Goal: Task Accomplishment & Management: Manage account settings

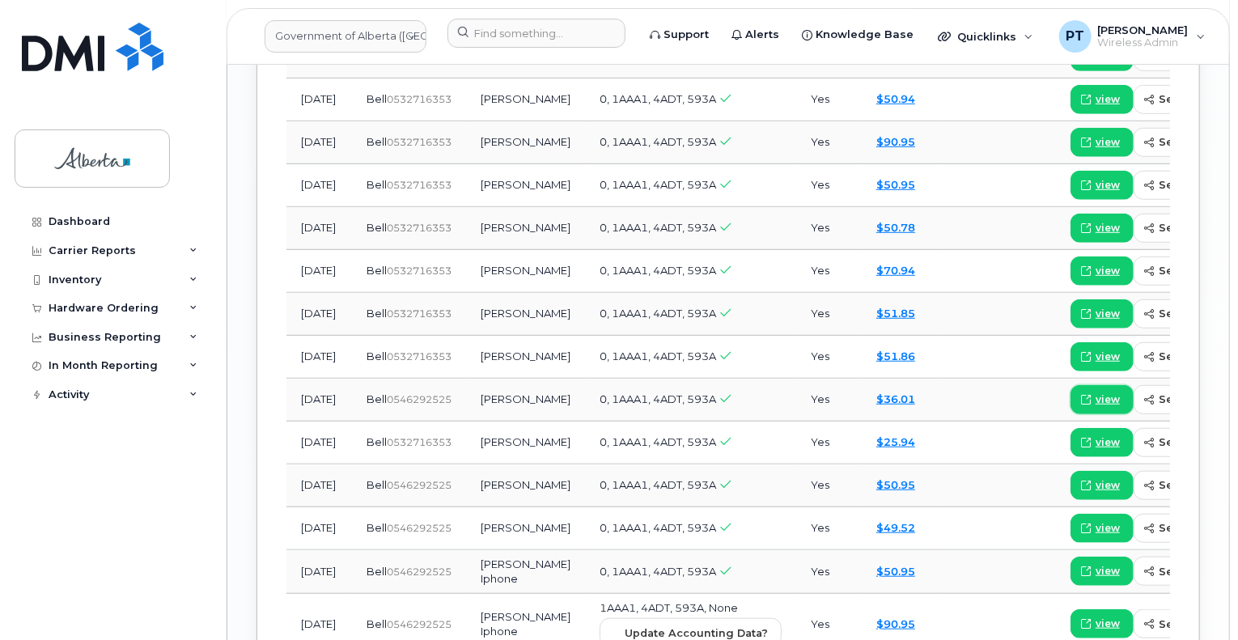
scroll to position [2338, 0]
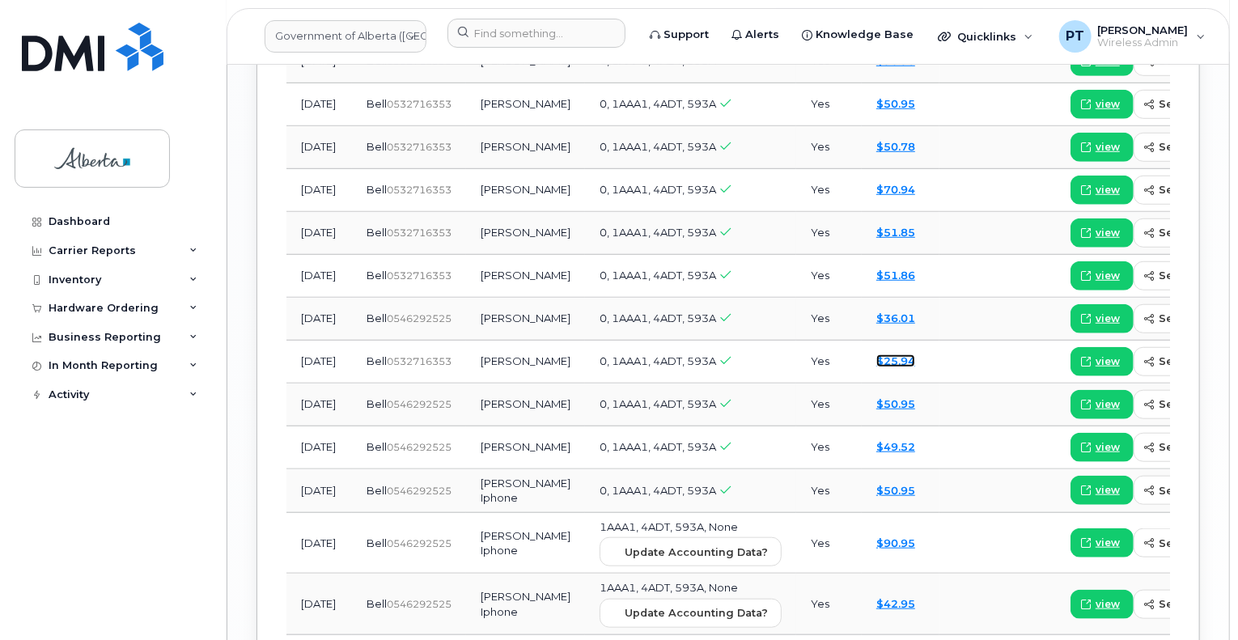
click at [876, 357] on link "$25.94" at bounding box center [895, 360] width 39 height 13
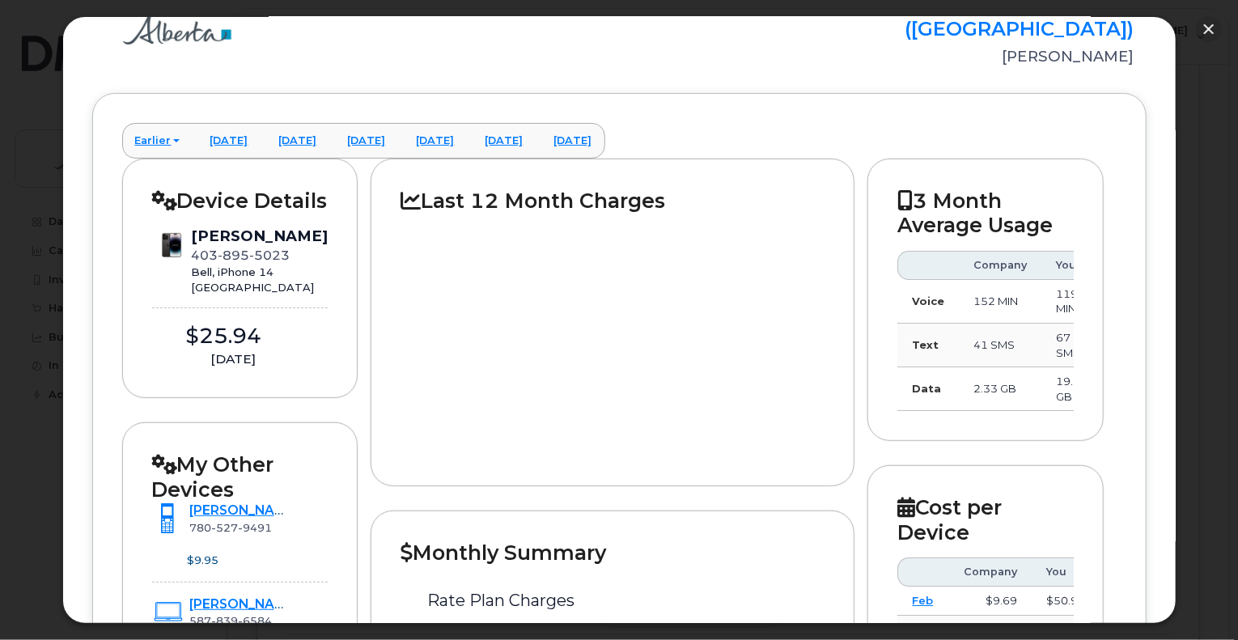
scroll to position [0, 0]
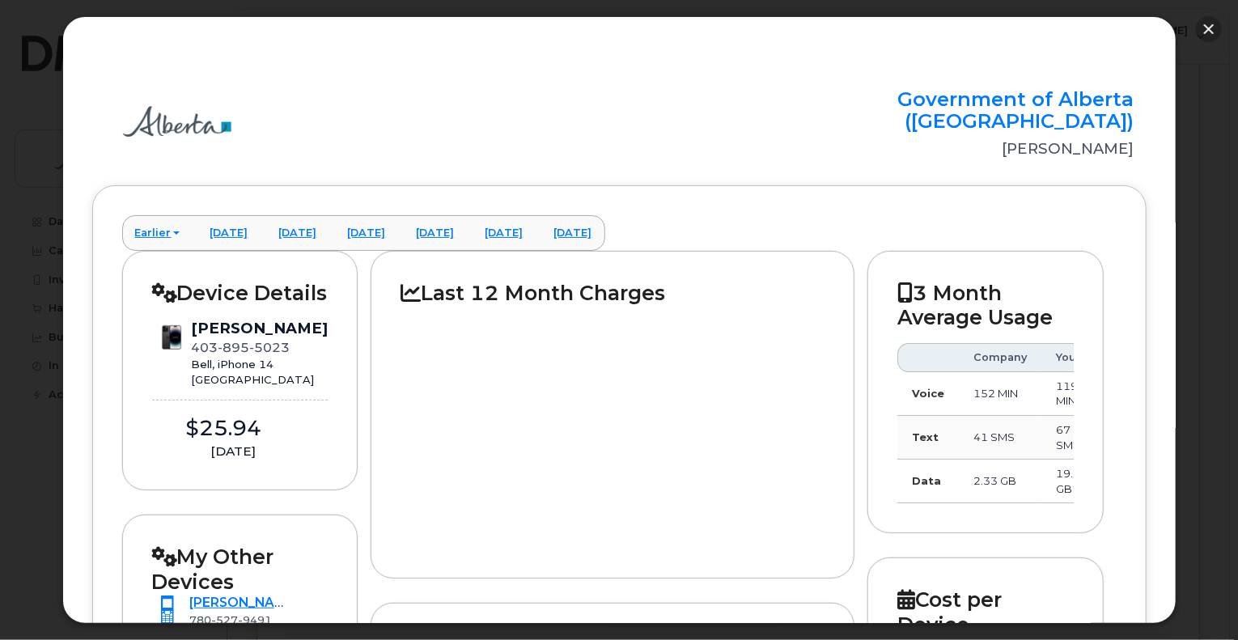
click at [1207, 28] on button "button" at bounding box center [1208, 29] width 26 height 26
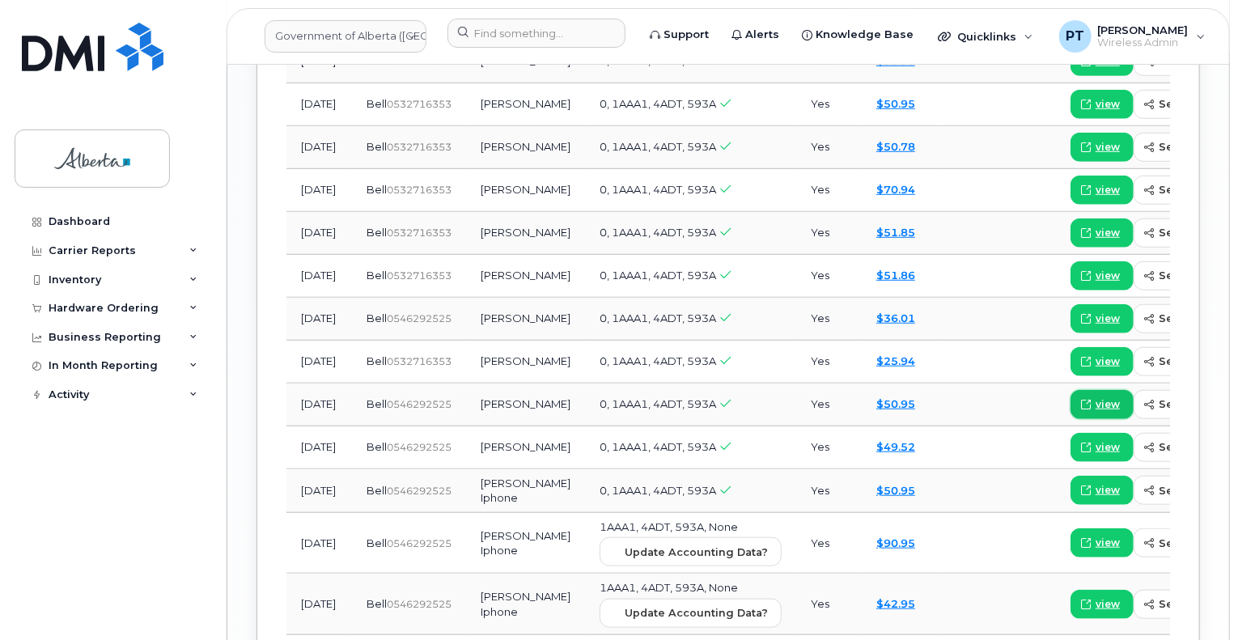
click at [1095, 397] on span "view" at bounding box center [1107, 404] width 24 height 15
click at [1095, 311] on span "view" at bounding box center [1107, 318] width 24 height 15
click at [1095, 354] on span "view" at bounding box center [1107, 361] width 24 height 15
drag, startPoint x: 514, startPoint y: 35, endPoint x: 488, endPoint y: 26, distance: 28.1
click at [510, 32] on input at bounding box center [536, 33] width 178 height 29
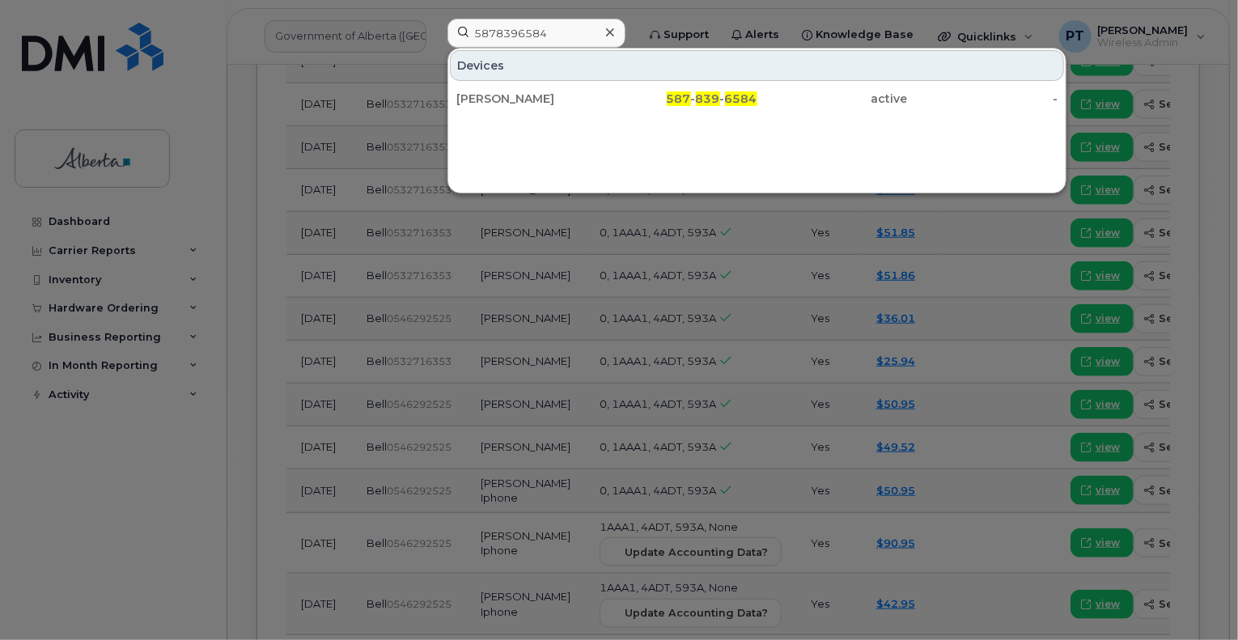
click at [435, 309] on div at bounding box center [619, 320] width 1238 height 640
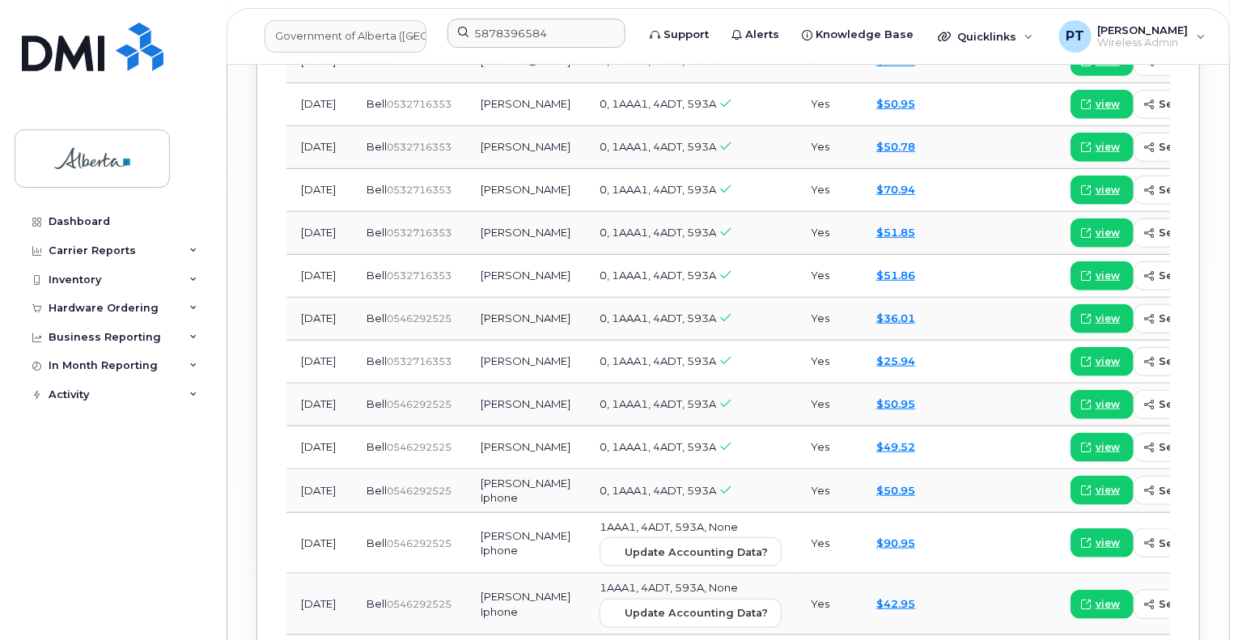
scroll to position [2257, 0]
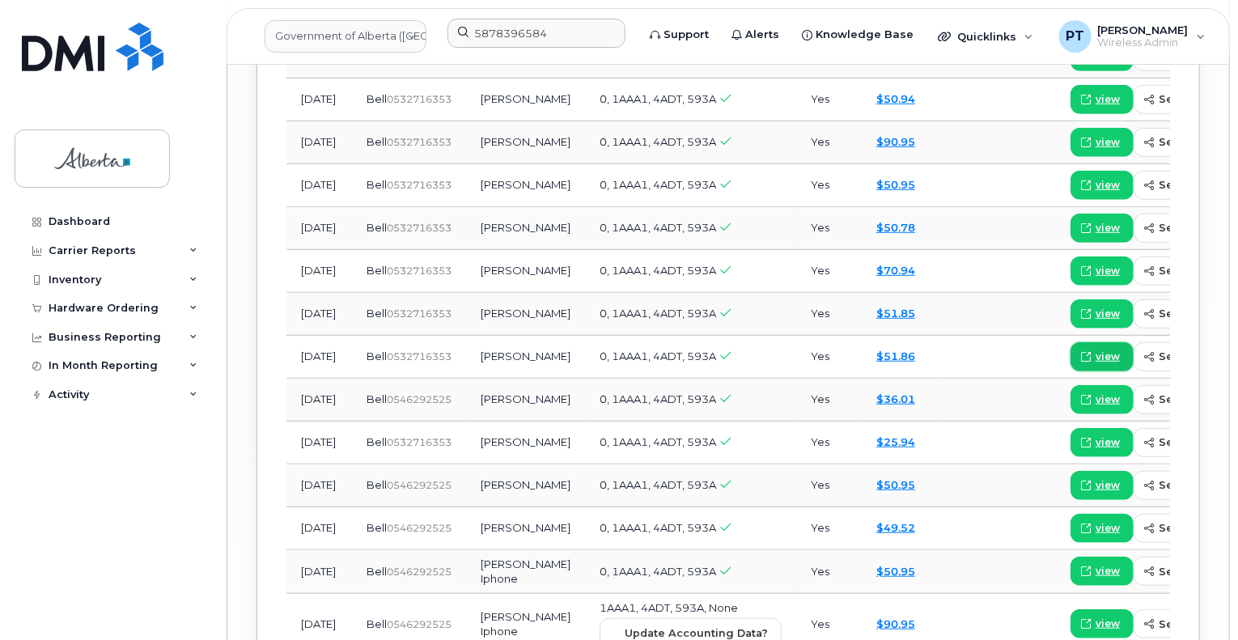
click at [1095, 349] on span "view" at bounding box center [1107, 356] width 24 height 15
click at [1095, 307] on span "view" at bounding box center [1107, 314] width 24 height 15
click at [1095, 264] on span "view" at bounding box center [1107, 271] width 24 height 15
click at [1095, 221] on span "view" at bounding box center [1107, 228] width 24 height 15
click at [1095, 178] on span "view" at bounding box center [1107, 185] width 24 height 15
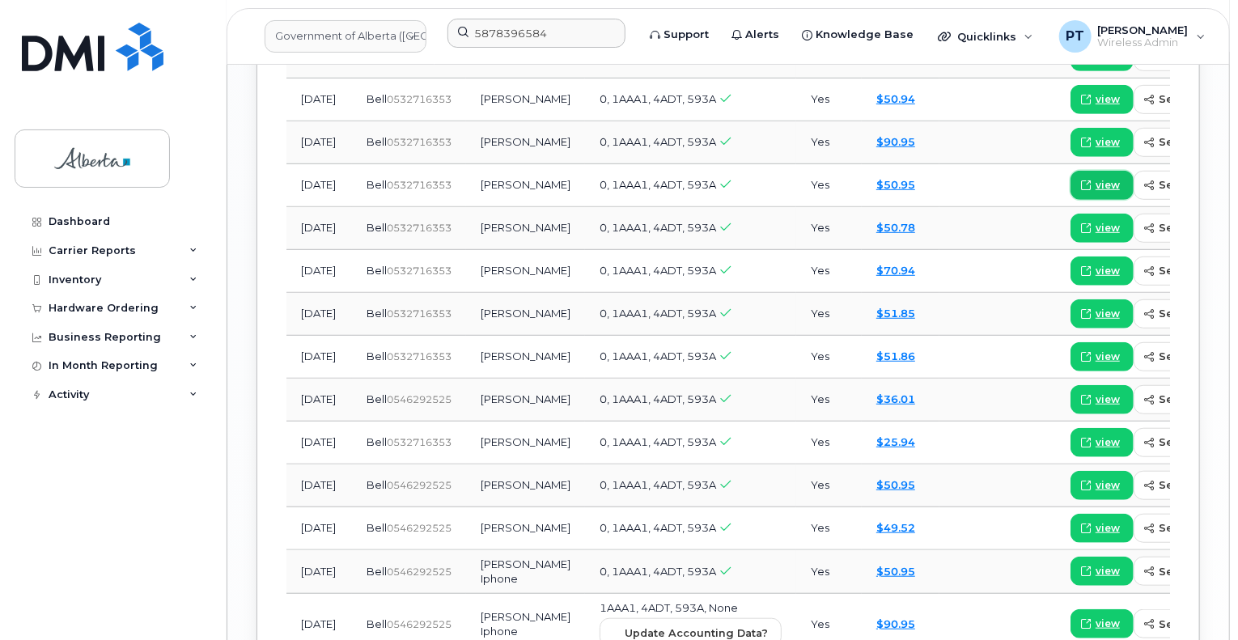
click at [1095, 178] on span "view" at bounding box center [1107, 185] width 24 height 15
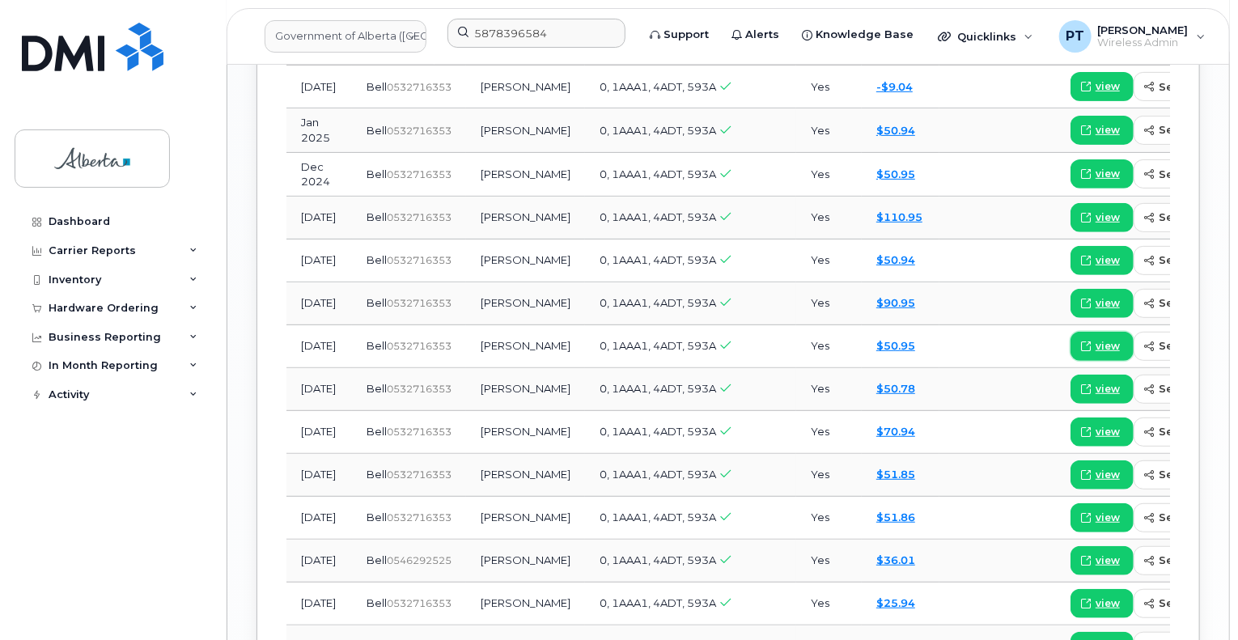
scroll to position [2096, 0]
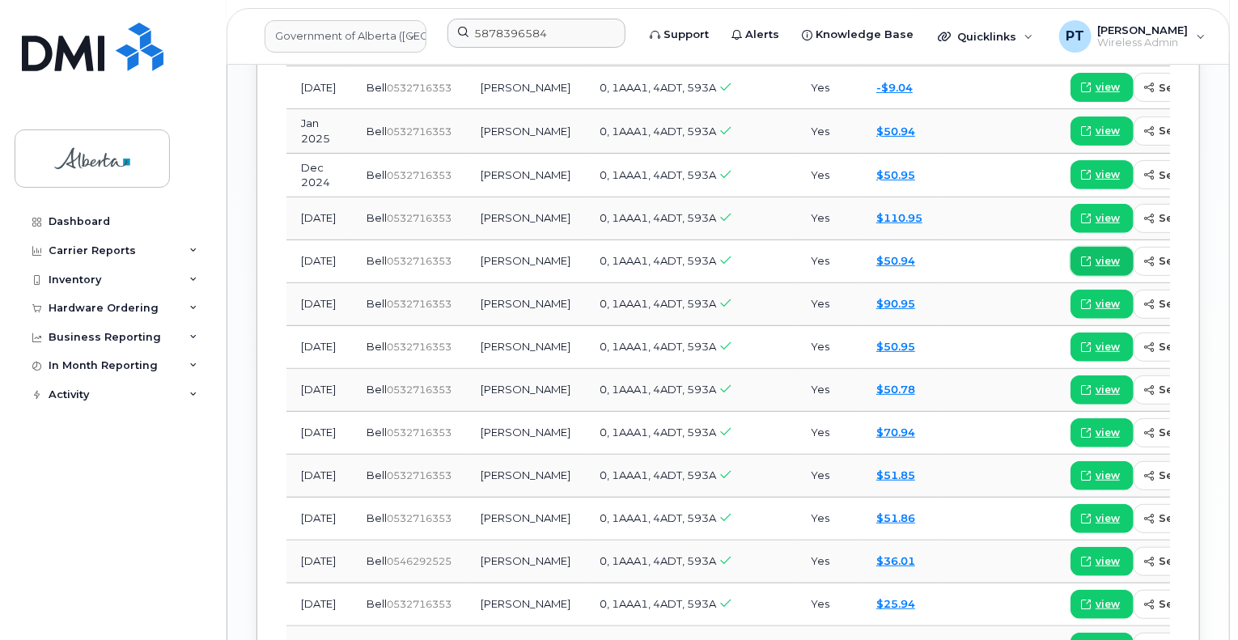
click at [1095, 254] on span "view" at bounding box center [1107, 261] width 24 height 15
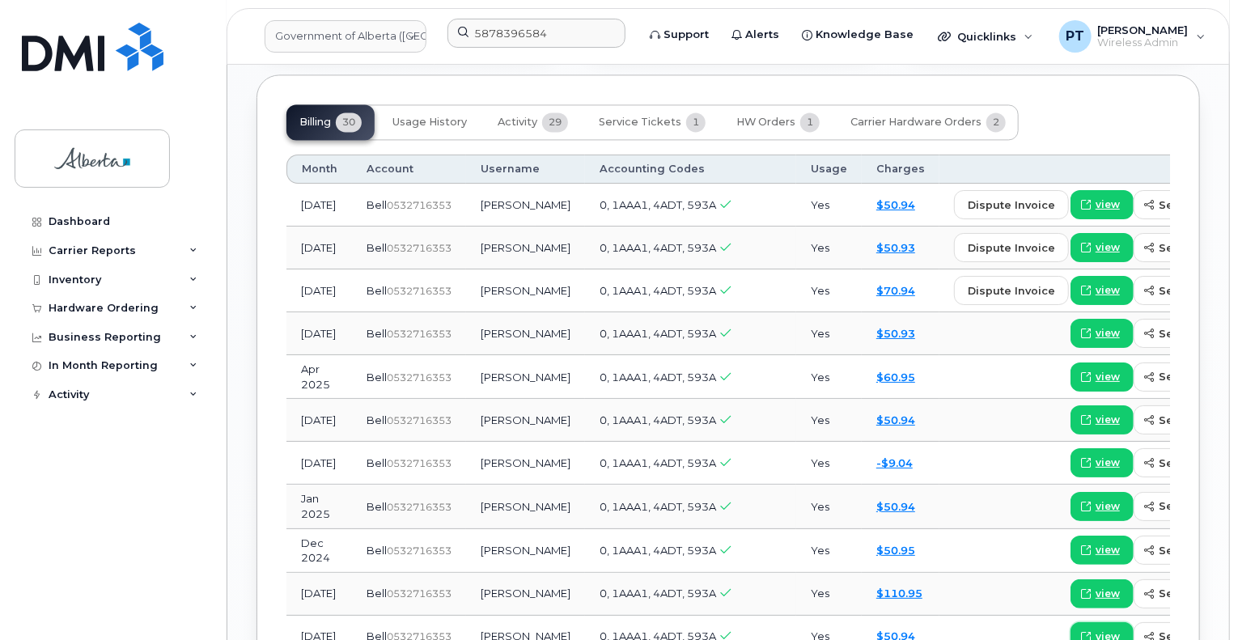
scroll to position [1853, 0]
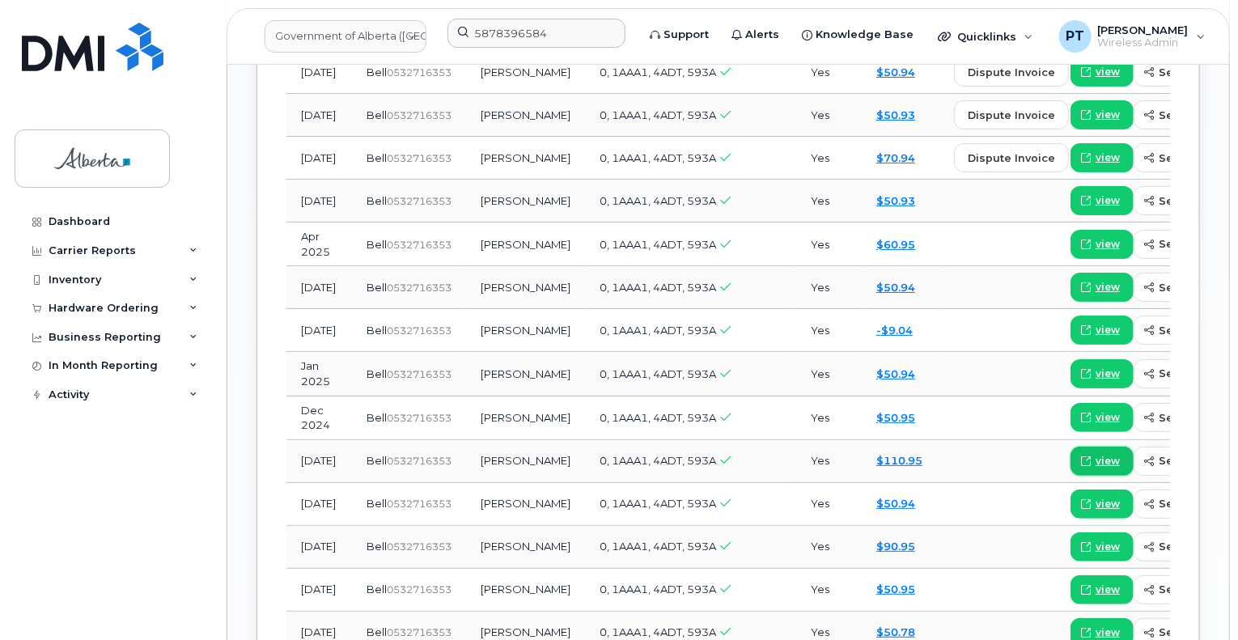
click at [1095, 454] on span "view" at bounding box center [1107, 461] width 24 height 15
click at [1095, 323] on span "view" at bounding box center [1107, 330] width 24 height 15
click at [1095, 366] on span "view" at bounding box center [1107, 373] width 24 height 15
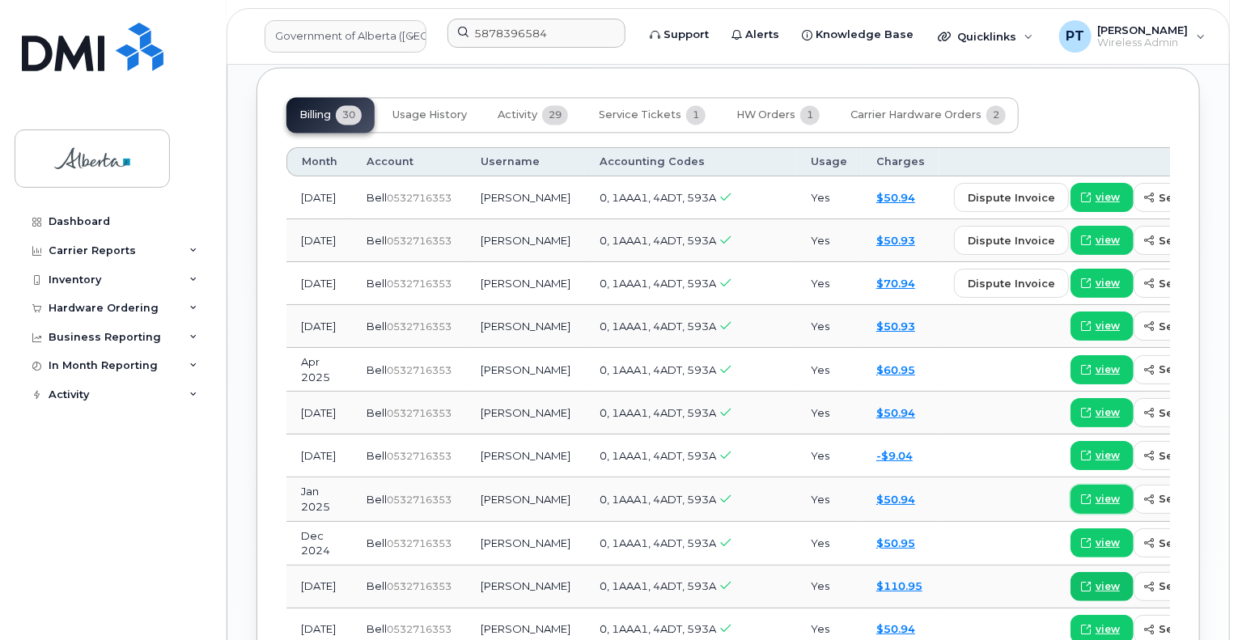
scroll to position [1691, 0]
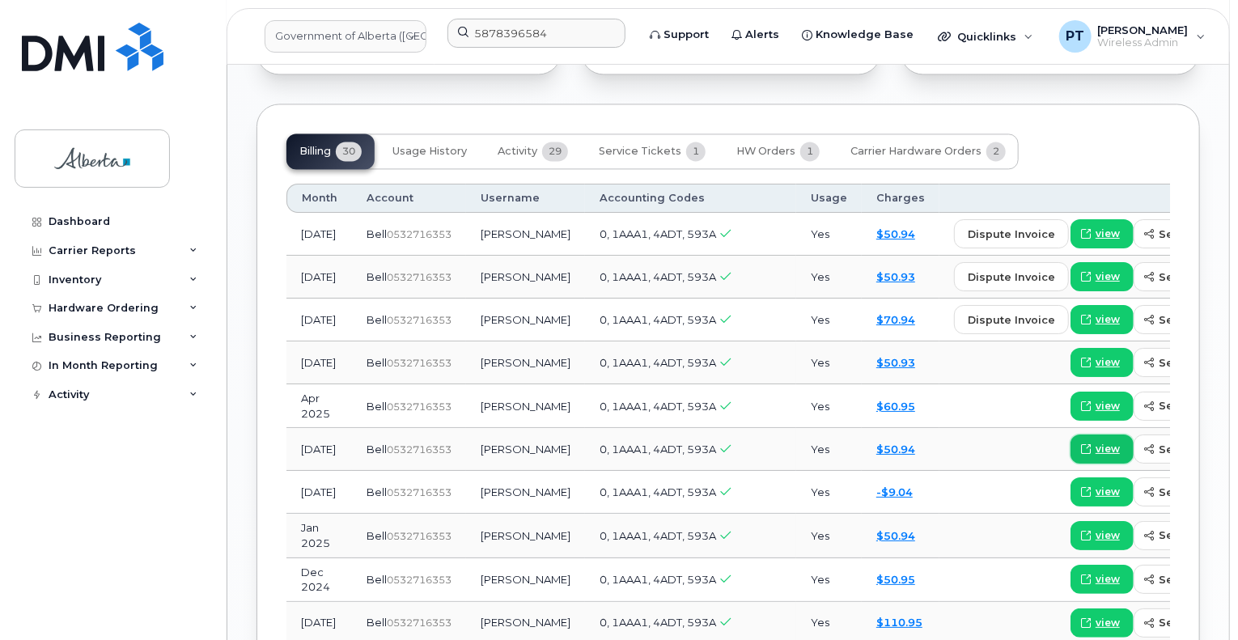
click at [1095, 442] on span "view" at bounding box center [1107, 449] width 24 height 15
click at [1095, 312] on span "view" at bounding box center [1107, 319] width 24 height 15
click at [1095, 269] on span "view" at bounding box center [1107, 276] width 24 height 15
click at [1095, 226] on span "view" at bounding box center [1107, 233] width 24 height 15
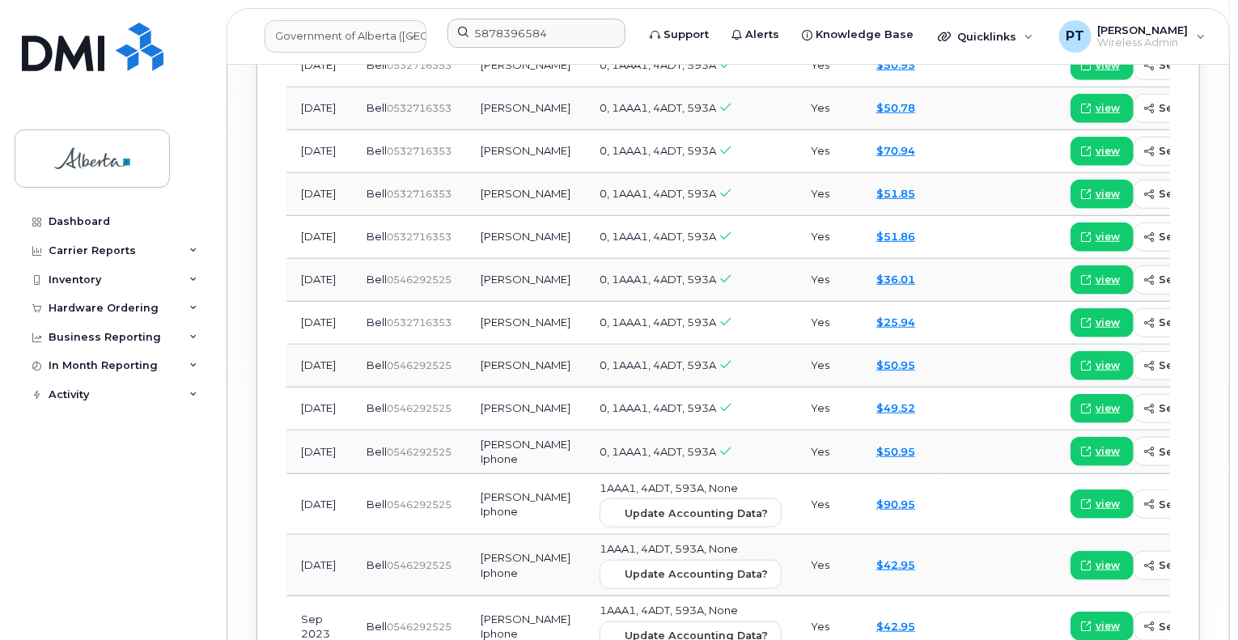
scroll to position [2338, 0]
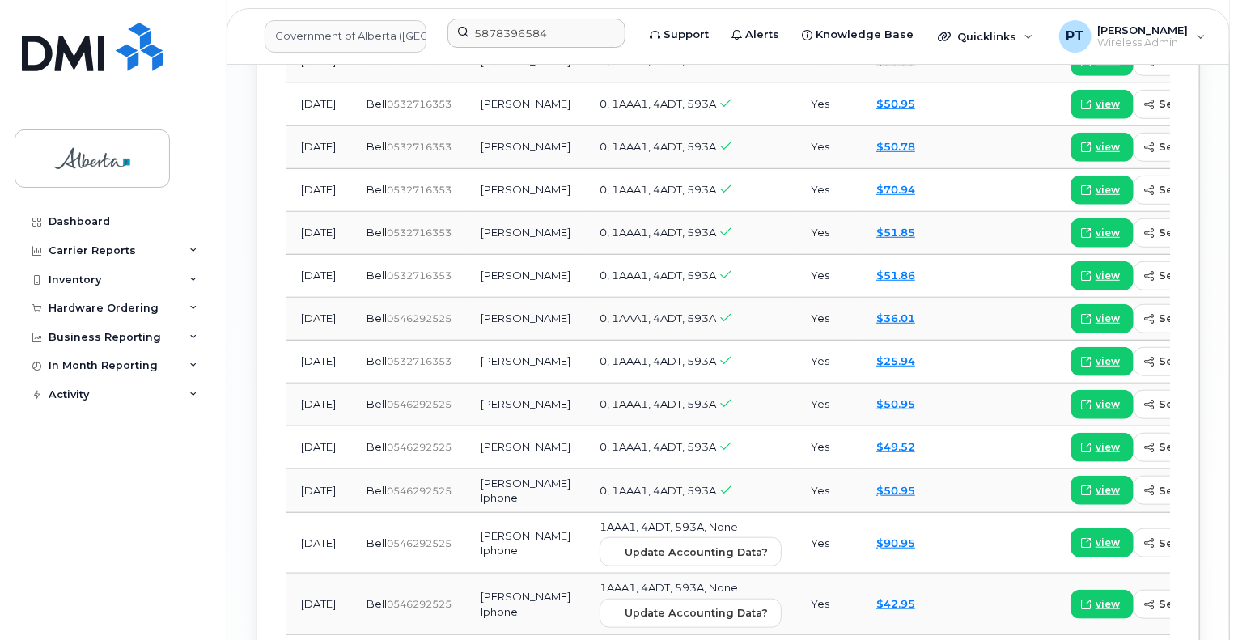
click at [404, 408] on span "0546292525" at bounding box center [419, 404] width 65 height 12
click at [497, 35] on input "5878396584" at bounding box center [536, 33] width 178 height 29
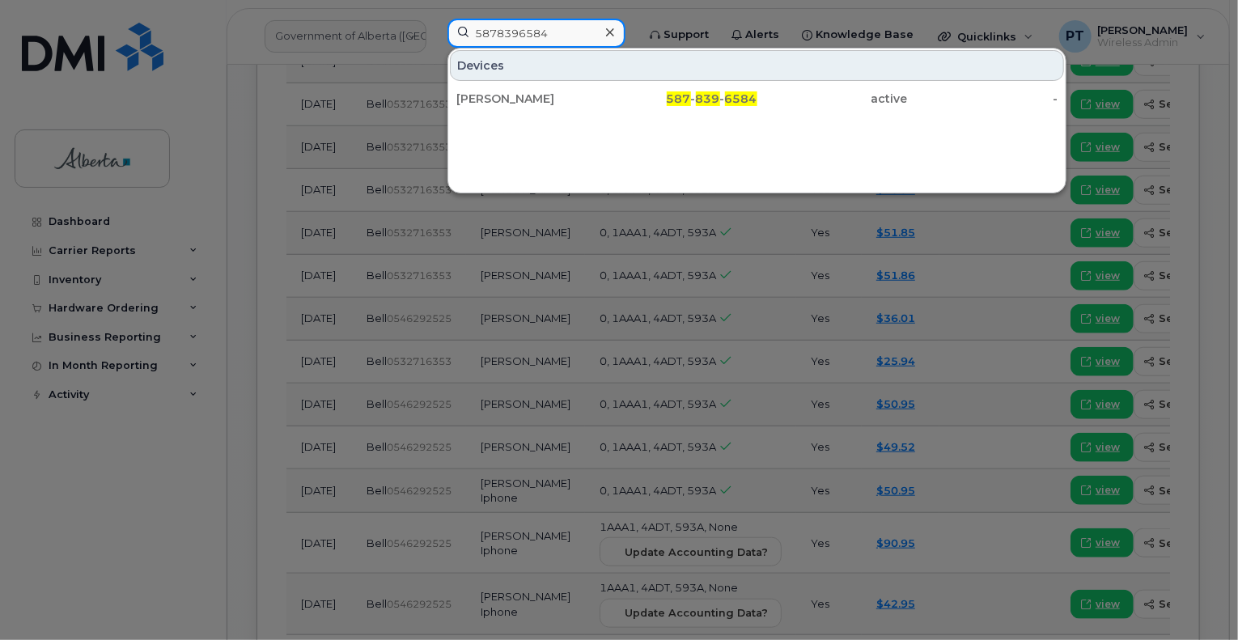
paste input "5875458412"
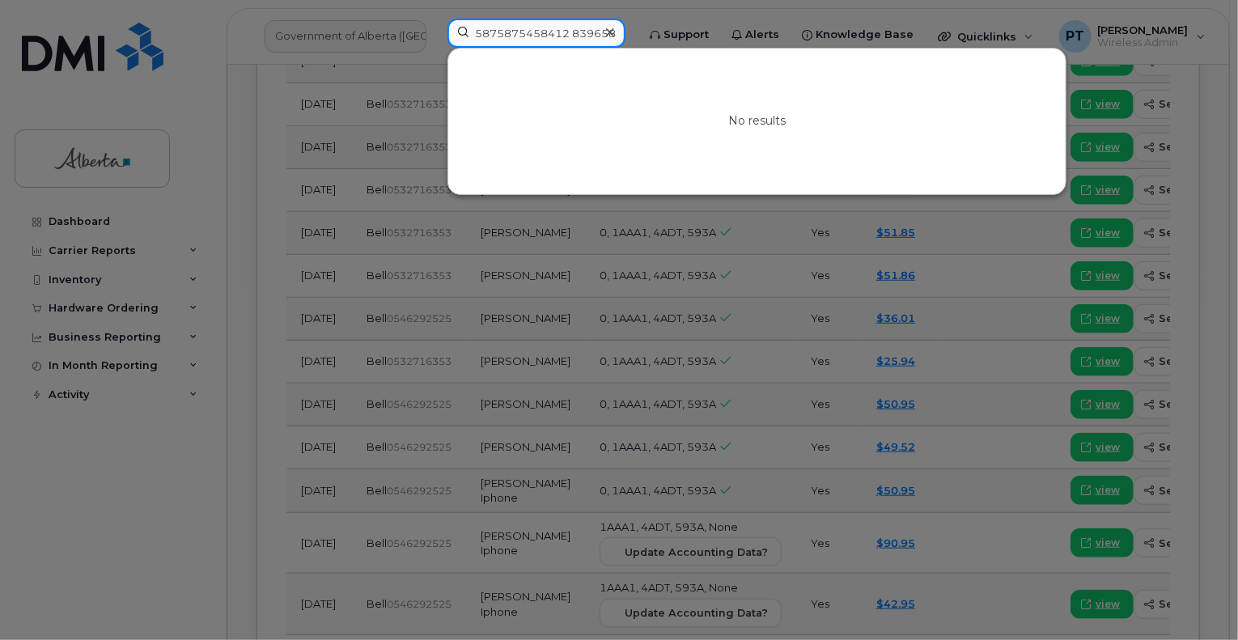
type input "5875875458412 8396584"
click at [614, 34] on icon at bounding box center [610, 32] width 8 height 13
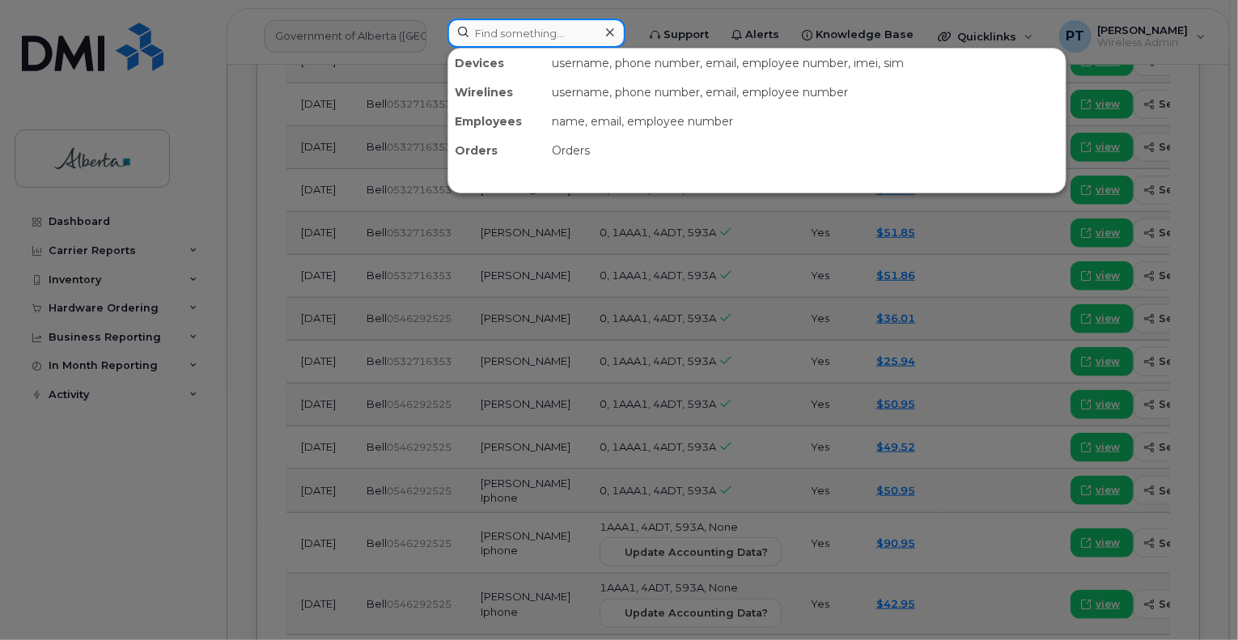
click at [537, 29] on input at bounding box center [536, 33] width 178 height 29
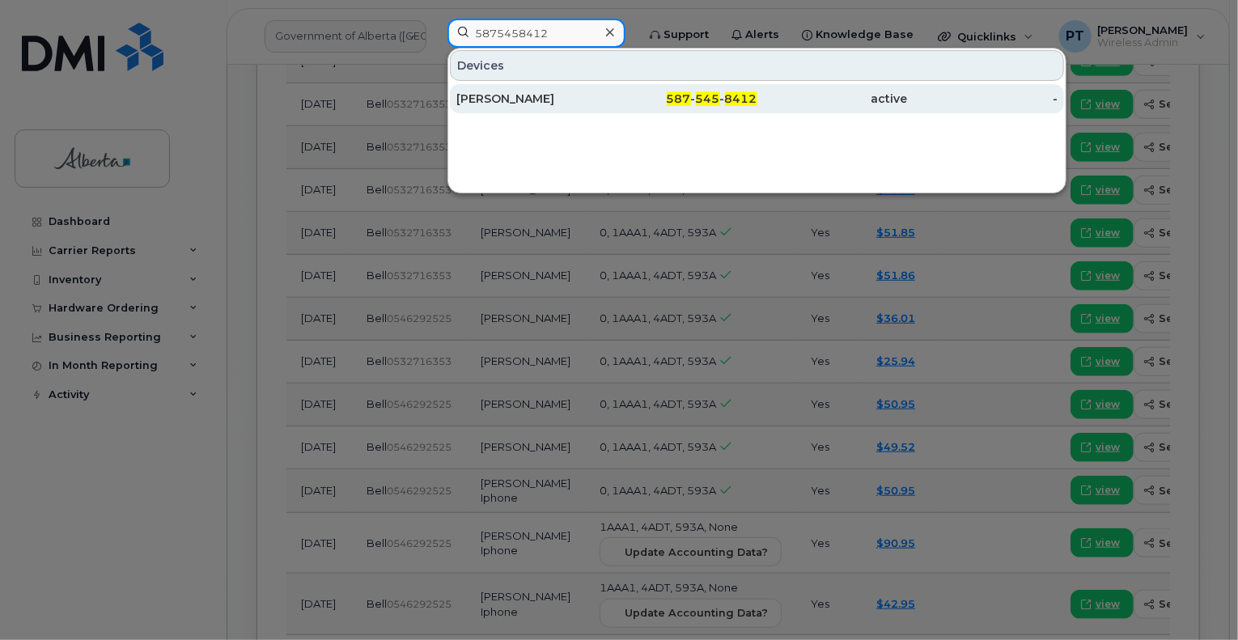
type input "5875458412"
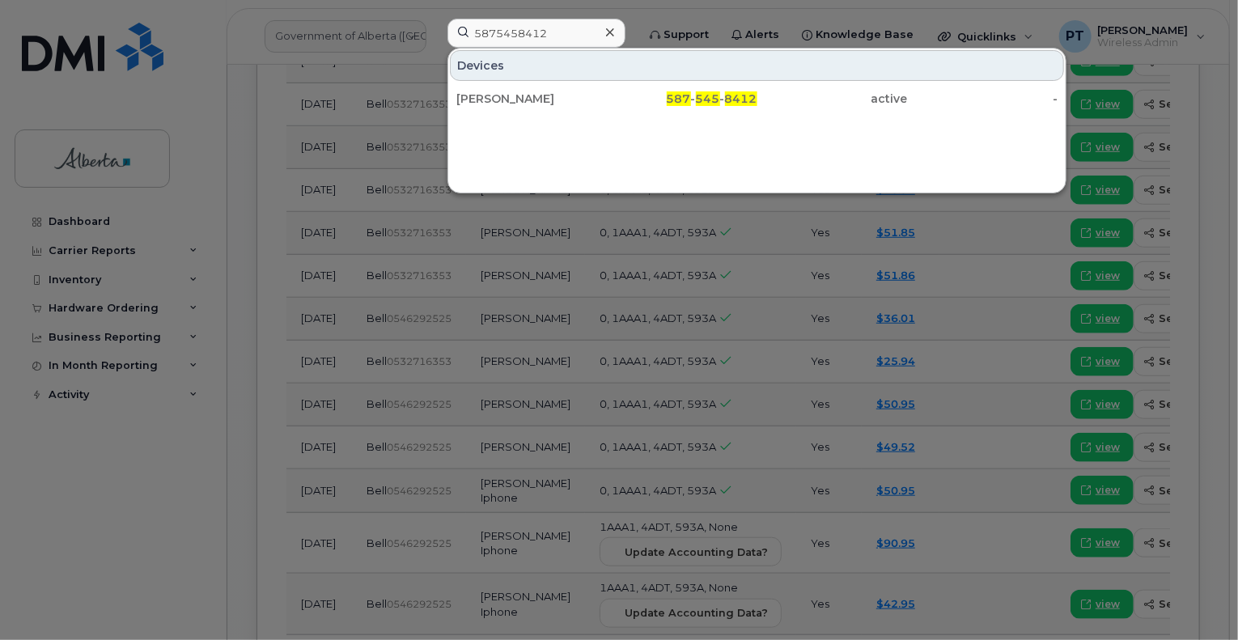
drag, startPoint x: 474, startPoint y: 95, endPoint x: 10, endPoint y: 331, distance: 520.9
click at [474, 95] on div "Robin Fraser" at bounding box center [531, 99] width 150 height 16
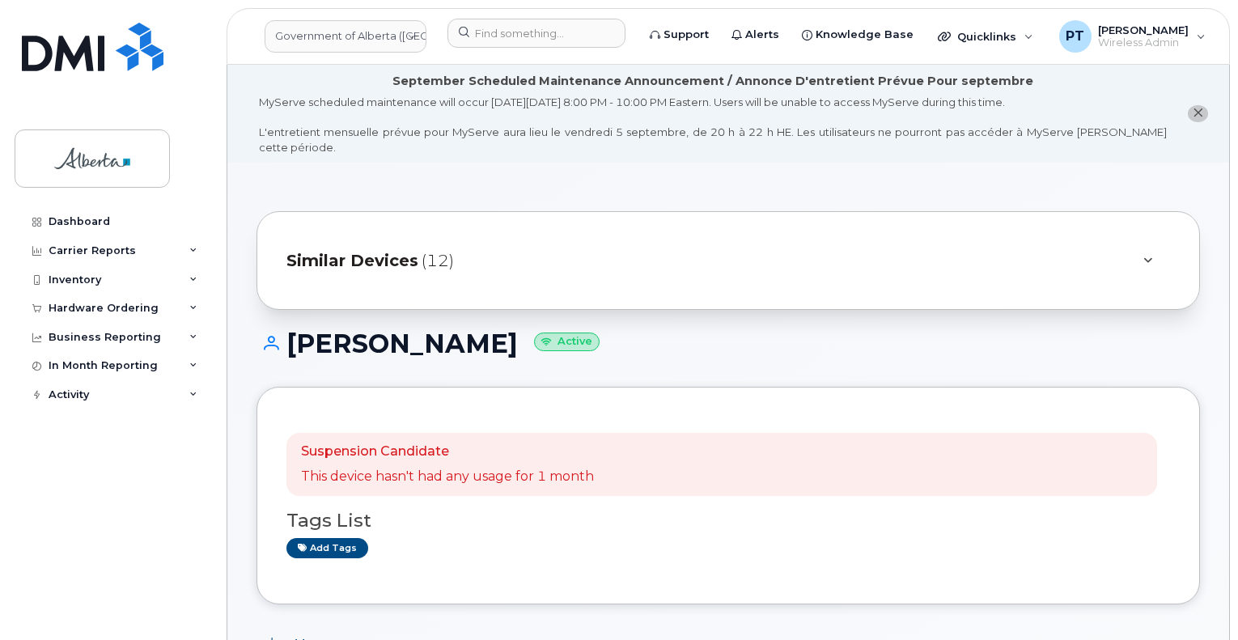
scroll to position [647, 0]
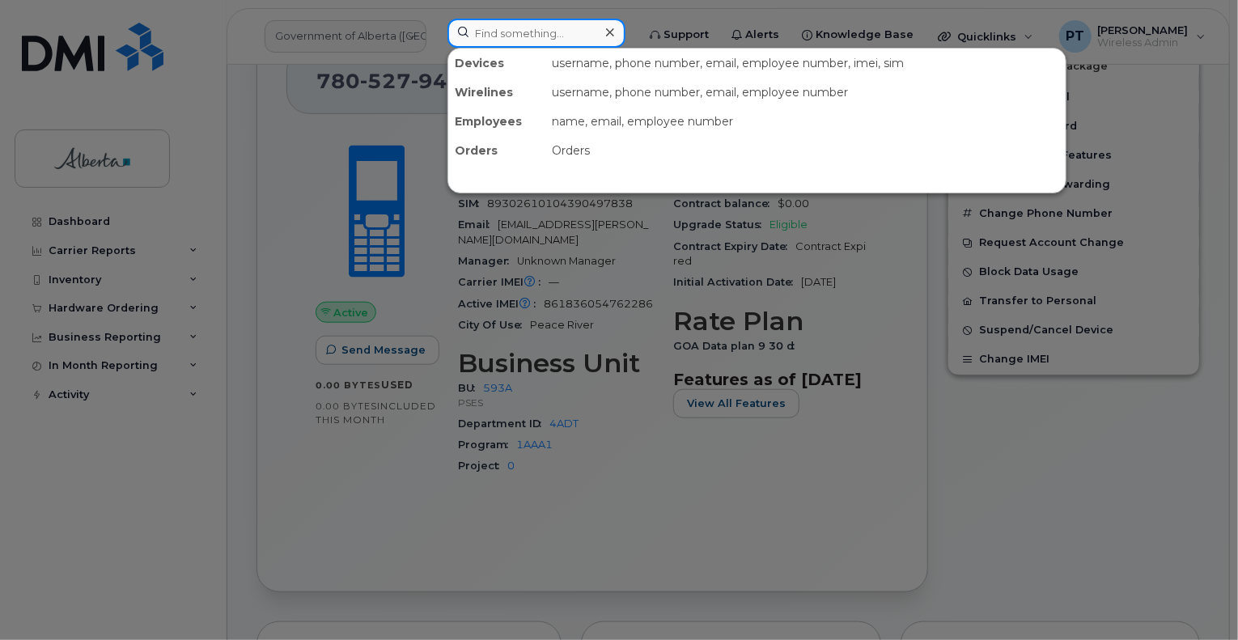
click at [517, 34] on input at bounding box center [536, 33] width 178 height 29
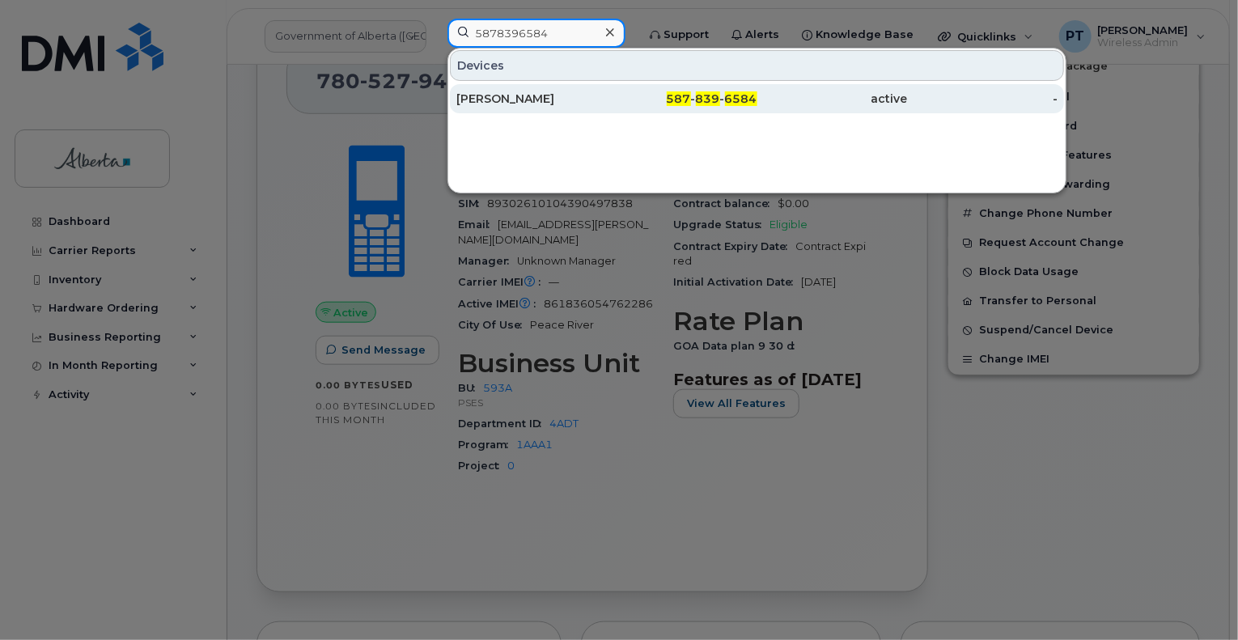
type input "5878396584"
click at [476, 103] on div "Rob Kohut" at bounding box center [531, 99] width 150 height 16
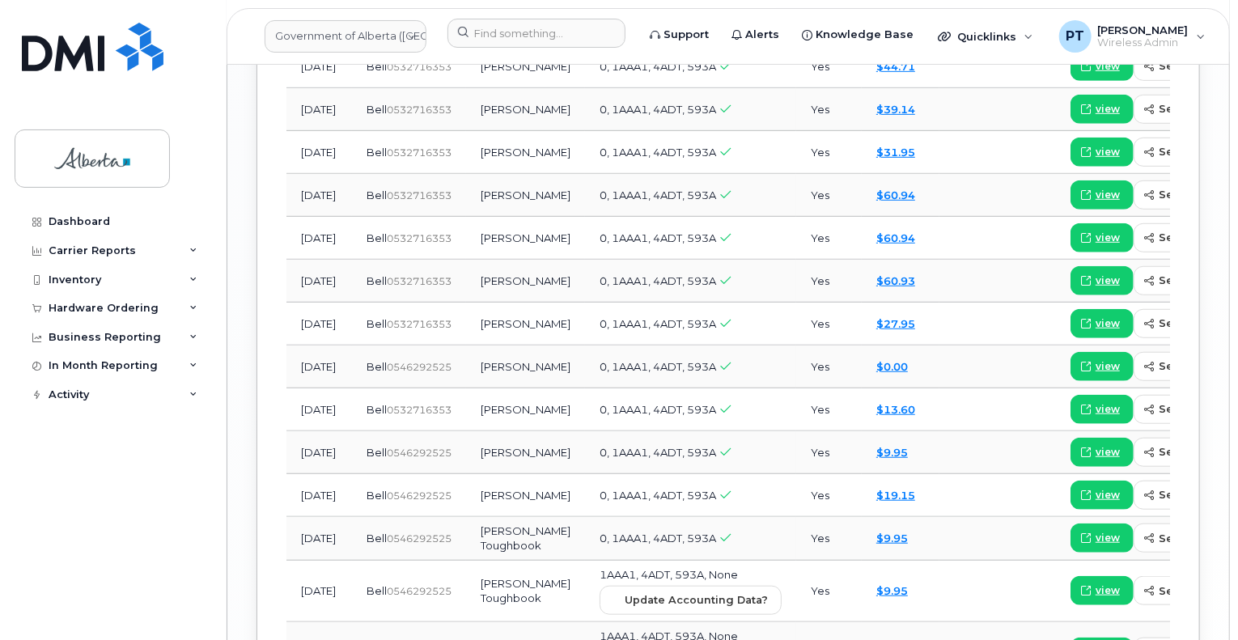
scroll to position [2152, 0]
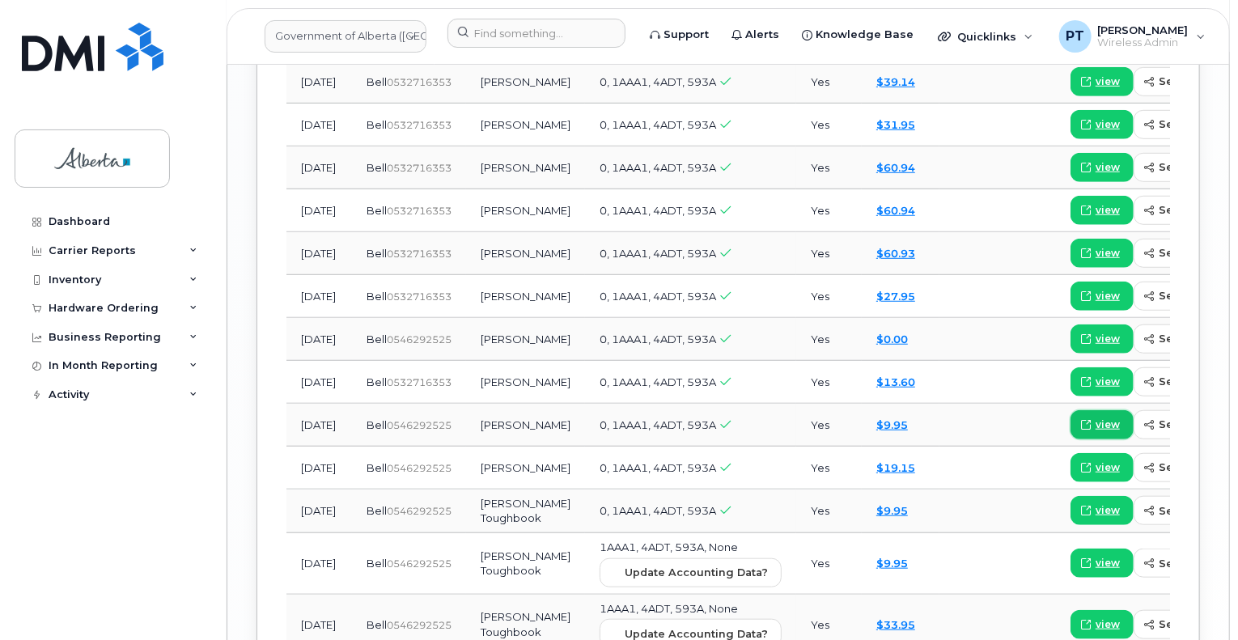
click at [1095, 421] on span "view" at bounding box center [1107, 424] width 24 height 15
click at [1095, 374] on span "view" at bounding box center [1107, 381] width 24 height 15
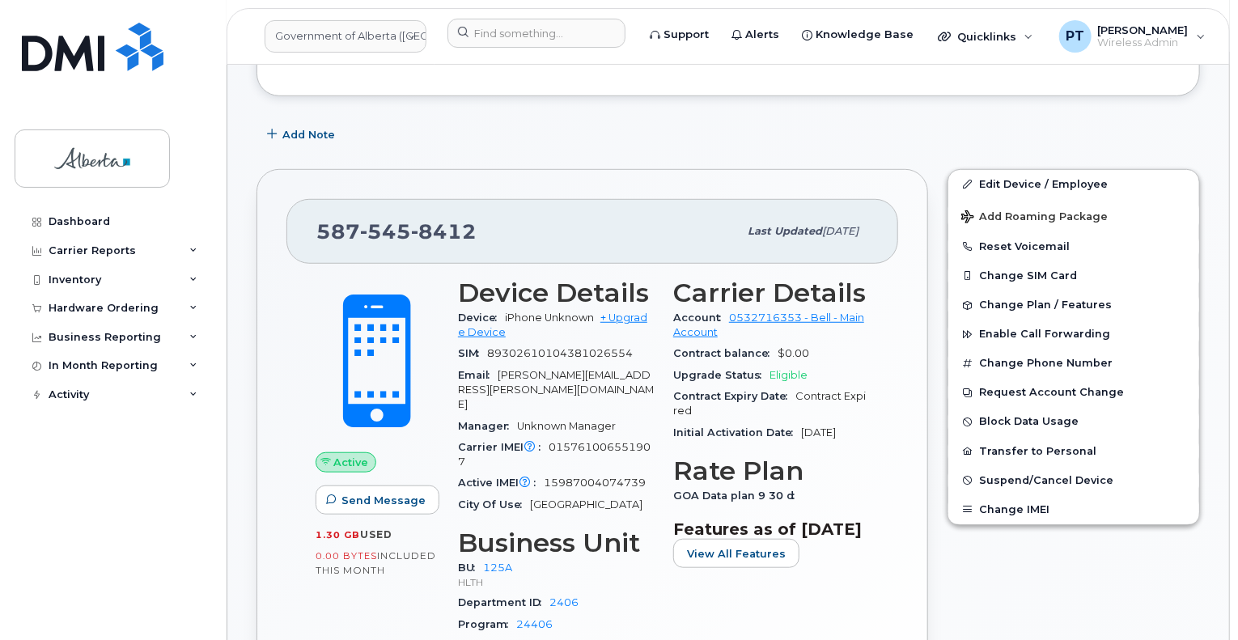
scroll to position [485, 0]
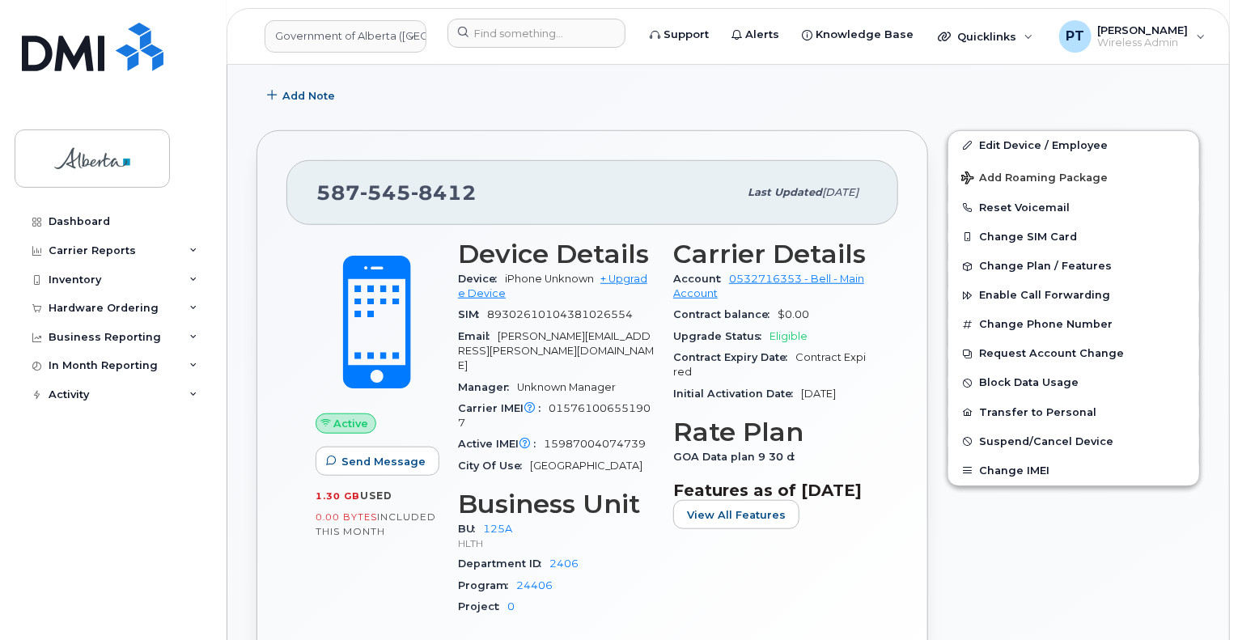
click at [621, 586] on div "Device Details Device iPhone Unknown + Upgrade Device SIM [TECHNICAL_ID] Email …" at bounding box center [555, 435] width 215 height 410
click at [1016, 456] on button "Change IMEI" at bounding box center [1073, 470] width 251 height 29
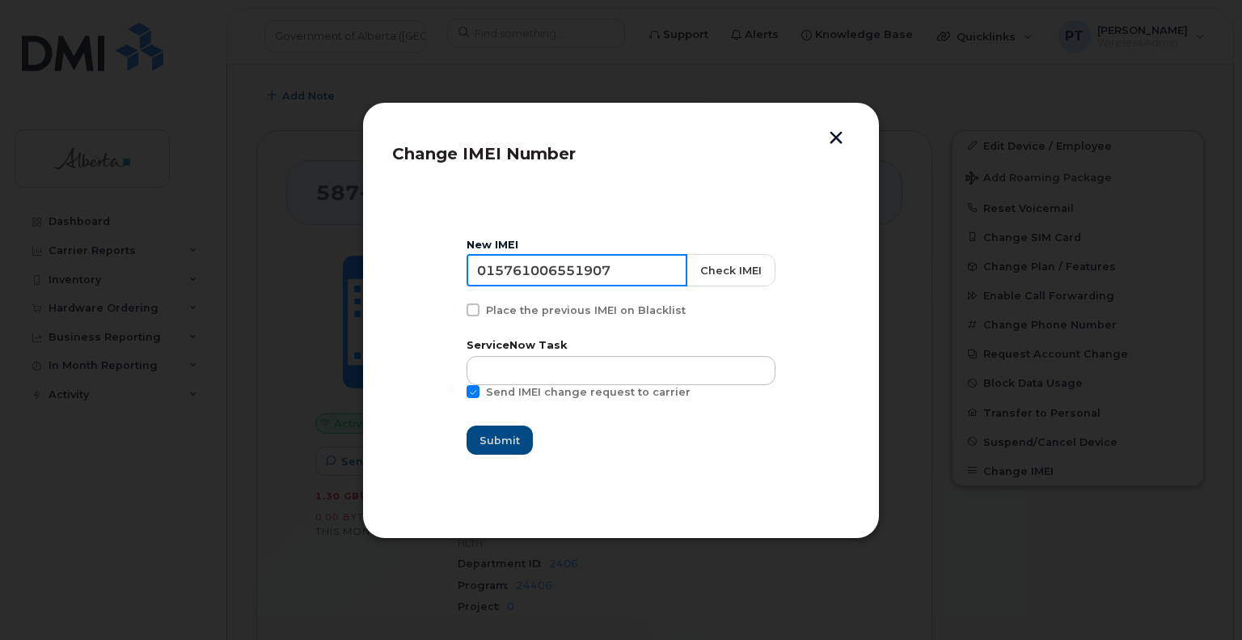
drag, startPoint x: 639, startPoint y: 270, endPoint x: 479, endPoint y: 264, distance: 160.3
click at [479, 264] on input "015761006551907" at bounding box center [577, 270] width 221 height 32
paste input "987004074739"
type input "015987004074739"
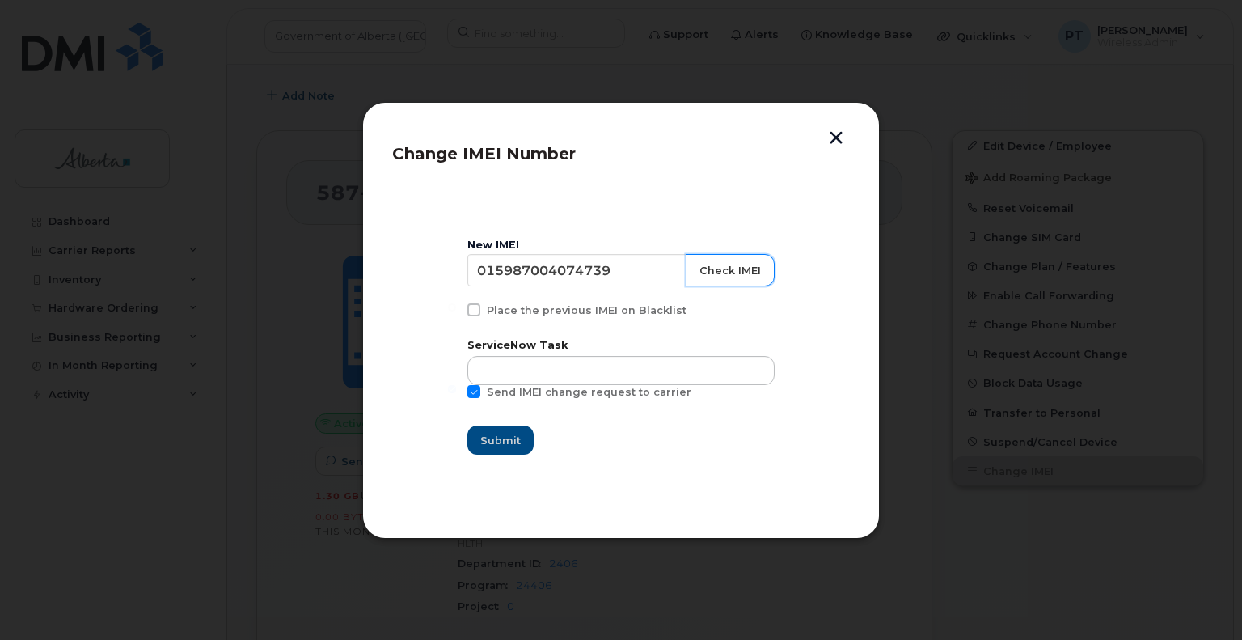
click at [728, 271] on button "Check IMEI" at bounding box center [730, 270] width 89 height 32
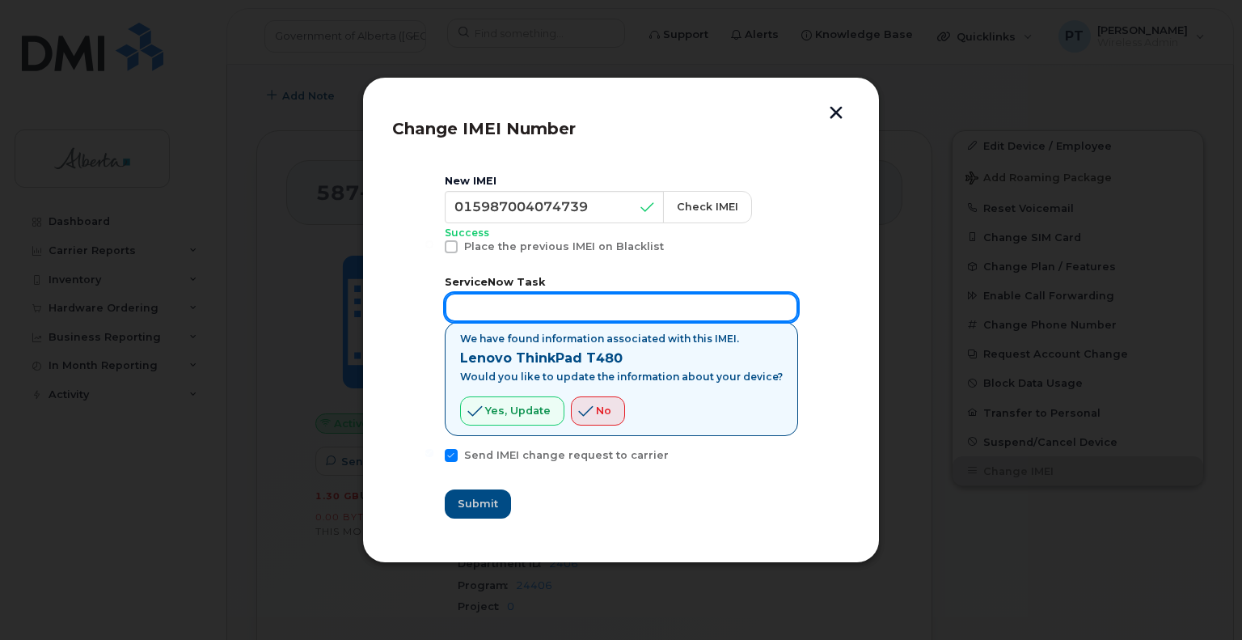
click at [498, 313] on input "text" at bounding box center [621, 307] width 353 height 29
paste input "SCTASK0736447"
type input "S"
type input "Device update per Robin Fraser"
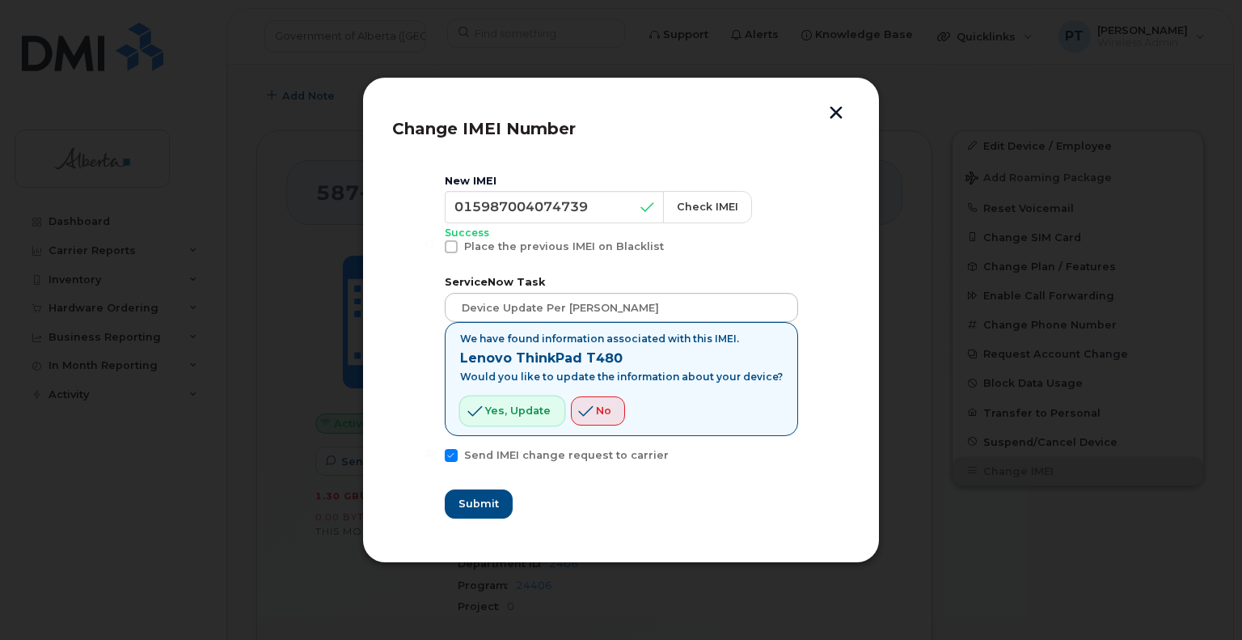
click at [531, 416] on span "Yes, update" at bounding box center [518, 410] width 66 height 15
click at [489, 501] on span "Submit" at bounding box center [478, 503] width 40 height 15
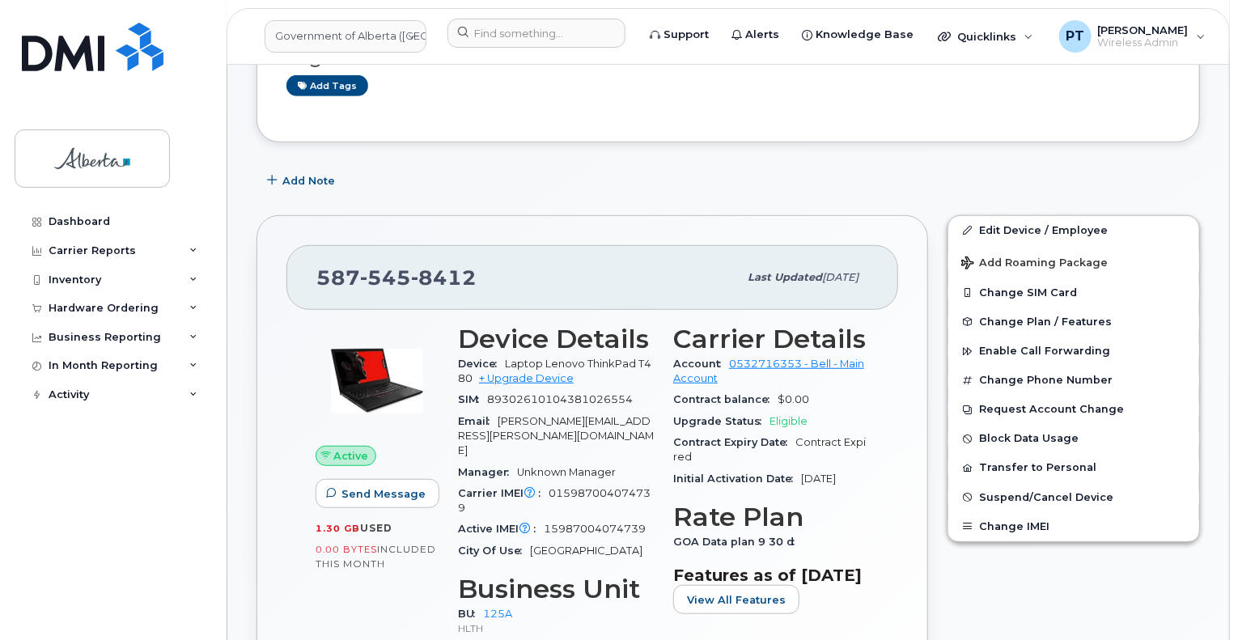
scroll to position [404, 0]
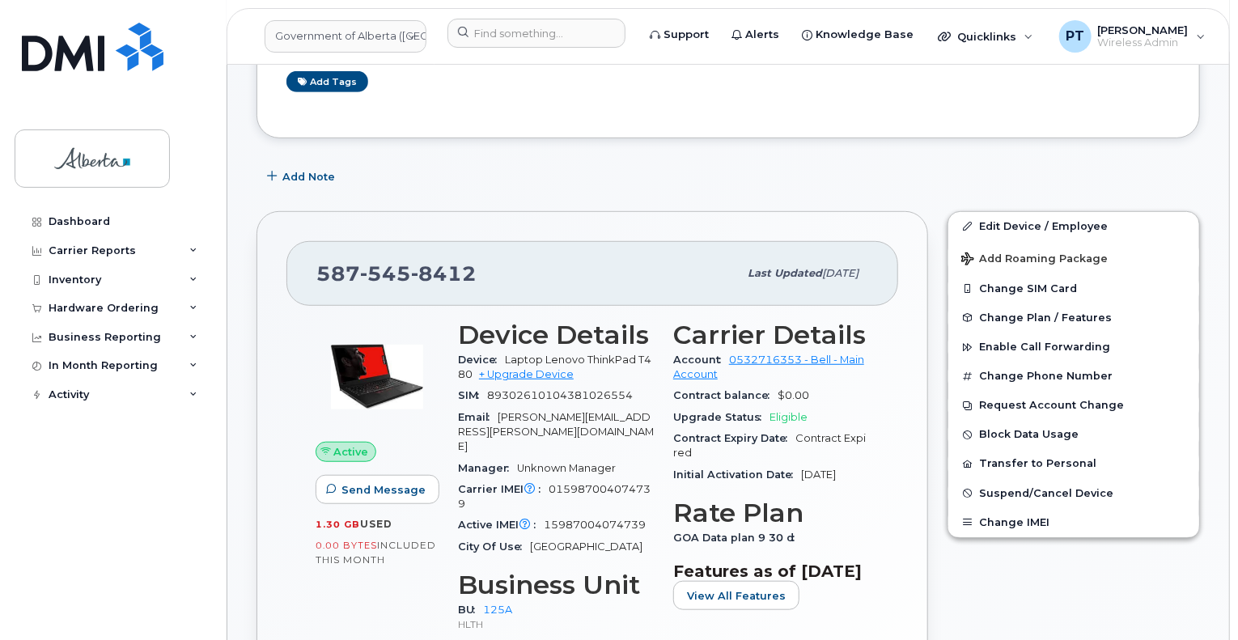
click at [581, 483] on span "015987004074739" at bounding box center [554, 496] width 193 height 27
click at [576, 518] on span "15987004074739" at bounding box center [595, 524] width 102 height 12
copy span "15987004074739"
click at [515, 34] on input at bounding box center [536, 33] width 178 height 29
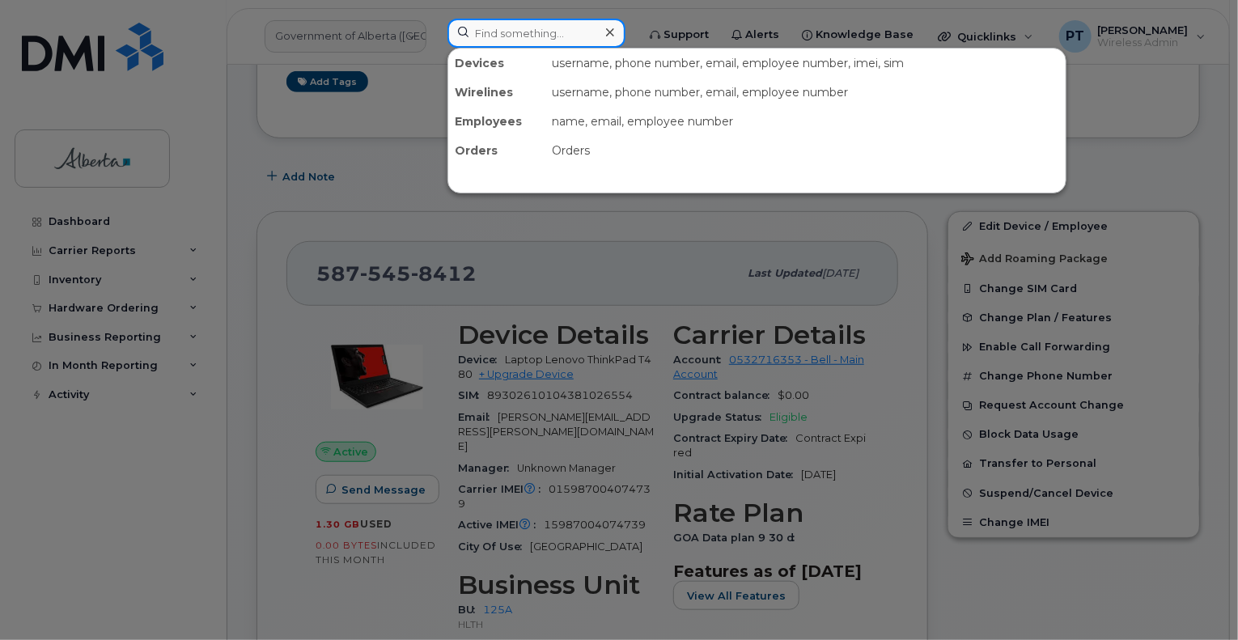
paste input "15987004074739"
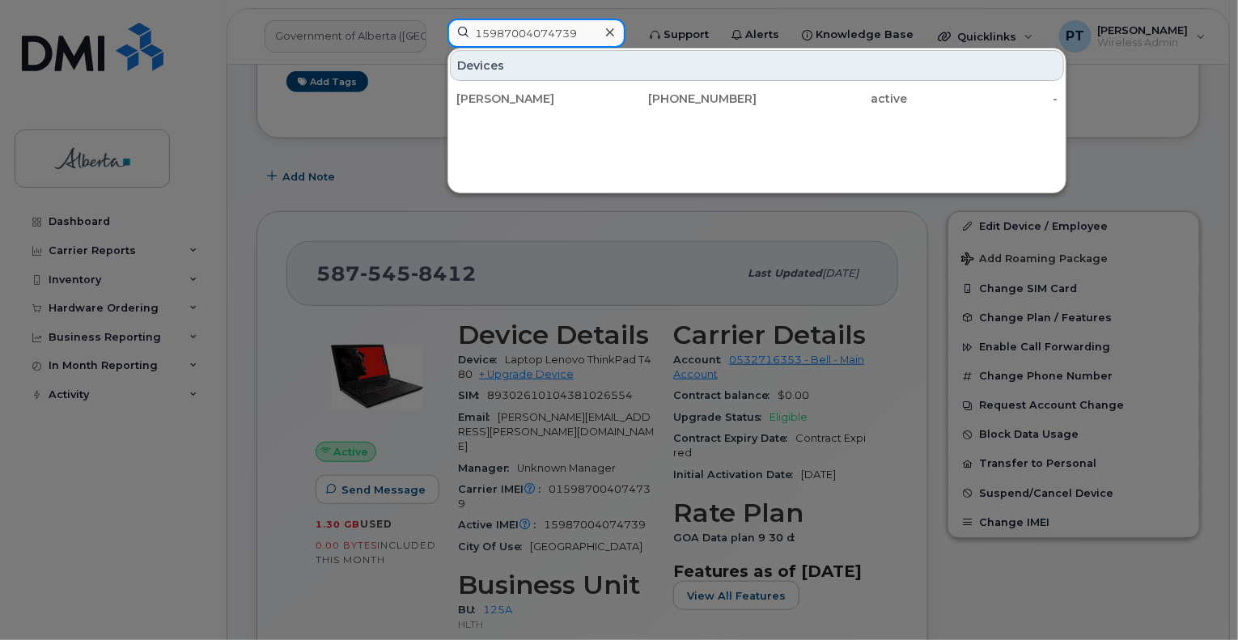
type input "15987004074739"
drag, startPoint x: 619, startPoint y: 32, endPoint x: 610, endPoint y: 32, distance: 8.9
click at [614, 32] on icon at bounding box center [610, 32] width 8 height 13
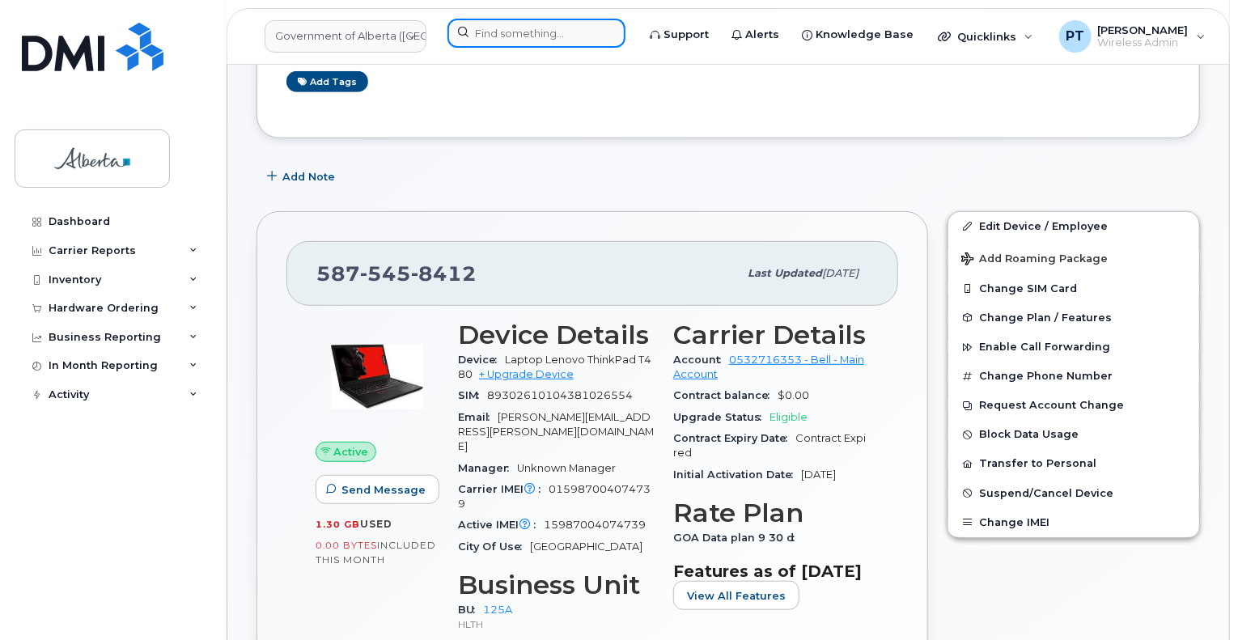
click at [496, 32] on input at bounding box center [536, 33] width 178 height 29
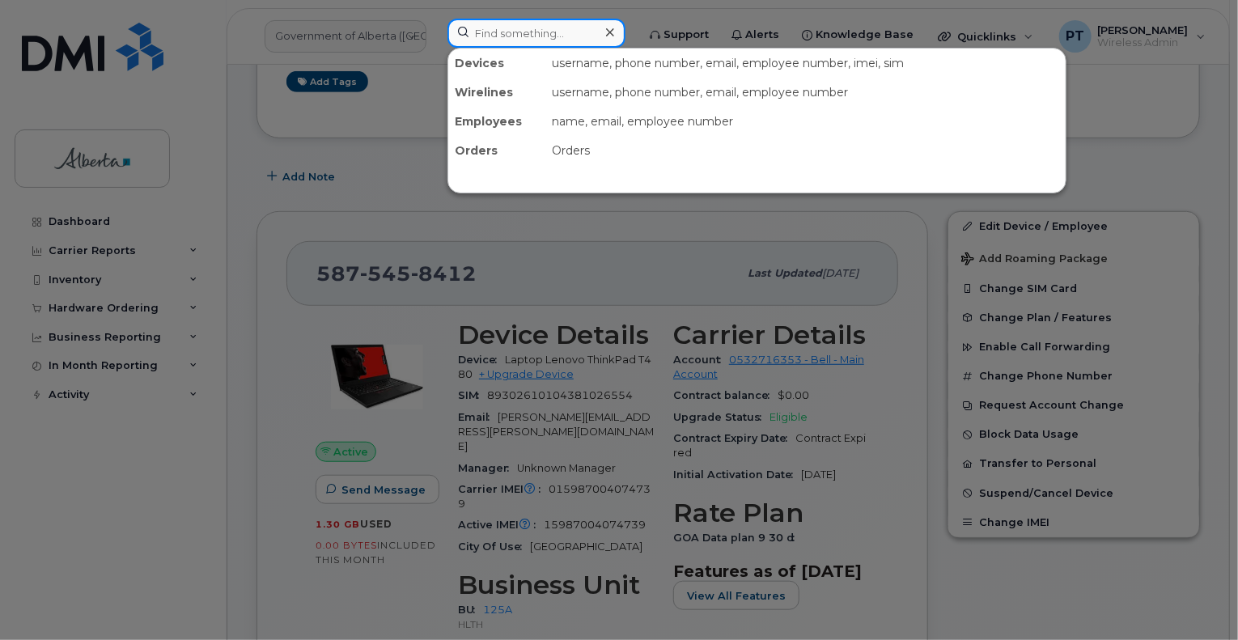
paste input "5873857184"
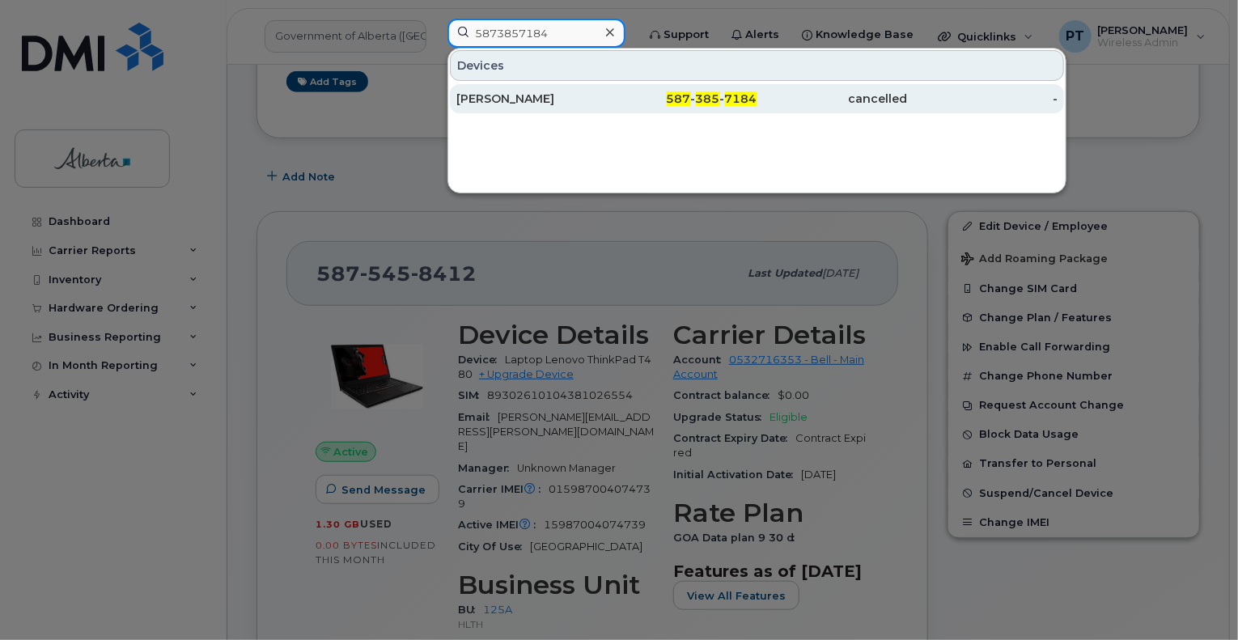
type input "5873857184"
click at [500, 94] on div "Trevor Gayford" at bounding box center [531, 99] width 150 height 16
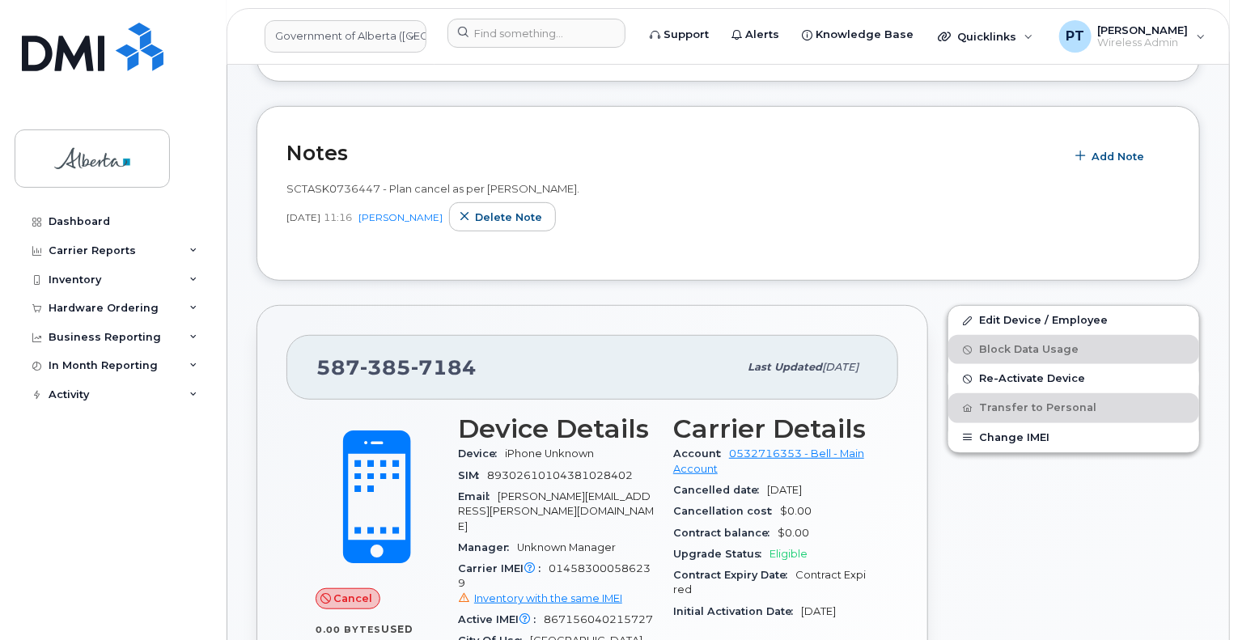
scroll to position [485, 0]
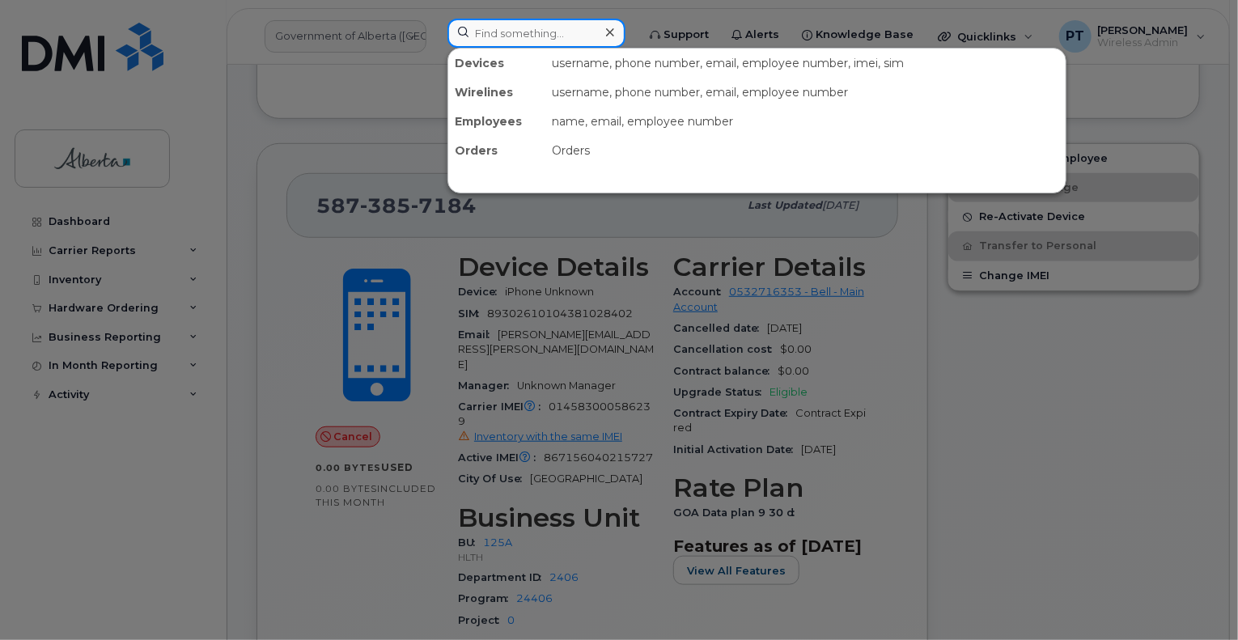
click at [511, 37] on input at bounding box center [536, 33] width 178 height 29
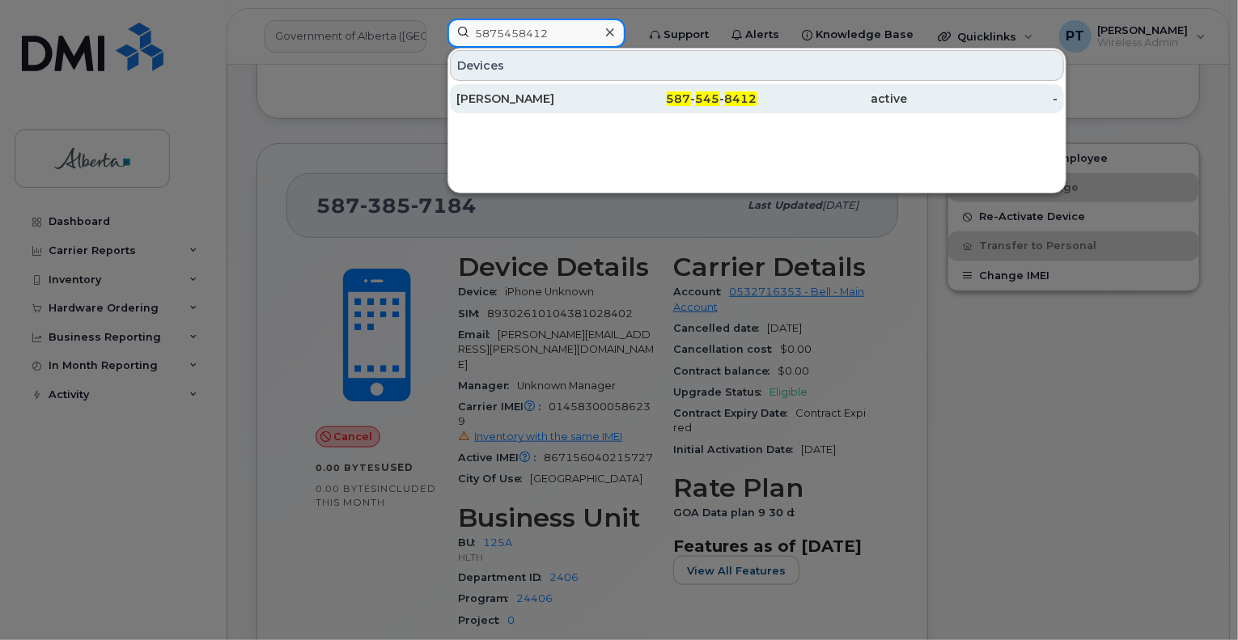
type input "5875458412"
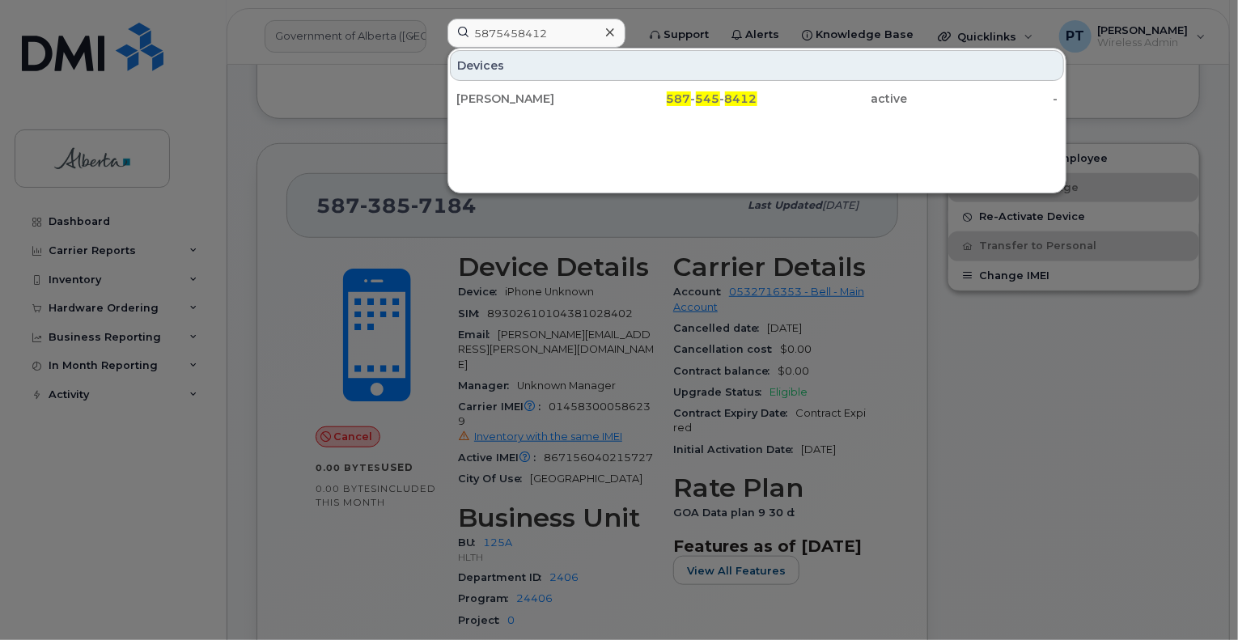
drag, startPoint x: 529, startPoint y: 93, endPoint x: 413, endPoint y: 81, distance: 116.3
click at [529, 93] on div "[PERSON_NAME]" at bounding box center [531, 99] width 150 height 16
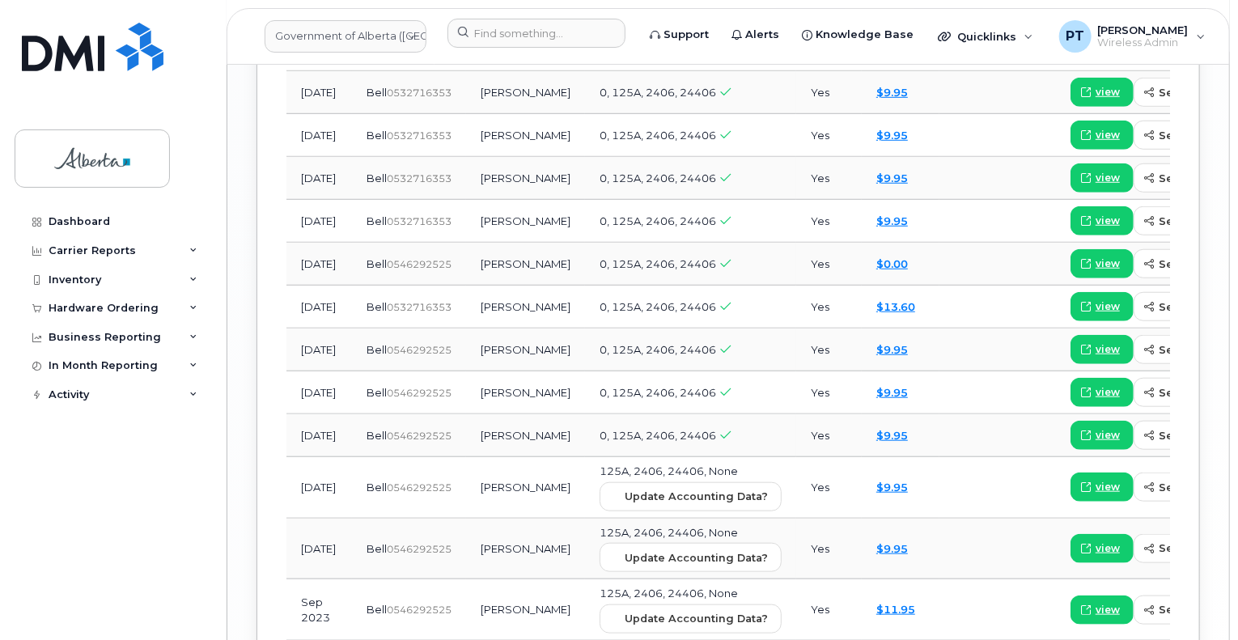
scroll to position [2219, 0]
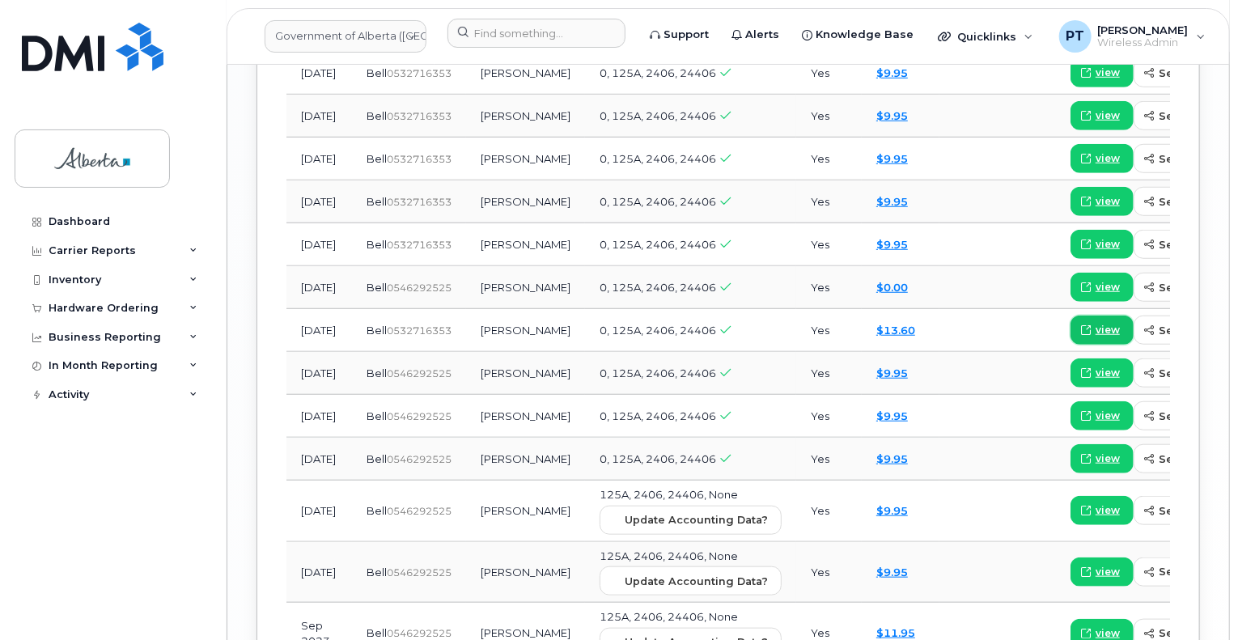
click at [1095, 323] on span "view" at bounding box center [1107, 330] width 24 height 15
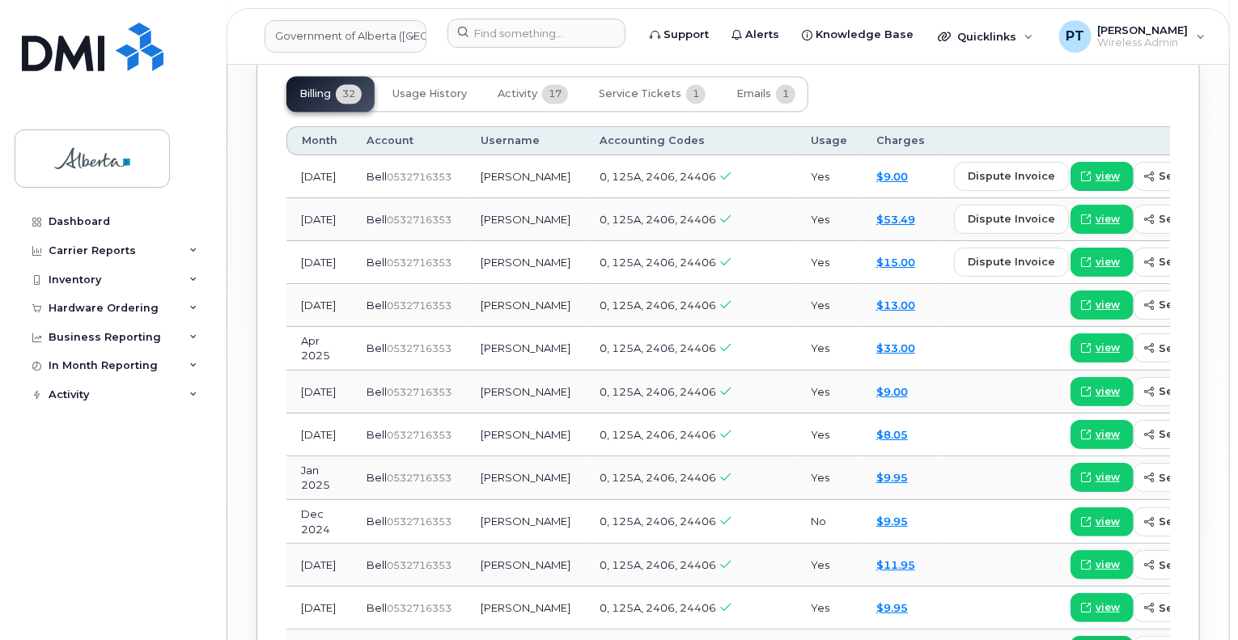
scroll to position [1491, 0]
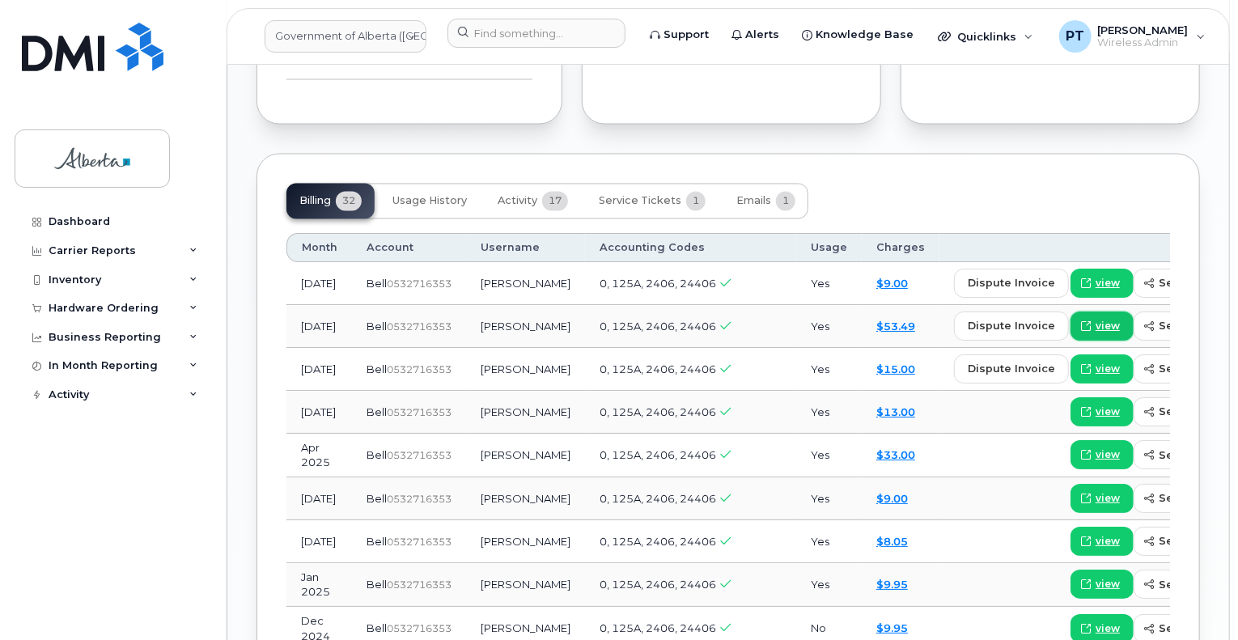
click at [1095, 319] on span "view" at bounding box center [1107, 326] width 24 height 15
click at [1095, 362] on span "view" at bounding box center [1107, 369] width 24 height 15
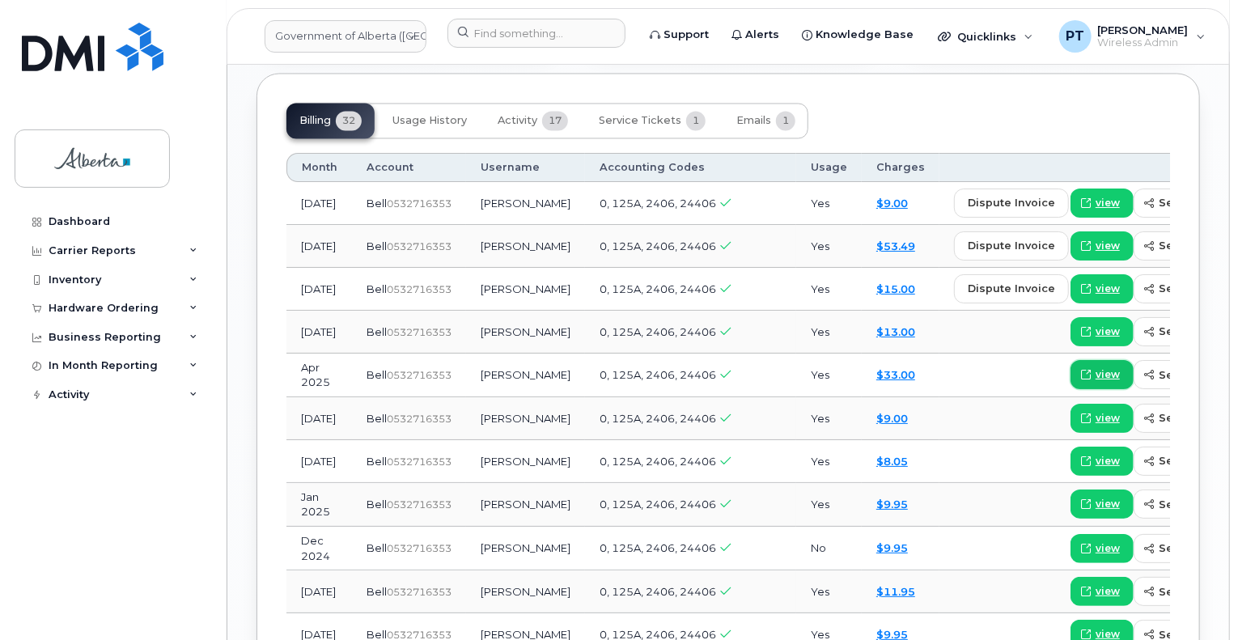
click at [1095, 367] on span "view" at bounding box center [1107, 374] width 24 height 15
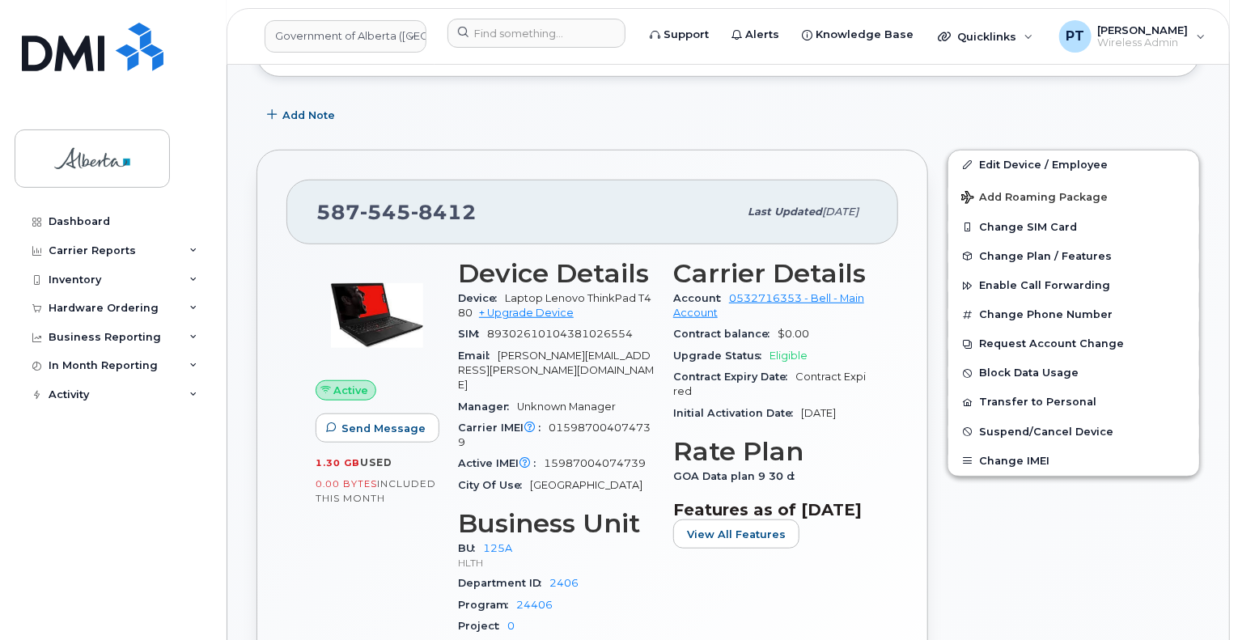
scroll to position [439, 0]
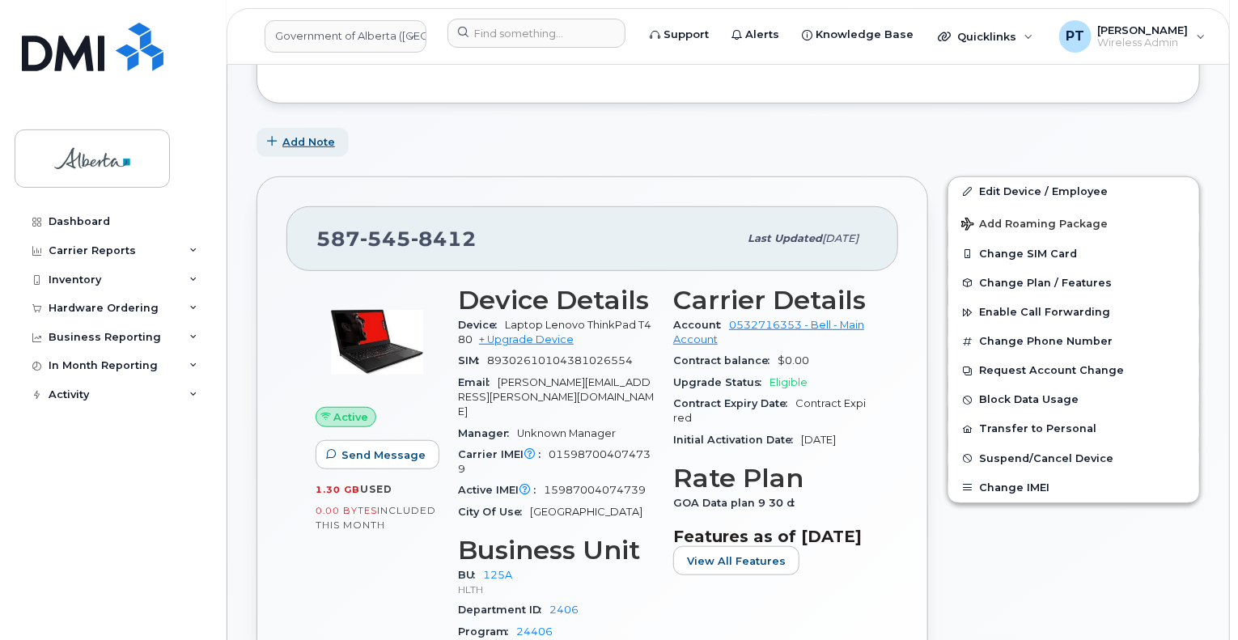
click at [301, 134] on span "Add Note" at bounding box center [308, 141] width 53 height 15
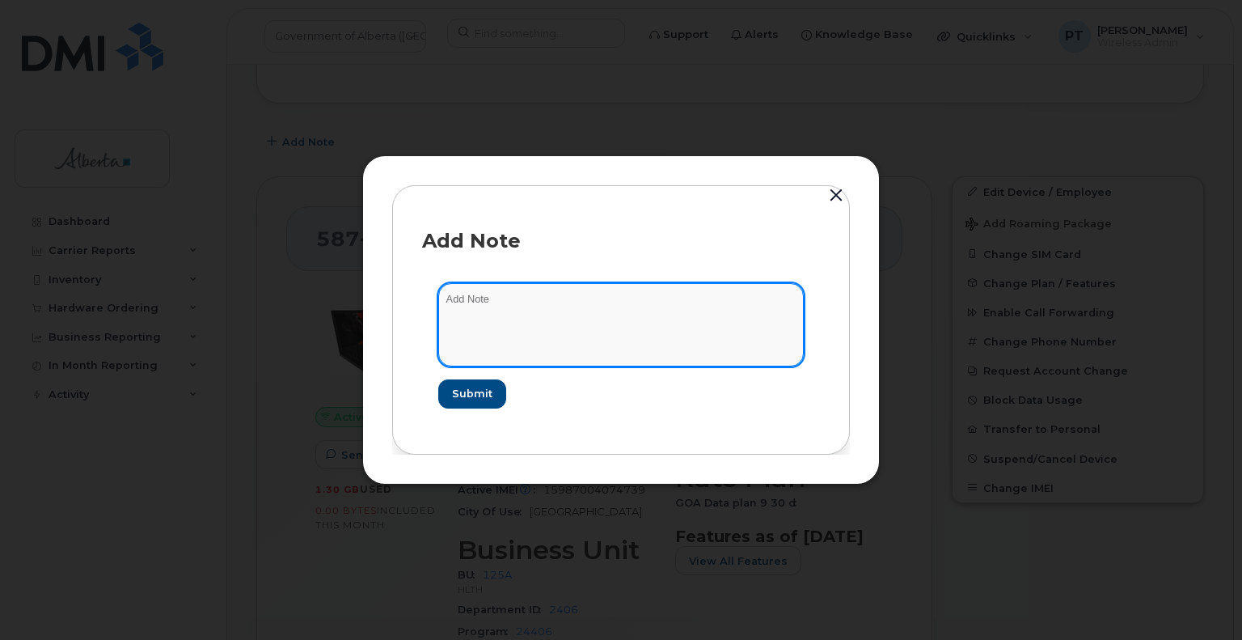
click at [506, 290] on textarea at bounding box center [621, 324] width 366 height 83
click at [578, 303] on textarea "Updated device to" at bounding box center [621, 324] width 366 height 83
click at [702, 300] on textarea "Updated device to Lenovo ThinkPad T480 IMEI" at bounding box center [621, 324] width 366 height 83
paste textarea "015987004074739"
paste textarea "PW01DF1W"
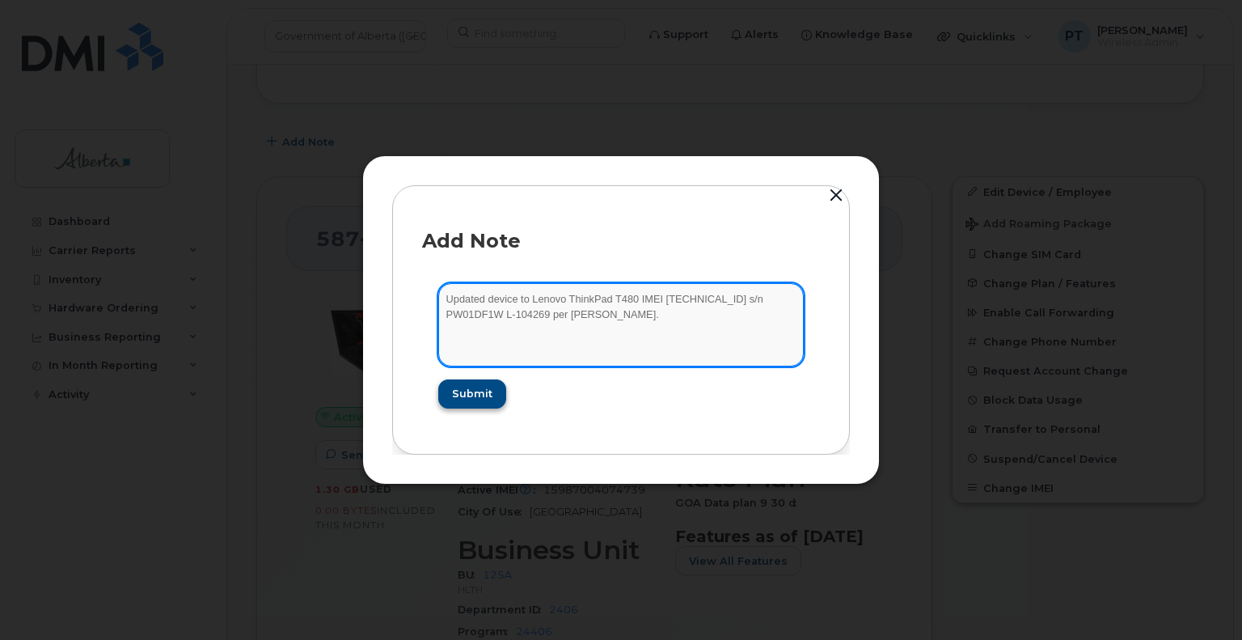
type textarea "Updated device to Lenovo ThinkPad T480 IMEI 015987004074739 s/n PW01DF1W L-1042…"
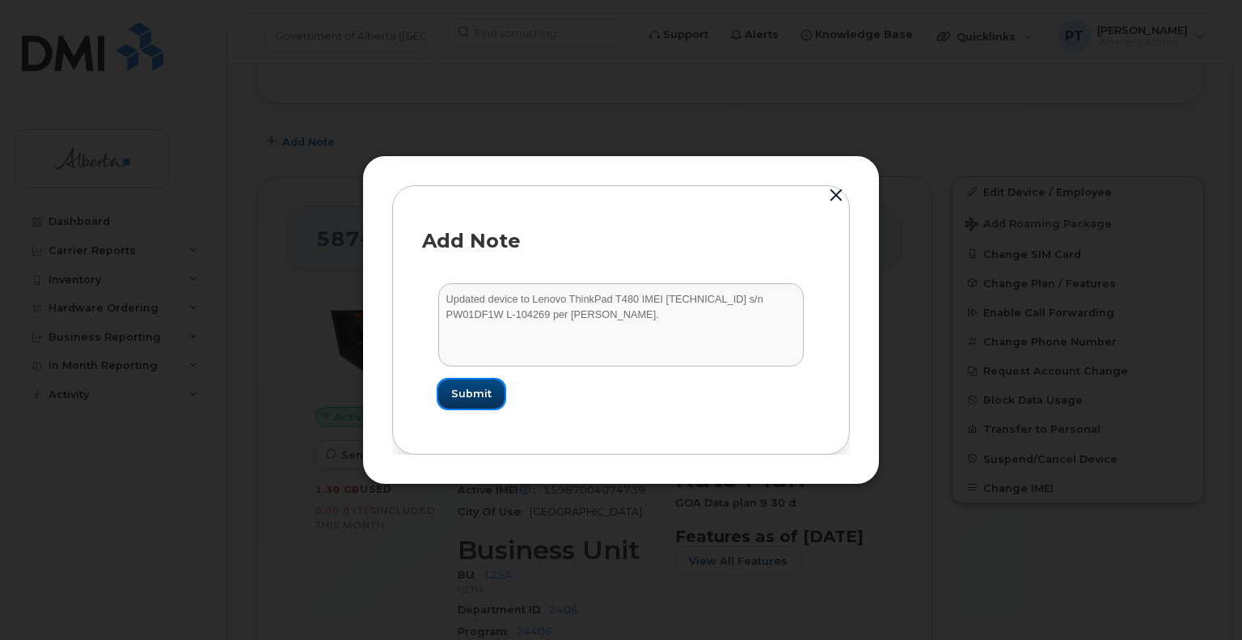
click at [475, 390] on span "Submit" at bounding box center [471, 393] width 40 height 15
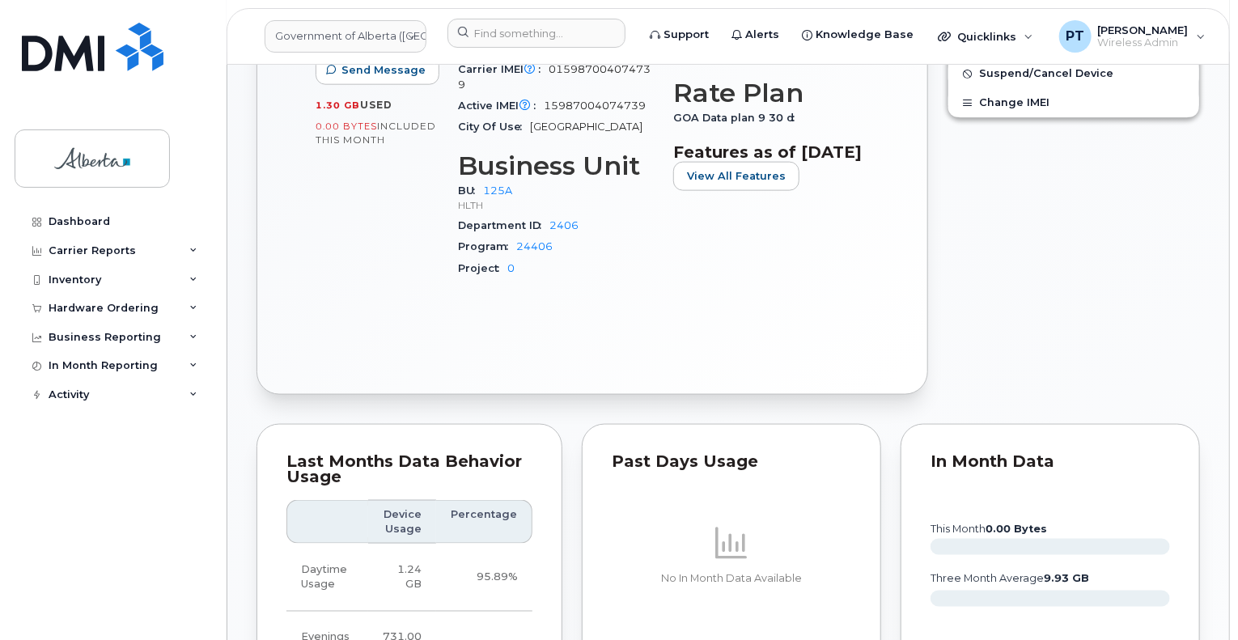
scroll to position [1005, 0]
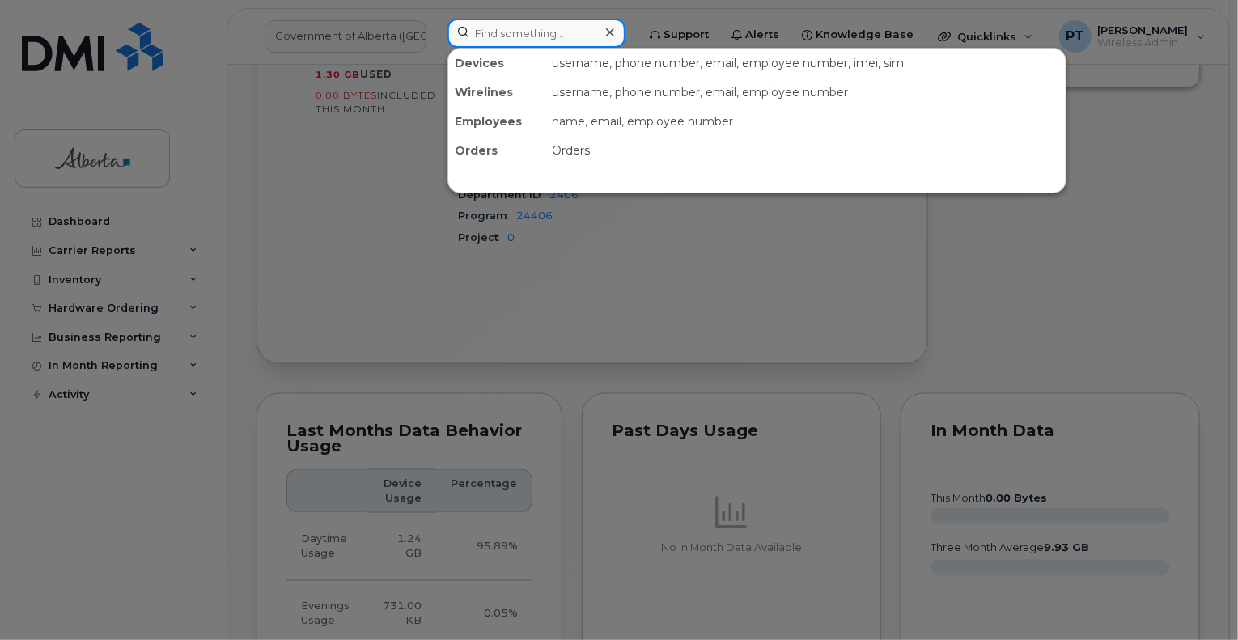
click at [505, 39] on input at bounding box center [536, 33] width 178 height 29
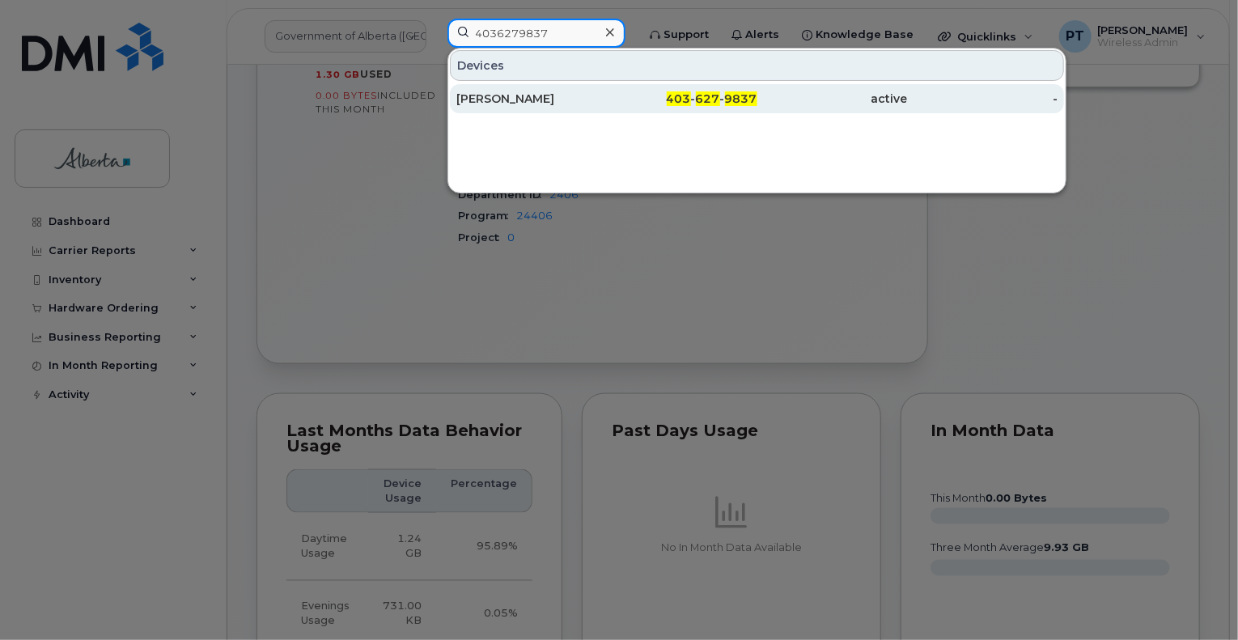
type input "4036279837"
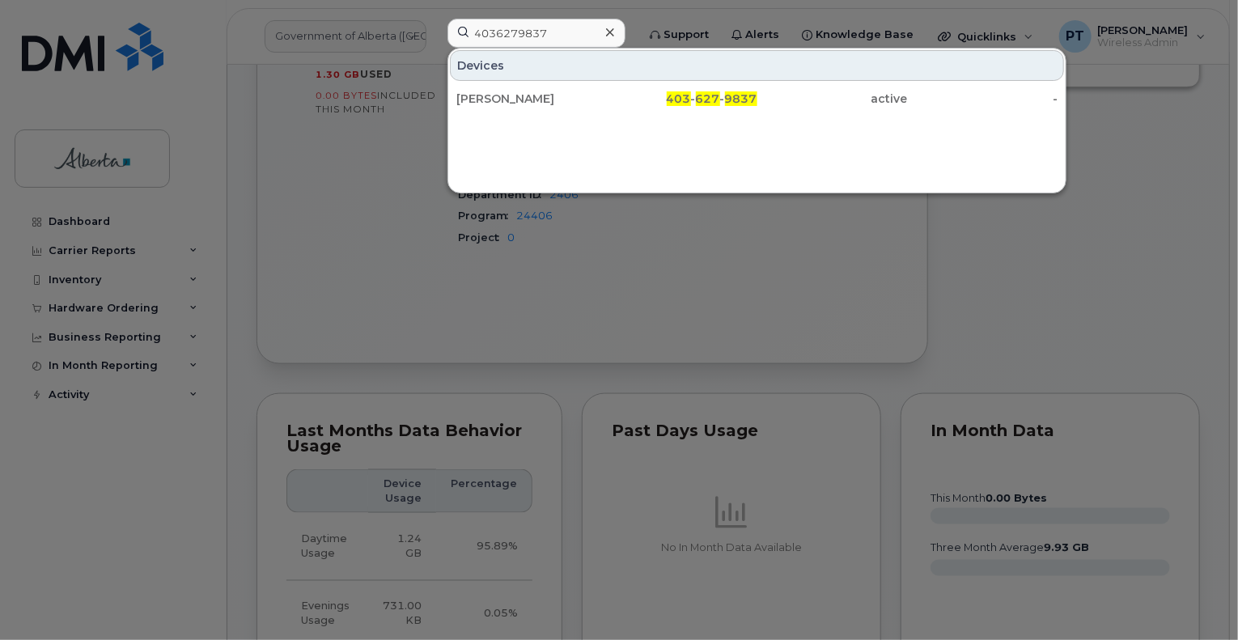
drag, startPoint x: 514, startPoint y: 98, endPoint x: 428, endPoint y: 5, distance: 127.1
click at [514, 98] on div "[PERSON_NAME]" at bounding box center [531, 99] width 150 height 16
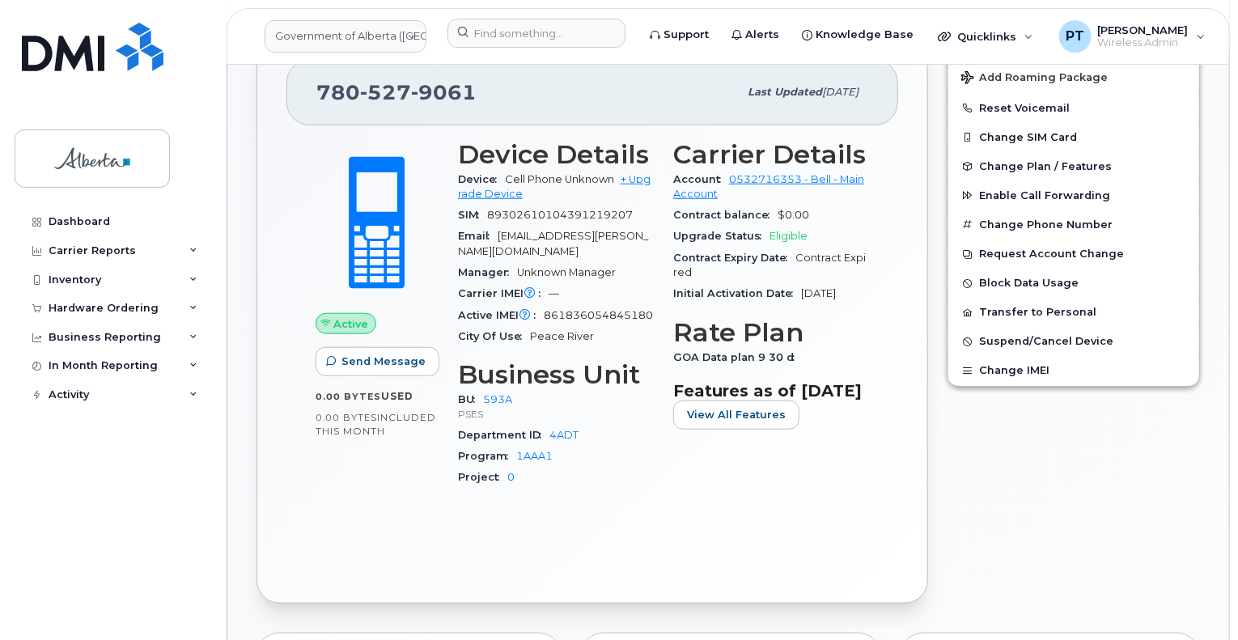
scroll to position [1132, 0]
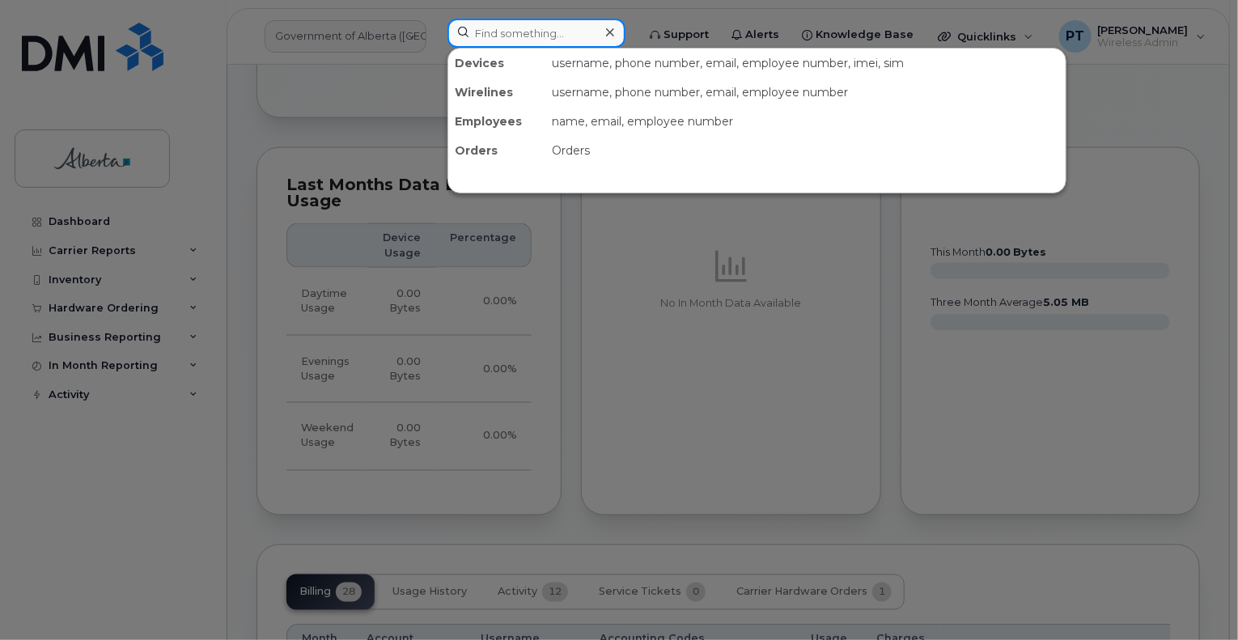
drag, startPoint x: 484, startPoint y: 36, endPoint x: 359, endPoint y: 32, distance: 124.6
click at [484, 36] on input at bounding box center [536, 33] width 178 height 29
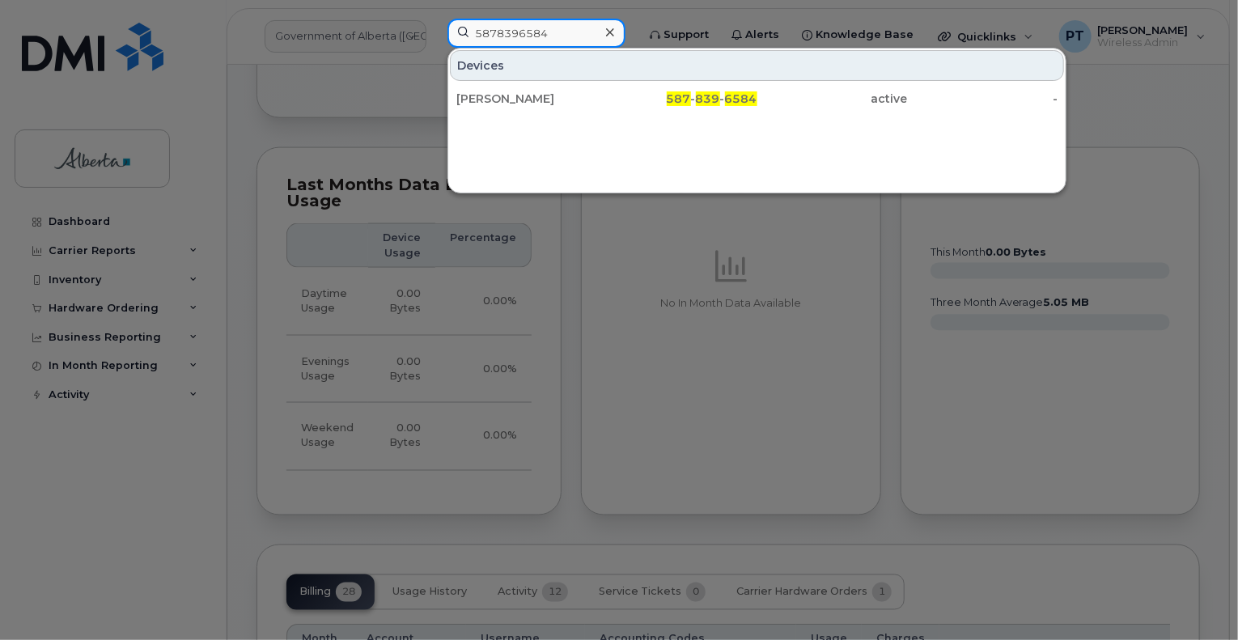
type input "5878396584"
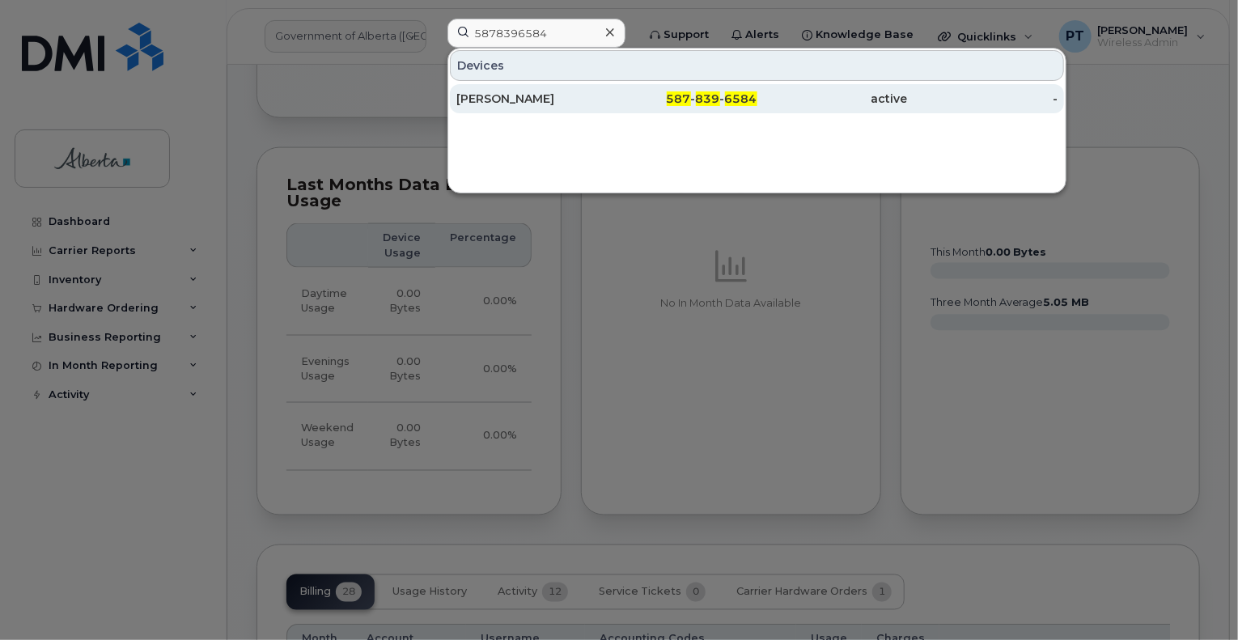
click at [469, 103] on div "[PERSON_NAME]" at bounding box center [531, 99] width 150 height 16
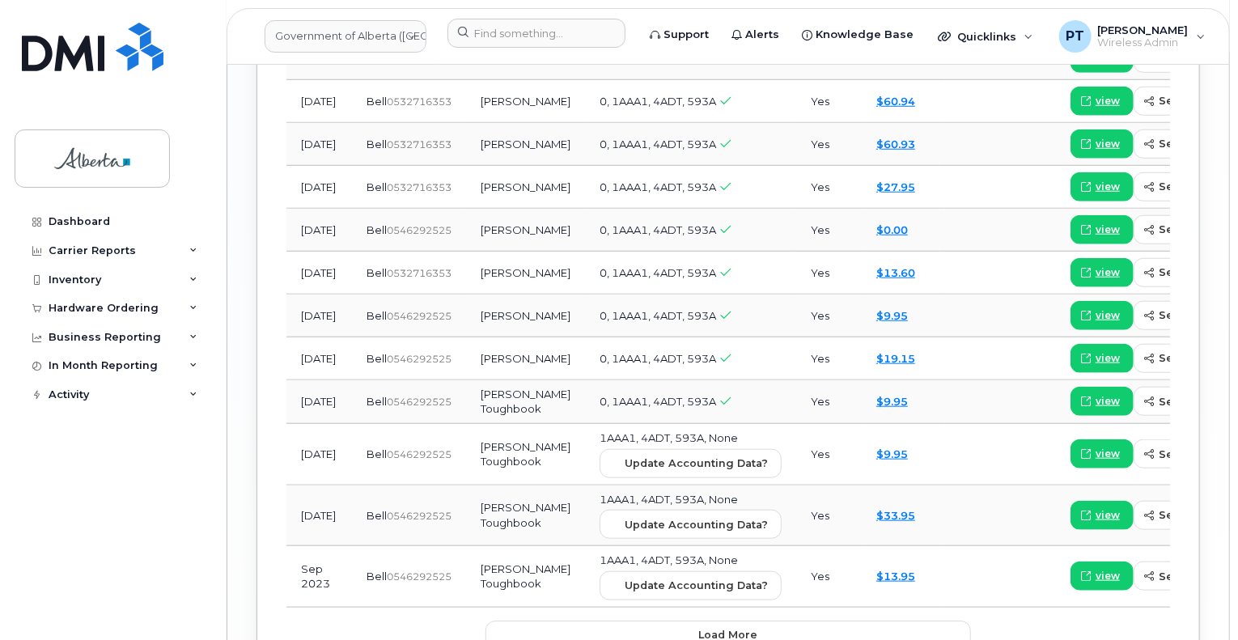
scroll to position [2233, 0]
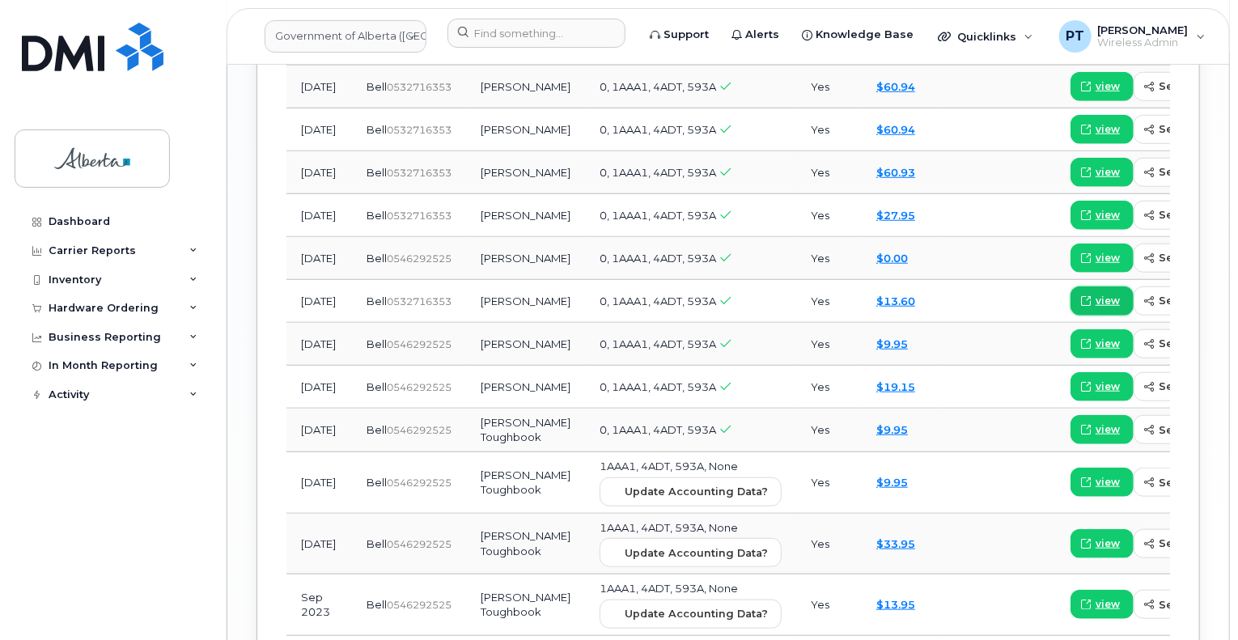
click at [1095, 294] on span "view" at bounding box center [1107, 301] width 24 height 15
click at [501, 33] on input at bounding box center [536, 33] width 178 height 29
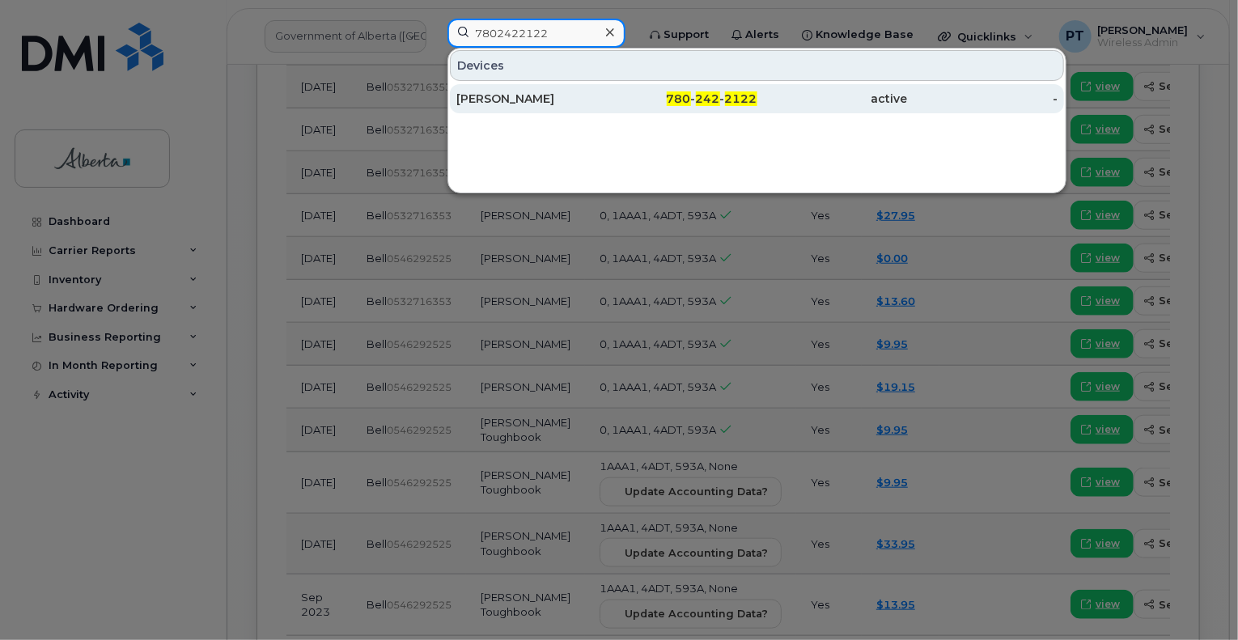
type input "7802422122"
click at [495, 99] on div "[PERSON_NAME]" at bounding box center [531, 99] width 150 height 16
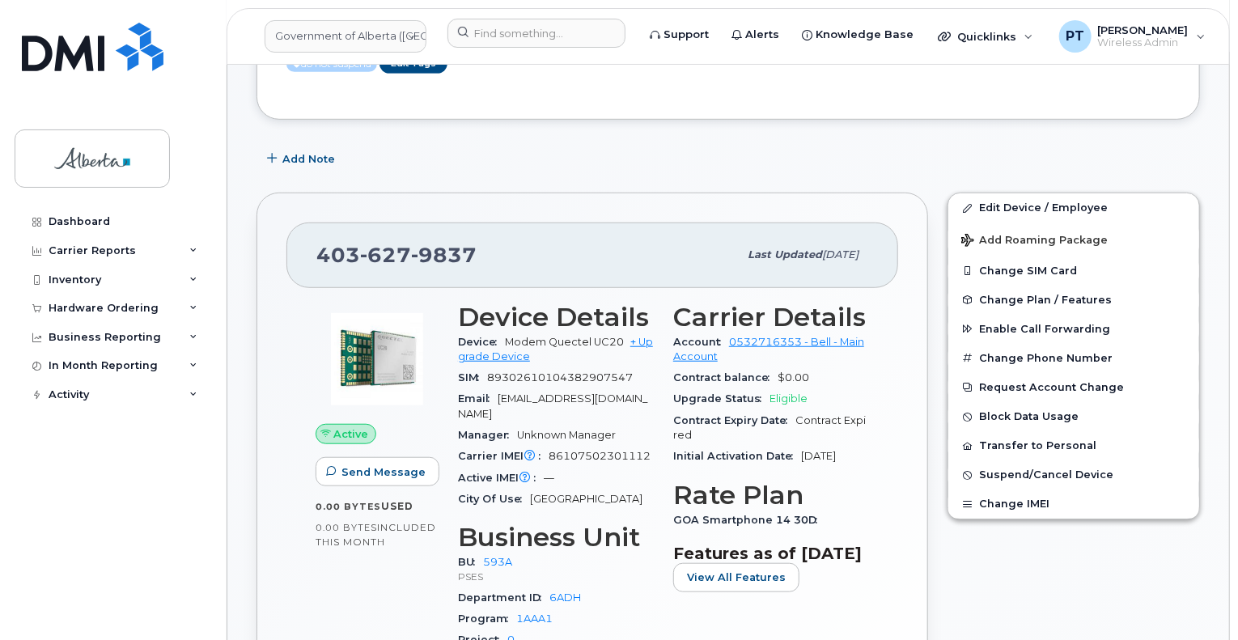
scroll to position [485, 0]
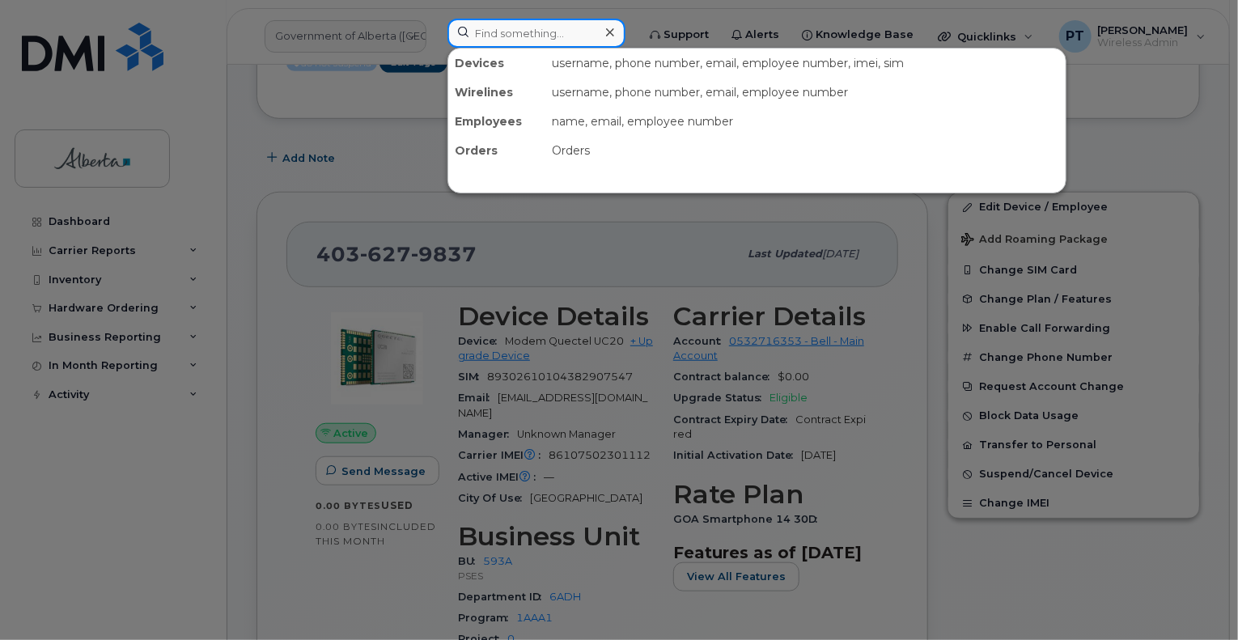
click at [501, 37] on input at bounding box center [536, 33] width 178 height 29
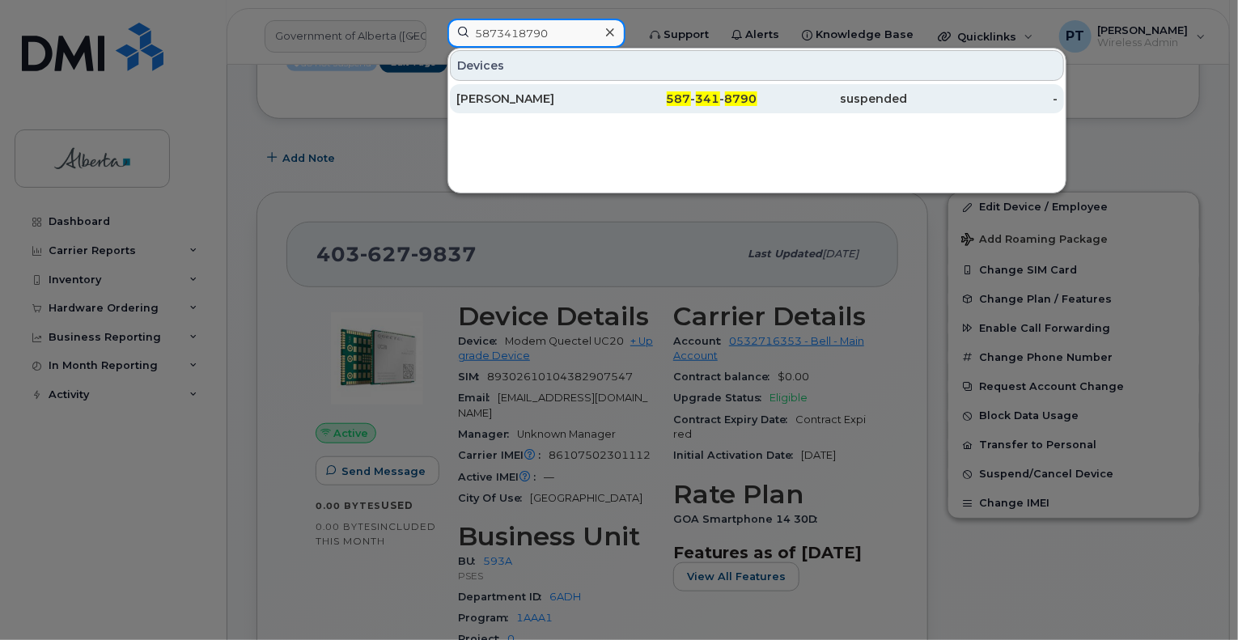
type input "5873418790"
click at [494, 97] on div "Monique Gervaistimmer" at bounding box center [531, 99] width 150 height 16
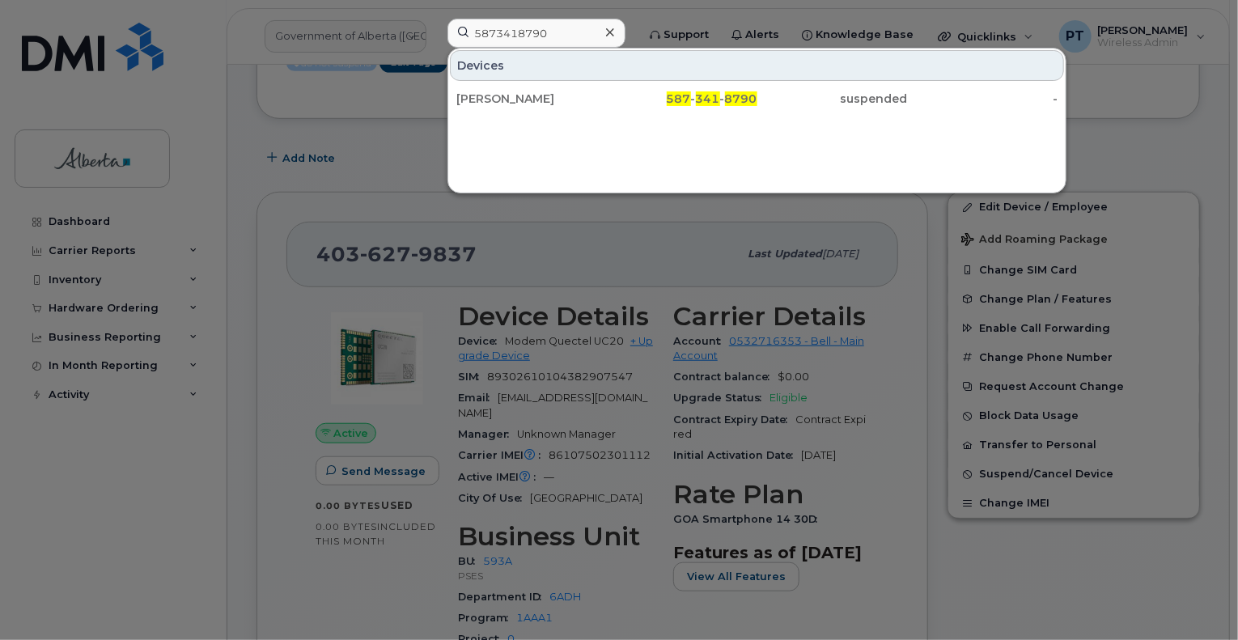
drag, startPoint x: 494, startPoint y: 97, endPoint x: 36, endPoint y: 158, distance: 462.6
click at [494, 97] on div "Monique Gervaistimmer" at bounding box center [531, 99] width 150 height 16
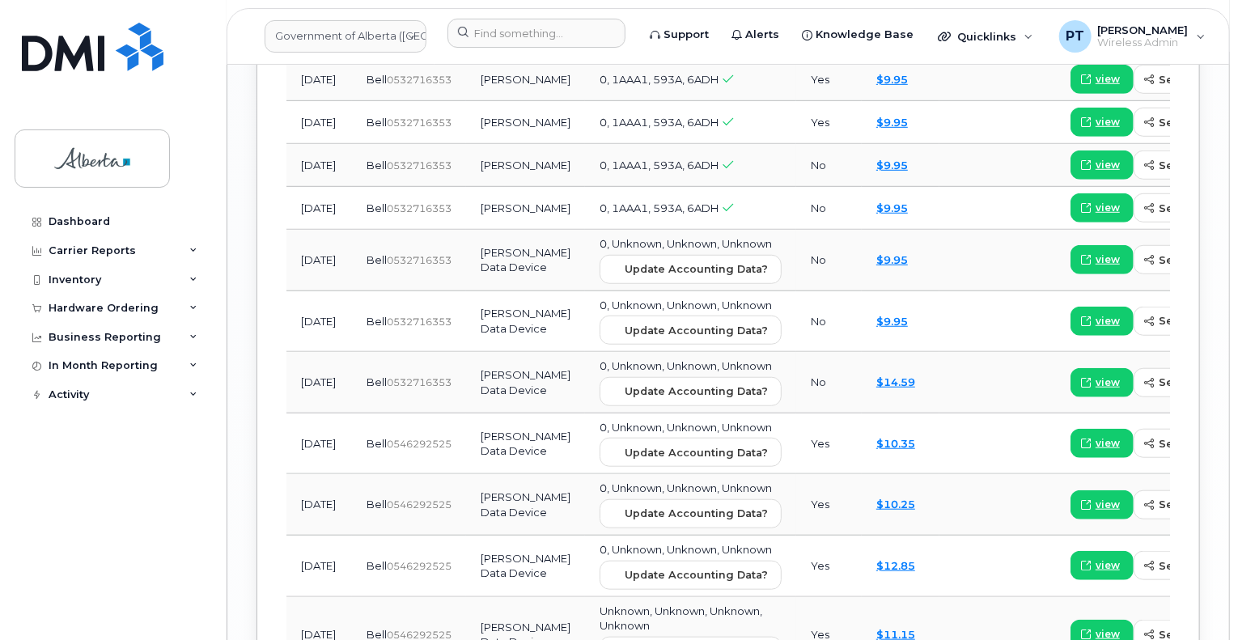
scroll to position [2265, 0]
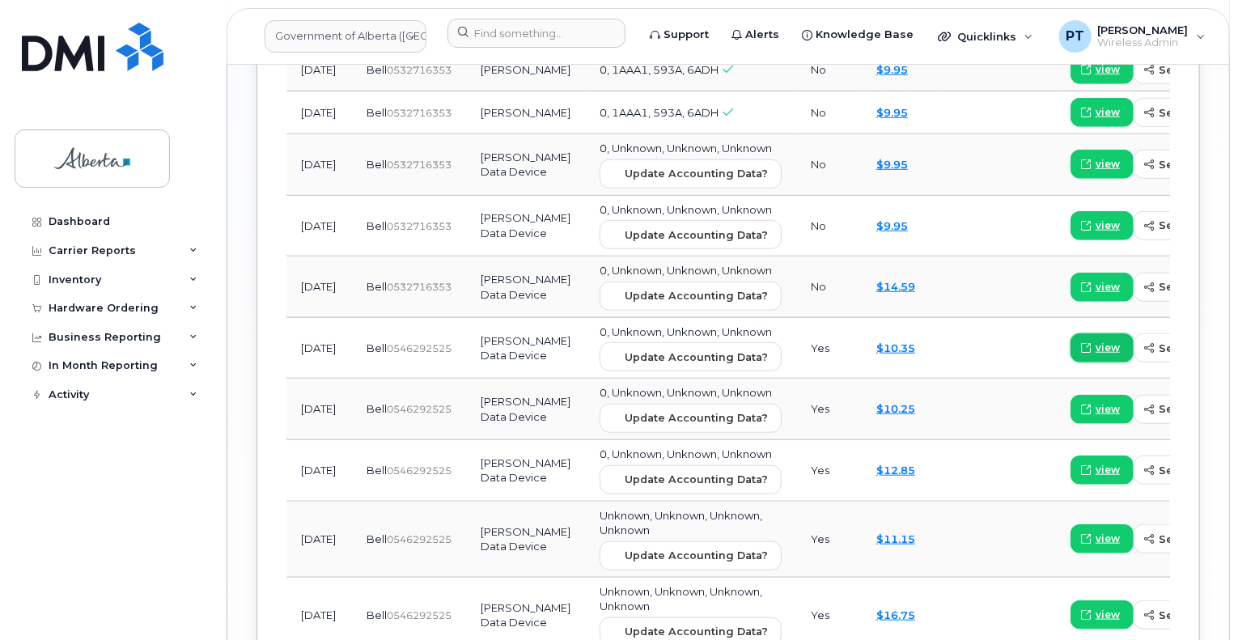
click at [1095, 355] on span "view" at bounding box center [1107, 348] width 24 height 15
click at [1095, 294] on span "view" at bounding box center [1107, 287] width 24 height 15
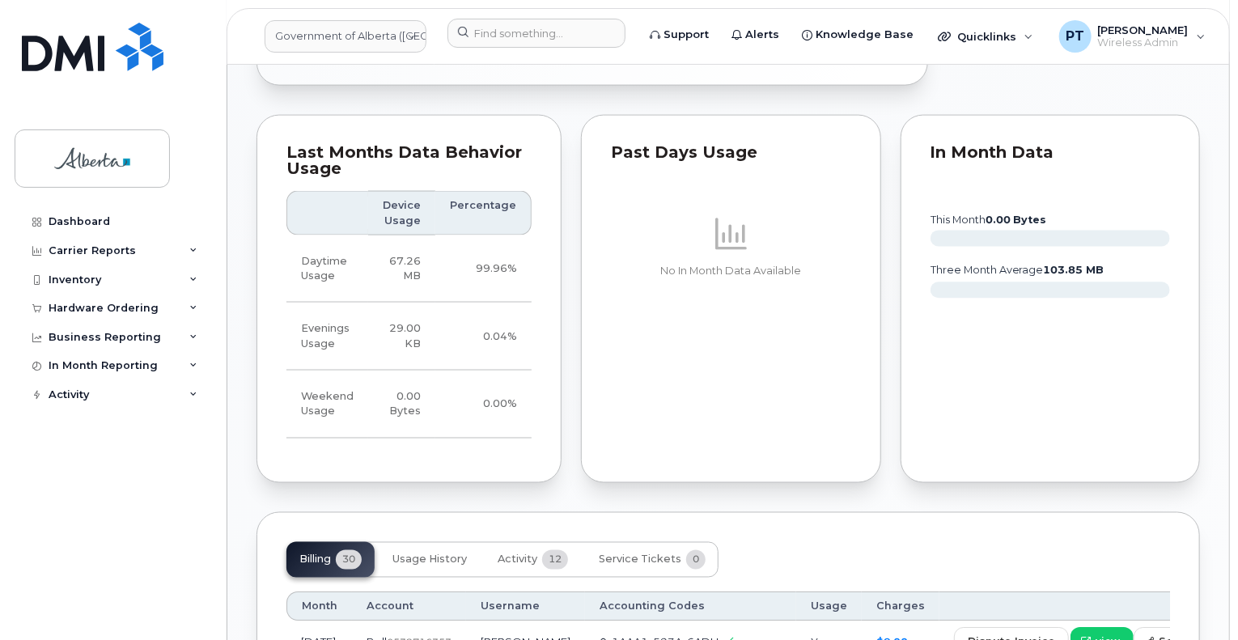
scroll to position [566, 0]
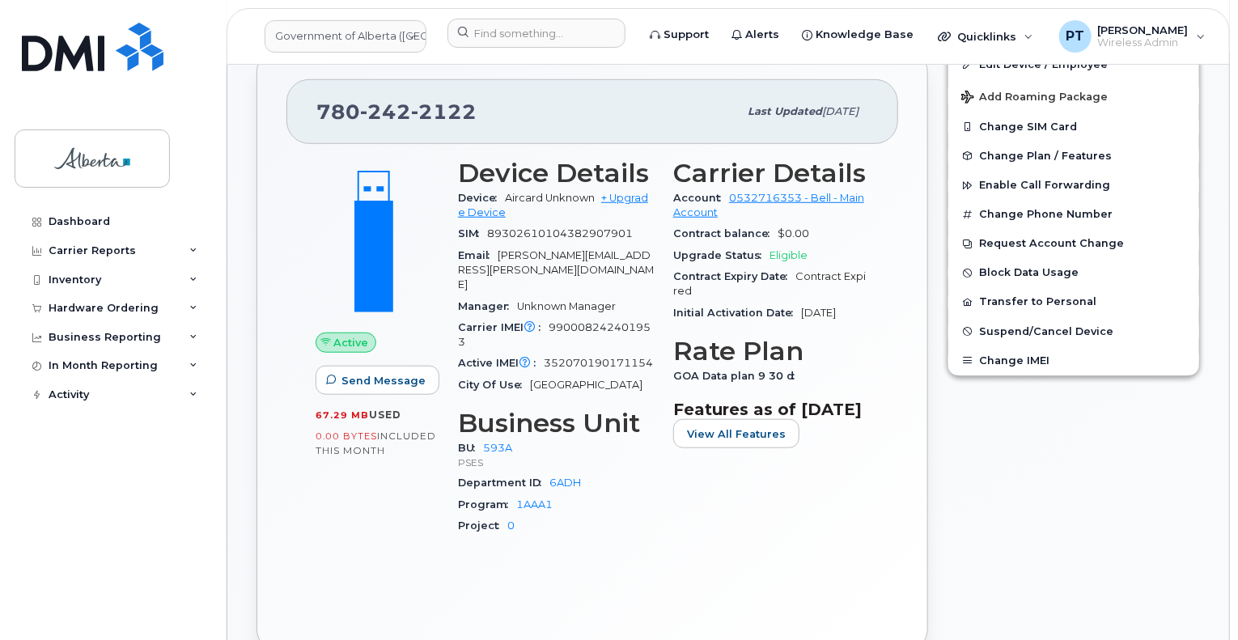
click at [599, 357] on span "352070190171154" at bounding box center [598, 363] width 109 height 12
copy span "352070190171154"
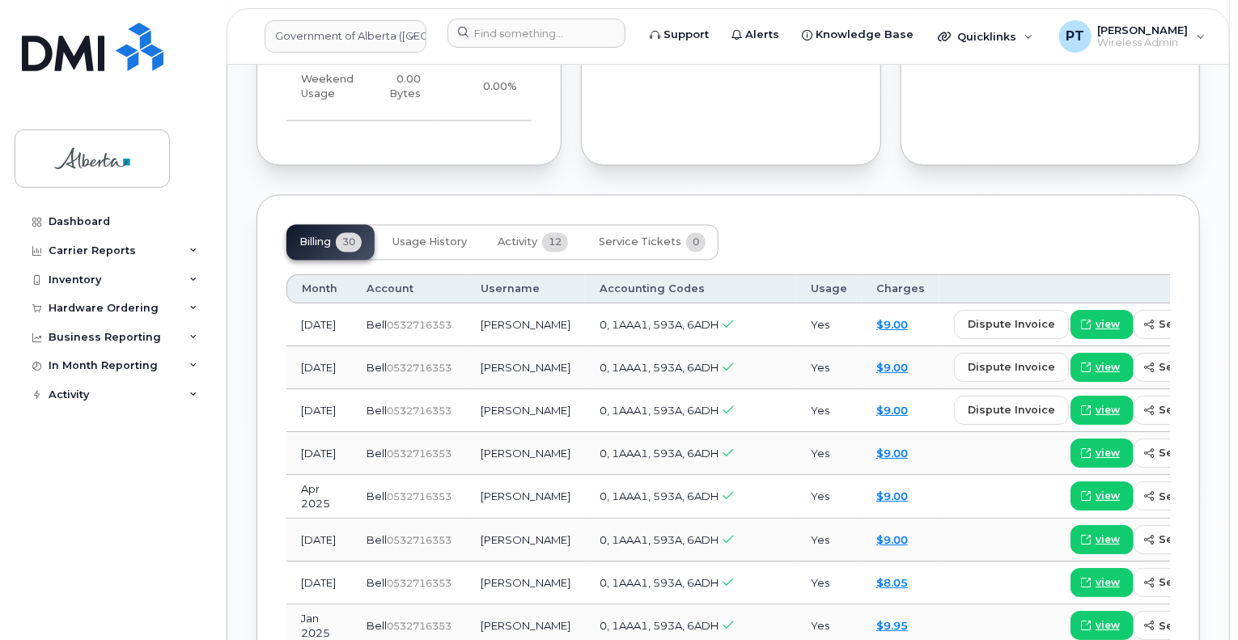
scroll to position [1456, 0]
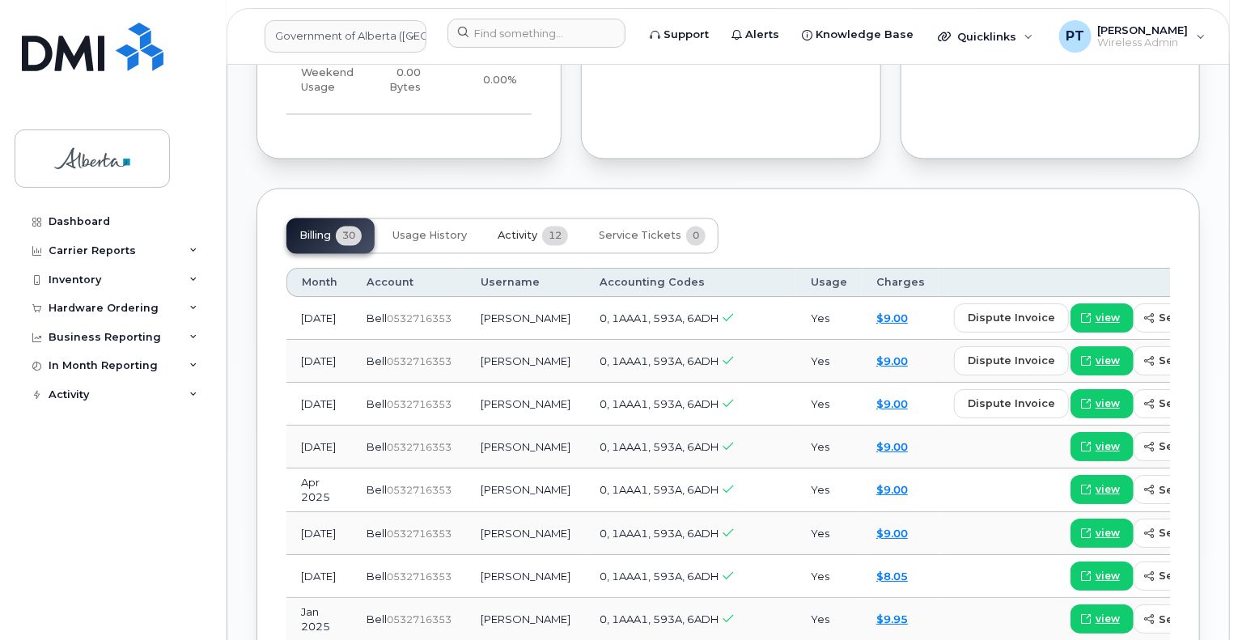
click at [506, 230] on span "Activity" at bounding box center [517, 236] width 40 height 13
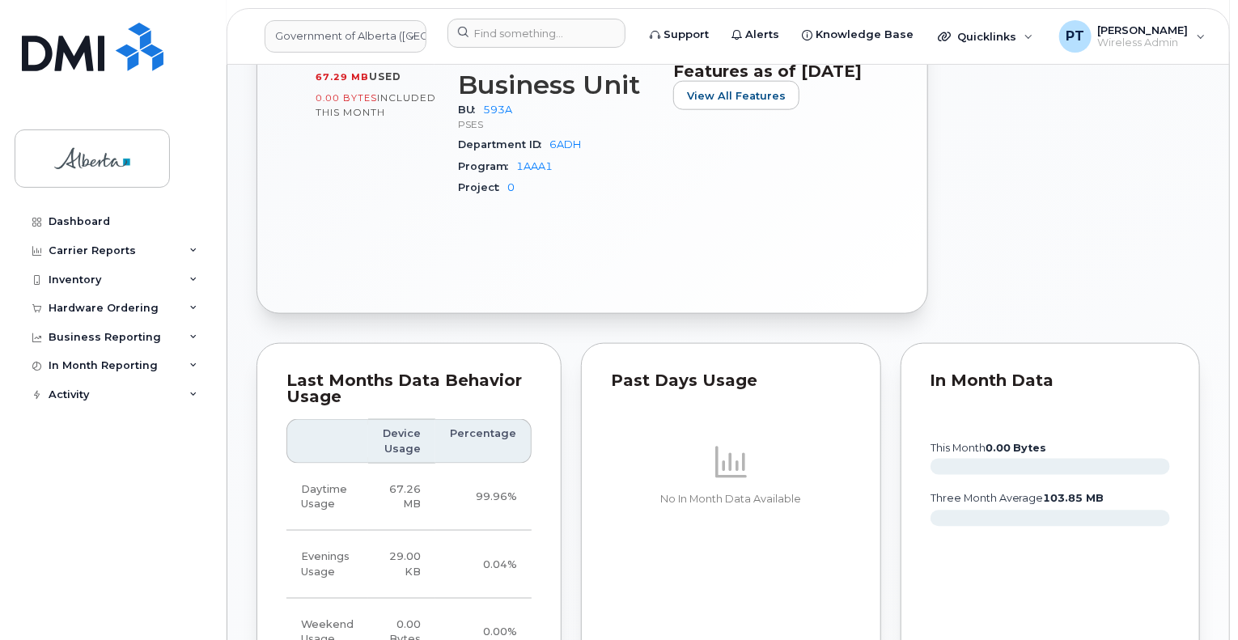
scroll to position [566, 0]
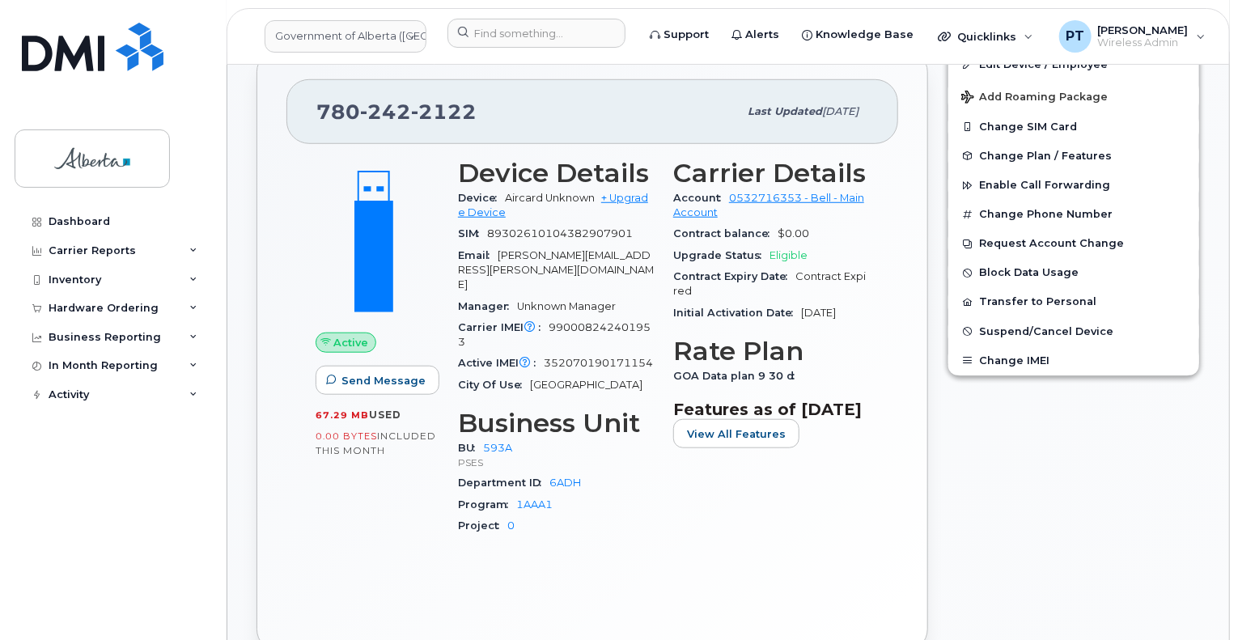
click at [665, 548] on div "Active Send Message 67.29 MB  used 0.00 Bytes  included this month Device Detai…" at bounding box center [591, 383] width 611 height 478
click at [594, 357] on span "352070190171154" at bounding box center [598, 363] width 109 height 12
copy span "352070190171154"
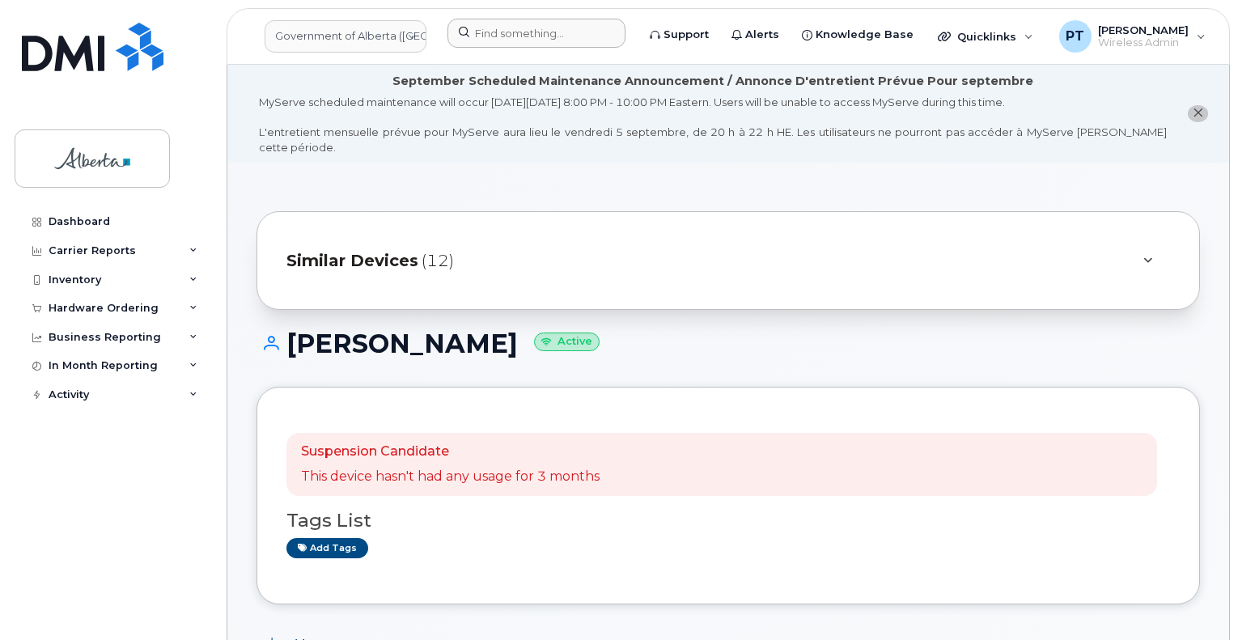
scroll to position [526, 0]
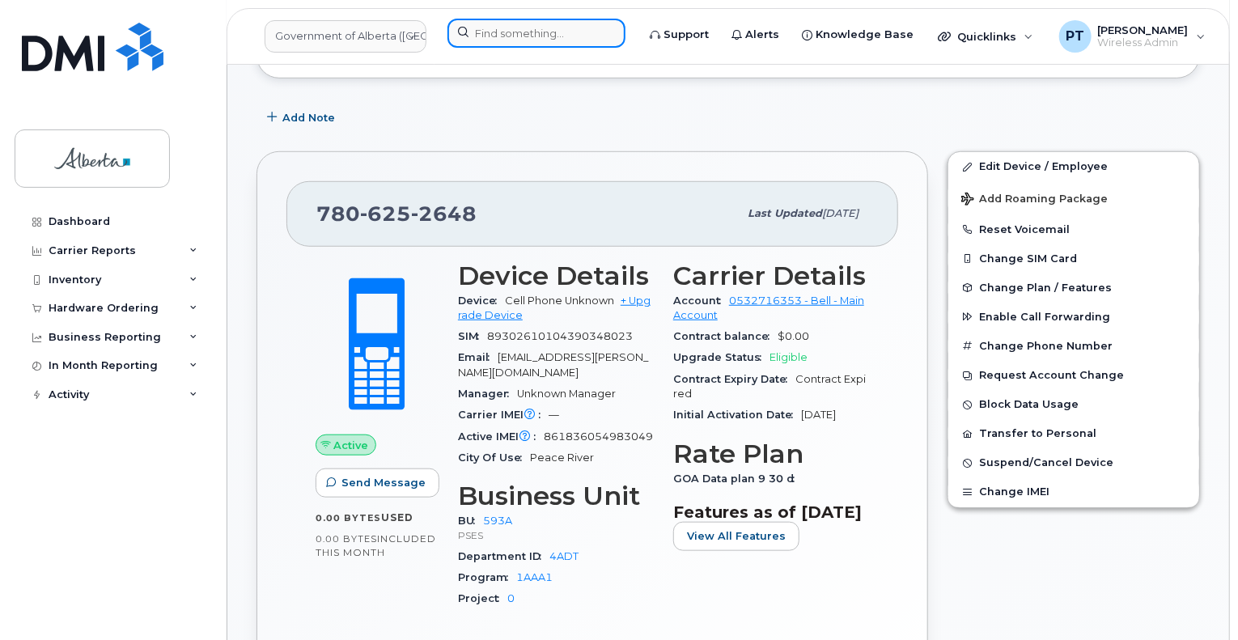
click at [546, 32] on input at bounding box center [536, 33] width 178 height 29
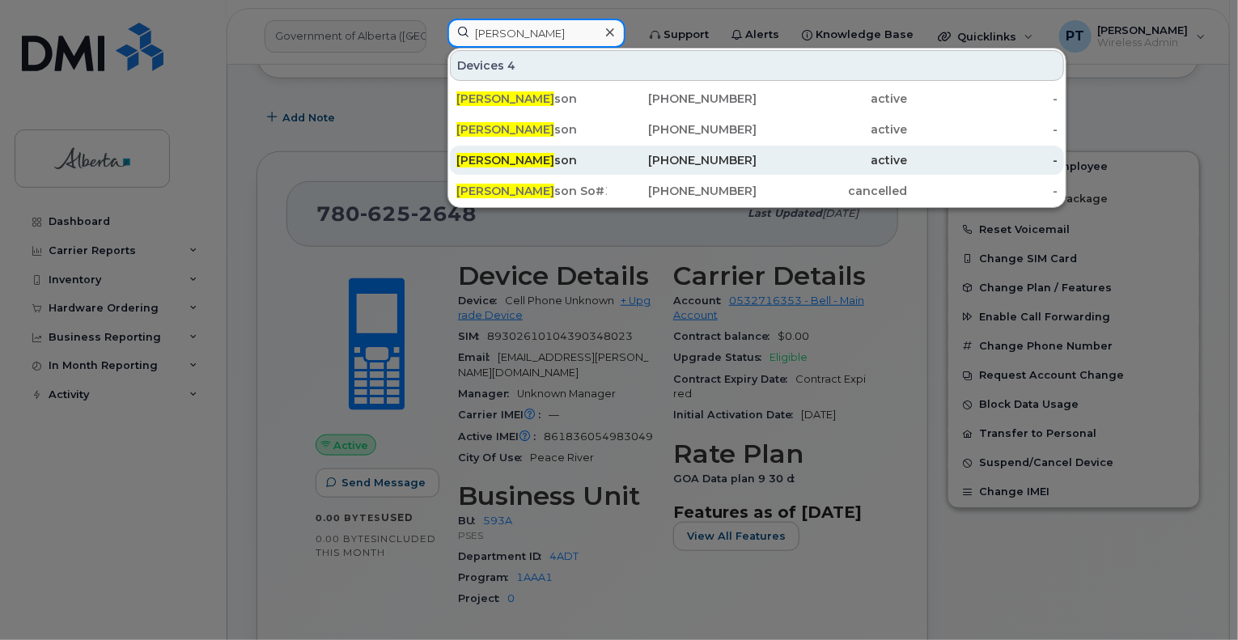
type input "[PERSON_NAME]"
click at [506, 155] on span "[PERSON_NAME]" at bounding box center [505, 160] width 98 height 15
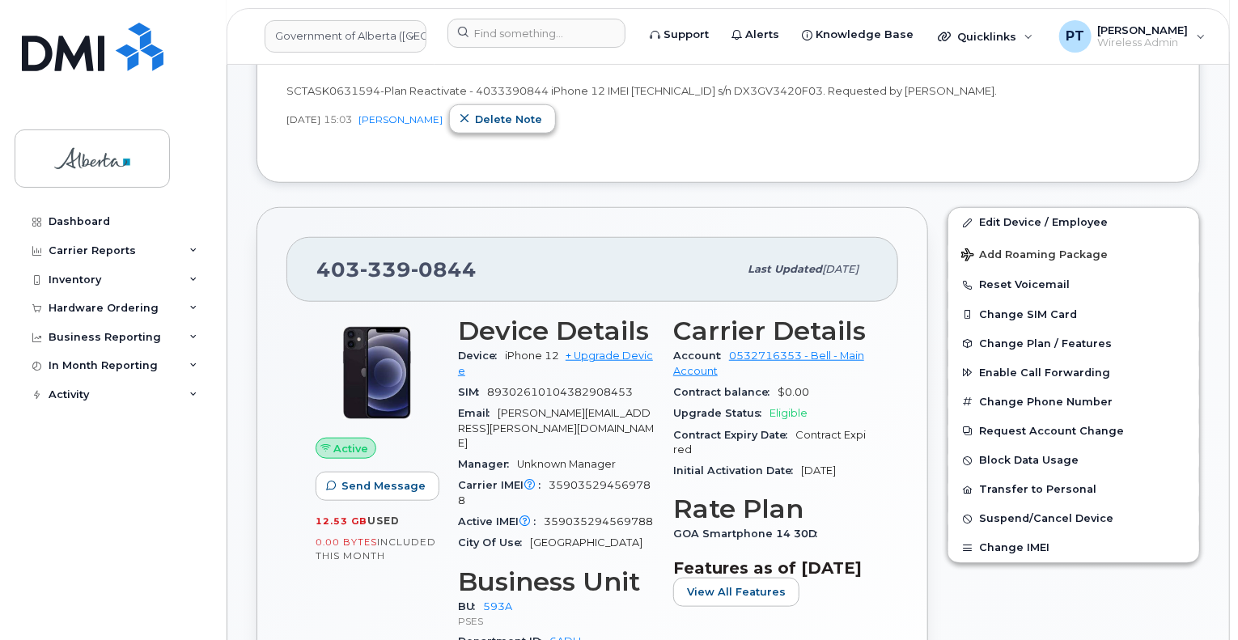
scroll to position [566, 0]
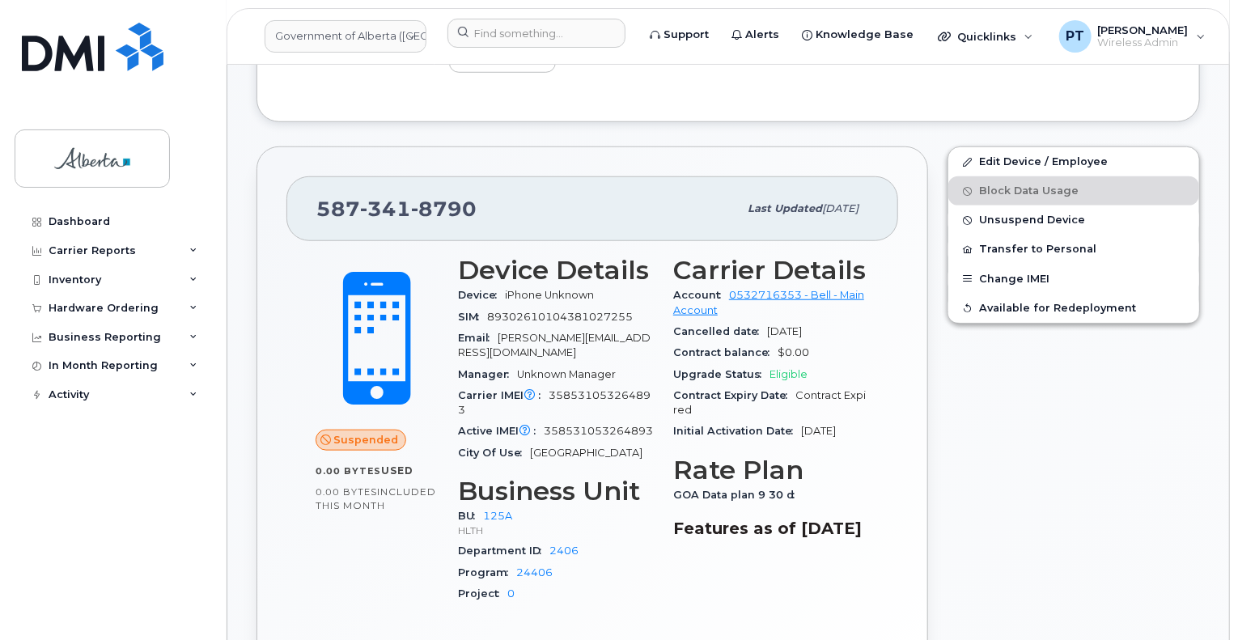
scroll to position [647, 0]
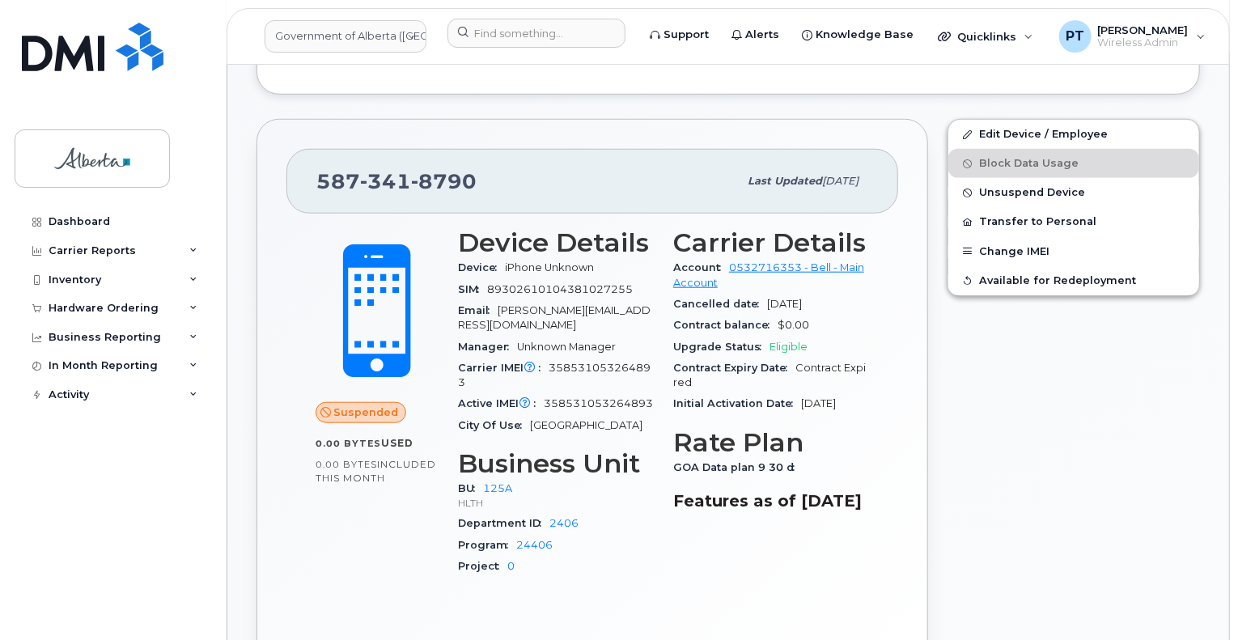
click at [602, 362] on span "358531053264893" at bounding box center [554, 375] width 193 height 27
copy span "358531053264893"
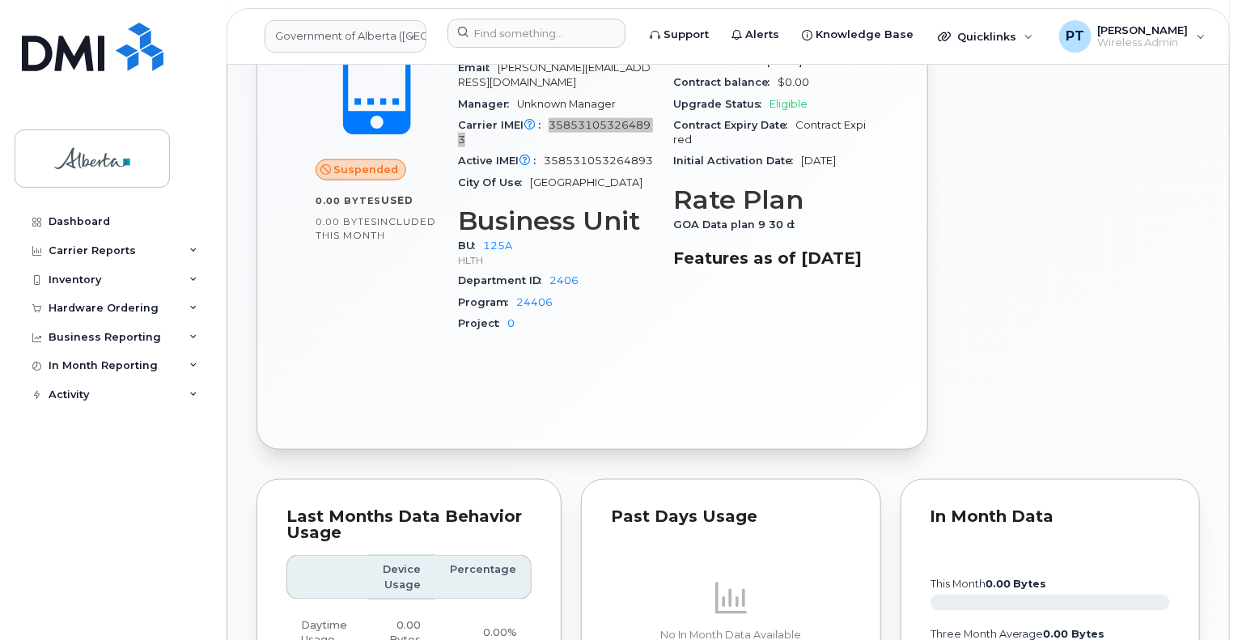
scroll to position [728, 0]
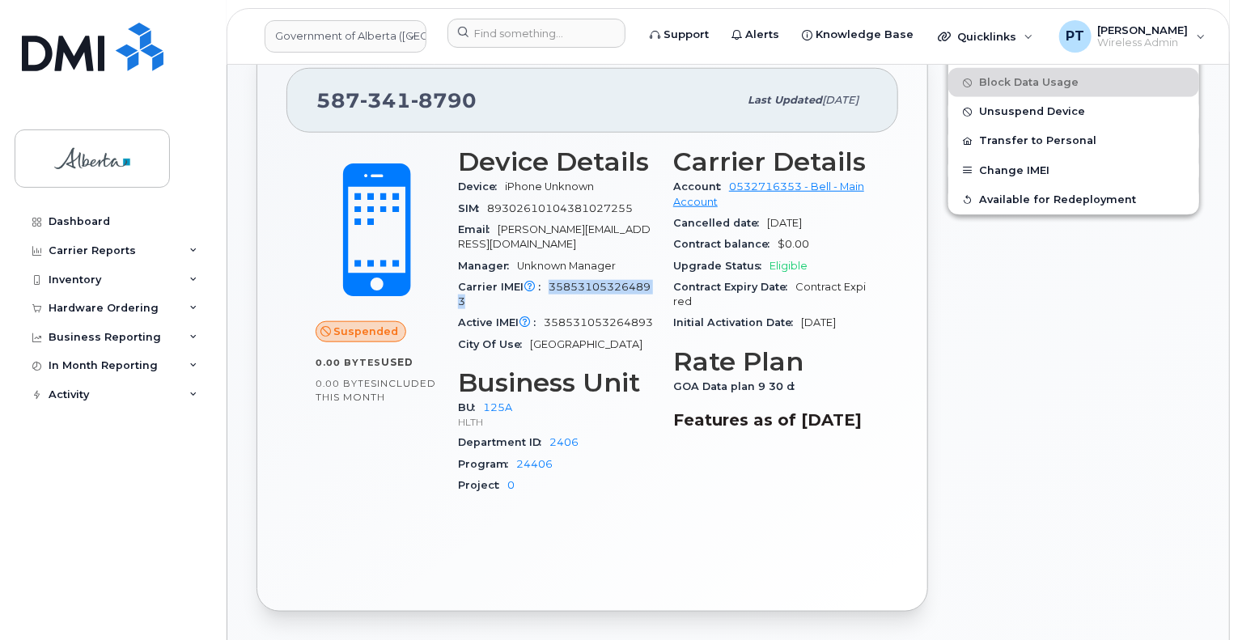
copy span "358531053264893"
click at [558, 202] on span "89302610104381027255" at bounding box center [560, 208] width 146 height 12
copy span "89302610104381027255"
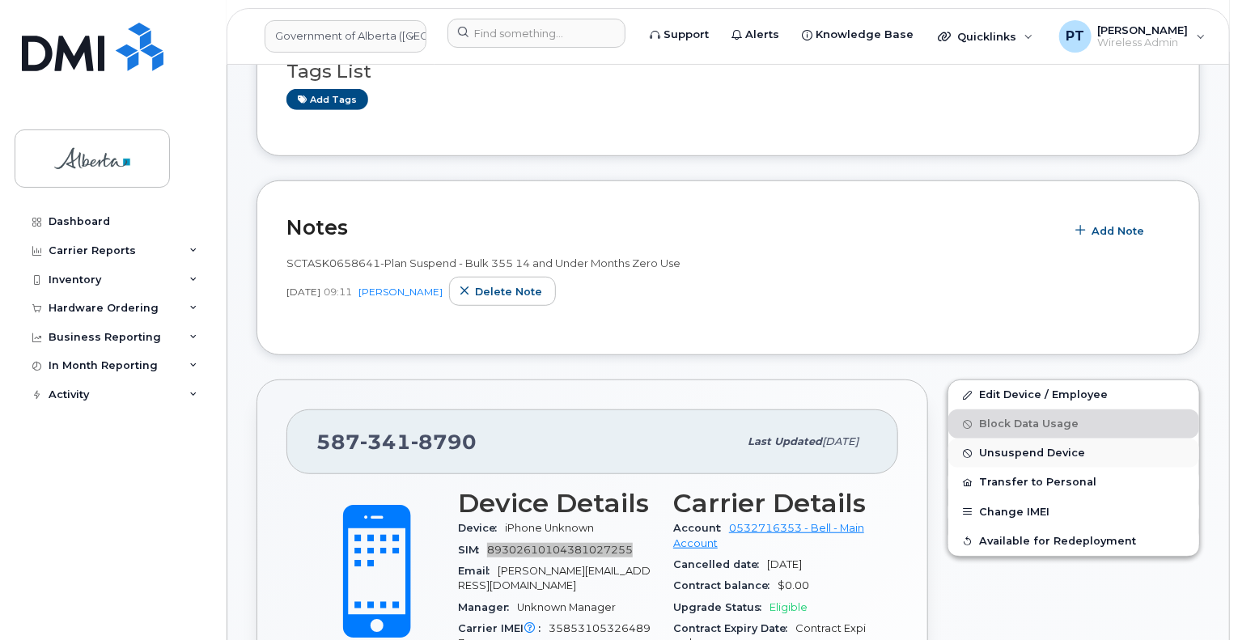
scroll to position [404, 0]
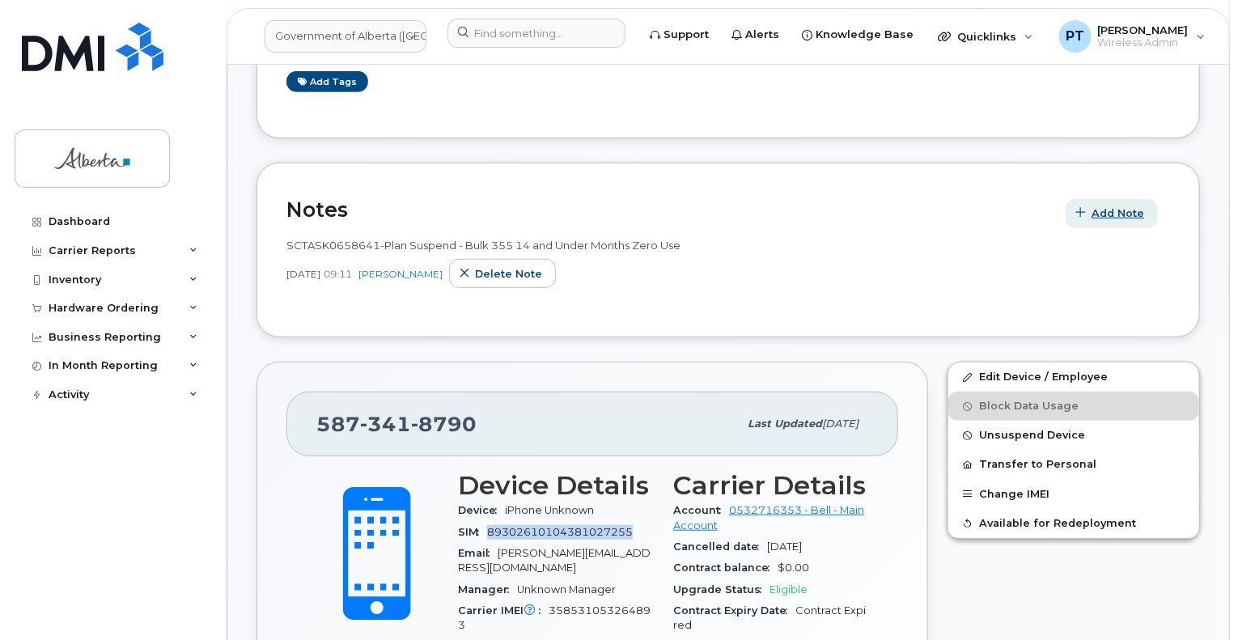
click at [1113, 205] on span "Add Note" at bounding box center [1117, 212] width 53 height 15
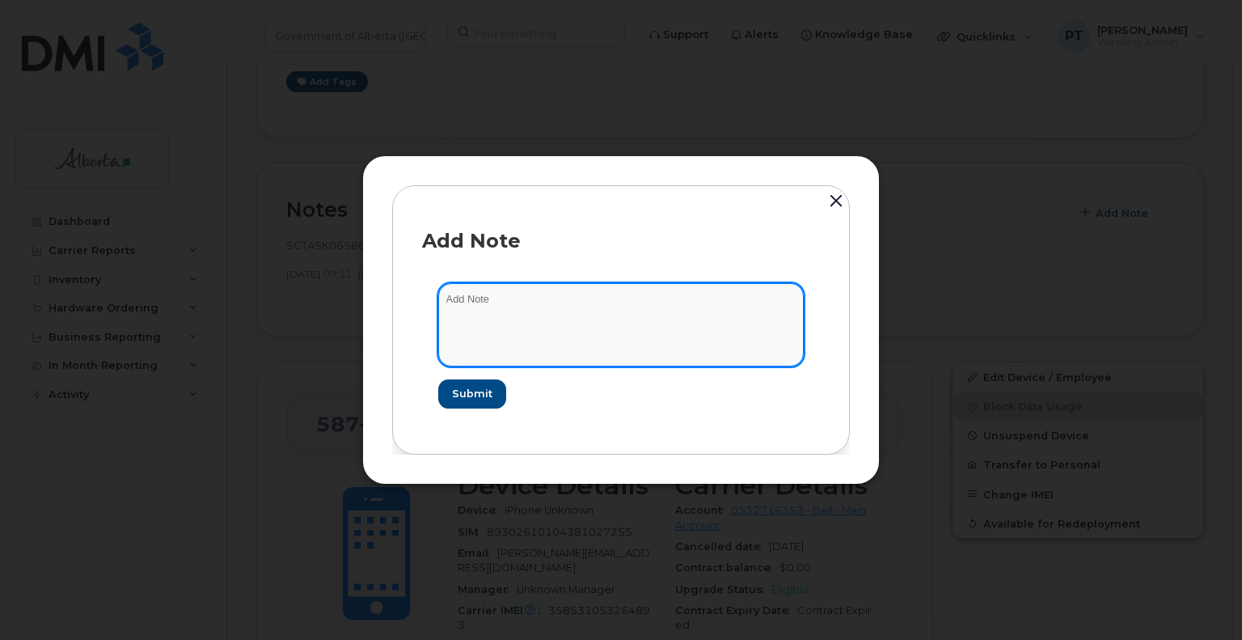
click at [478, 303] on textarea at bounding box center [621, 324] width 366 height 83
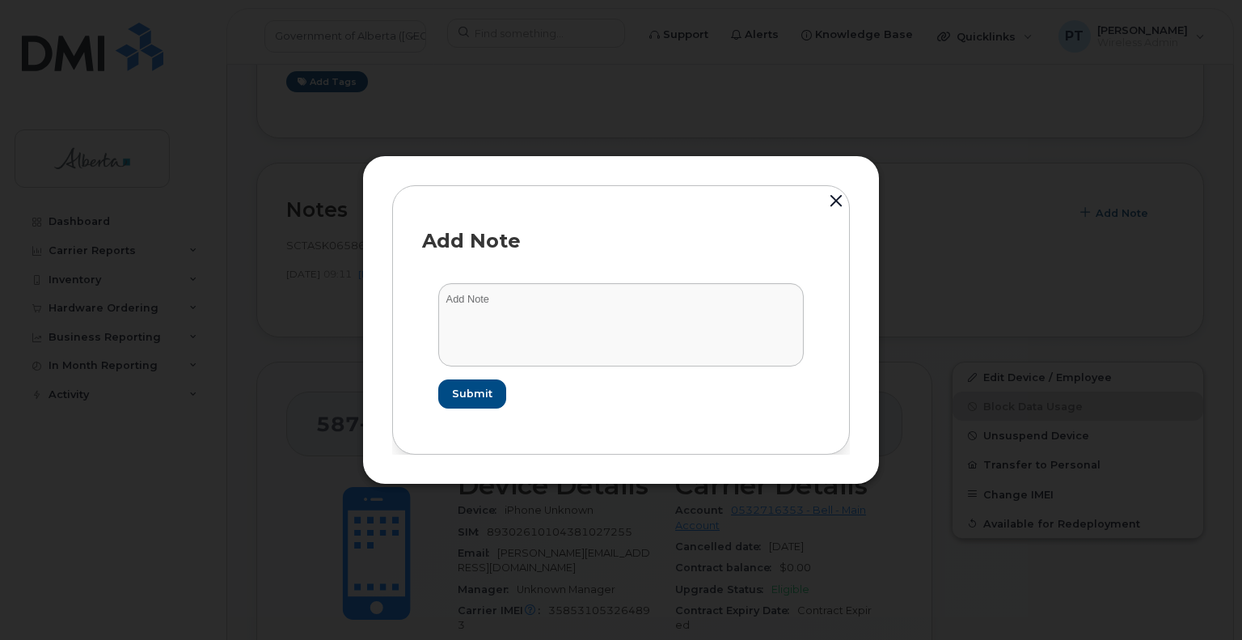
click at [835, 201] on button "button" at bounding box center [836, 202] width 24 height 36
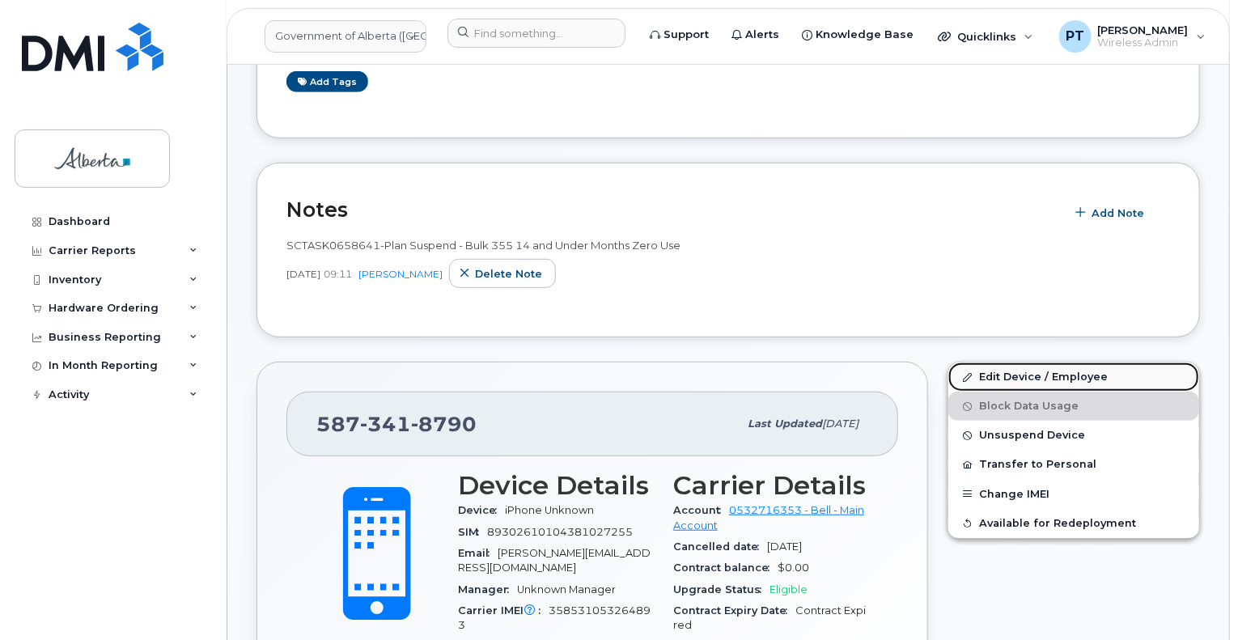
click at [1003, 362] on link "Edit Device / Employee" at bounding box center [1073, 376] width 251 height 29
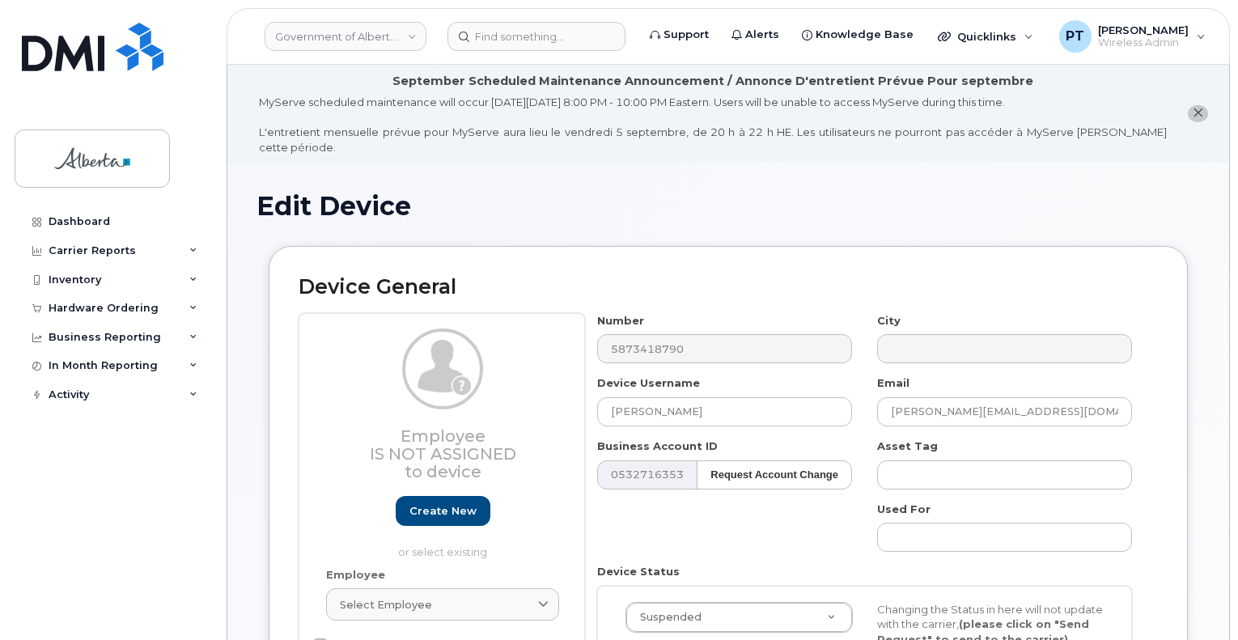
select select "4120335"
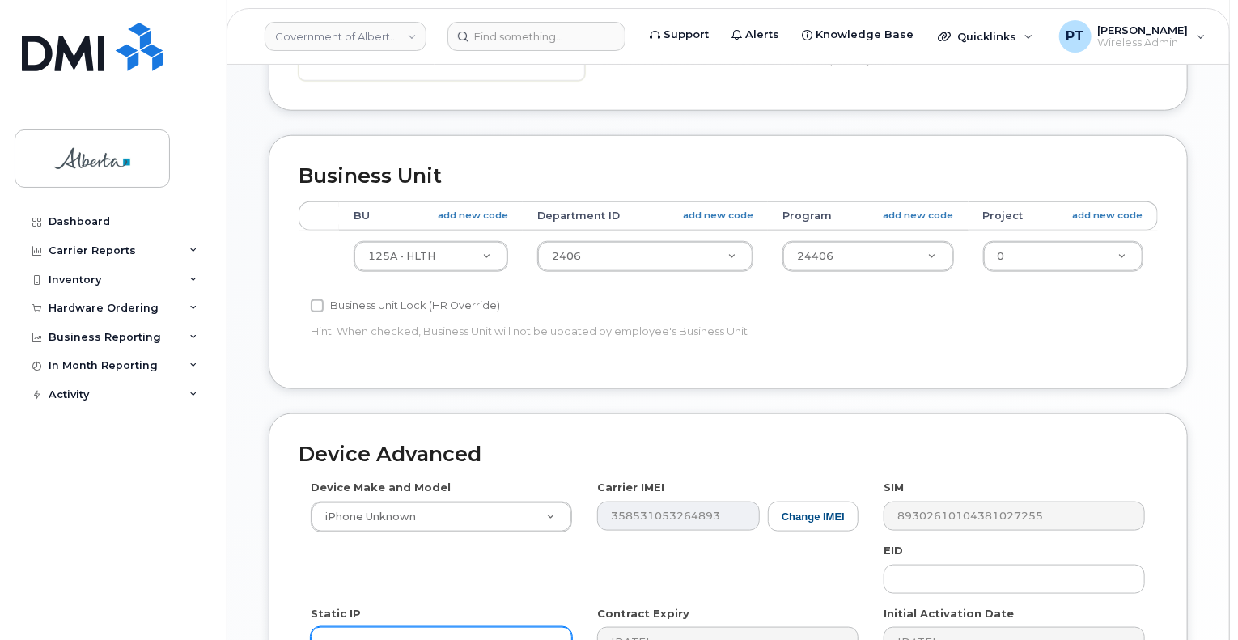
scroll to position [809, 0]
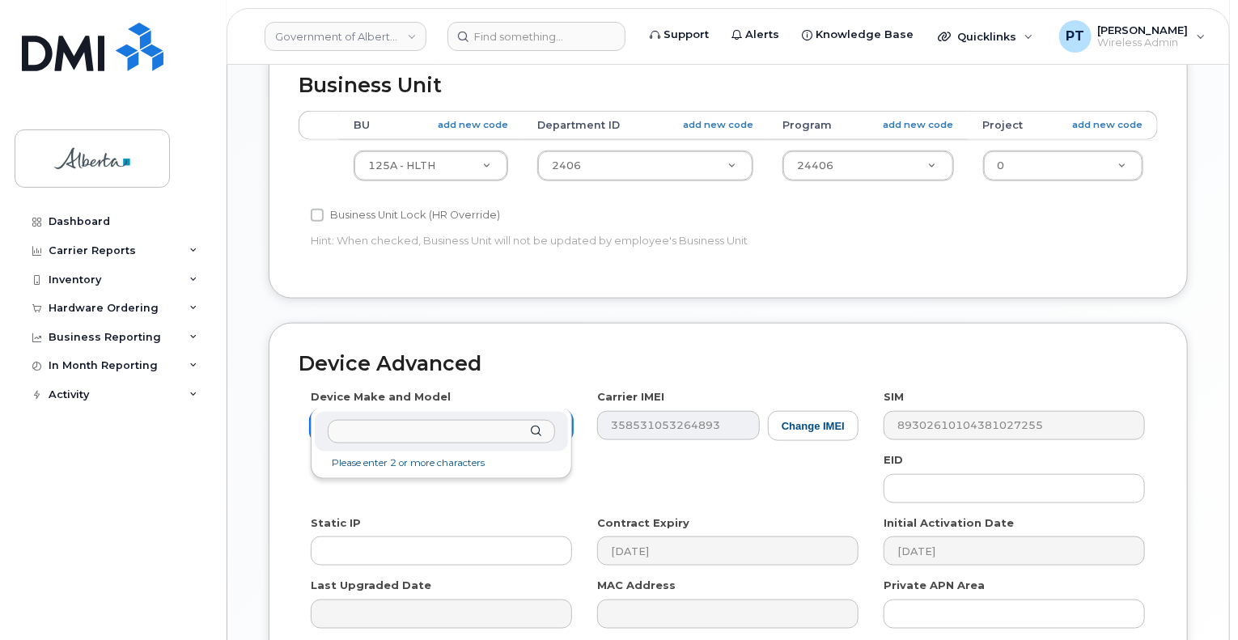
click at [411, 433] on input "text" at bounding box center [441, 431] width 227 height 23
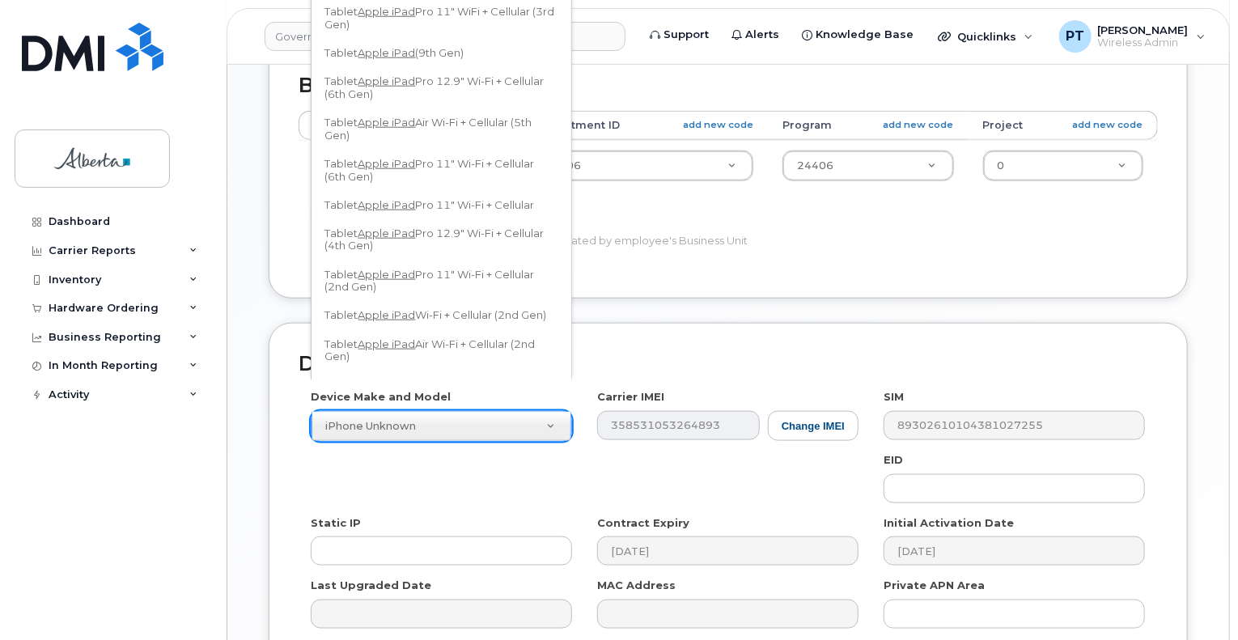
scroll to position [748, 0]
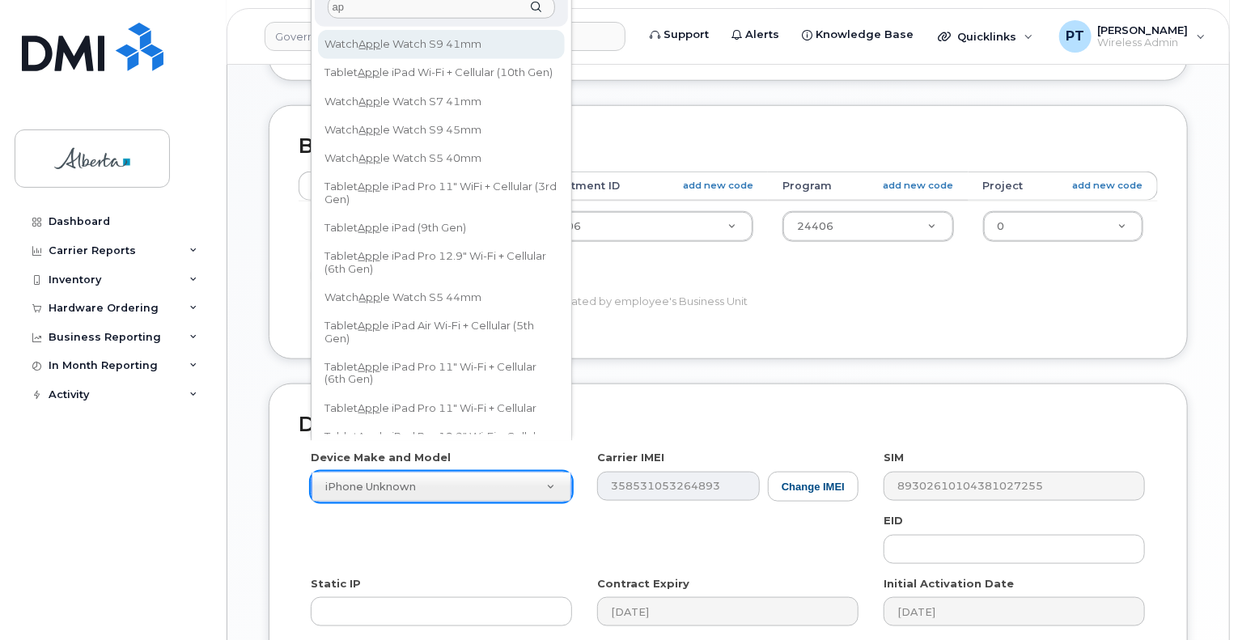
type input "a"
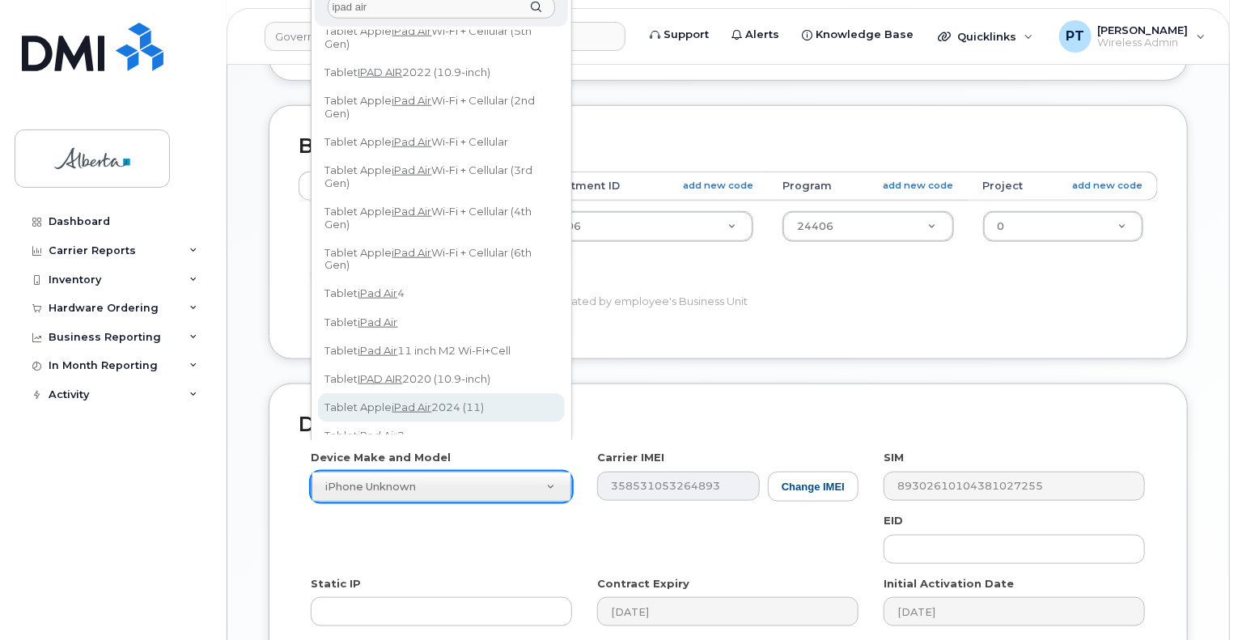
scroll to position [0, 0]
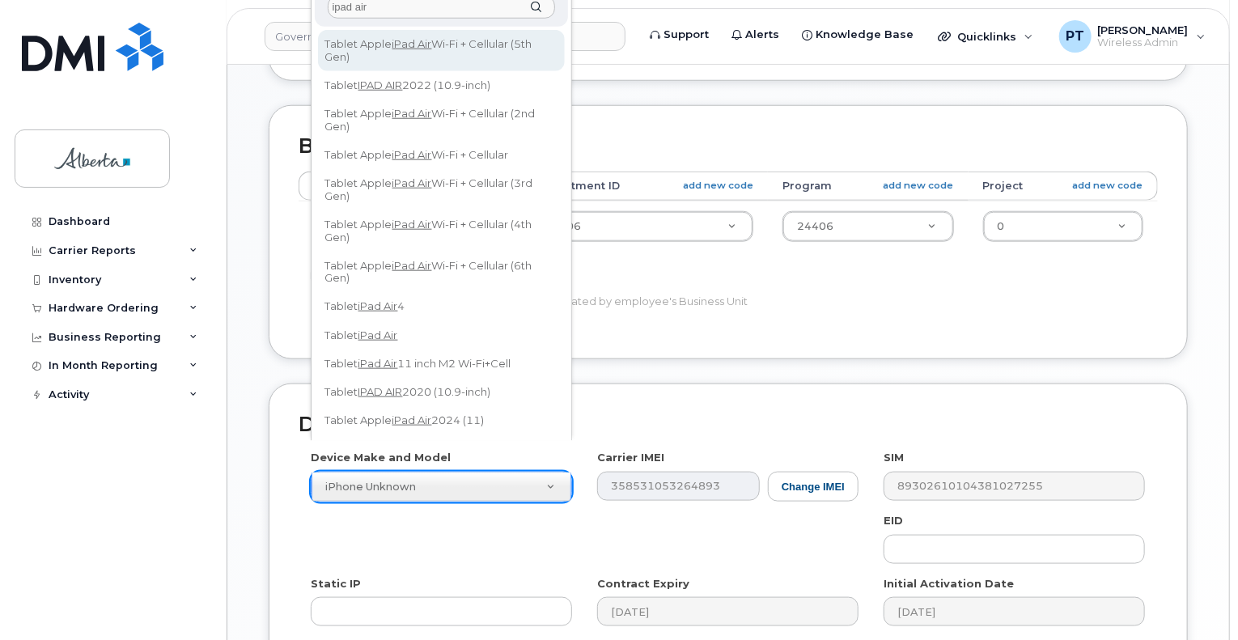
type input "ipad air"
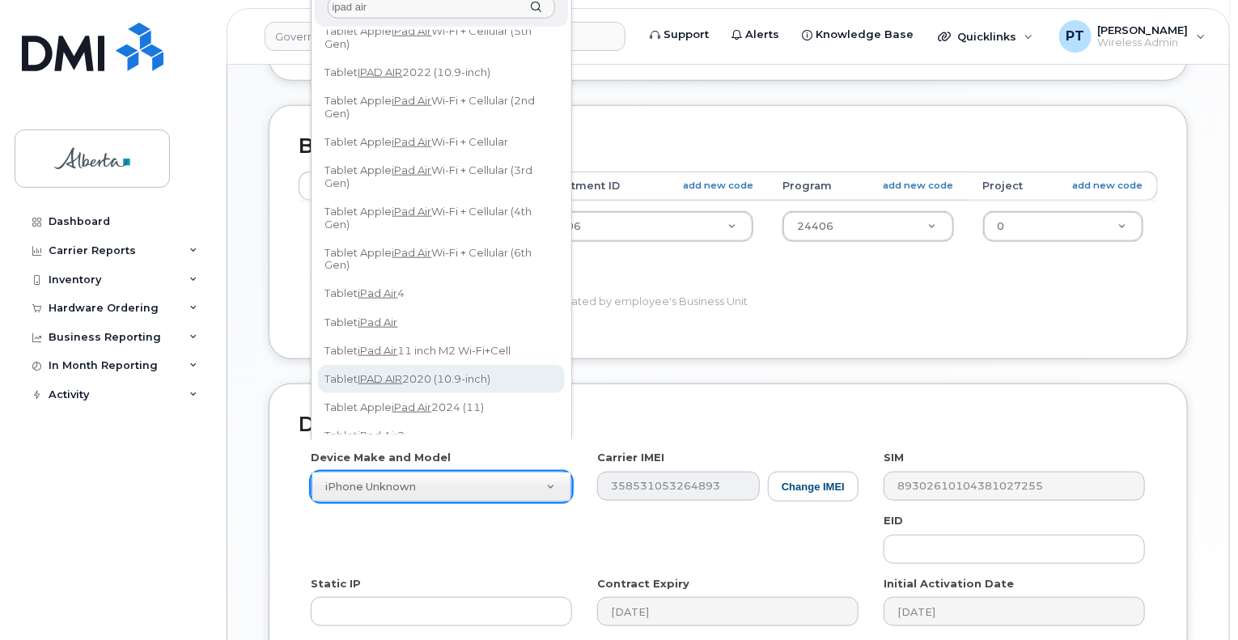
scroll to position [744, 0]
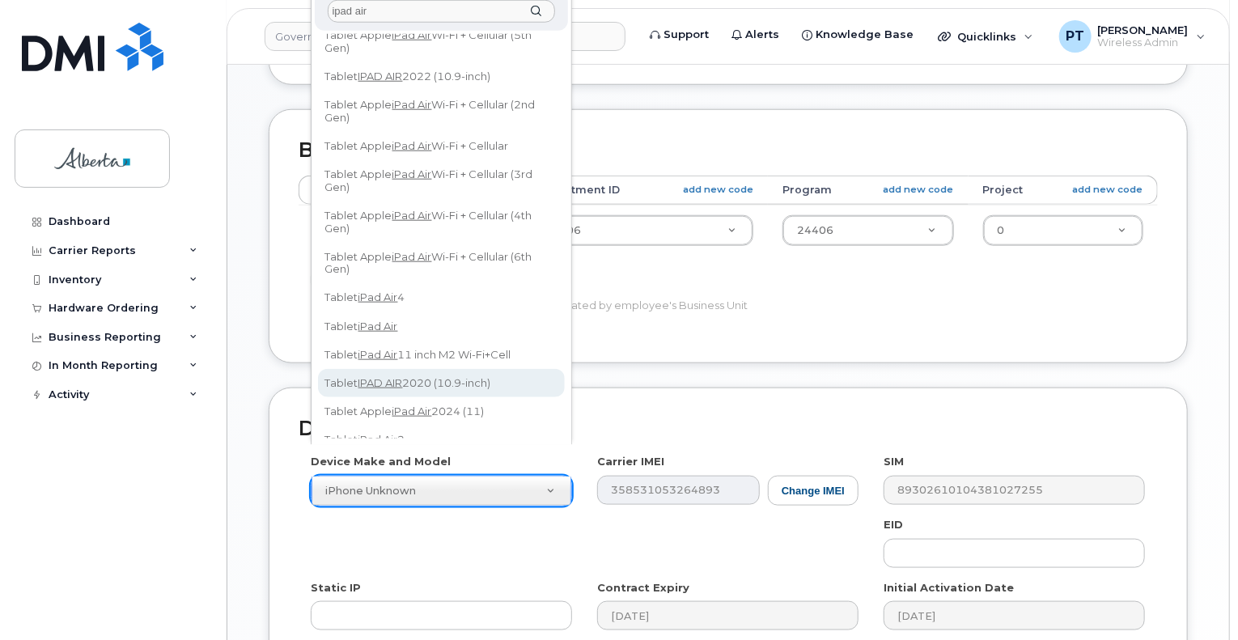
select select "3245"
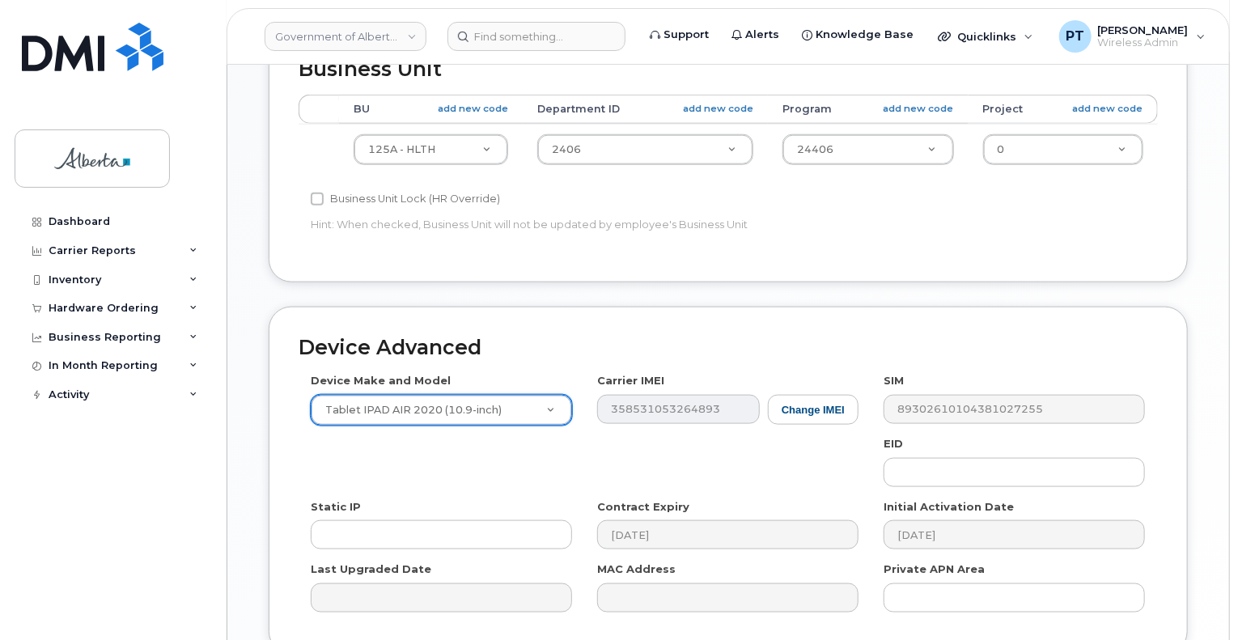
scroll to position [906, 0]
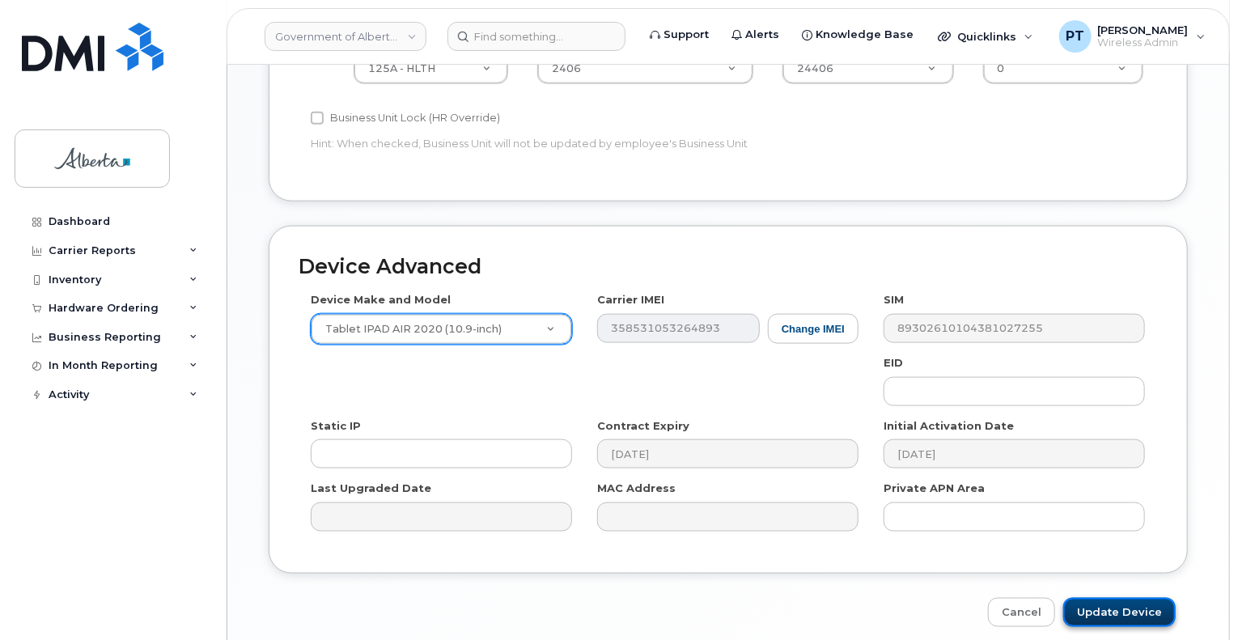
click at [1122, 598] on input "Update Device" at bounding box center [1119, 613] width 112 height 30
type input "Saving..."
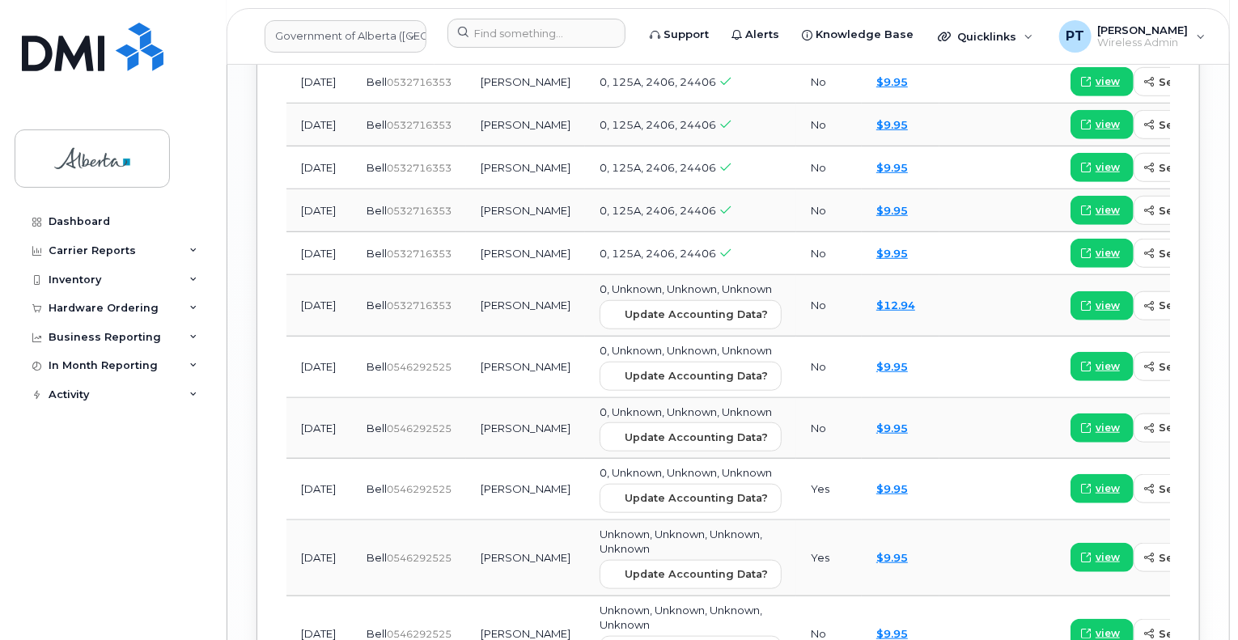
scroll to position [2427, 0]
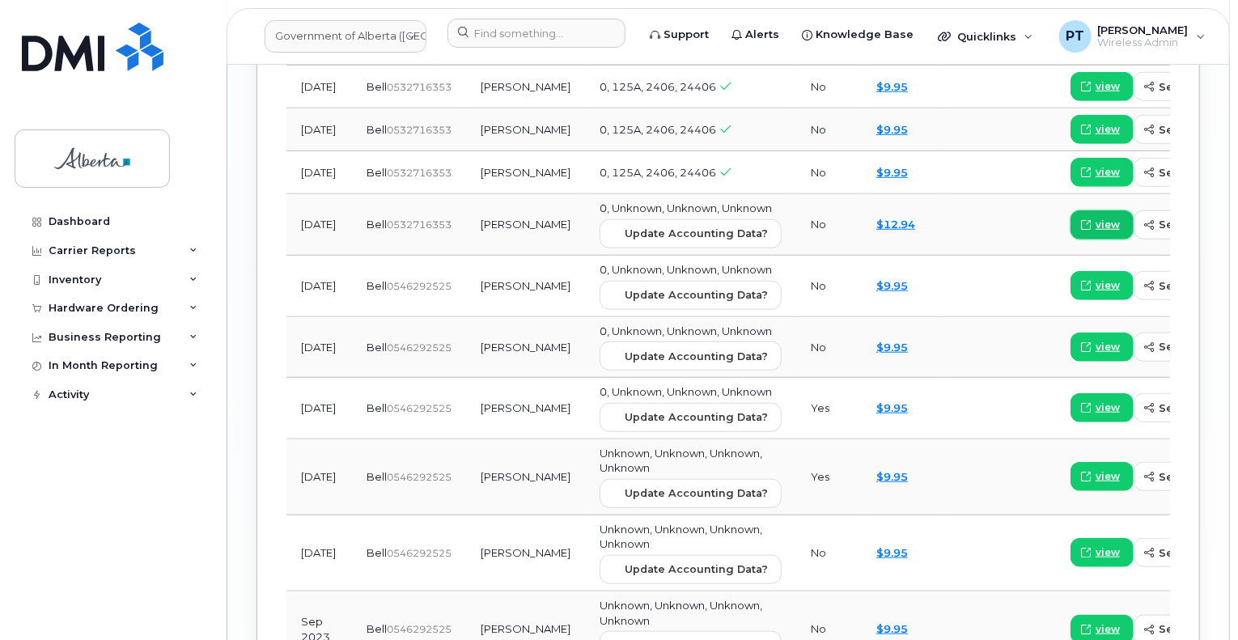
click at [1095, 232] on span "view" at bounding box center [1107, 225] width 24 height 15
click at [1095, 293] on span "view" at bounding box center [1107, 285] width 24 height 15
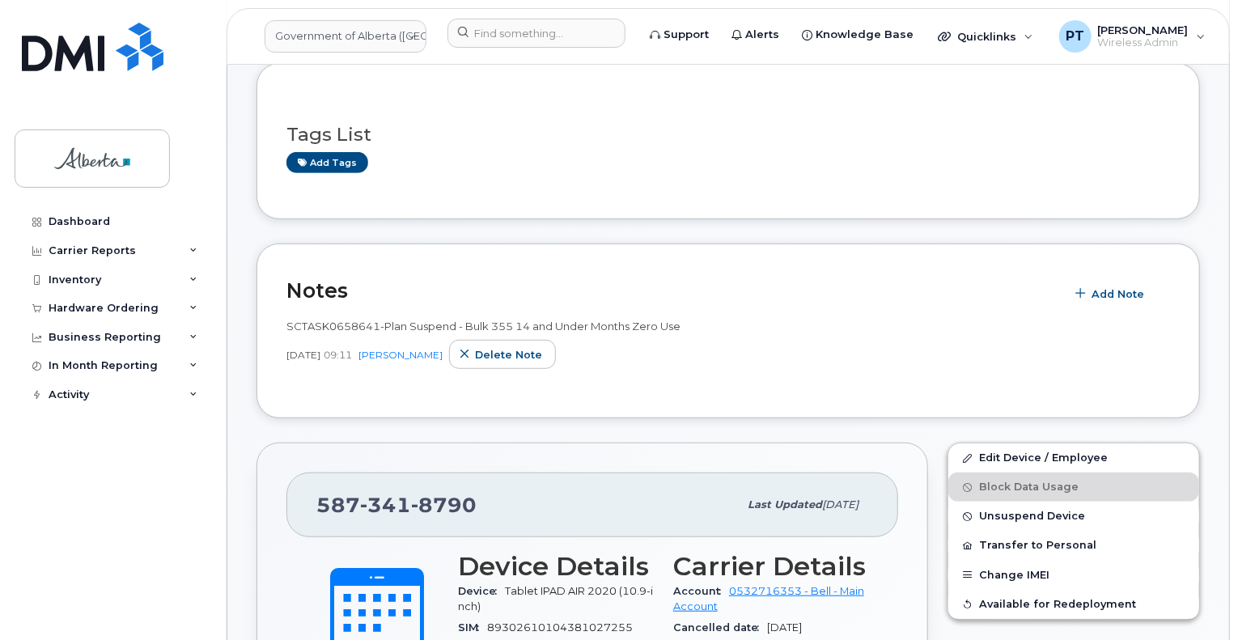
scroll to position [404, 0]
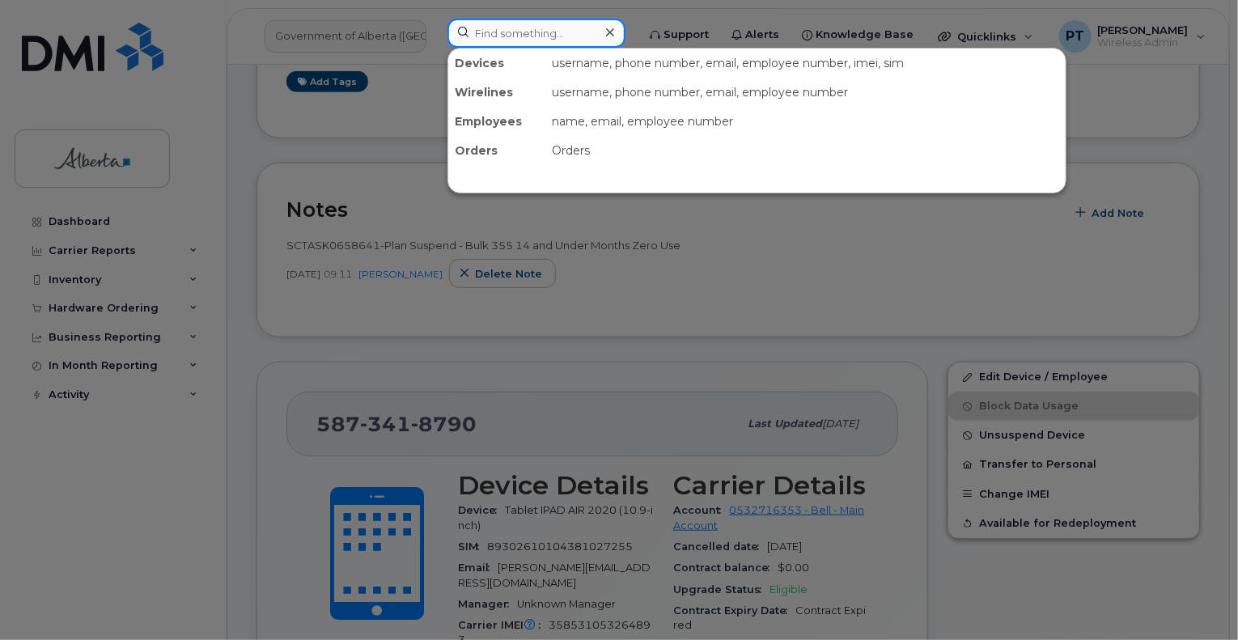
click at [495, 34] on input at bounding box center [536, 33] width 178 height 29
paste input "7802672238"
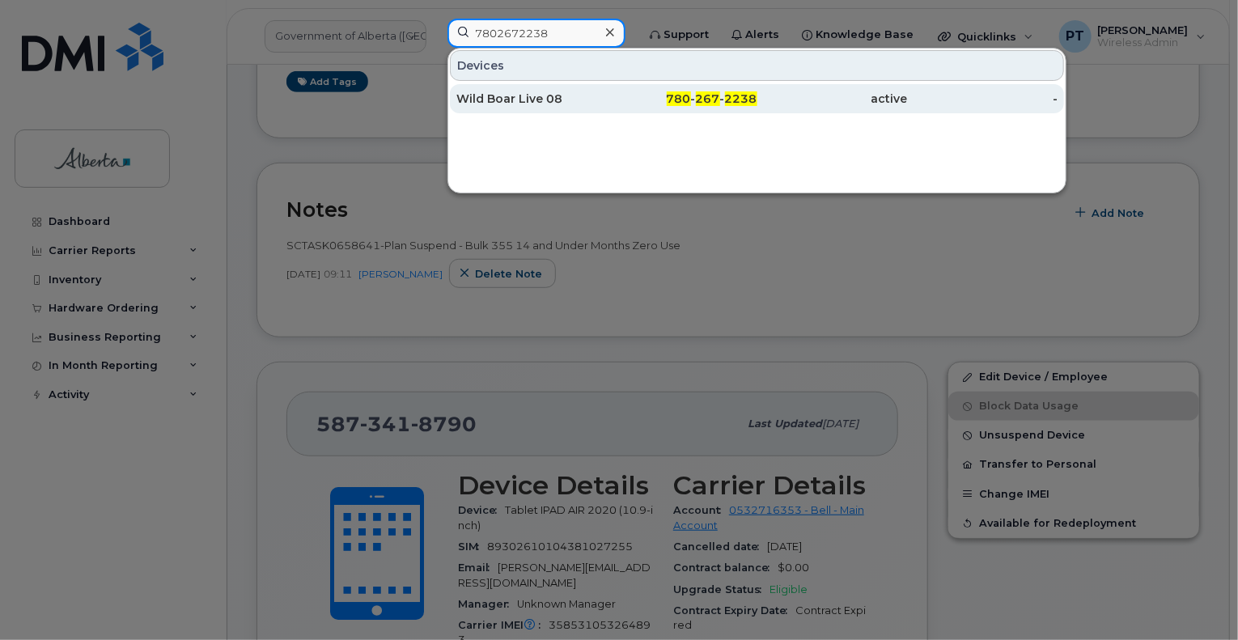
type input "7802672238"
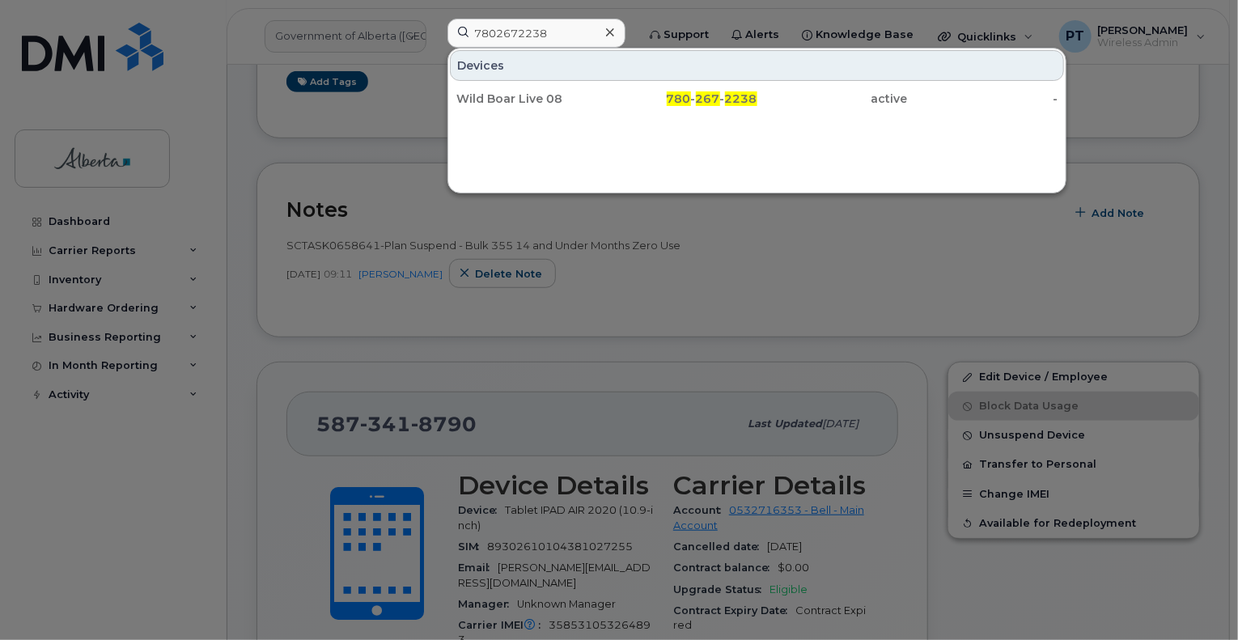
drag, startPoint x: 505, startPoint y: 96, endPoint x: 39, endPoint y: 238, distance: 486.9
click at [505, 96] on div "Wild Boar Live 08" at bounding box center [531, 99] width 150 height 16
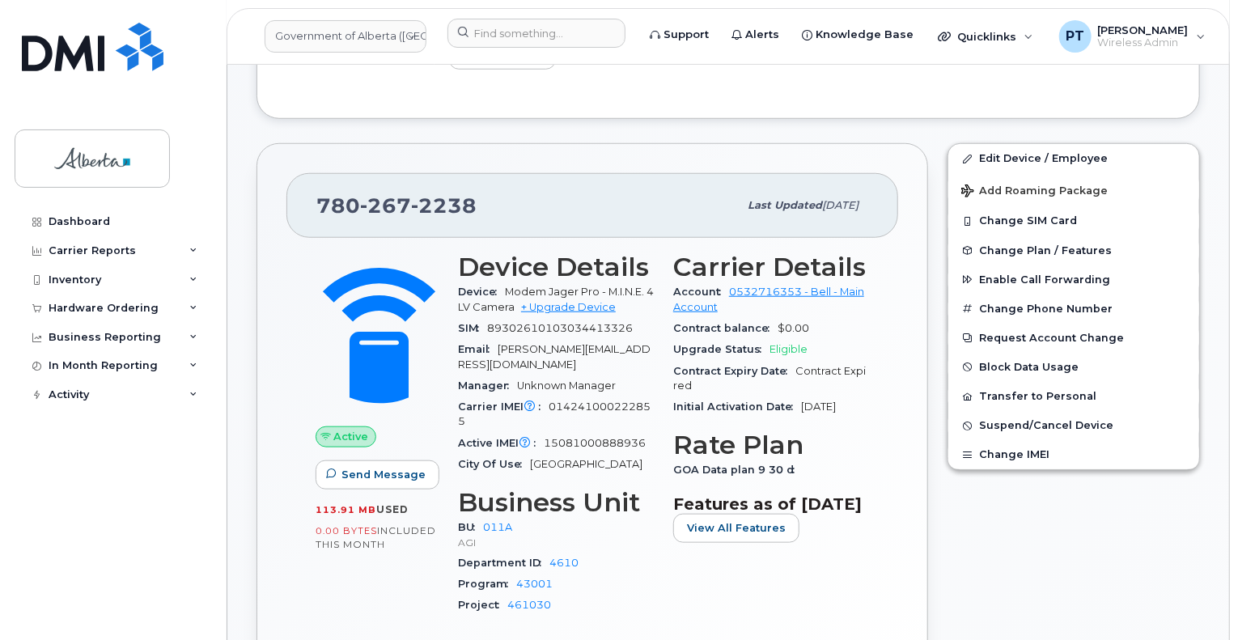
scroll to position [647, 0]
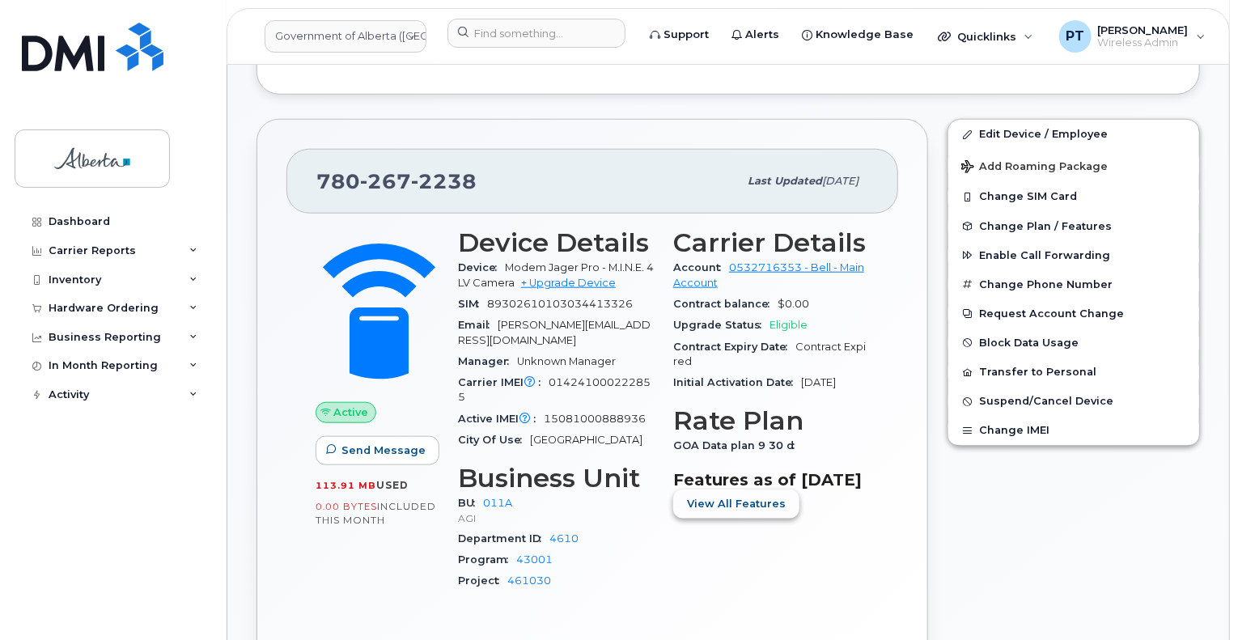
click at [730, 512] on button "View All Features" at bounding box center [736, 503] width 126 height 29
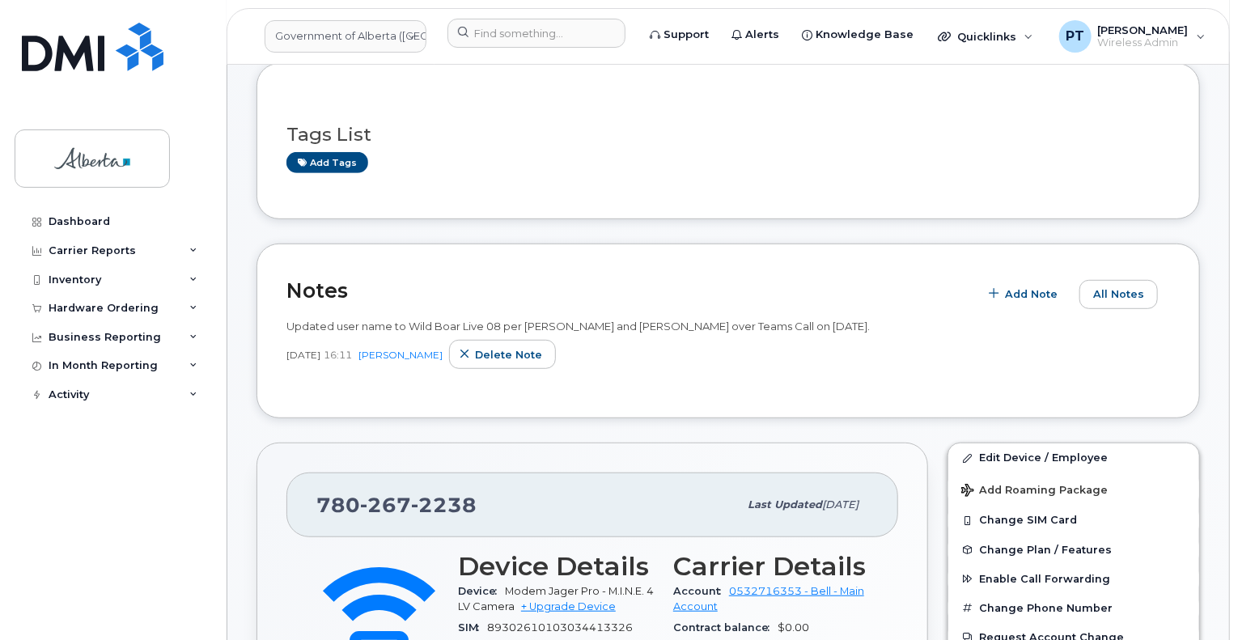
scroll to position [0, 0]
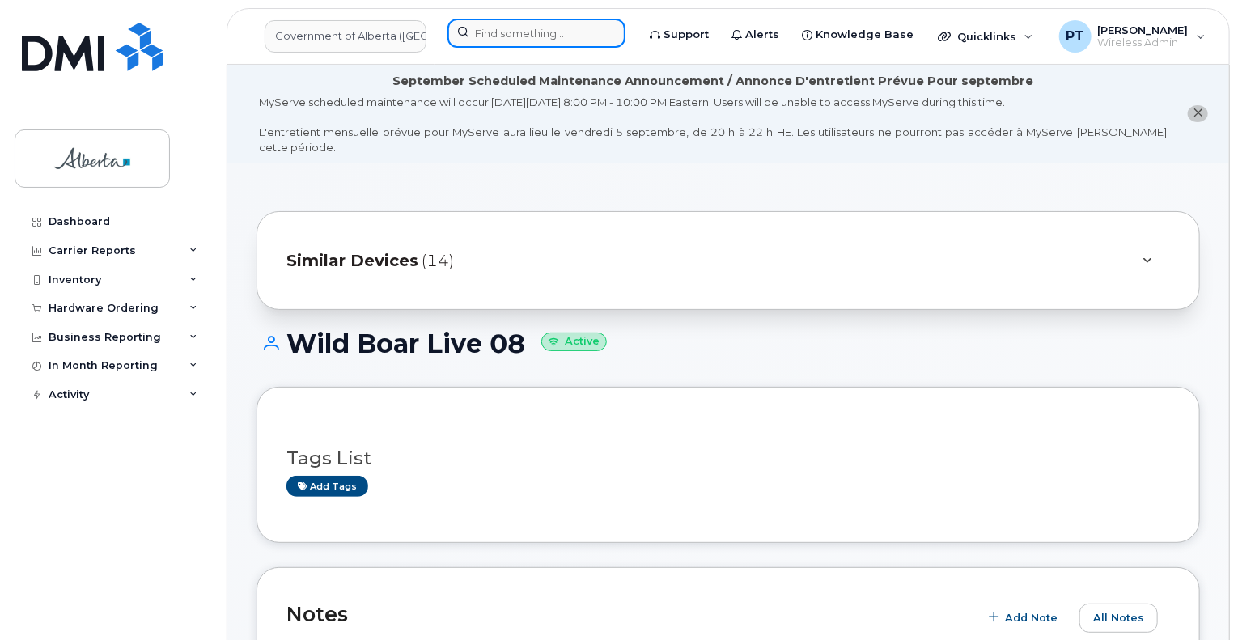
click at [518, 36] on input at bounding box center [536, 33] width 178 height 29
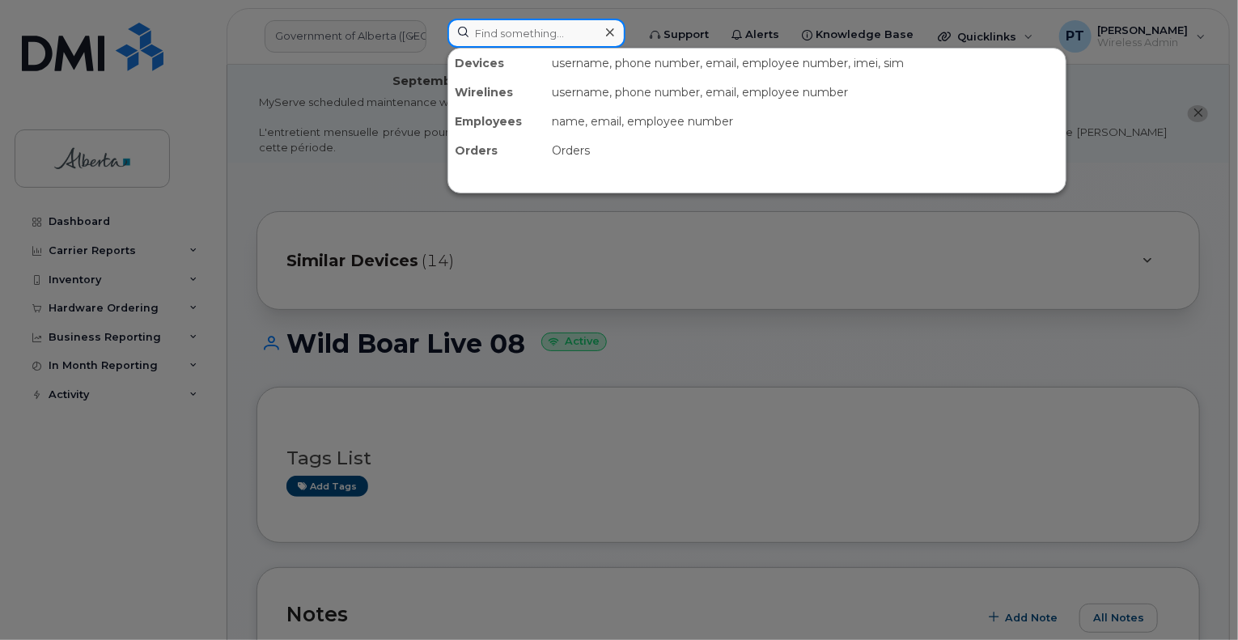
paste input "5873400335"
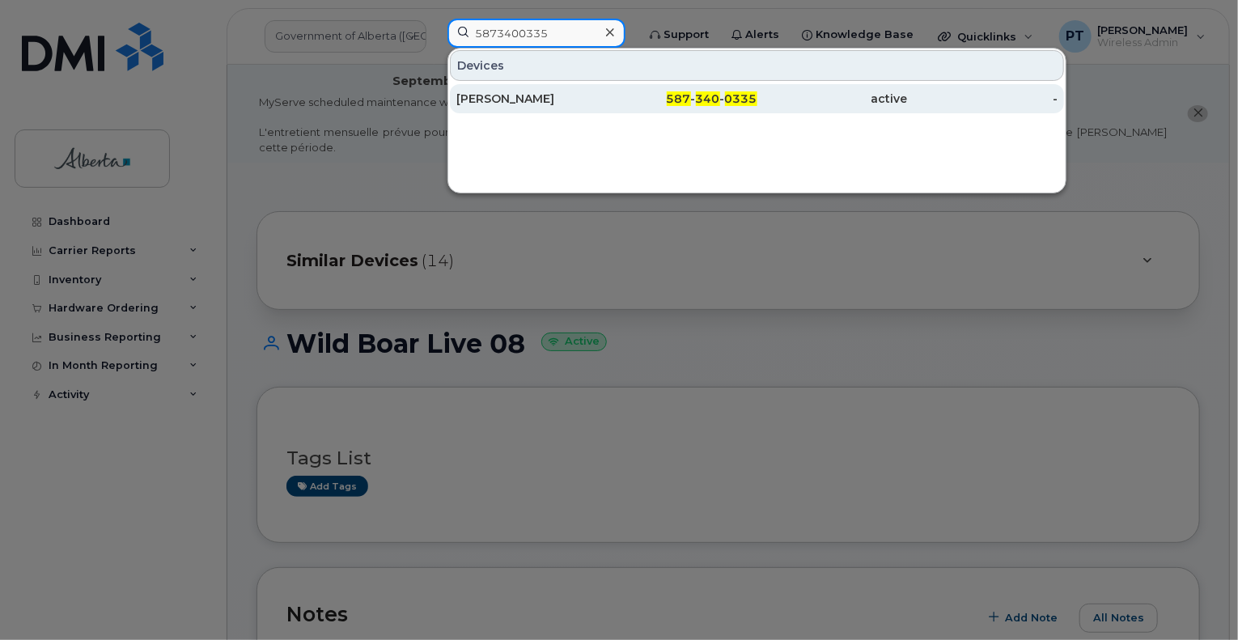
type input "5873400335"
click at [484, 99] on div "Jason Robson" at bounding box center [531, 99] width 150 height 16
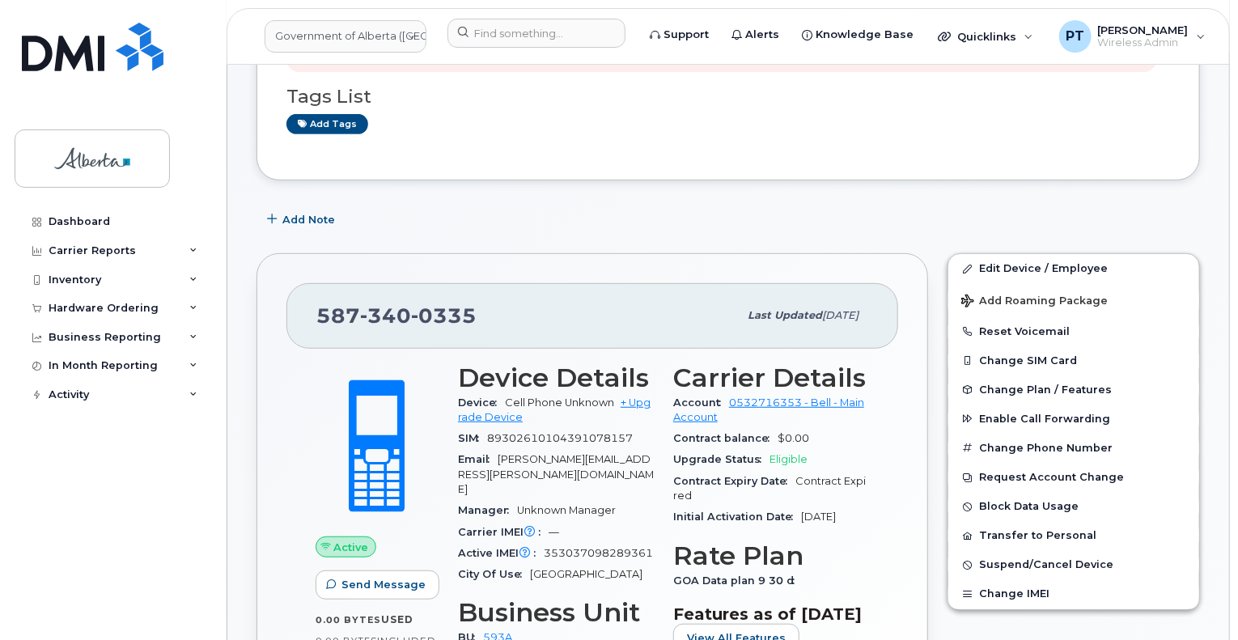
scroll to position [324, 0]
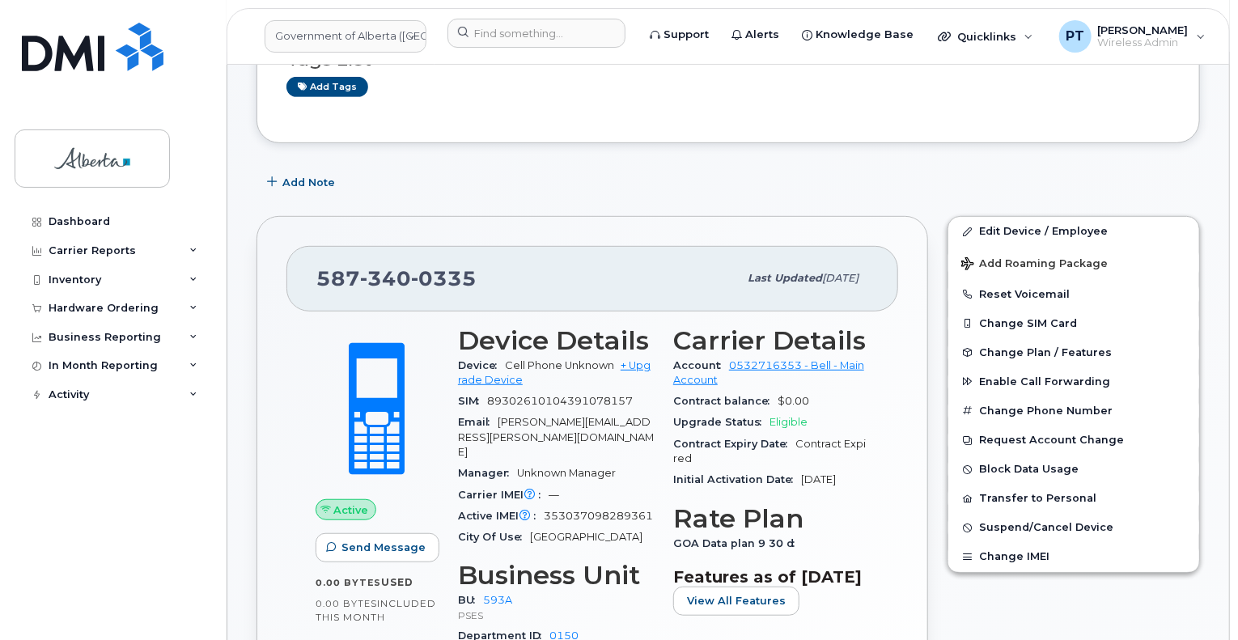
click at [582, 510] on span "353037098289361" at bounding box center [598, 516] width 109 height 12
copy span "353037098289361"
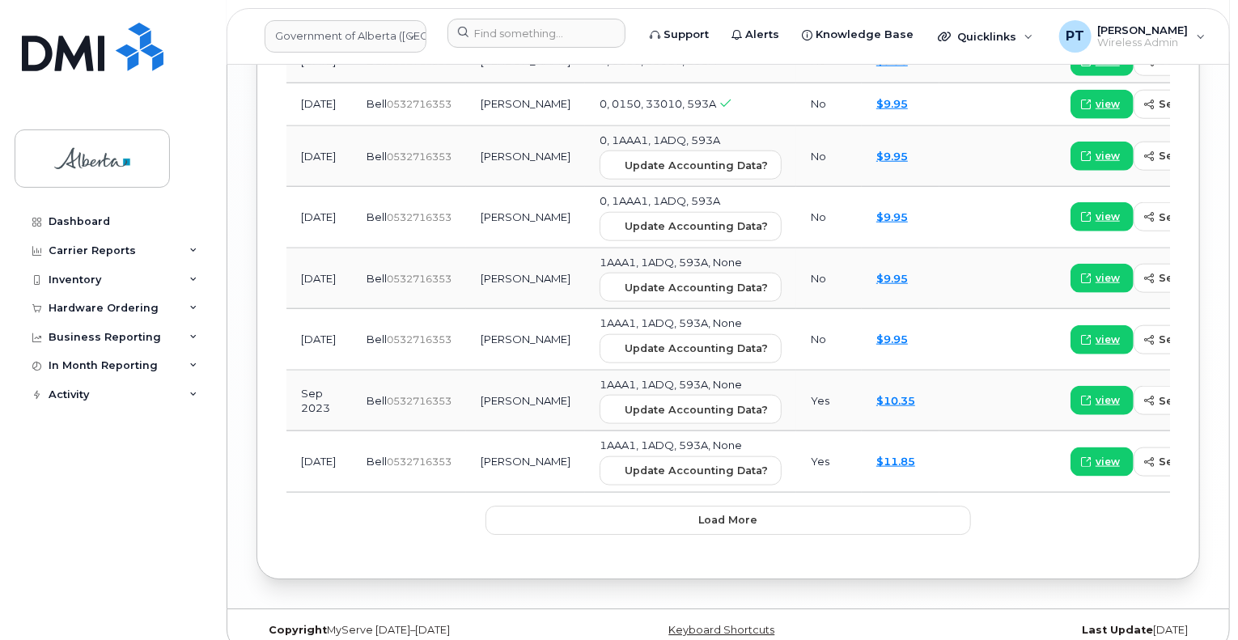
scroll to position [2357, 0]
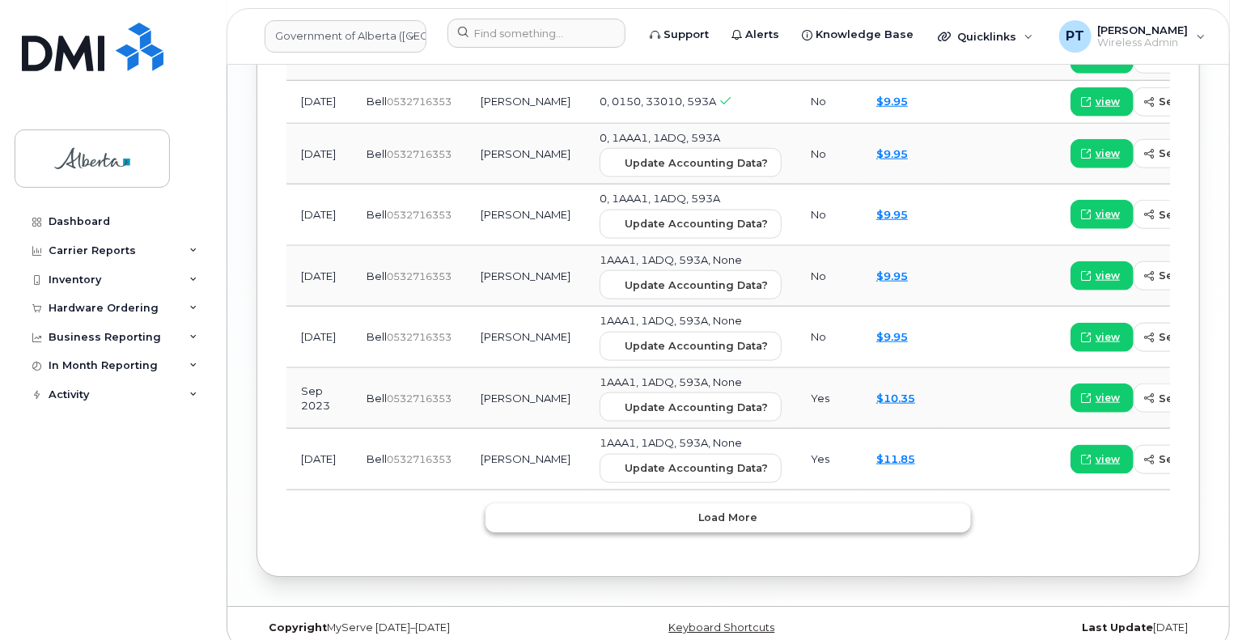
click at [688, 506] on button "Load more" at bounding box center [727, 517] width 485 height 29
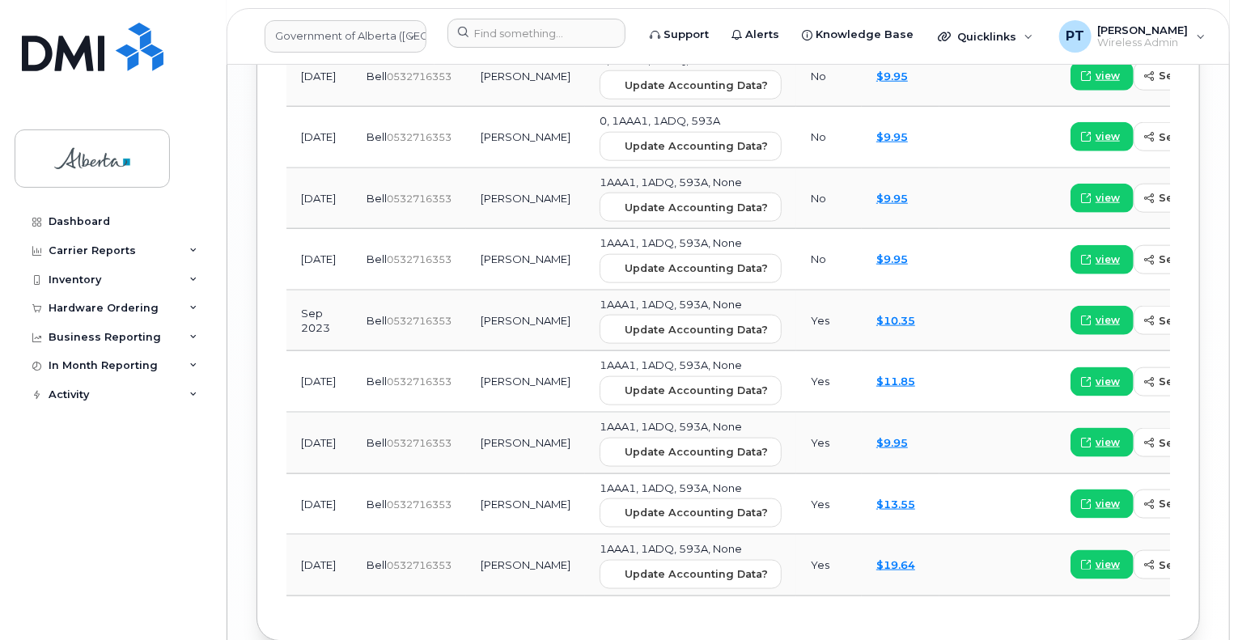
scroll to position [2498, 0]
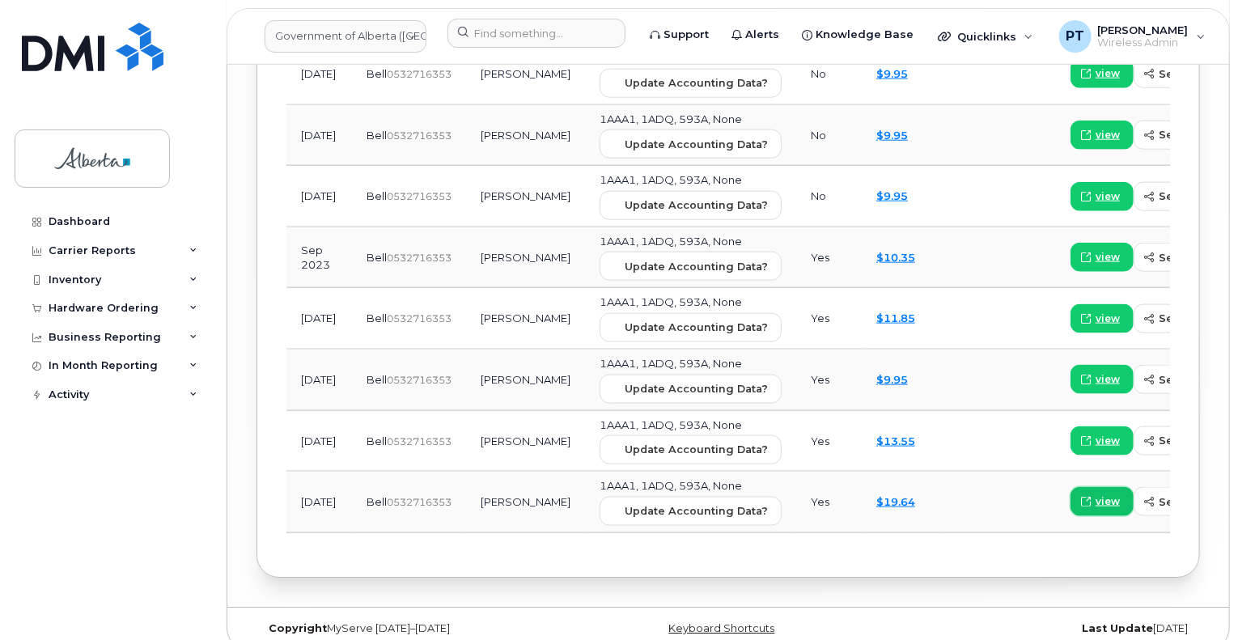
click at [1095, 494] on span "view" at bounding box center [1107, 501] width 24 height 15
click at [1095, 434] on span "view" at bounding box center [1107, 441] width 24 height 15
click at [1095, 311] on span "view" at bounding box center [1107, 318] width 24 height 15
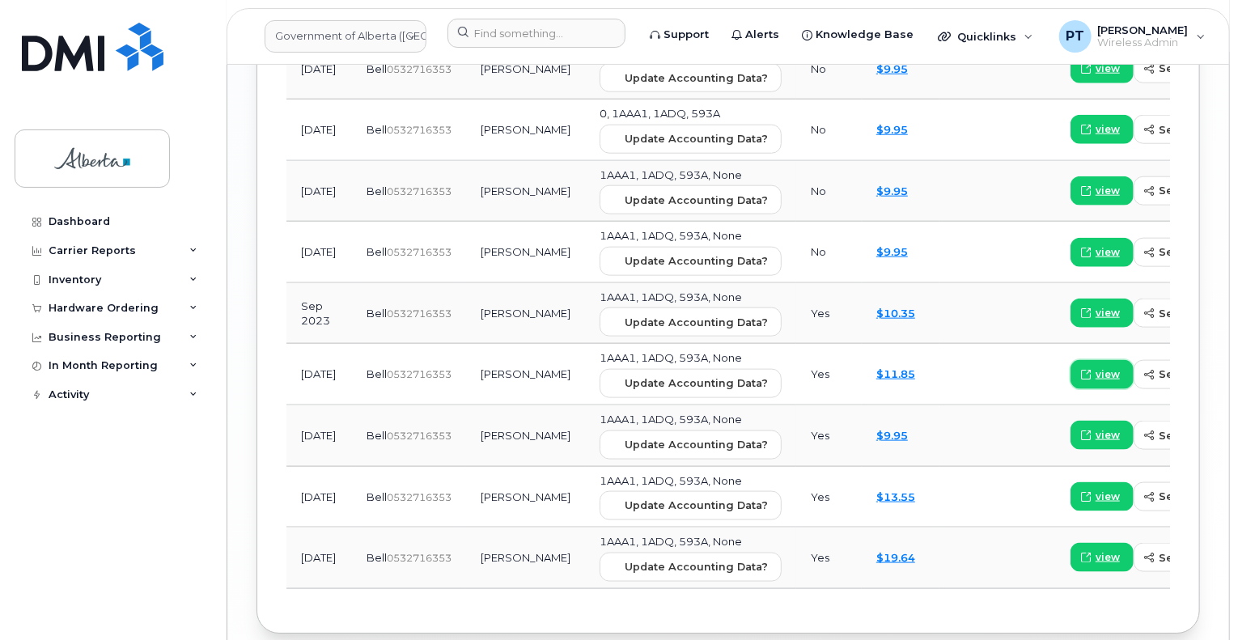
scroll to position [2417, 0]
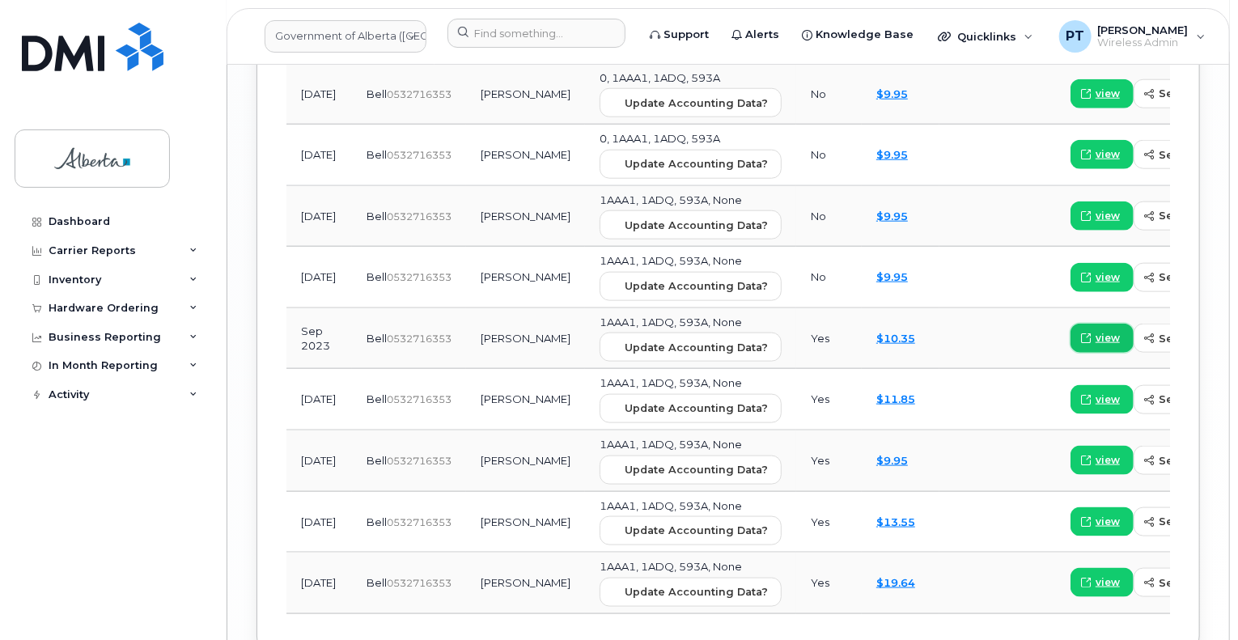
click at [1095, 331] on span "view" at bounding box center [1107, 338] width 24 height 15
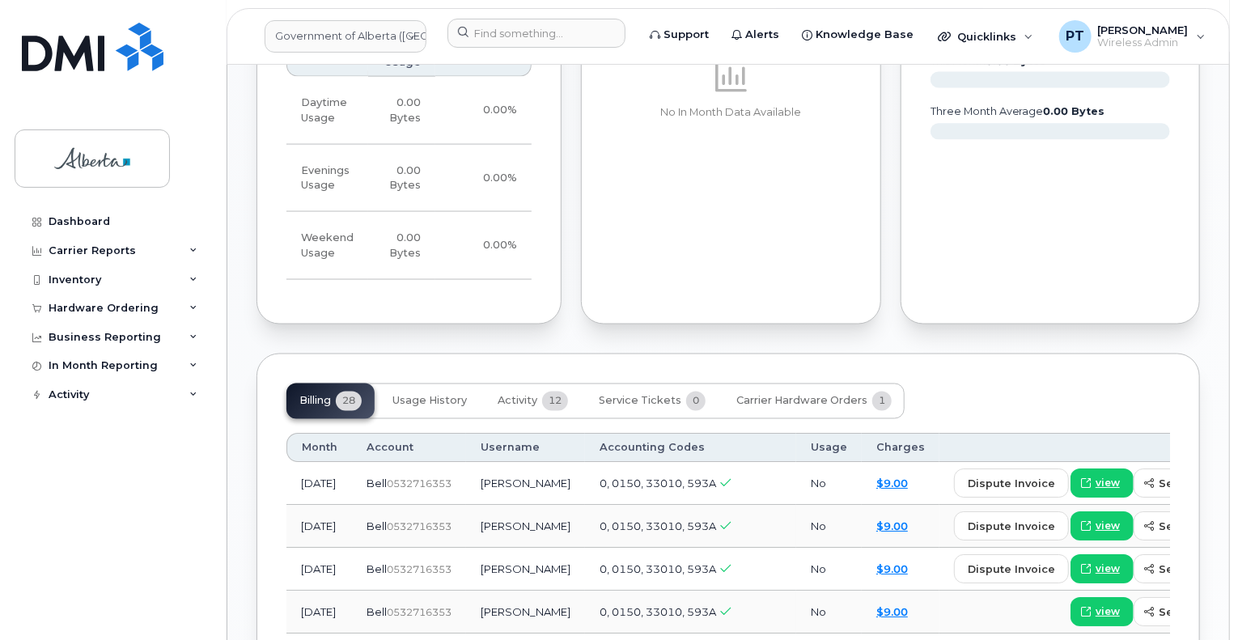
scroll to position [1204, 0]
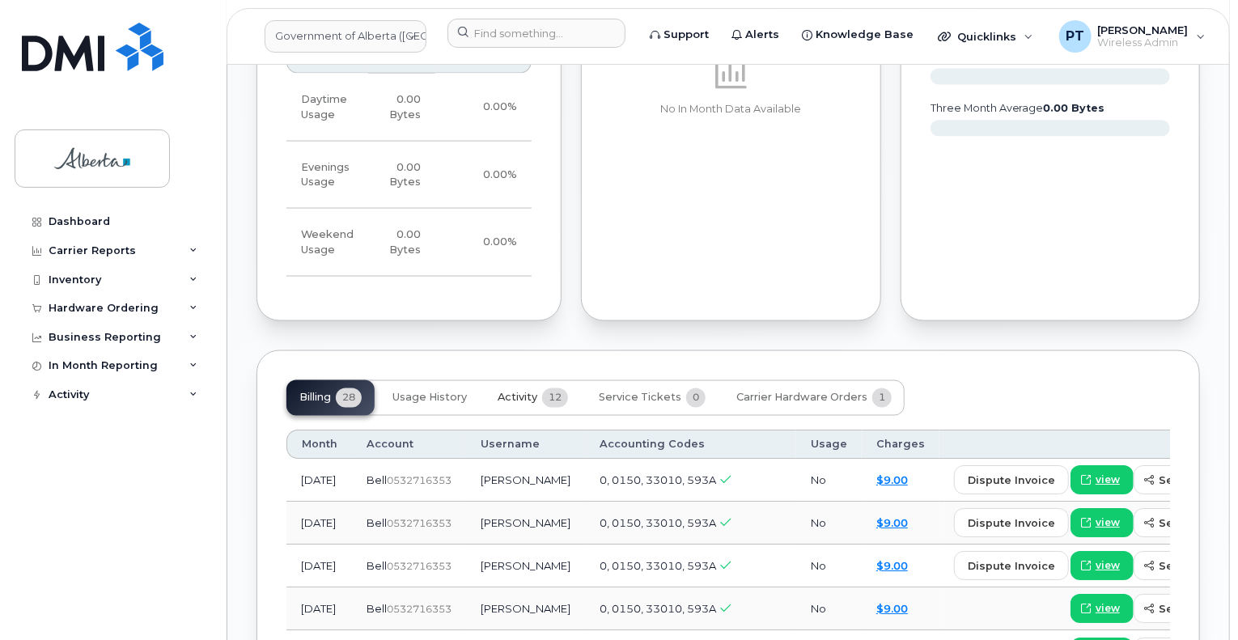
click at [512, 391] on span "Activity" at bounding box center [517, 397] width 40 height 13
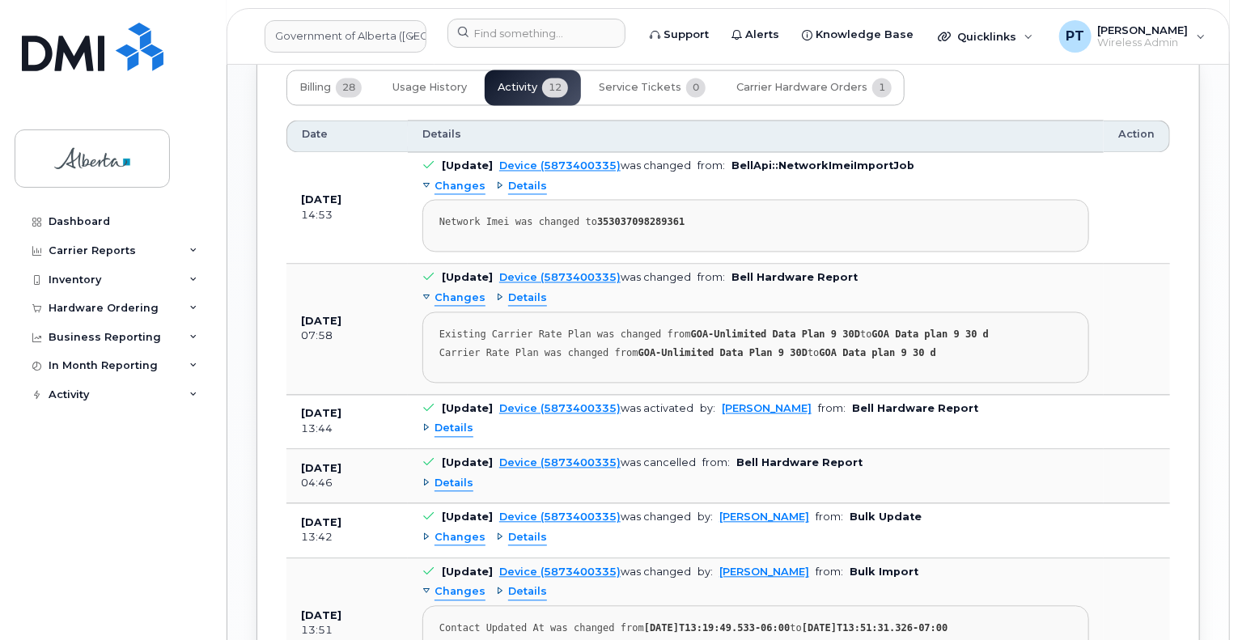
scroll to position [1527, 0]
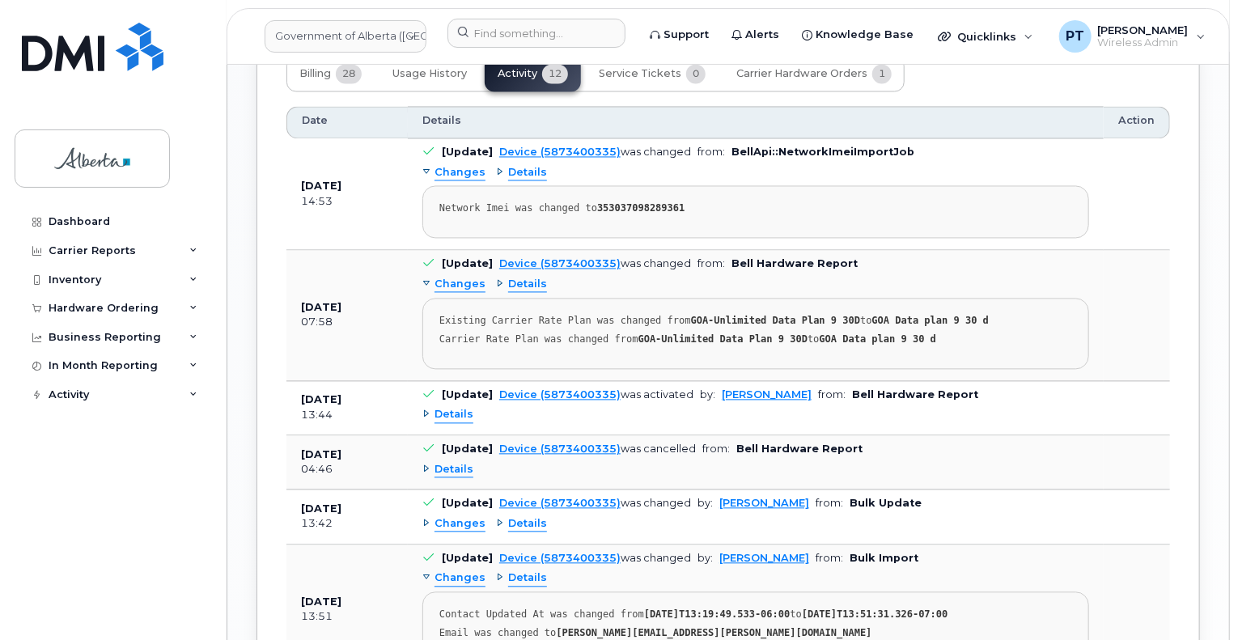
click at [453, 408] on span "Details" at bounding box center [453, 415] width 39 height 15
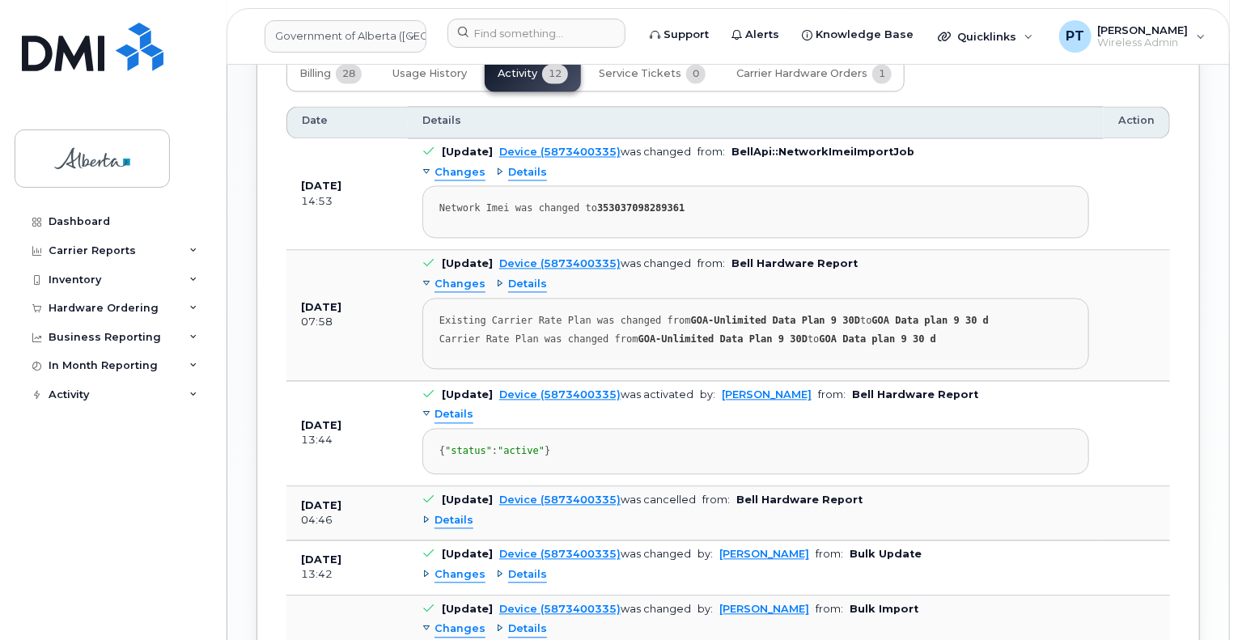
click at [453, 408] on span "Details" at bounding box center [453, 415] width 39 height 15
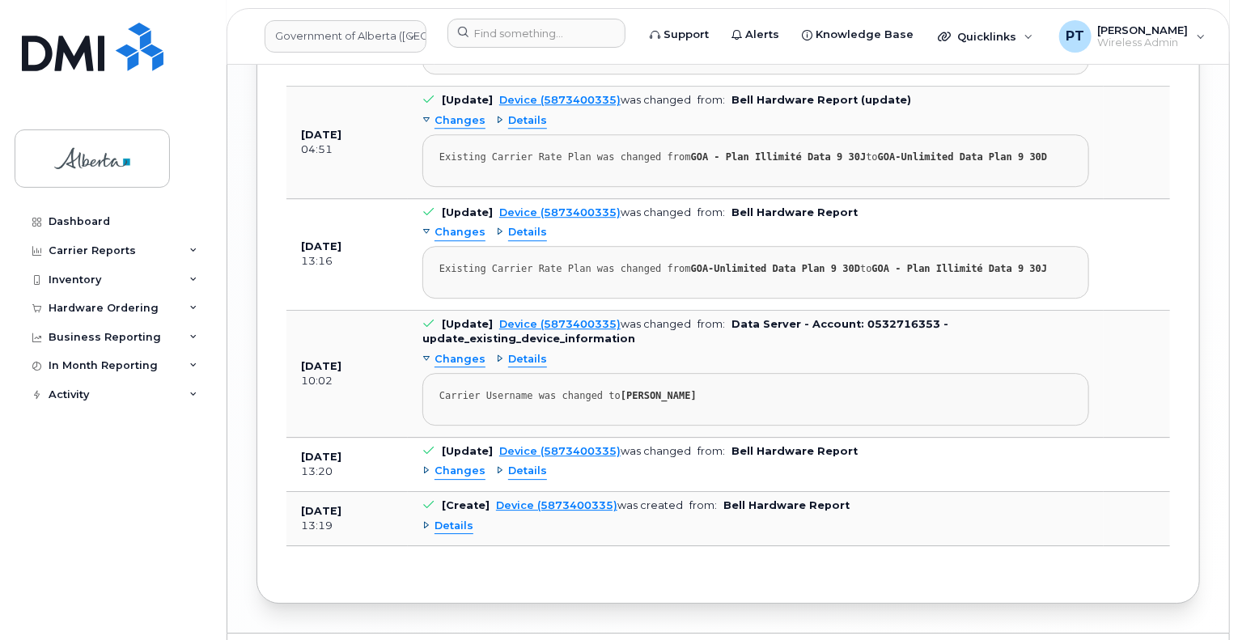
scroll to position [2242, 0]
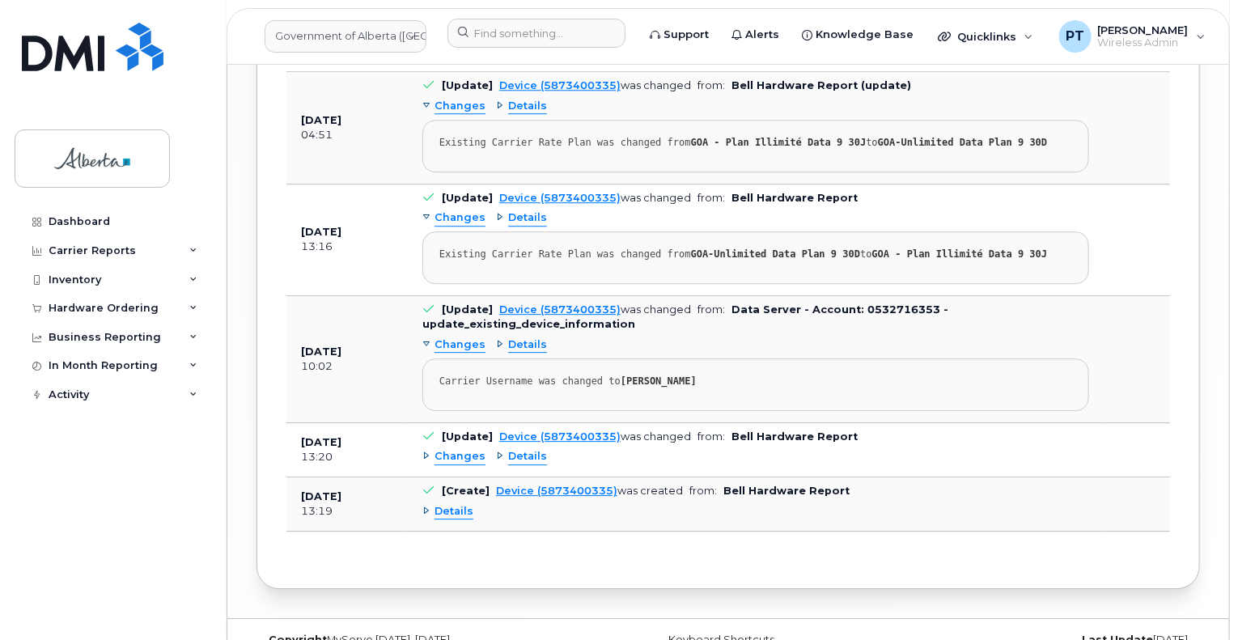
click at [469, 449] on span "Changes" at bounding box center [459, 456] width 51 height 15
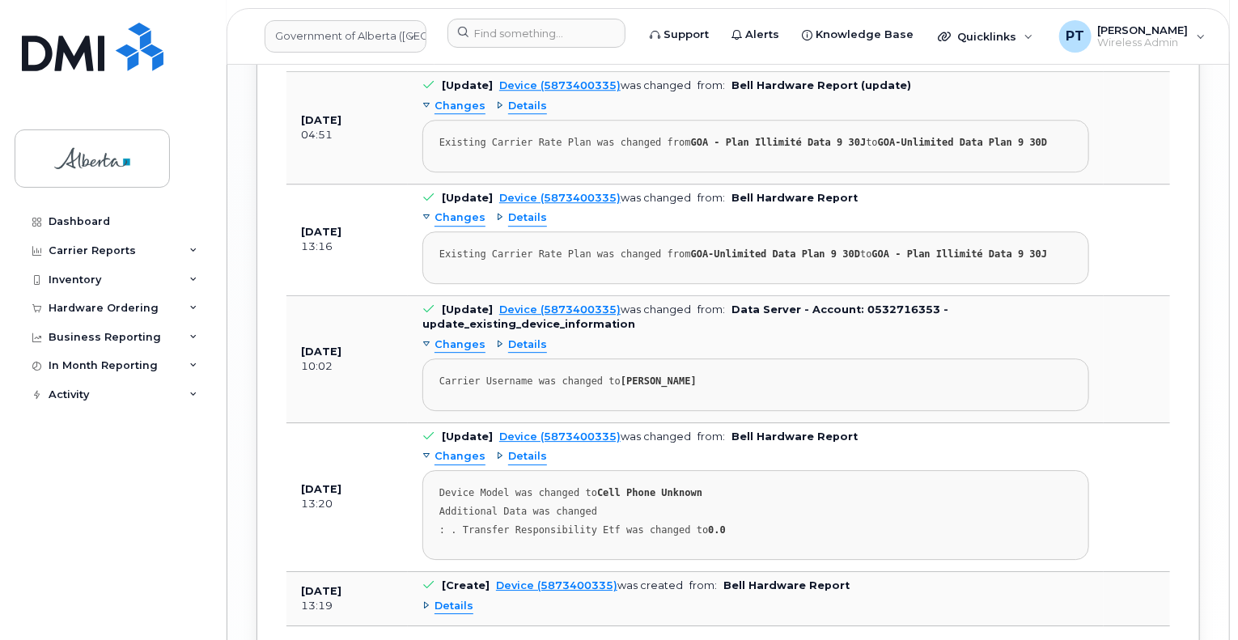
click at [469, 449] on span "Changes" at bounding box center [459, 456] width 51 height 15
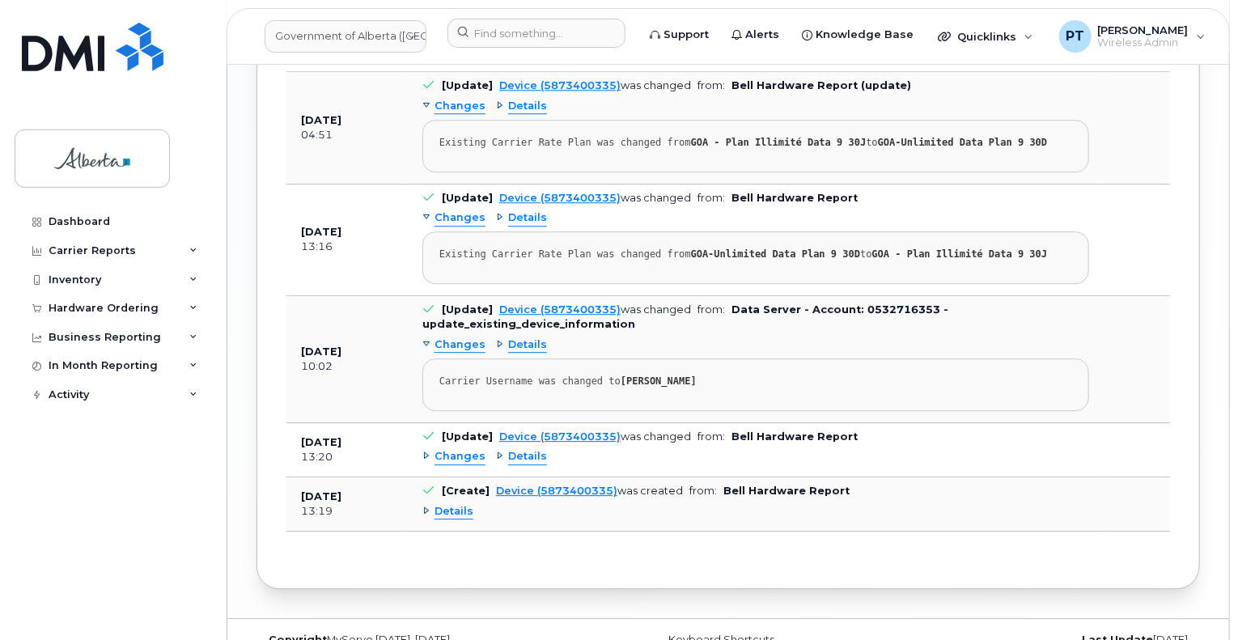
click at [451, 504] on span "Details" at bounding box center [453, 511] width 39 height 15
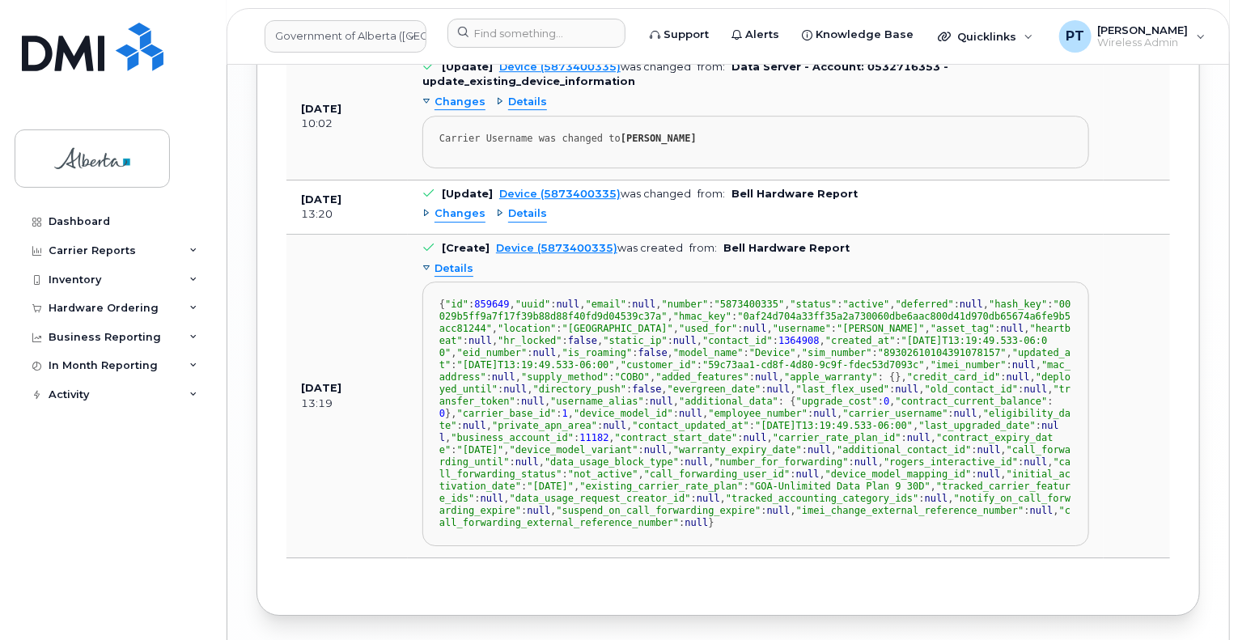
scroll to position [0, 0]
click at [447, 261] on span "Details" at bounding box center [453, 268] width 39 height 15
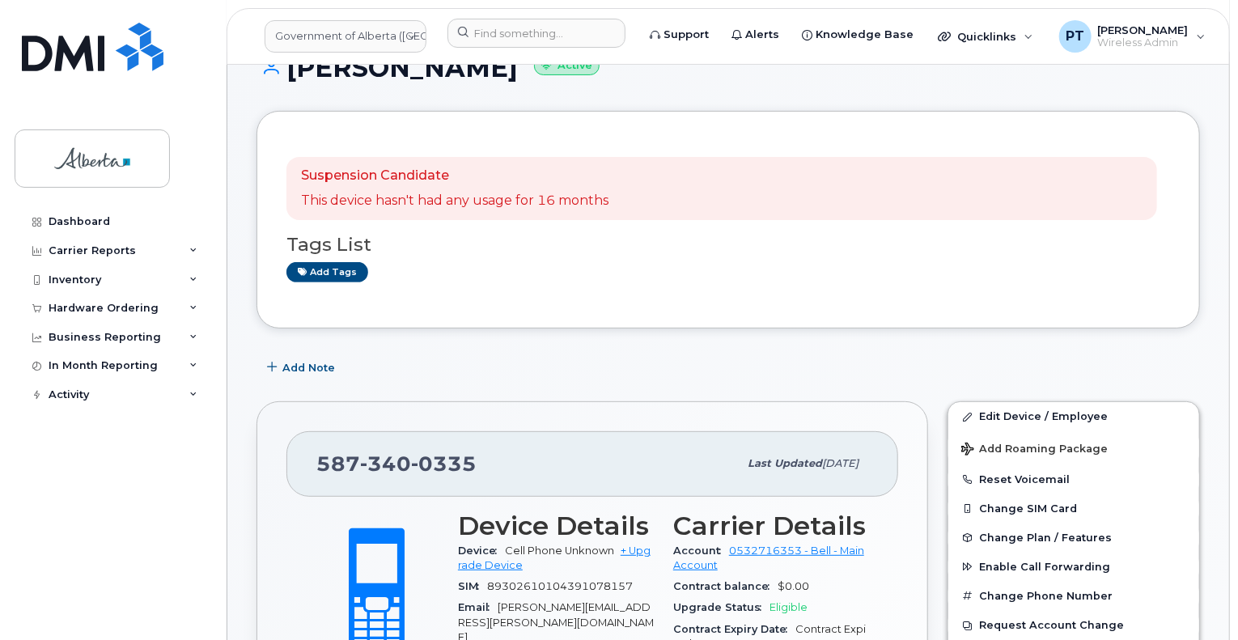
scroll to position [162, 0]
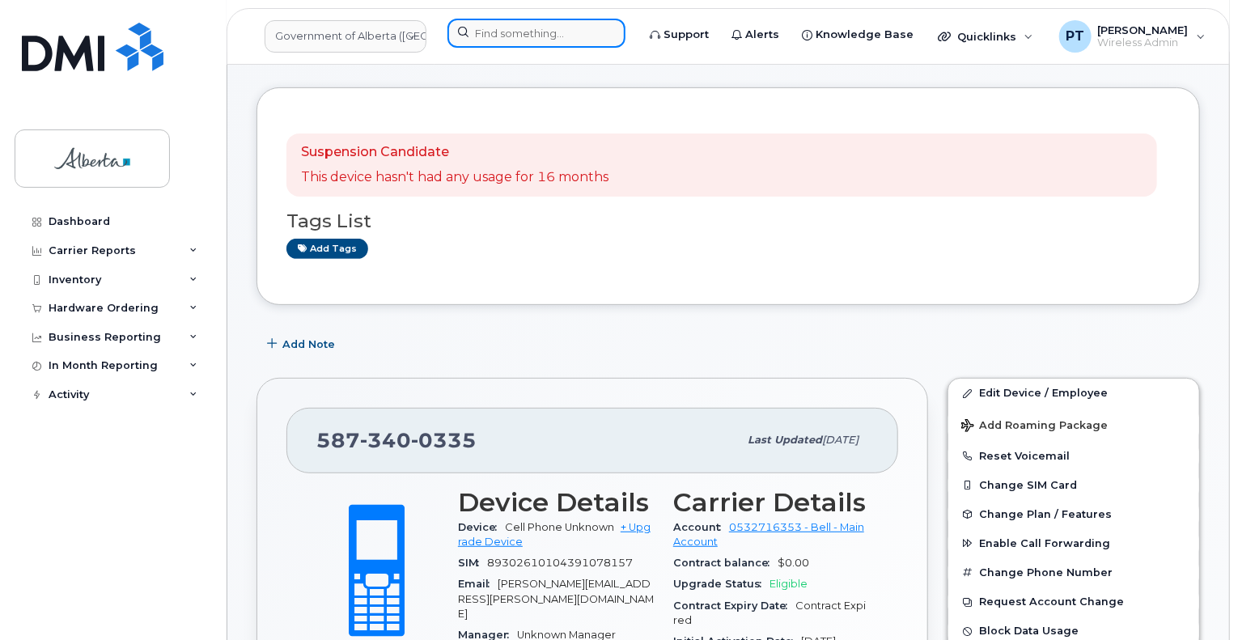
click at [555, 32] on input at bounding box center [536, 33] width 178 height 29
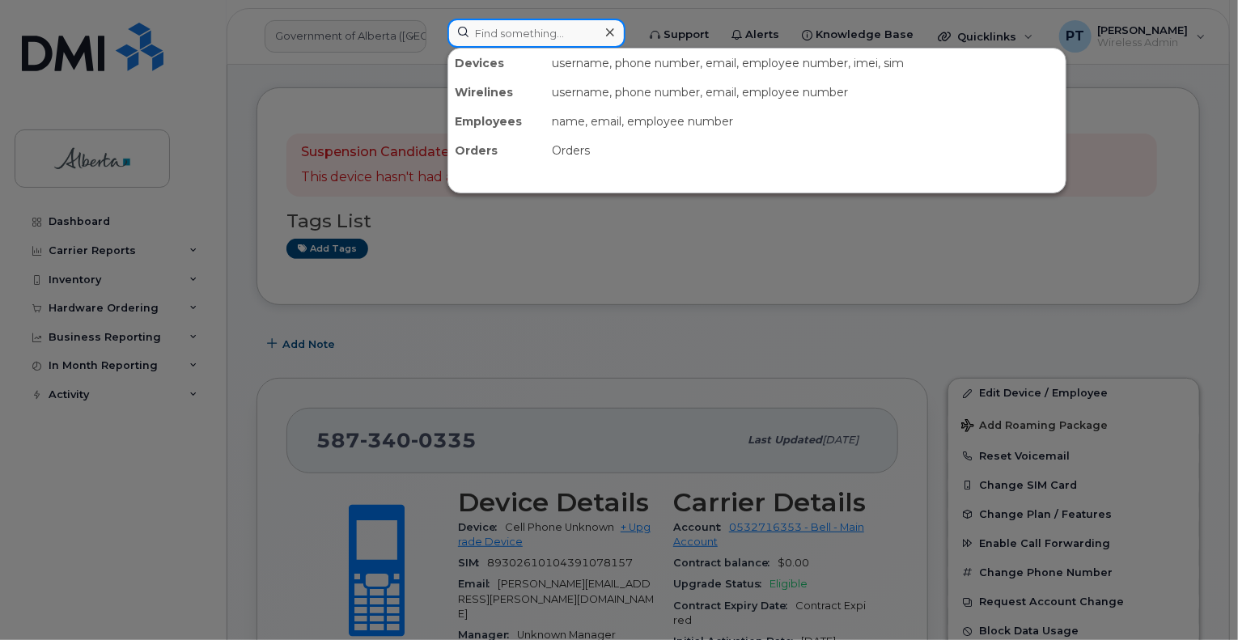
paste input "7809756286"
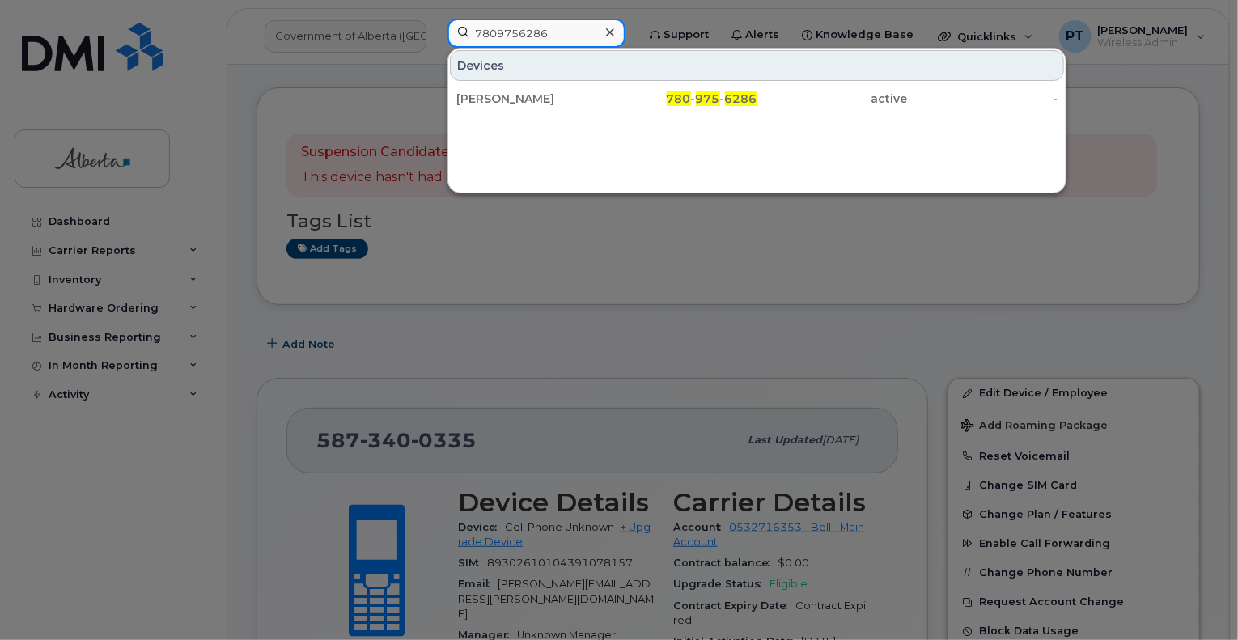
type input "7809756286"
drag, startPoint x: 513, startPoint y: 99, endPoint x: 482, endPoint y: 142, distance: 52.1
click at [513, 99] on div "Aamer Shakoor" at bounding box center [531, 99] width 150 height 16
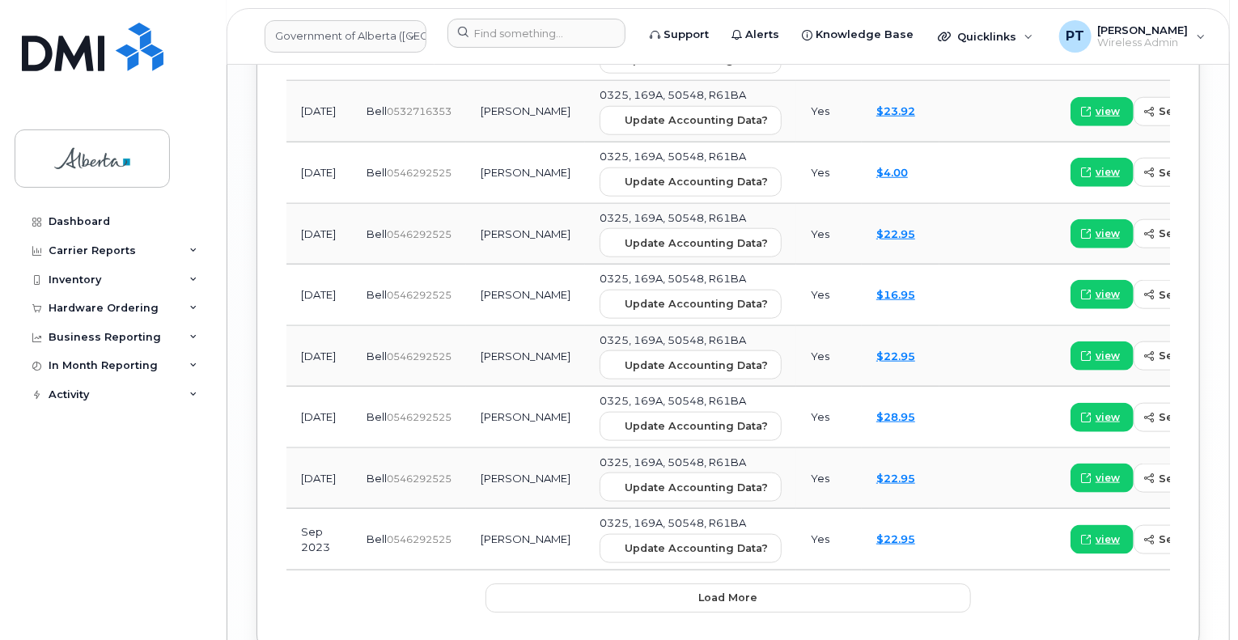
scroll to position [2347, 0]
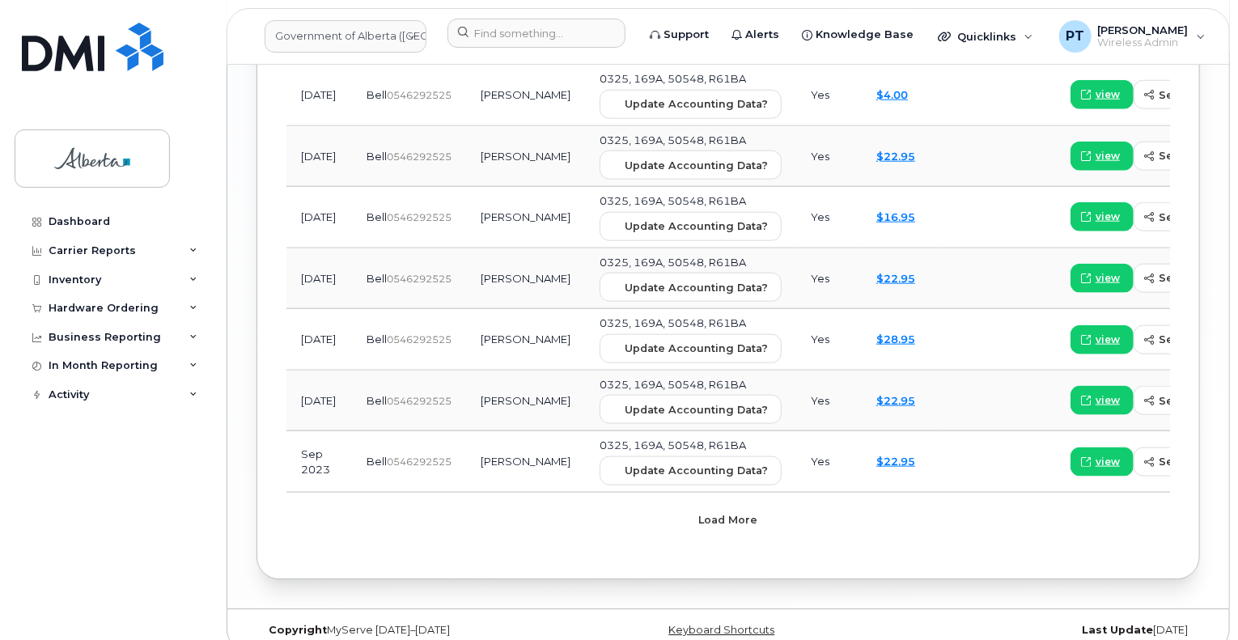
click at [734, 512] on span "Load more" at bounding box center [728, 519] width 59 height 15
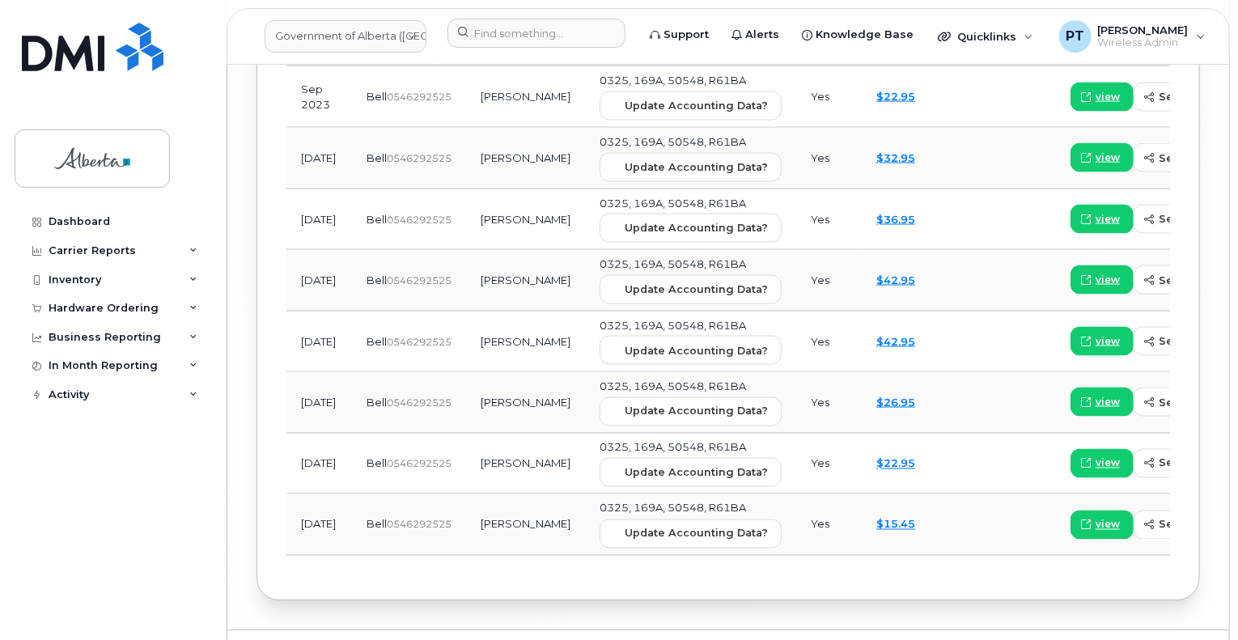
scroll to position [2731, 0]
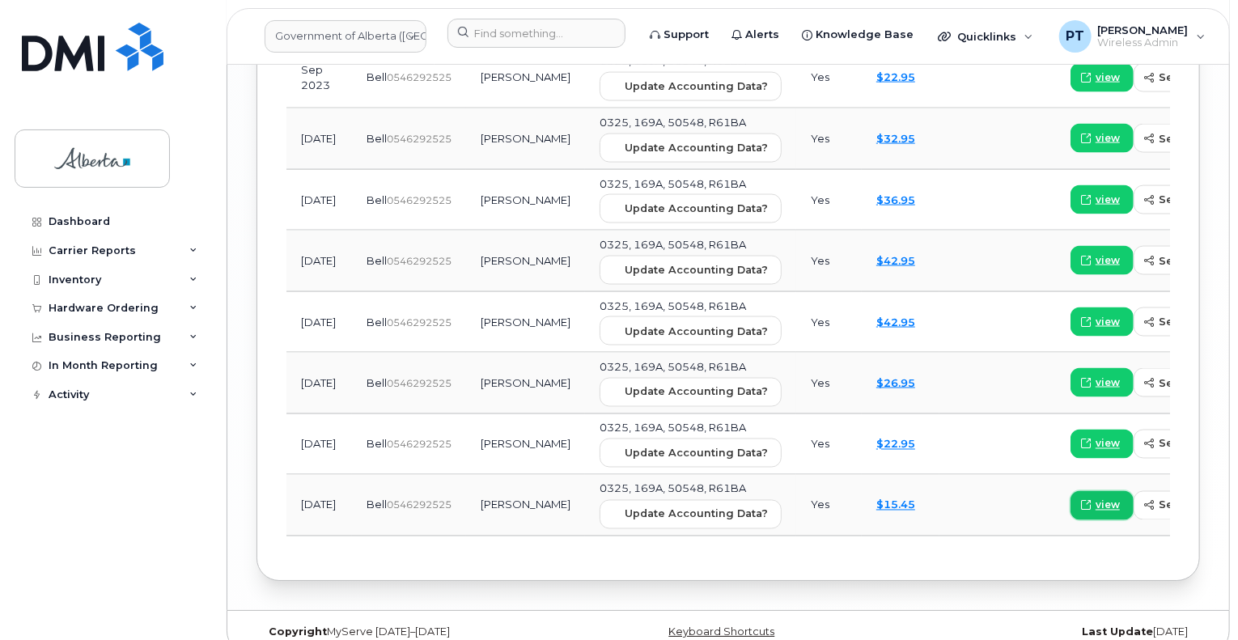
click at [1095, 498] on span "view" at bounding box center [1107, 505] width 24 height 15
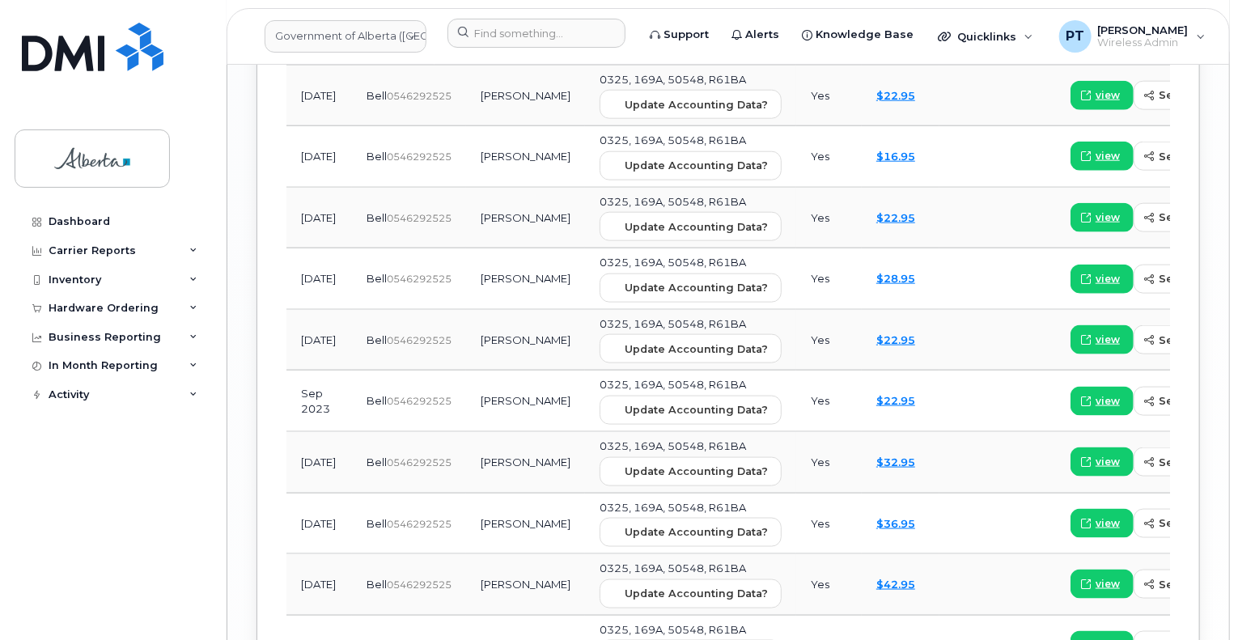
scroll to position [2651, 0]
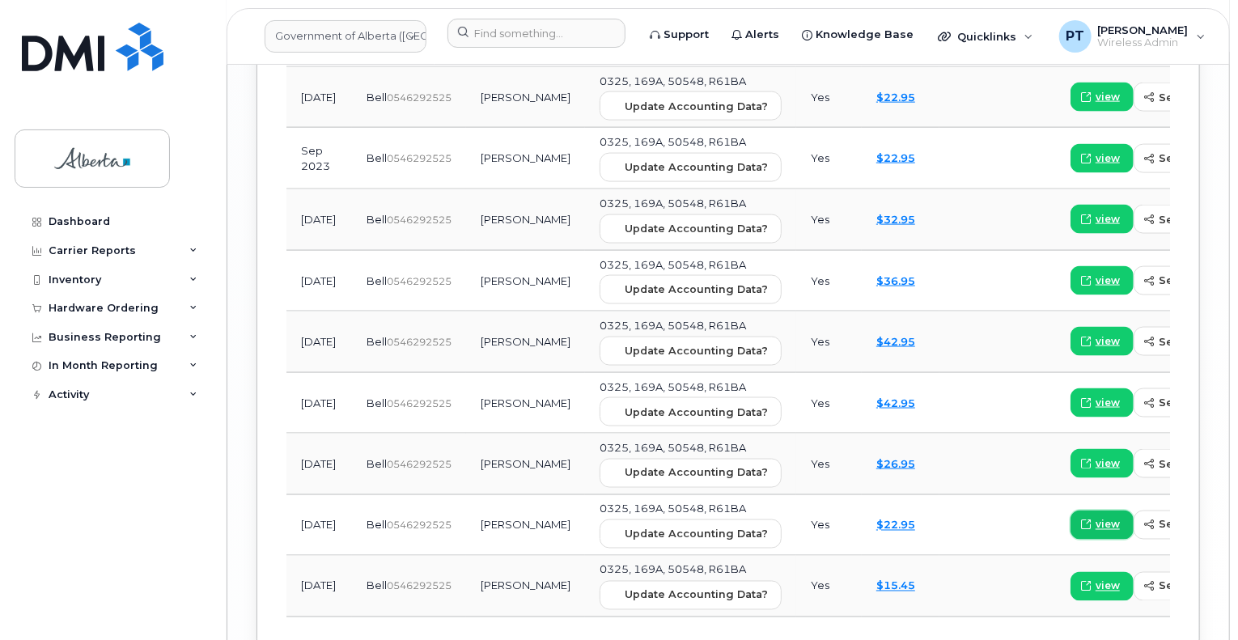
click at [1095, 518] on span "view" at bounding box center [1107, 525] width 24 height 15
click at [1095, 456] on span "view" at bounding box center [1107, 463] width 24 height 15
click at [1095, 396] on span "view" at bounding box center [1107, 403] width 24 height 15
click at [1095, 334] on span "view" at bounding box center [1107, 341] width 24 height 15
click at [1095, 273] on span "view" at bounding box center [1107, 280] width 24 height 15
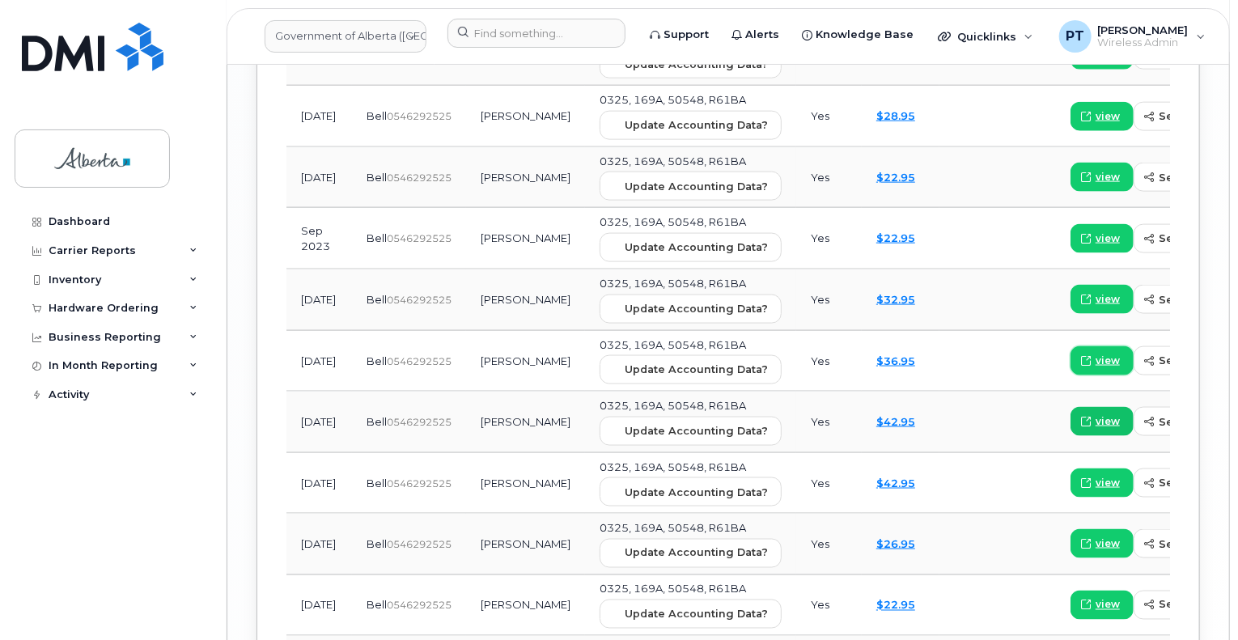
scroll to position [2570, 0]
click at [1095, 293] on span "view" at bounding box center [1107, 300] width 24 height 15
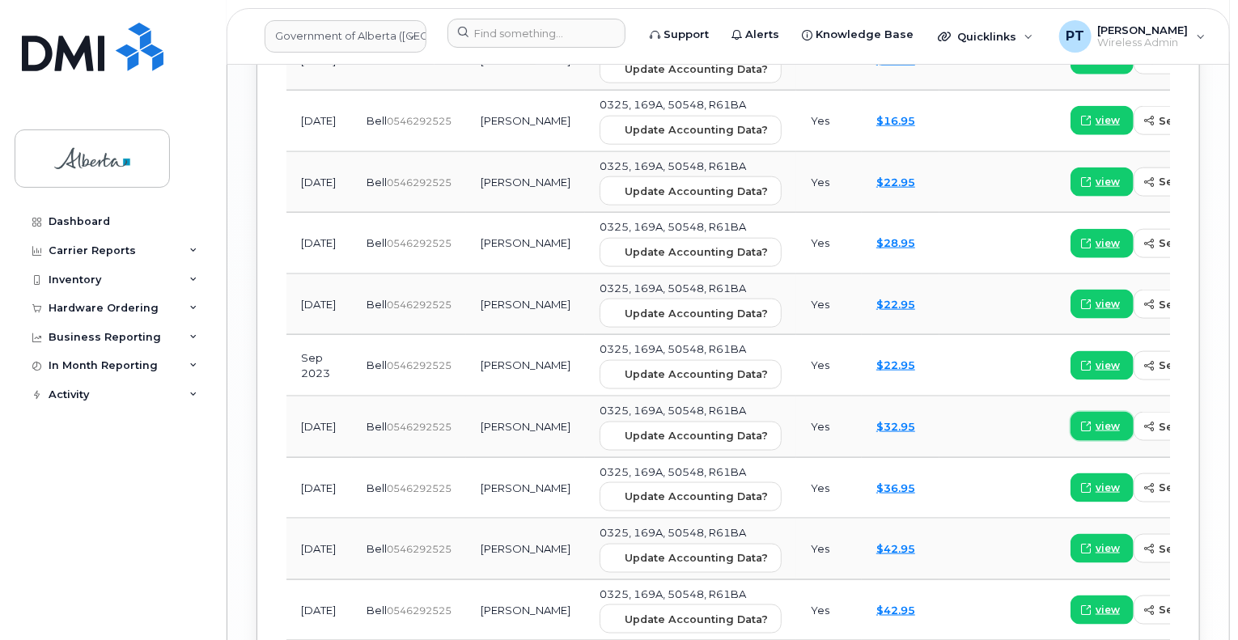
scroll to position [2408, 0]
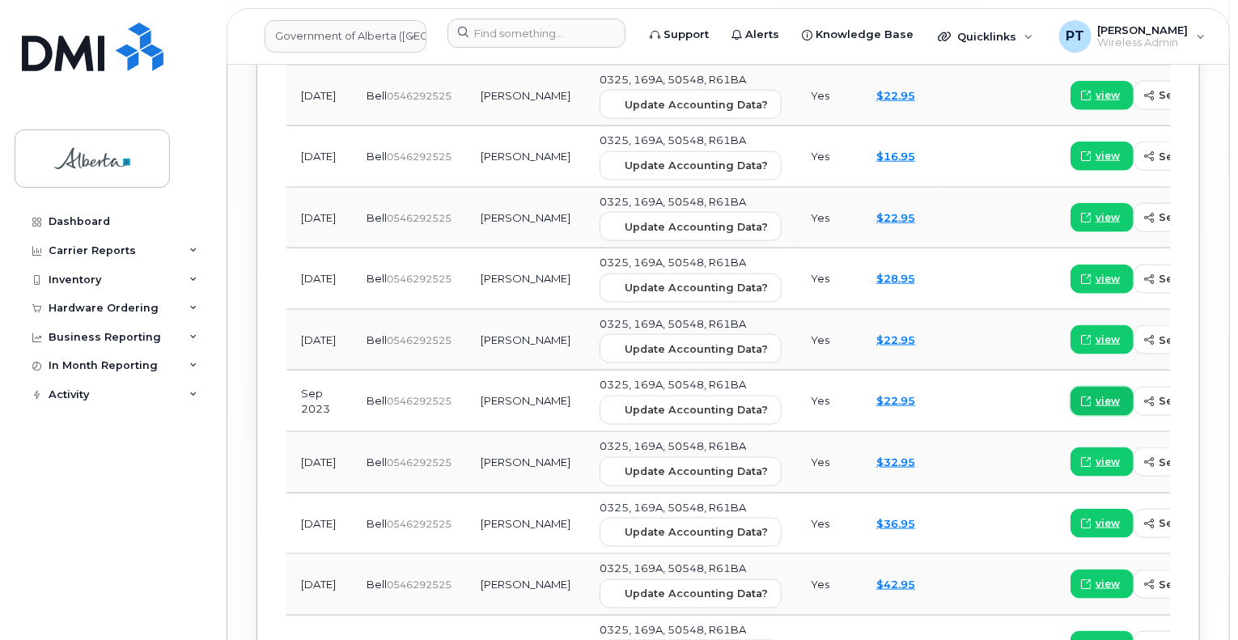
click at [1095, 394] on span "view" at bounding box center [1107, 401] width 24 height 15
click at [1095, 332] on span "view" at bounding box center [1107, 339] width 24 height 15
click at [1095, 272] on span "view" at bounding box center [1107, 279] width 24 height 15
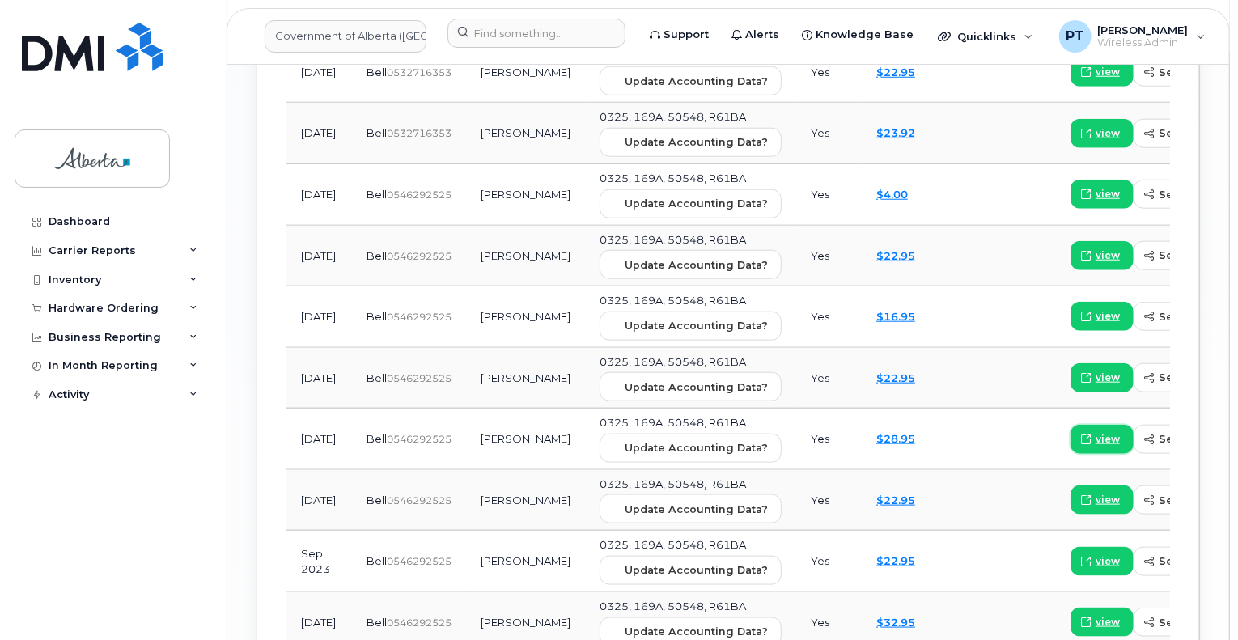
scroll to position [2246, 0]
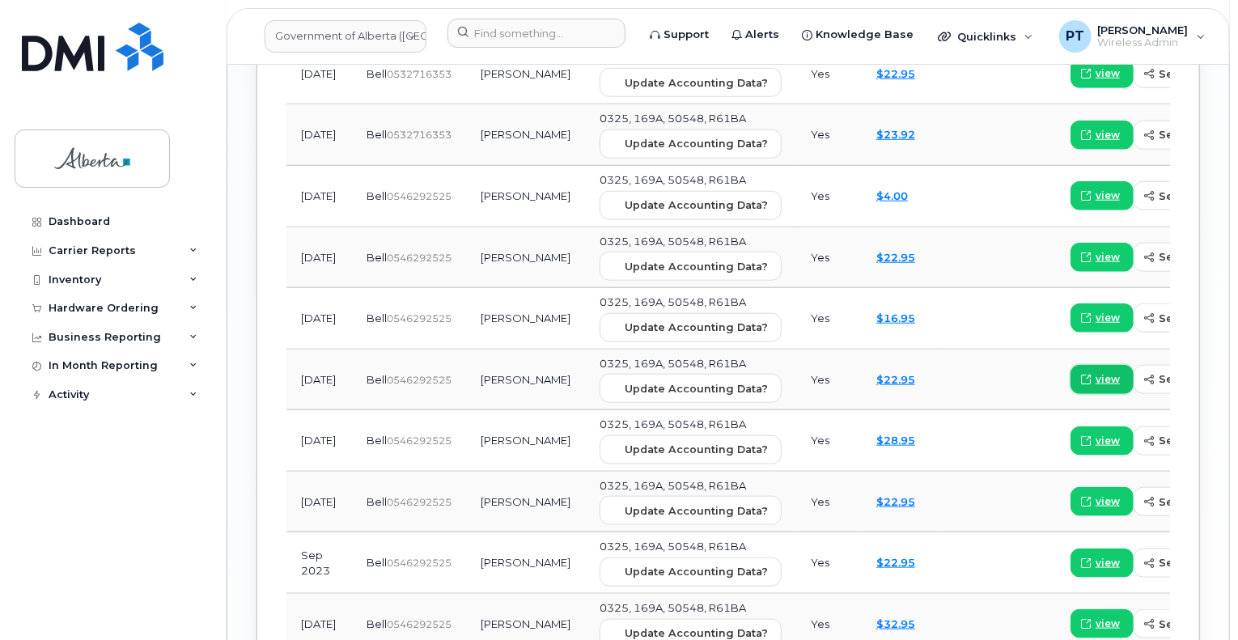
click at [1095, 372] on span "view" at bounding box center [1107, 379] width 24 height 15
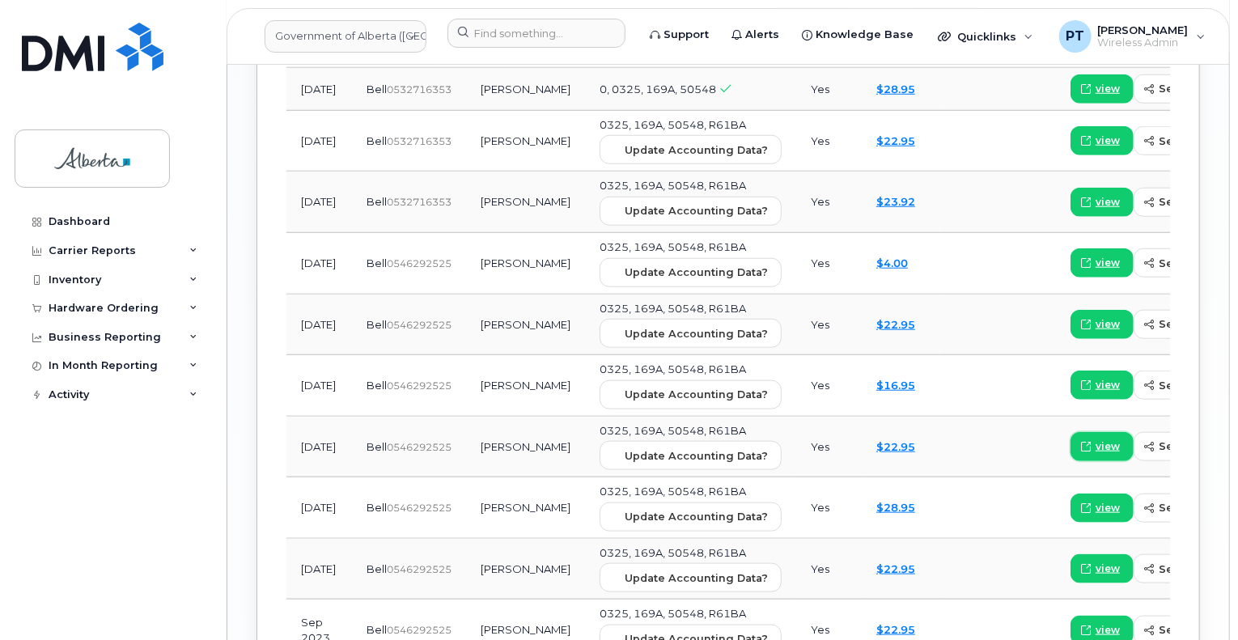
scroll to position [2084, 0]
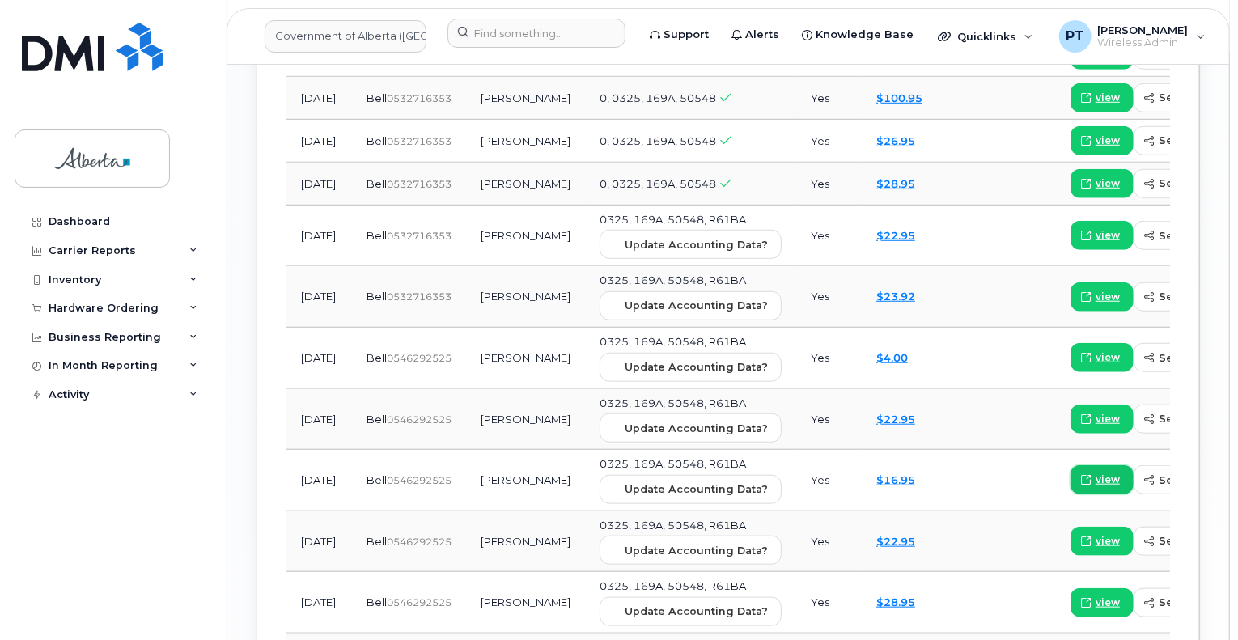
click at [1070, 465] on link "view" at bounding box center [1101, 479] width 63 height 29
click at [1095, 412] on span "view" at bounding box center [1107, 419] width 24 height 15
click at [1095, 350] on span "view" at bounding box center [1107, 357] width 24 height 15
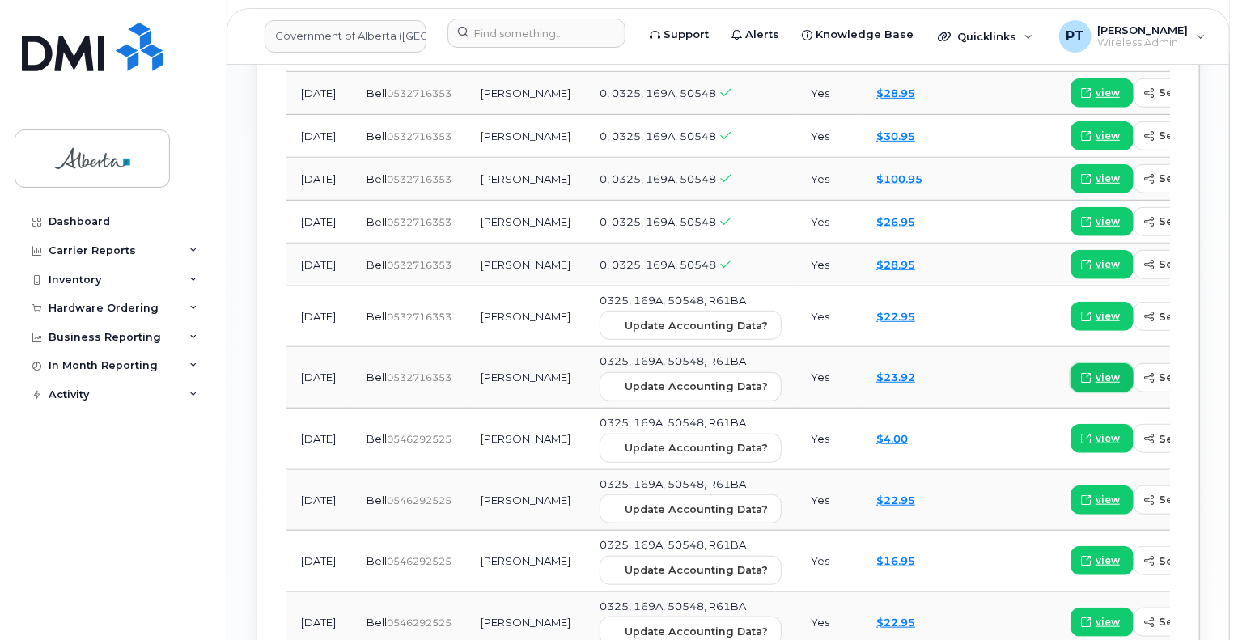
click at [1095, 370] on span "view" at bounding box center [1107, 377] width 24 height 15
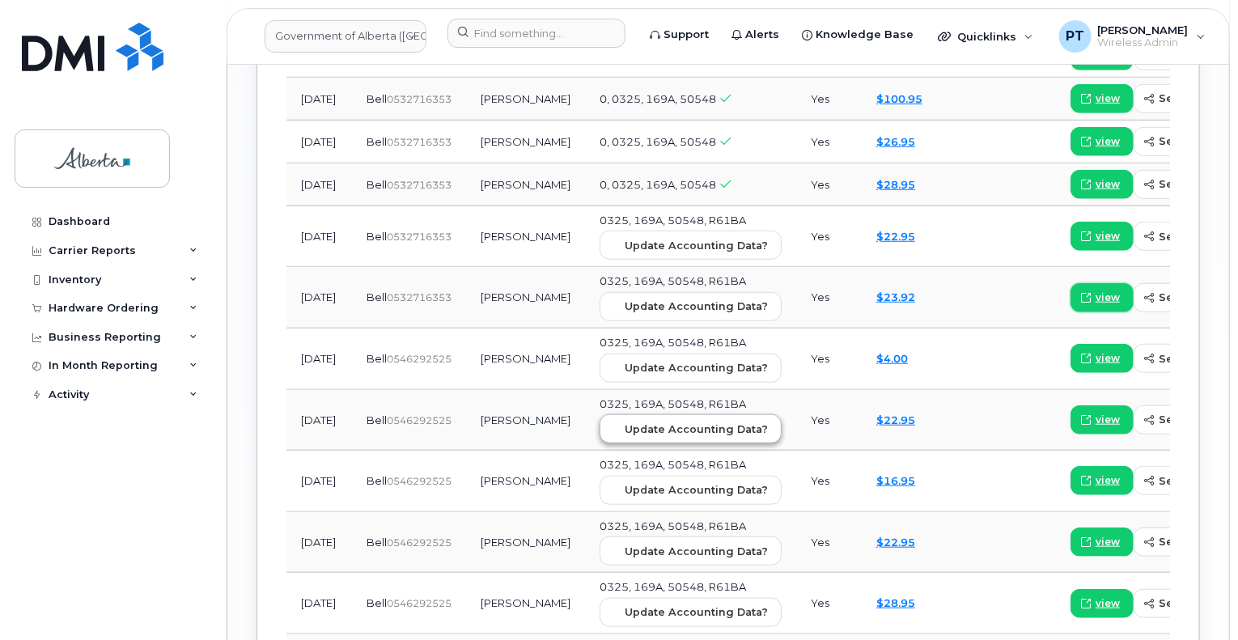
scroll to position [2084, 0]
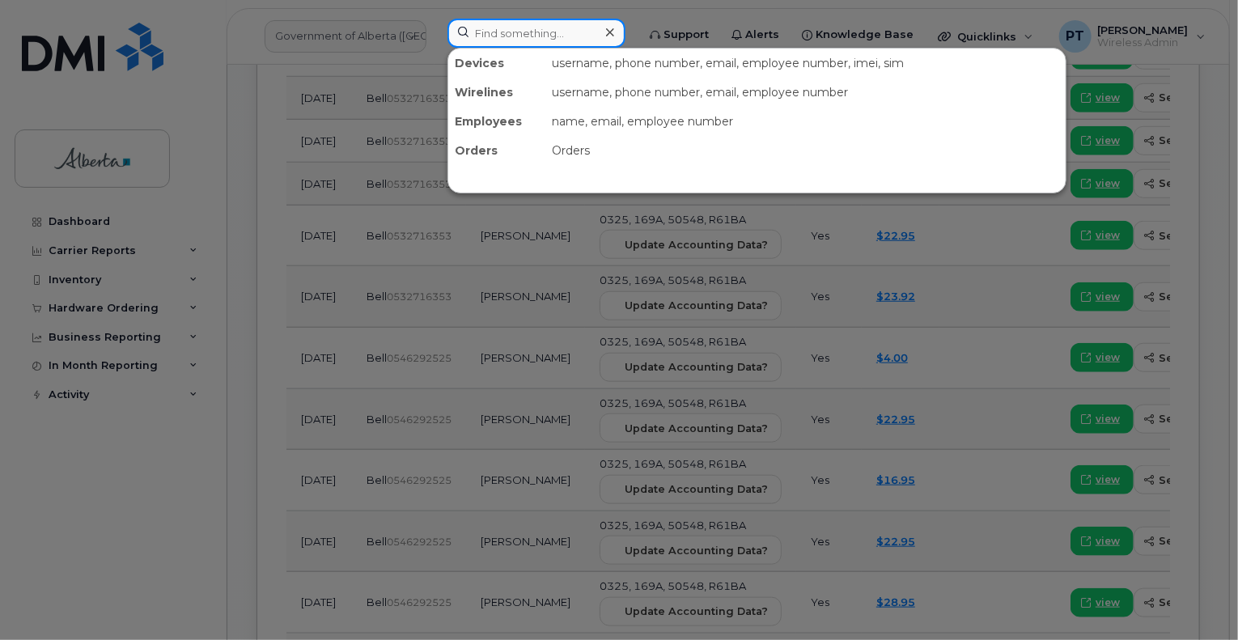
drag, startPoint x: 546, startPoint y: 32, endPoint x: 539, endPoint y: 27, distance: 8.7
click at [545, 32] on input at bounding box center [536, 33] width 178 height 29
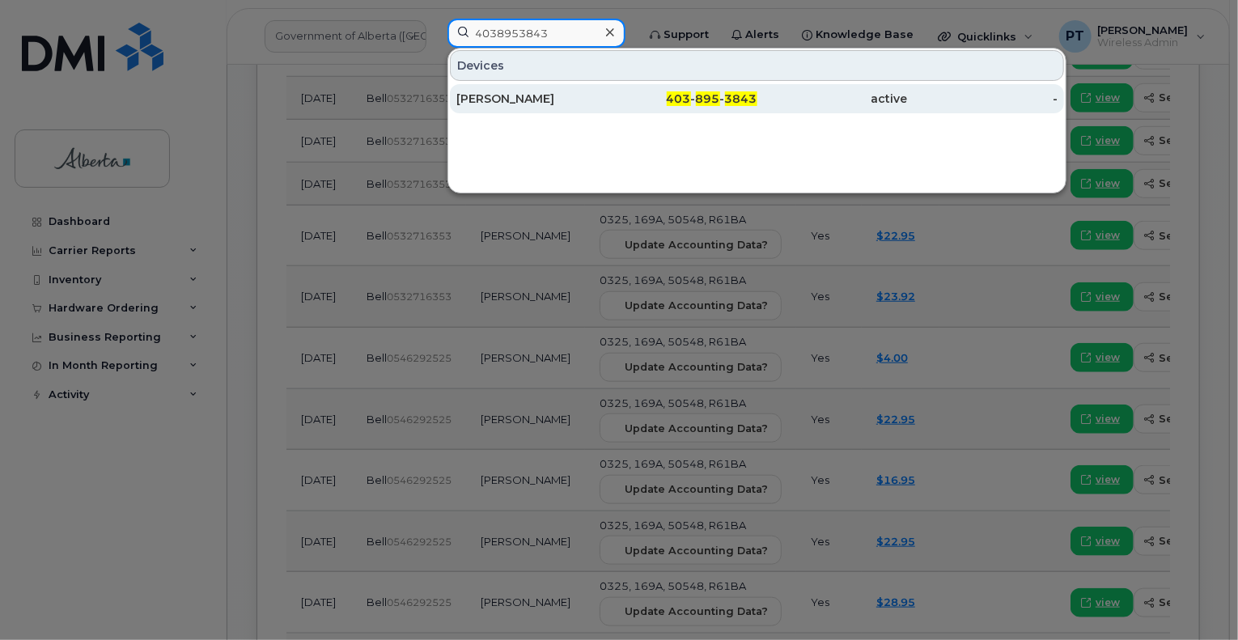
type input "4038953843"
drag, startPoint x: 501, startPoint y: 96, endPoint x: 519, endPoint y: 98, distance: 17.9
click at [501, 96] on div "Aaron Archibald" at bounding box center [531, 99] width 150 height 16
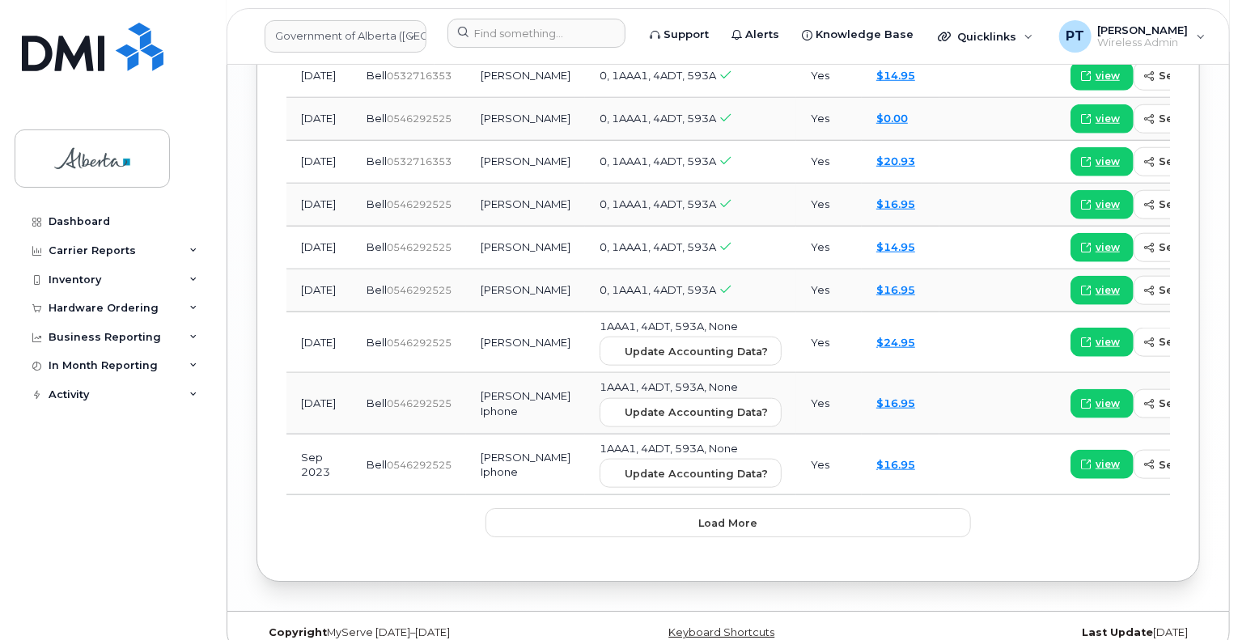
scroll to position [2545, 0]
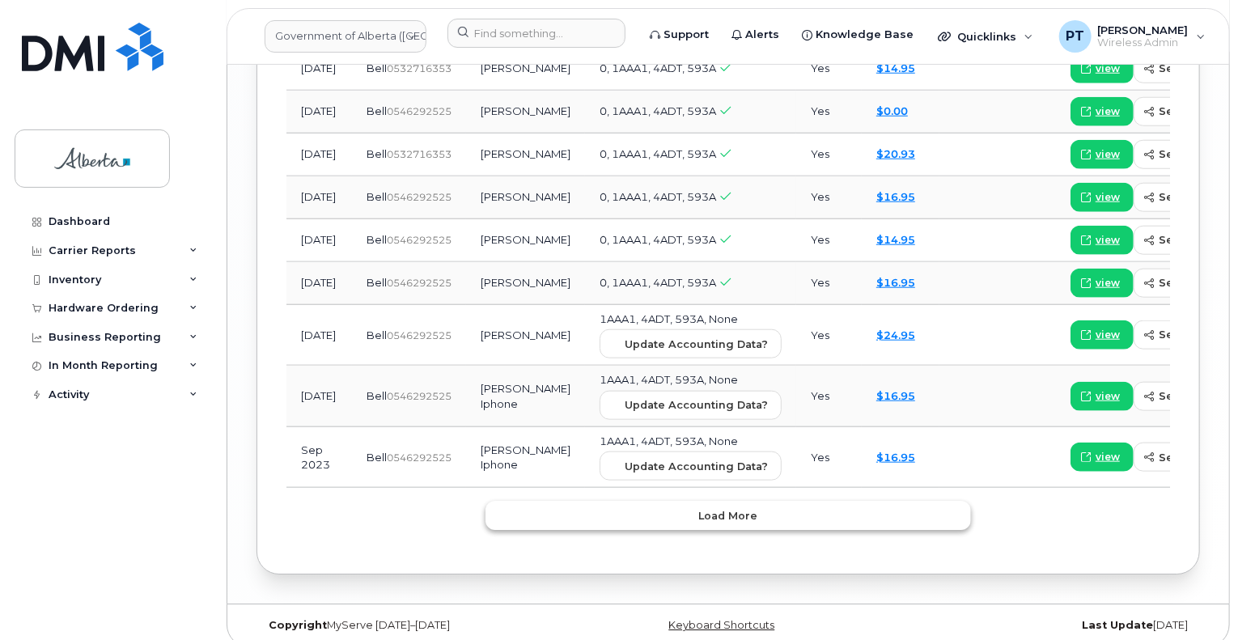
click at [733, 508] on span "Load more" at bounding box center [728, 515] width 59 height 15
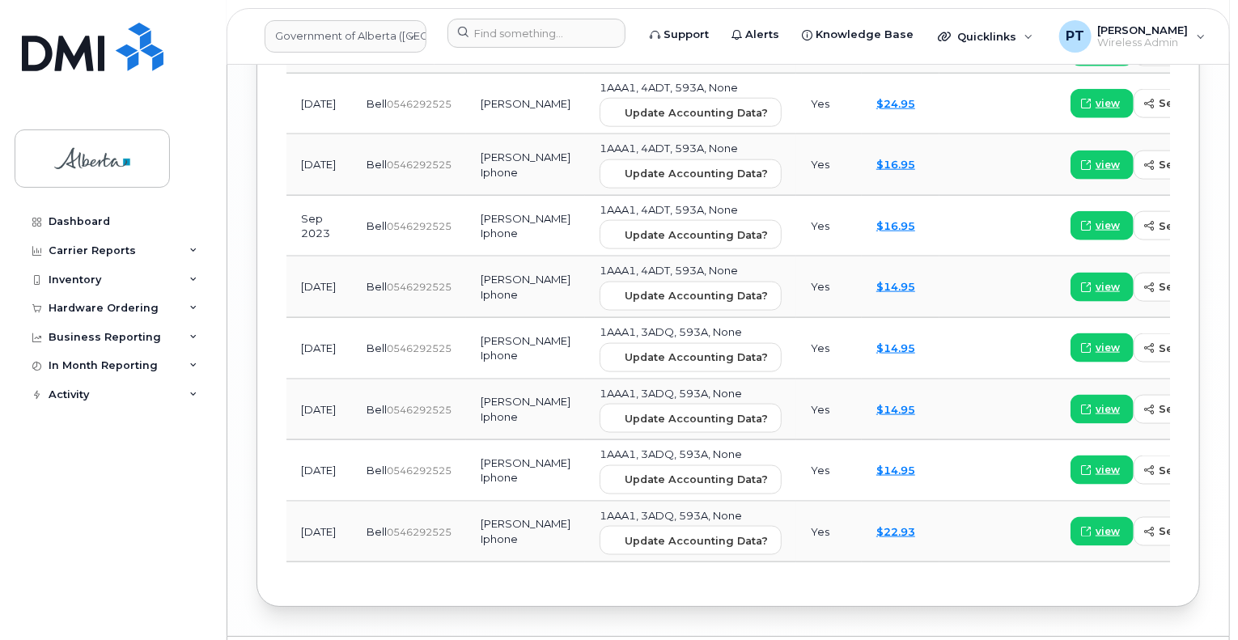
scroll to position [2788, 0]
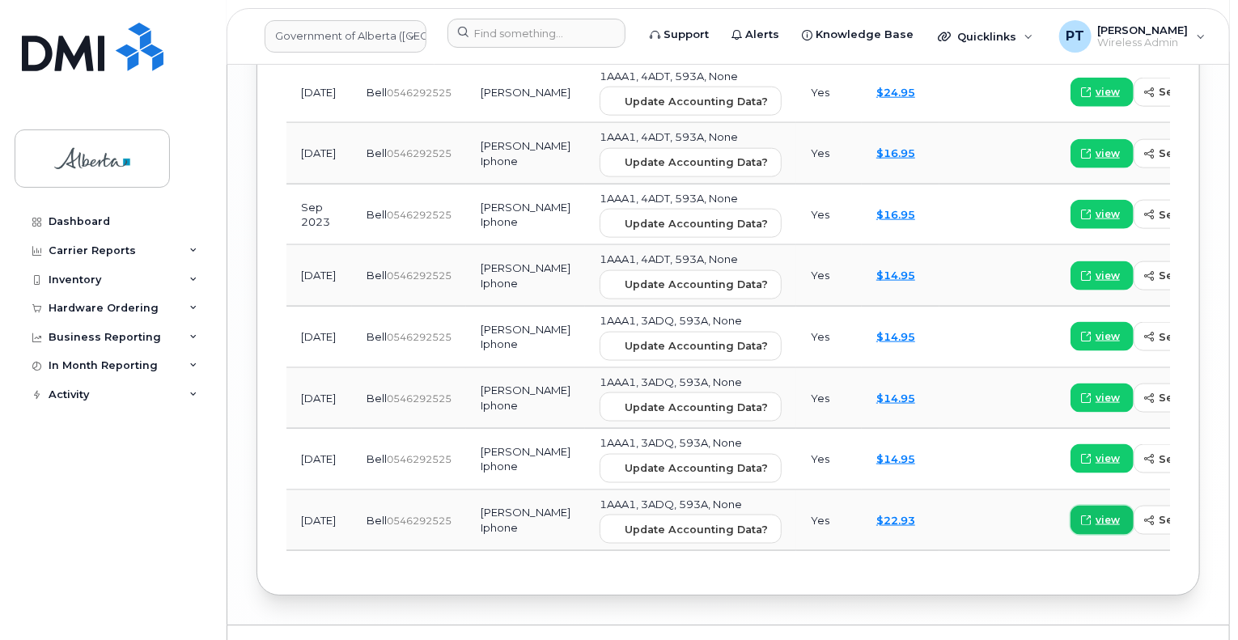
click at [1095, 513] on span "view" at bounding box center [1107, 520] width 24 height 15
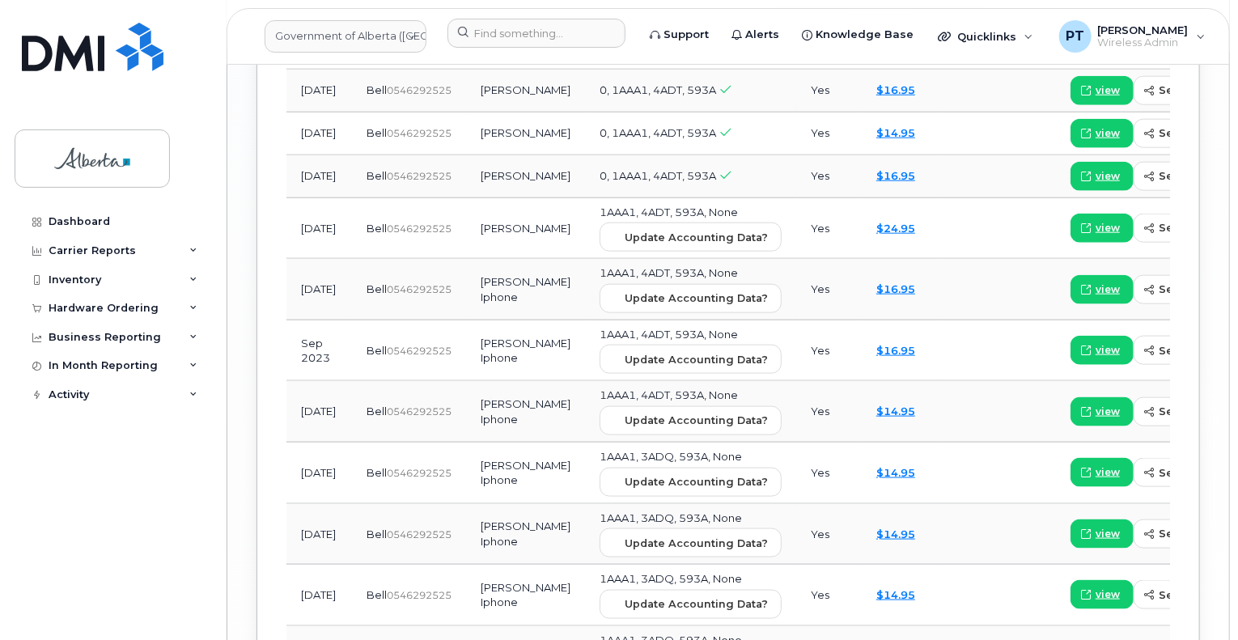
scroll to position [2626, 0]
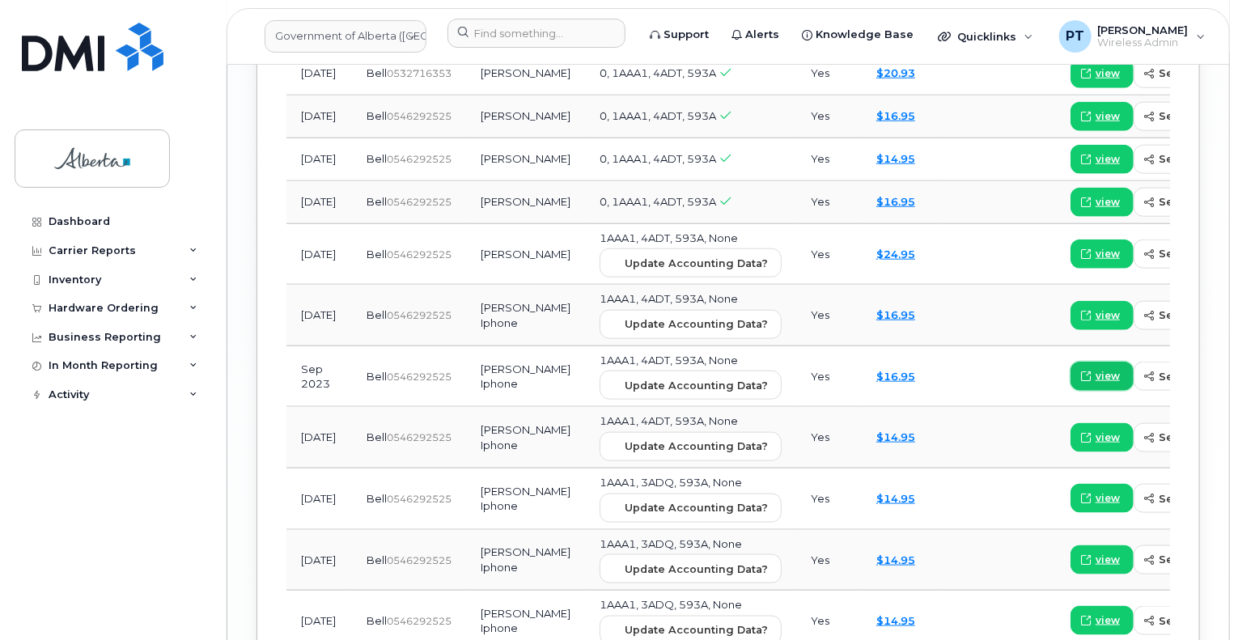
click at [1095, 369] on span "view" at bounding box center [1107, 376] width 24 height 15
click at [1095, 308] on span "view" at bounding box center [1107, 315] width 24 height 15
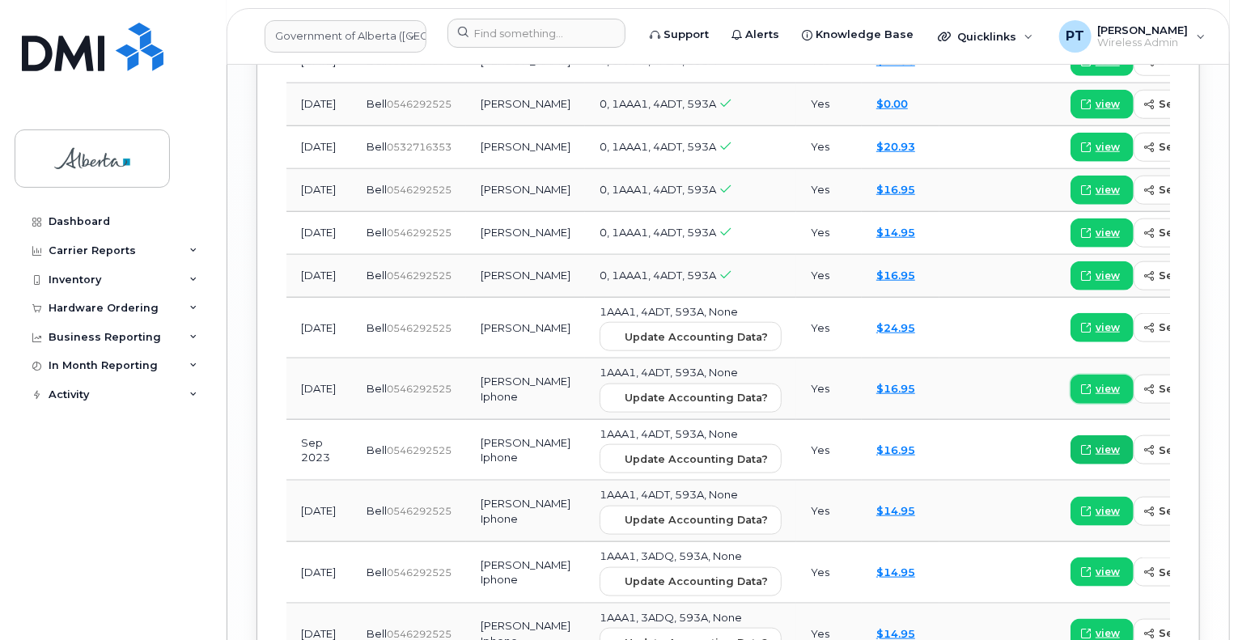
scroll to position [2465, 0]
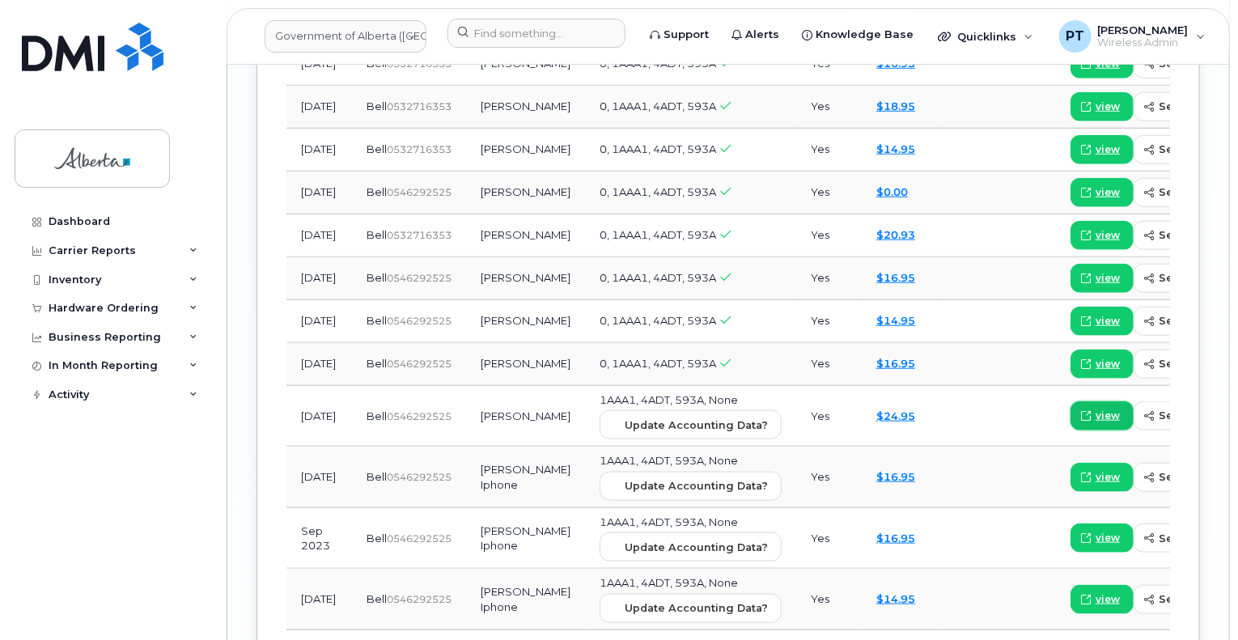
click at [1095, 408] on span "view" at bounding box center [1107, 415] width 24 height 15
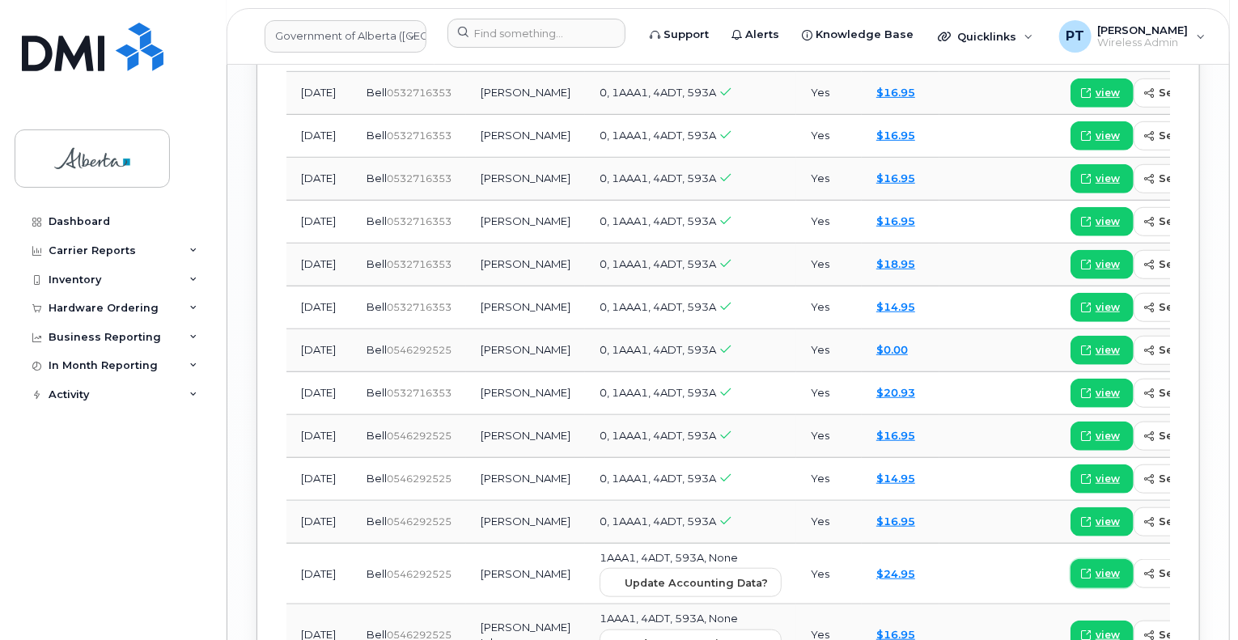
scroll to position [2303, 0]
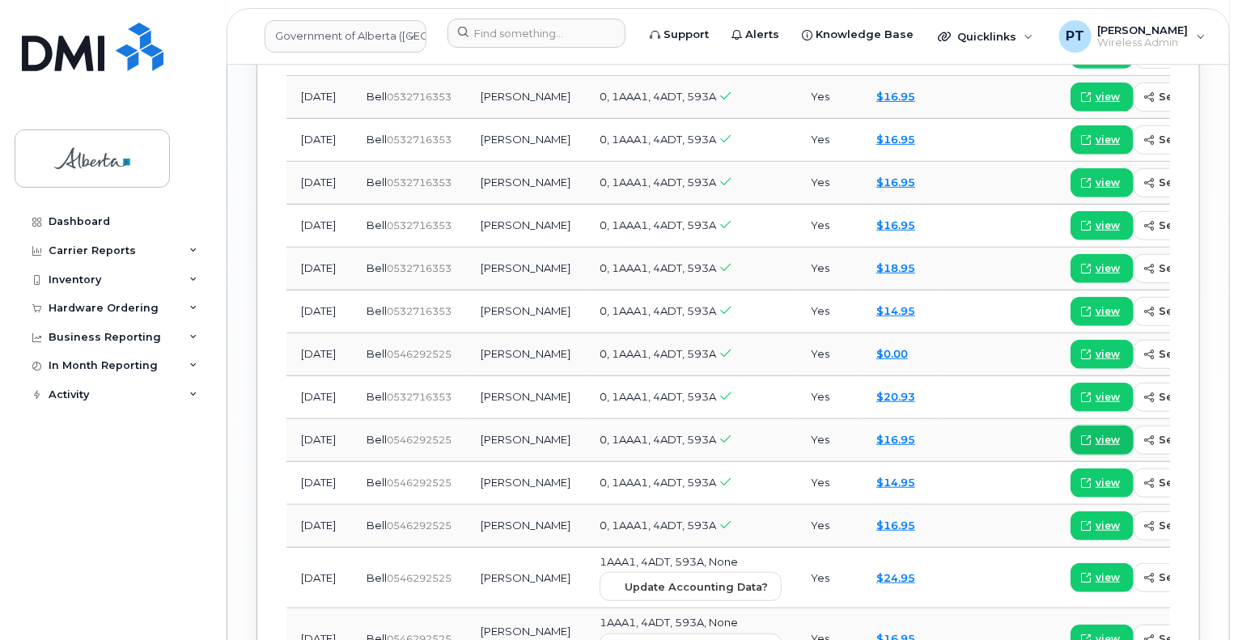
click at [1095, 433] on span "view" at bounding box center [1107, 440] width 24 height 15
click at [1095, 347] on span "view" at bounding box center [1107, 354] width 24 height 15
click at [1095, 390] on span "view" at bounding box center [1107, 397] width 24 height 15
click at [482, 36] on input at bounding box center [536, 33] width 178 height 29
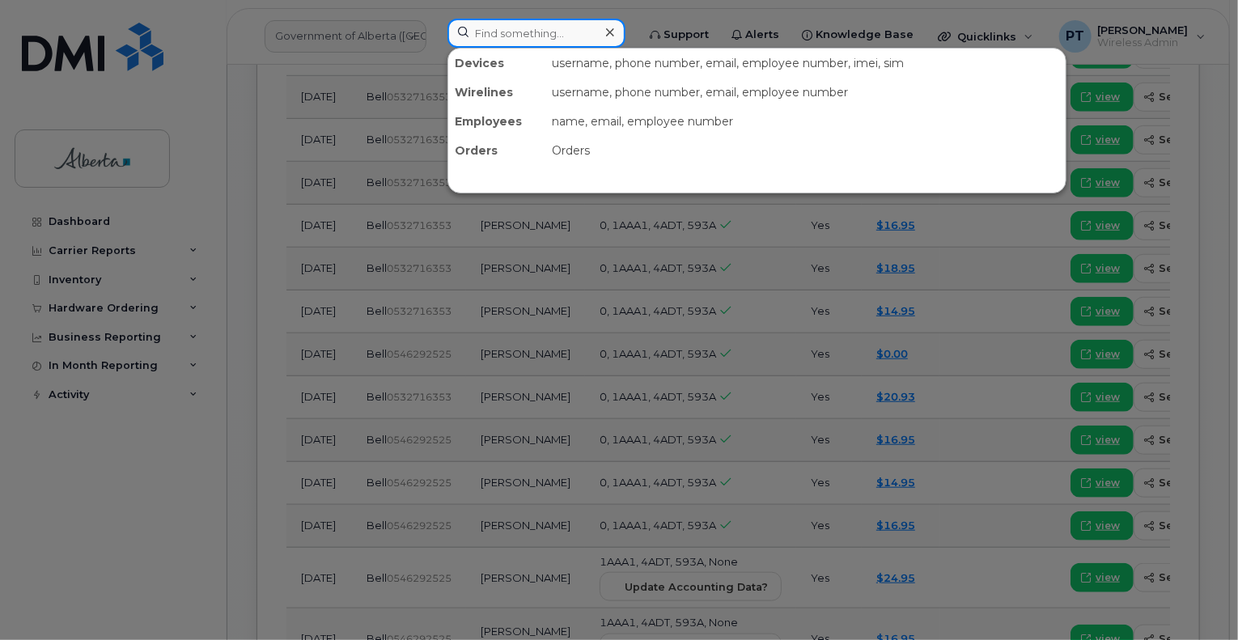
paste input "5878396884"
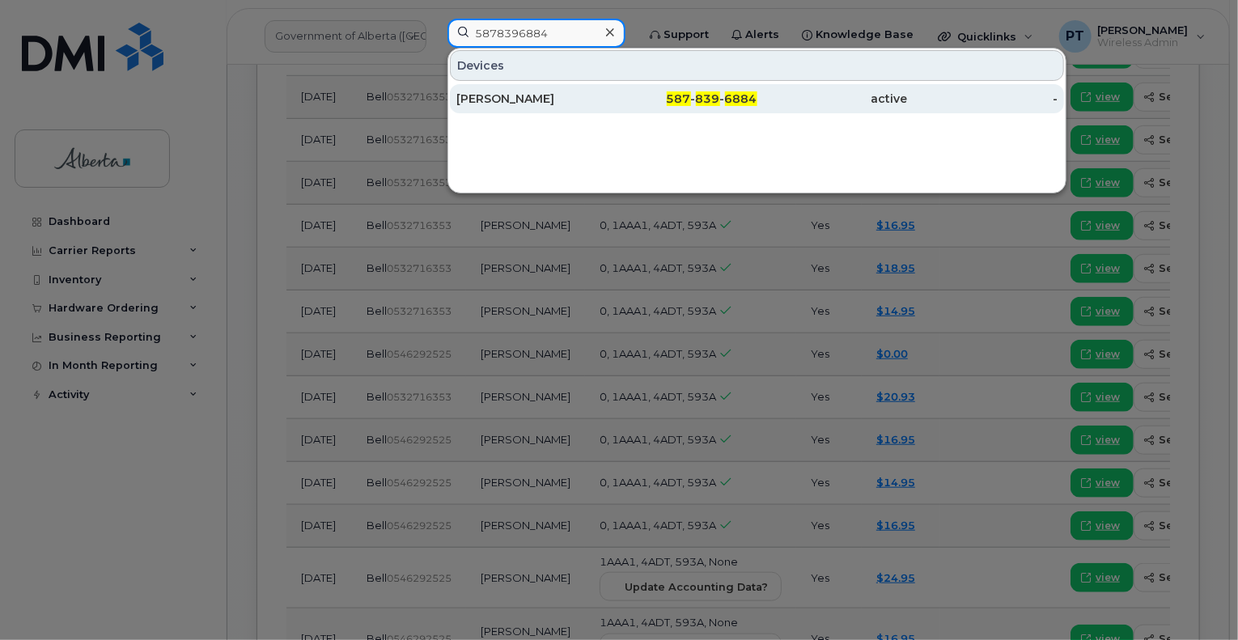
type input "5878396884"
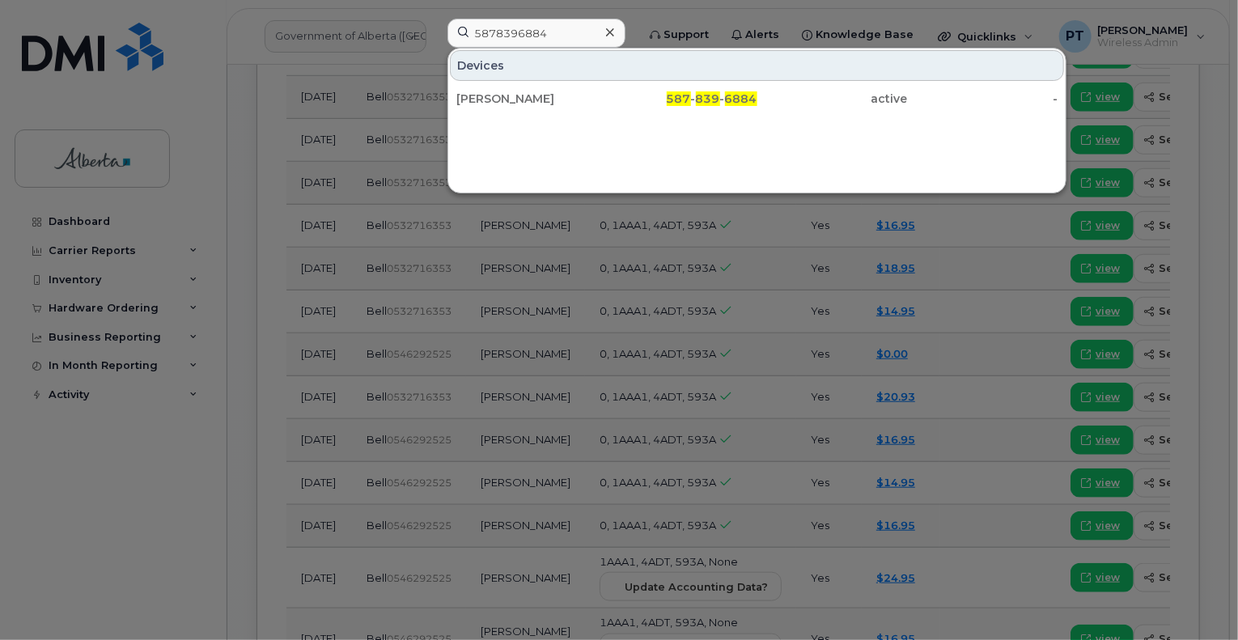
drag, startPoint x: 501, startPoint y: 99, endPoint x: 36, endPoint y: 72, distance: 465.9
click at [501, 99] on div "[PERSON_NAME]" at bounding box center [531, 99] width 150 height 16
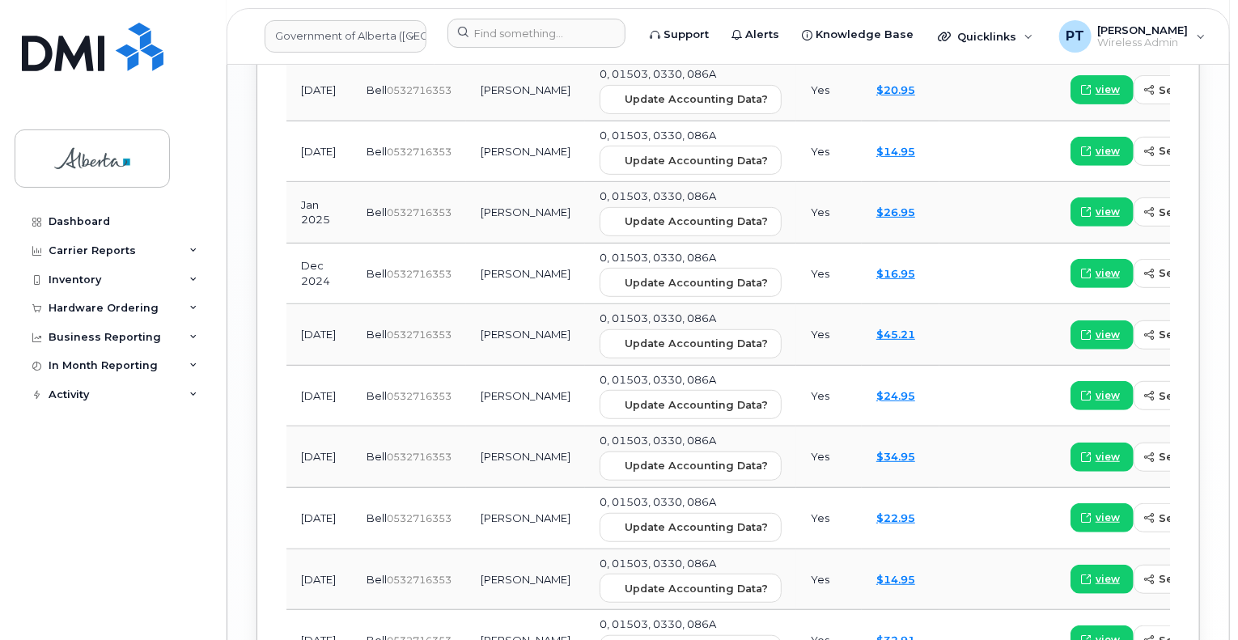
scroll to position [2107, 0]
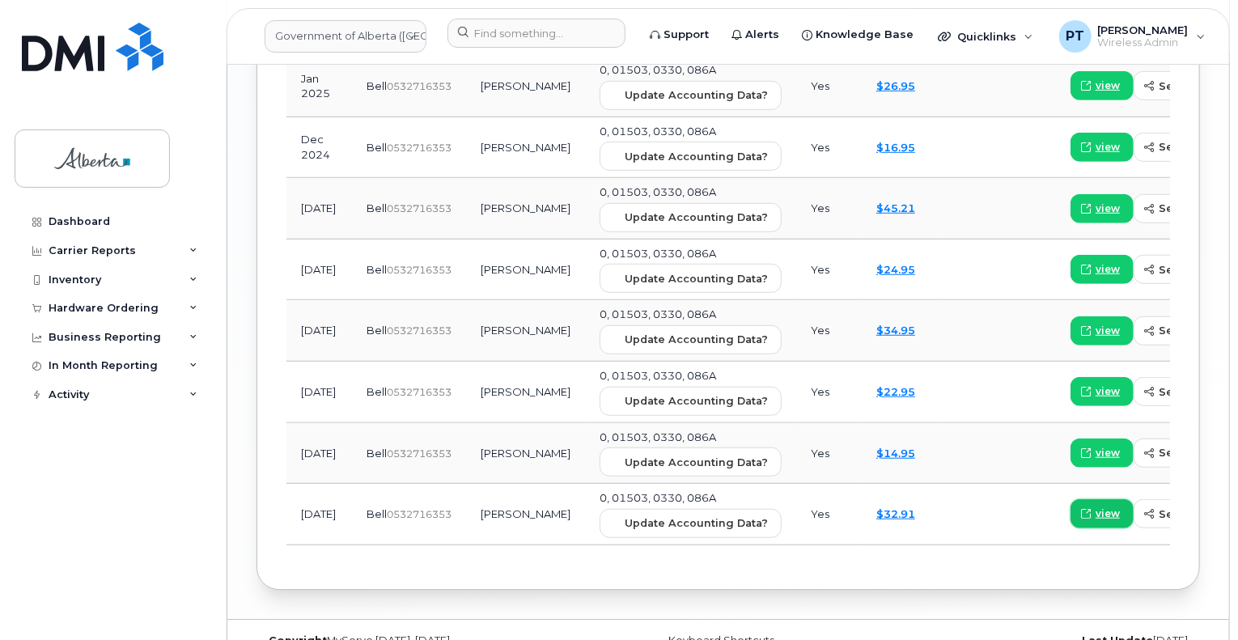
click at [1095, 506] on span "view" at bounding box center [1107, 513] width 24 height 15
click at [1095, 384] on span "view" at bounding box center [1107, 391] width 24 height 15
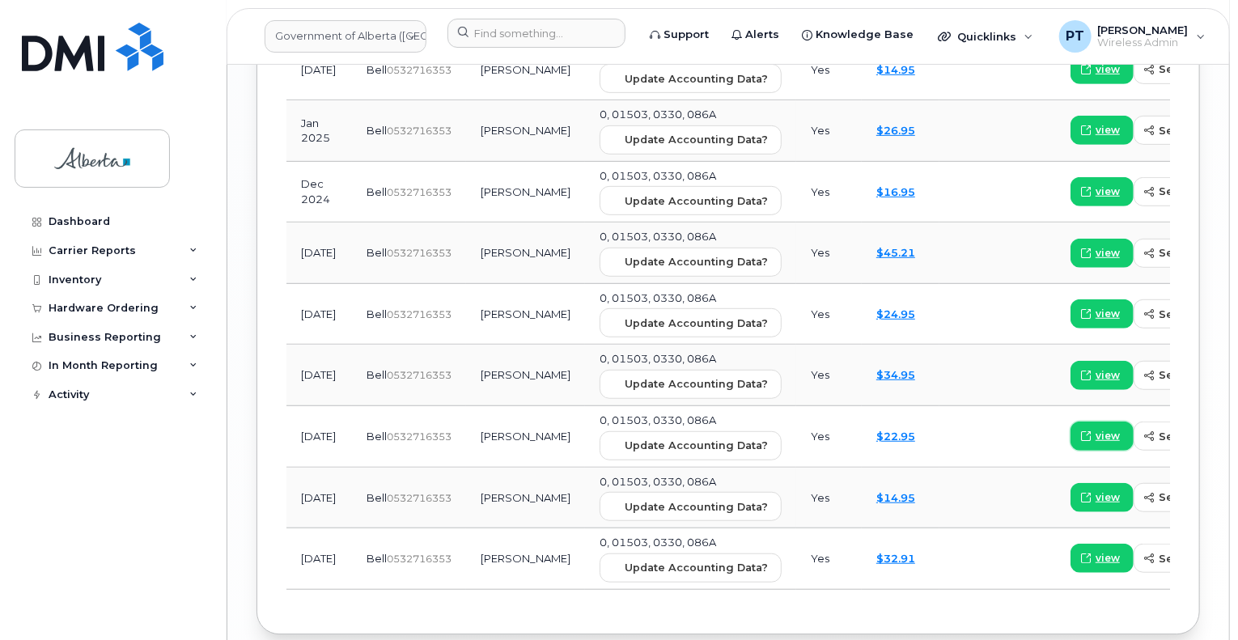
scroll to position [2026, 0]
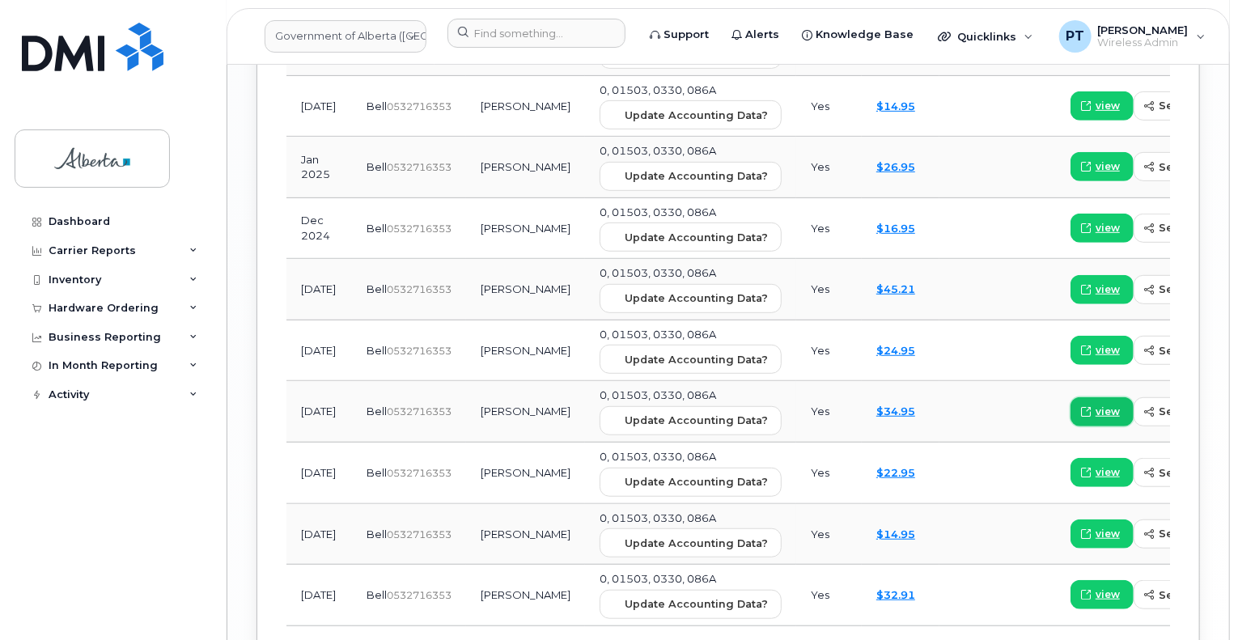
click at [1095, 404] on span "view" at bounding box center [1107, 411] width 24 height 15
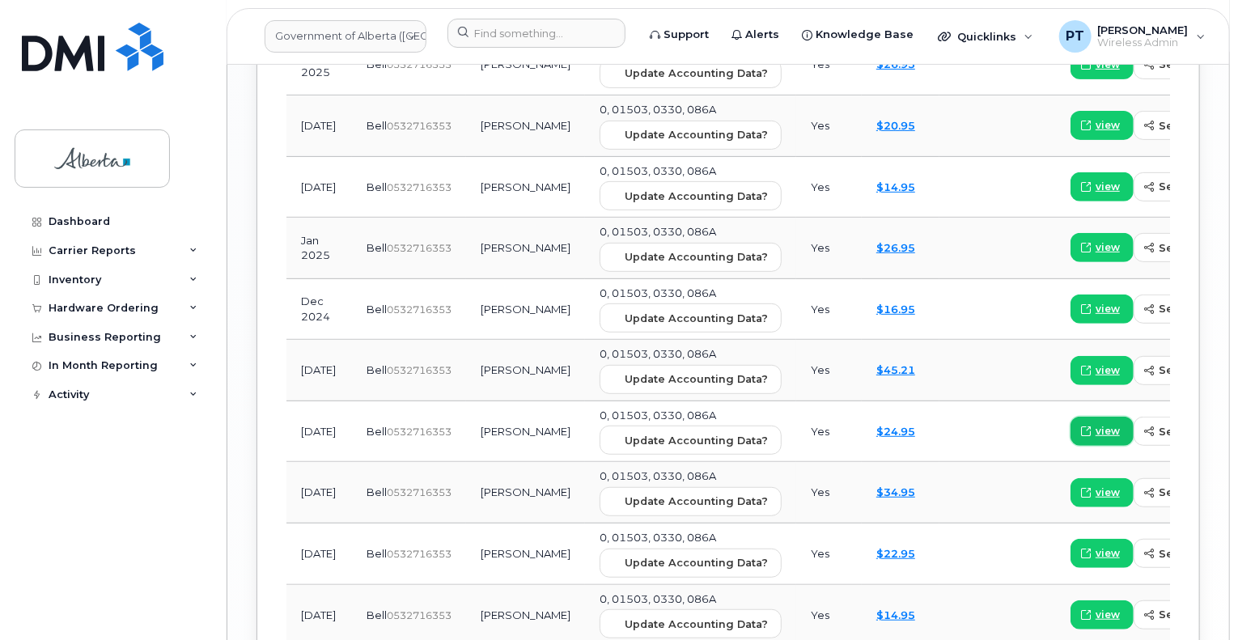
click at [1095, 424] on span "view" at bounding box center [1107, 431] width 24 height 15
click at [1095, 363] on span "view" at bounding box center [1107, 370] width 24 height 15
click at [1095, 302] on span "view" at bounding box center [1107, 309] width 24 height 15
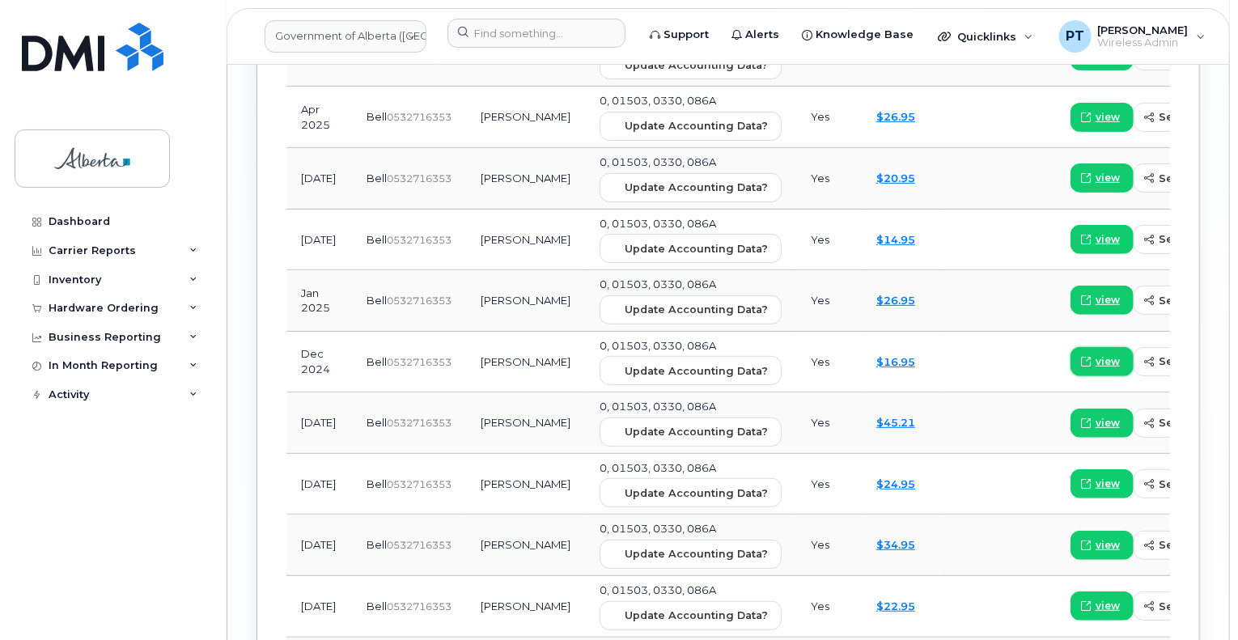
scroll to position [1864, 0]
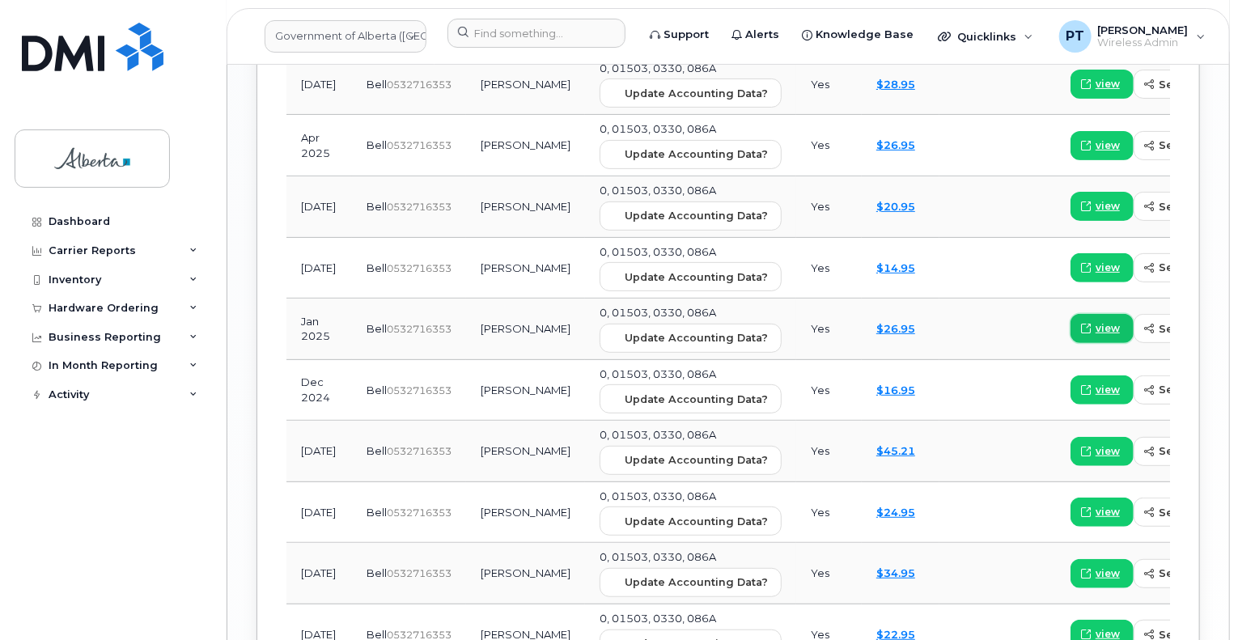
click at [1095, 321] on span "view" at bounding box center [1107, 328] width 24 height 15
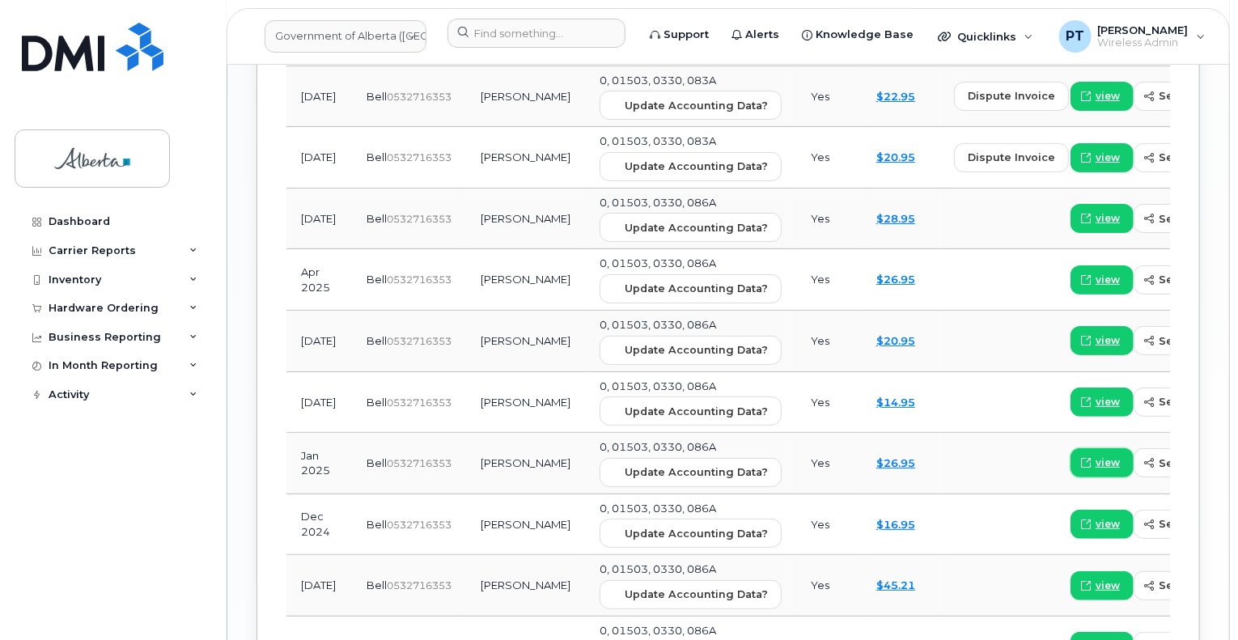
scroll to position [1703, 0]
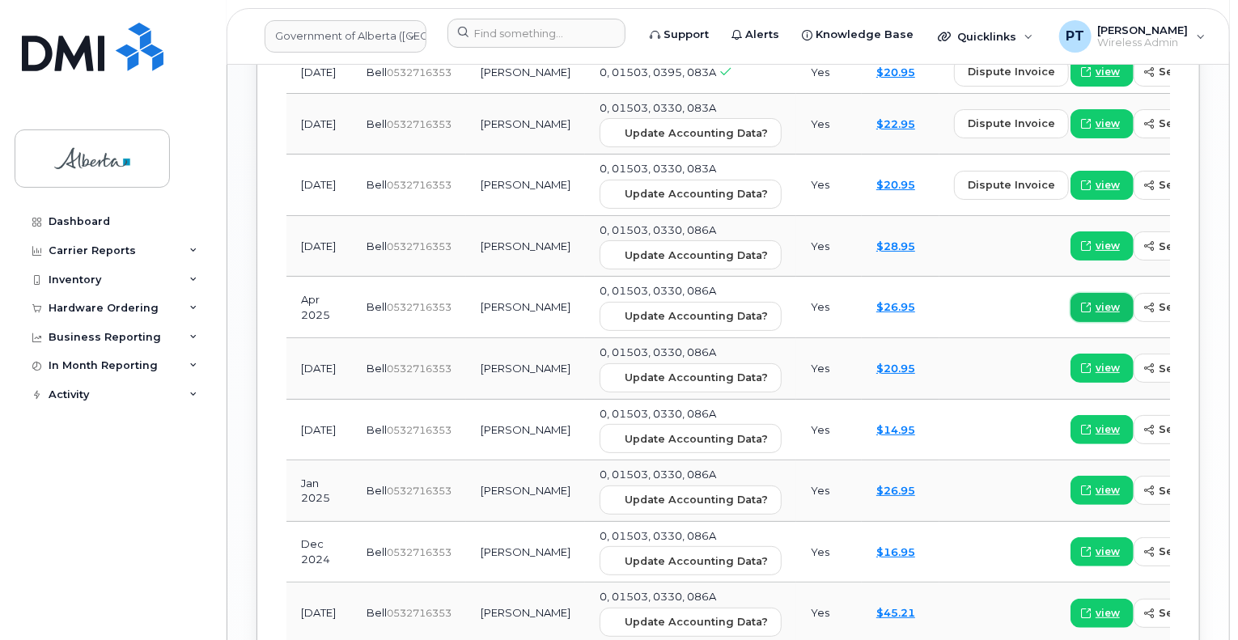
click at [1095, 300] on span "view" at bounding box center [1107, 307] width 24 height 15
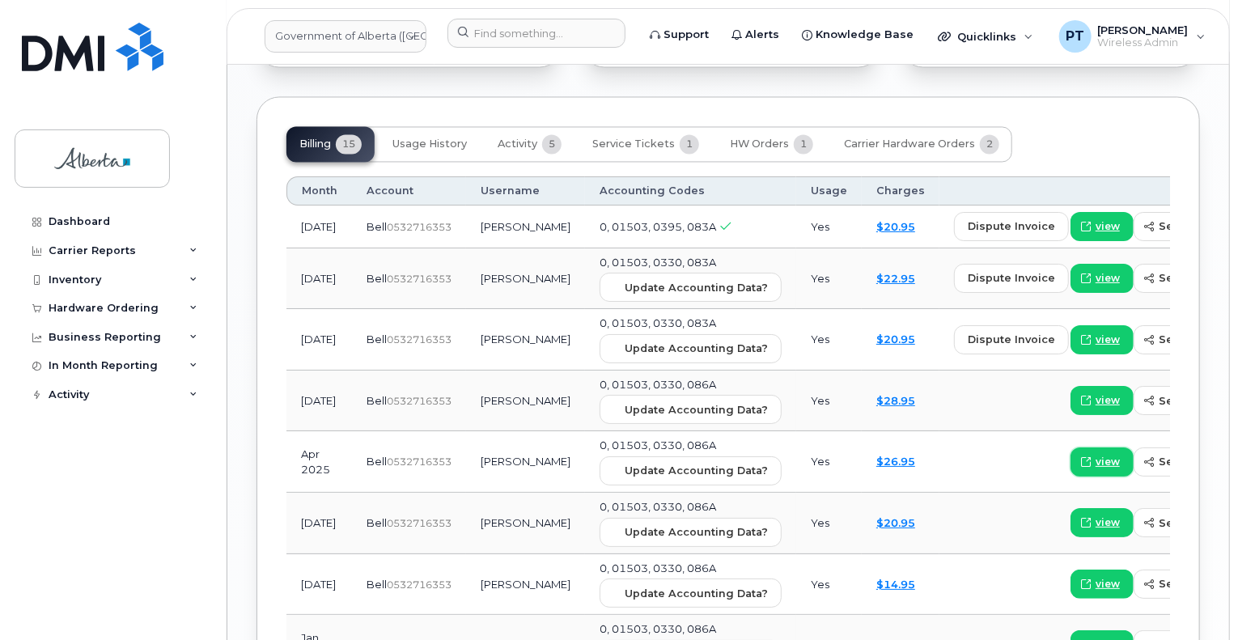
scroll to position [1541, 0]
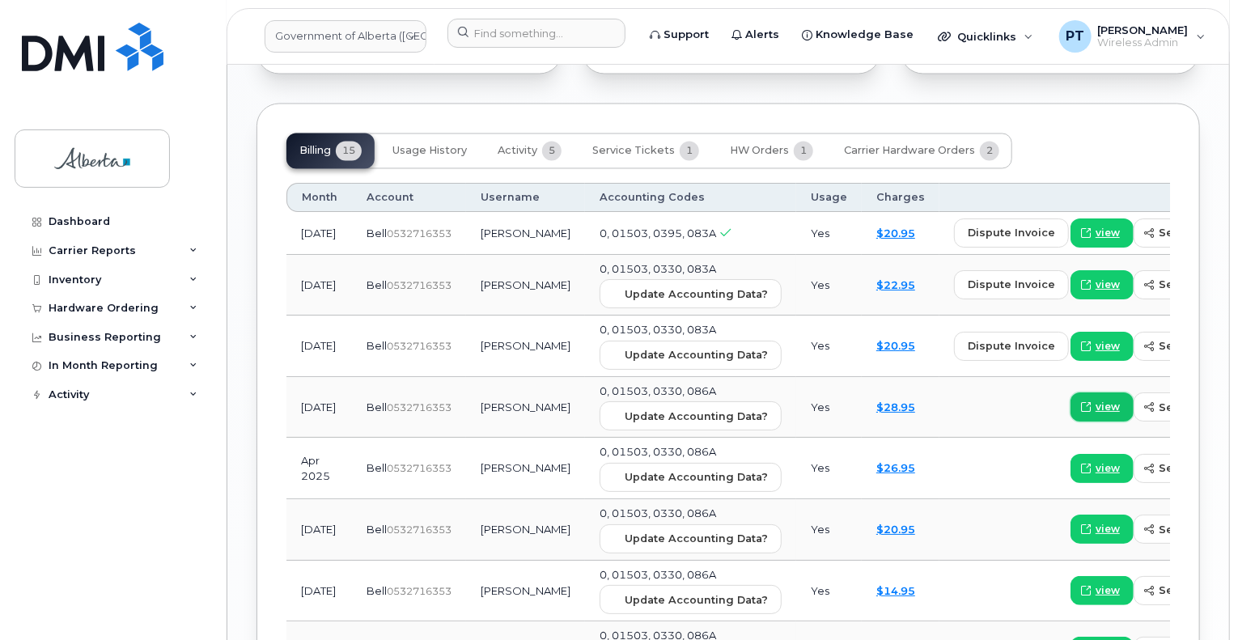
click at [1095, 400] on span "view" at bounding box center [1107, 407] width 24 height 15
click at [1095, 226] on span "view" at bounding box center [1107, 233] width 24 height 15
click at [1095, 278] on span "view" at bounding box center [1107, 285] width 24 height 15
click at [537, 36] on input at bounding box center [536, 33] width 178 height 29
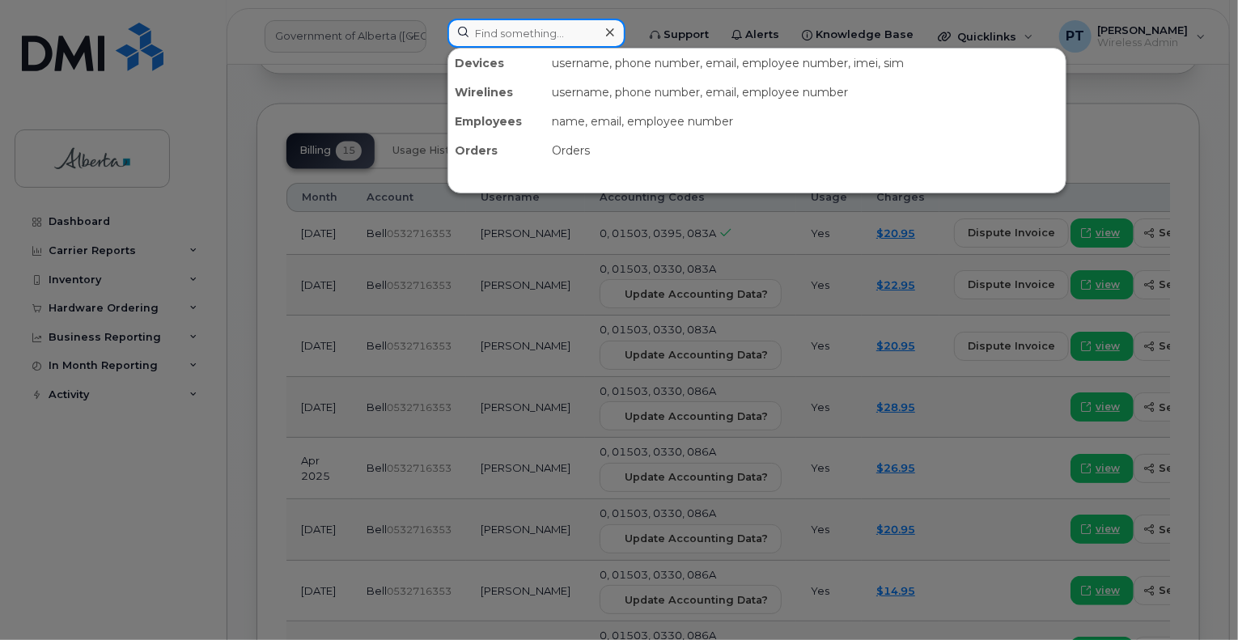
paste input "4038313612"
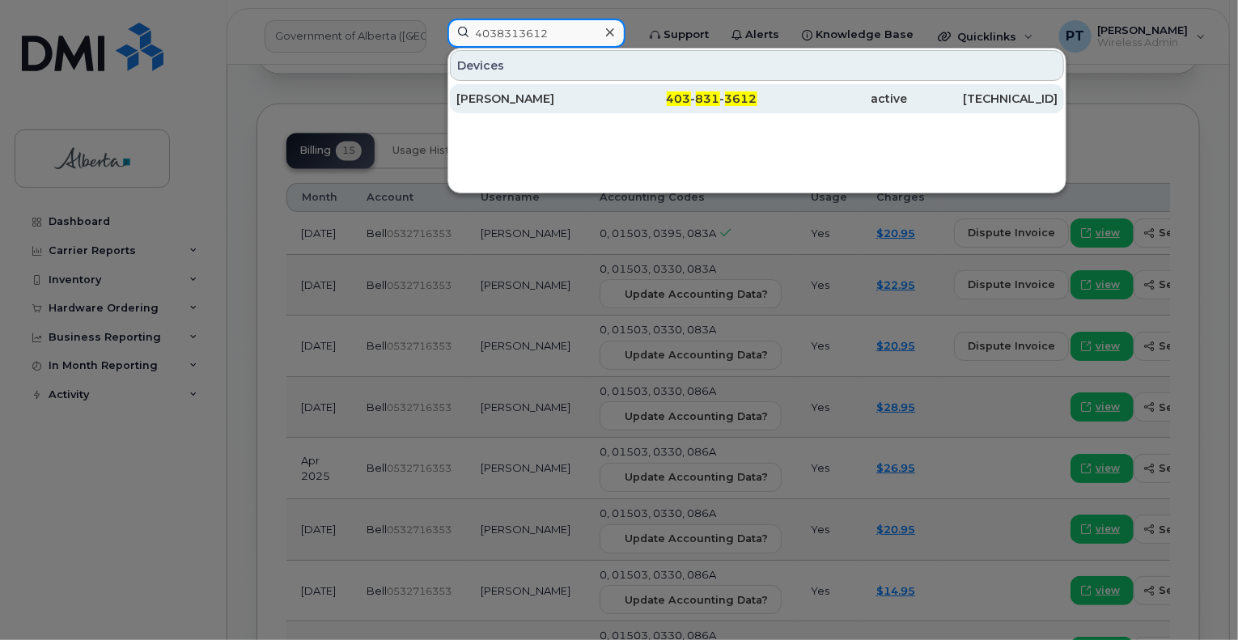
type input "4038313612"
click at [475, 101] on div "[PERSON_NAME]" at bounding box center [531, 99] width 150 height 16
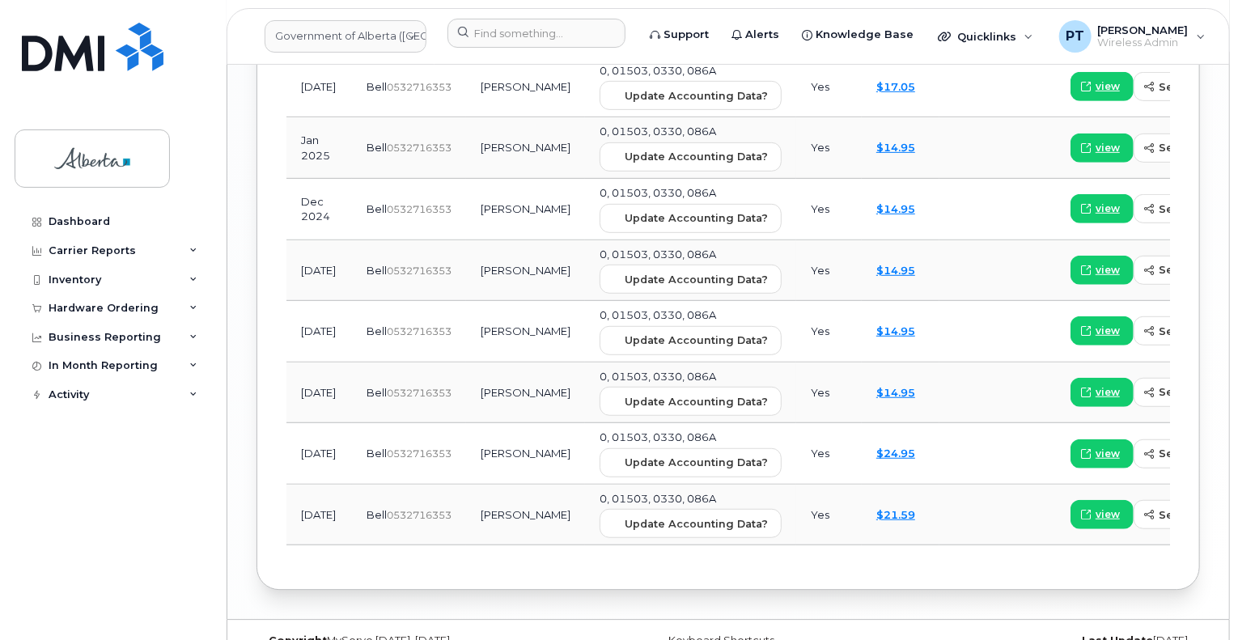
scroll to position [2067, 0]
click at [1095, 506] on span "view" at bounding box center [1107, 513] width 24 height 15
click at [1095, 446] on span "view" at bounding box center [1107, 453] width 24 height 15
click at [1095, 384] on span "view" at bounding box center [1107, 391] width 24 height 15
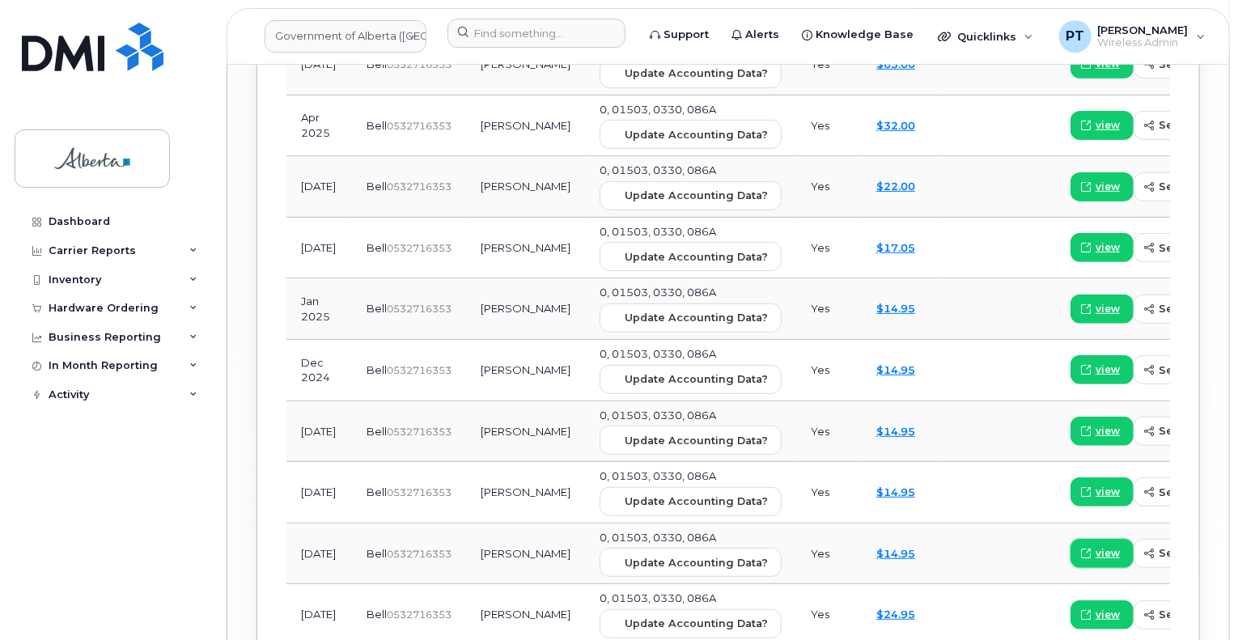
scroll to position [1825, 0]
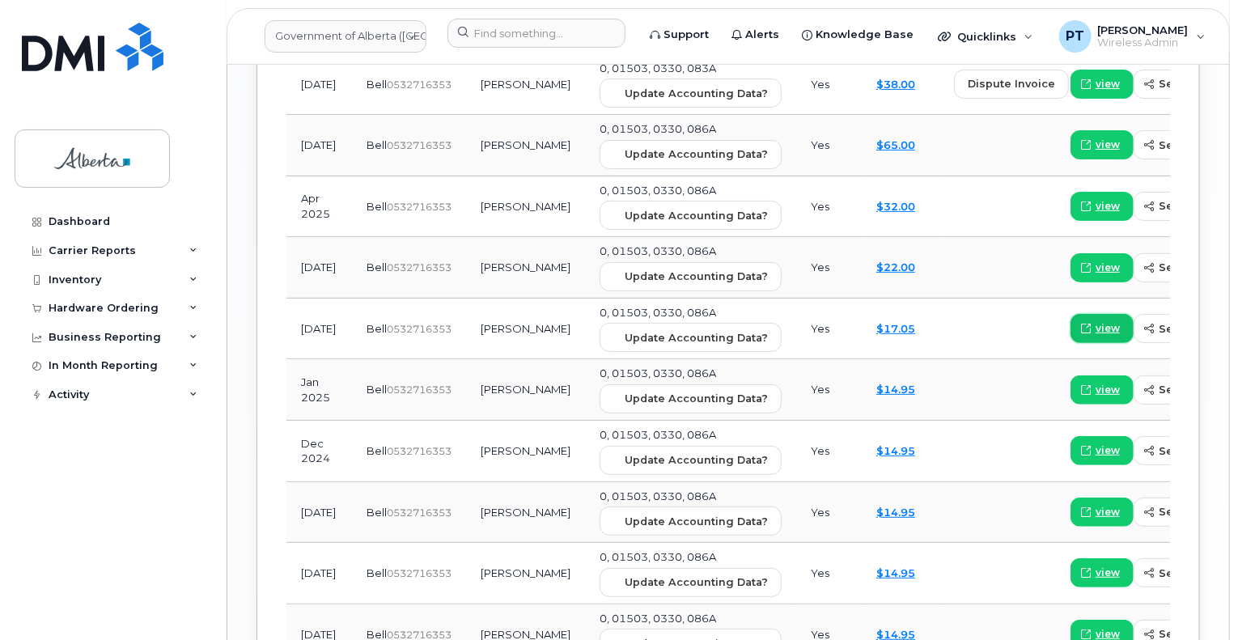
click at [1095, 321] on span "view" at bounding box center [1107, 328] width 24 height 15
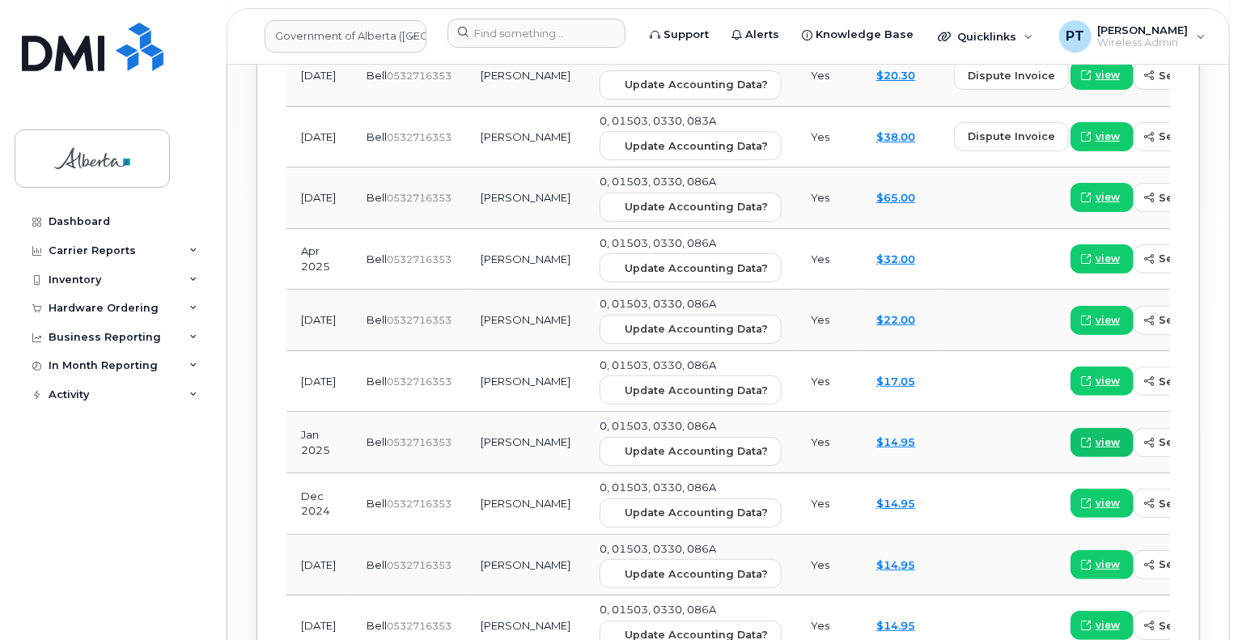
scroll to position [1744, 0]
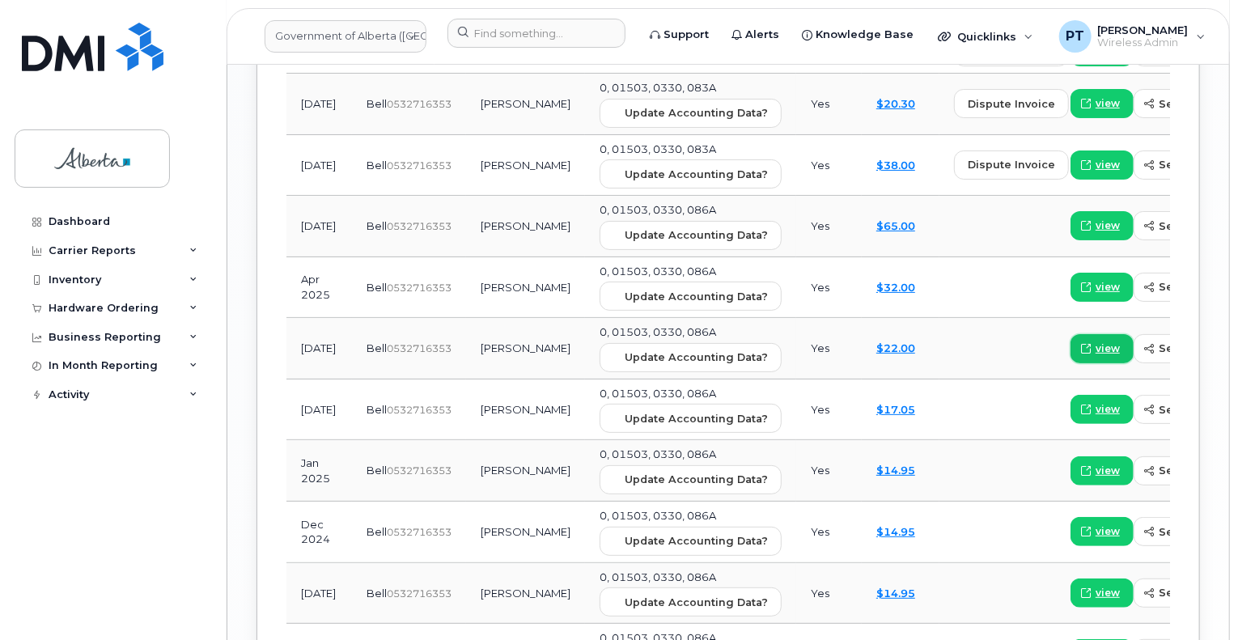
click at [1095, 341] on span "view" at bounding box center [1107, 348] width 24 height 15
click at [1095, 280] on span "view" at bounding box center [1107, 287] width 24 height 15
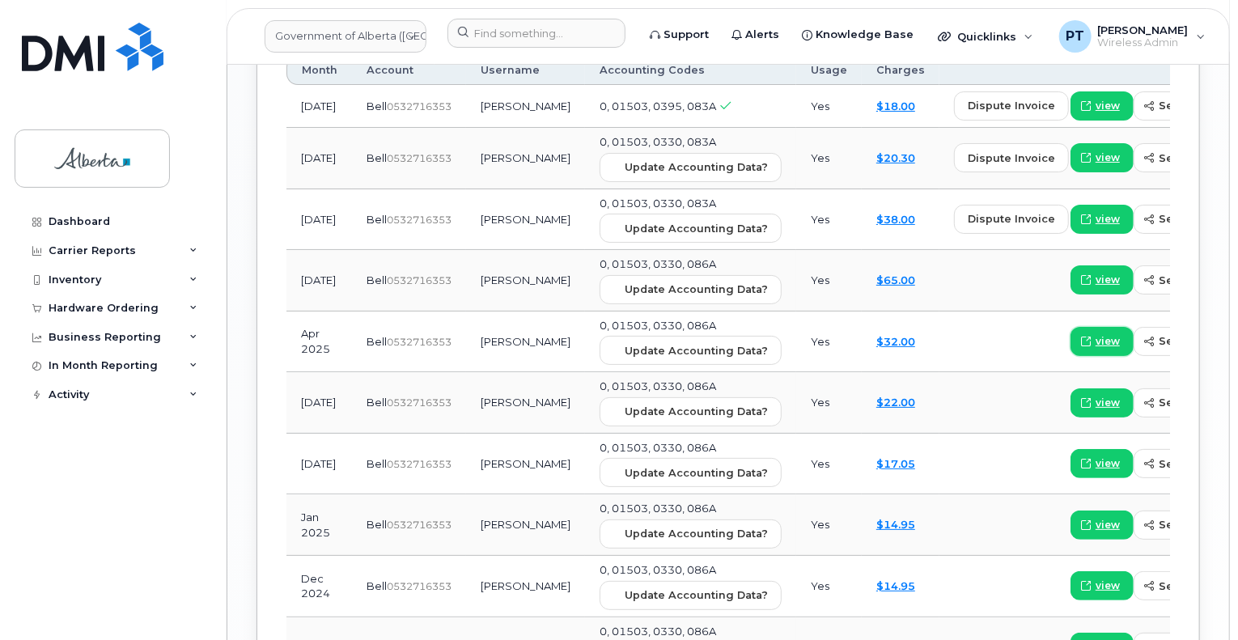
scroll to position [1663, 0]
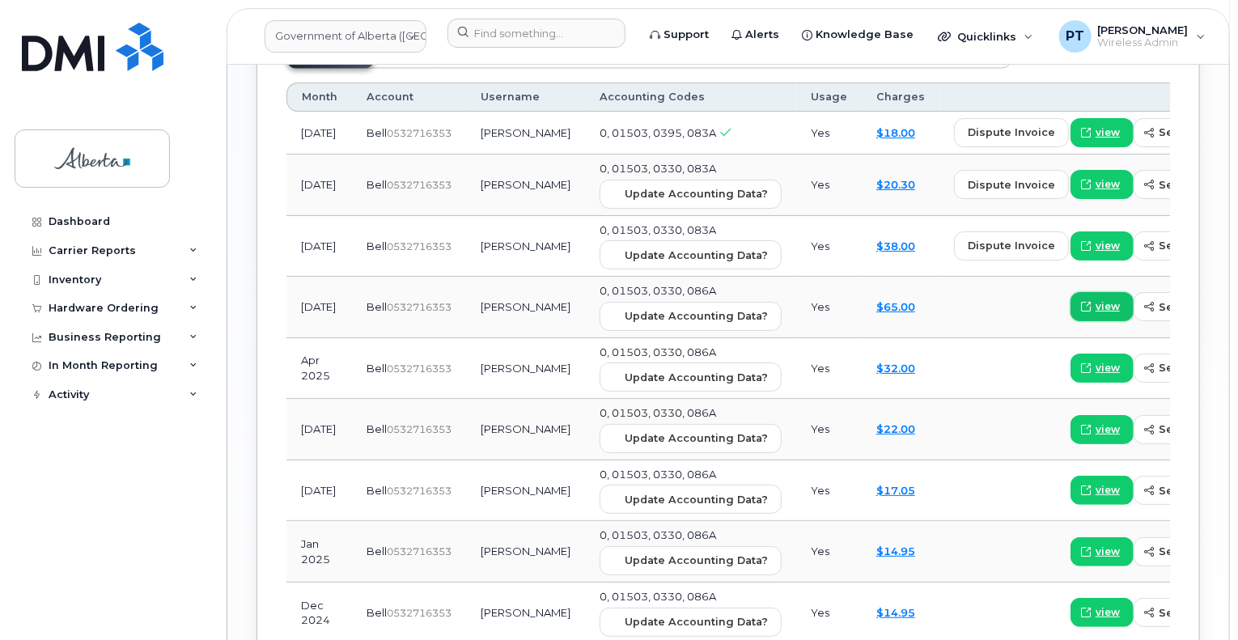
click at [1095, 299] on span "view" at bounding box center [1107, 306] width 24 height 15
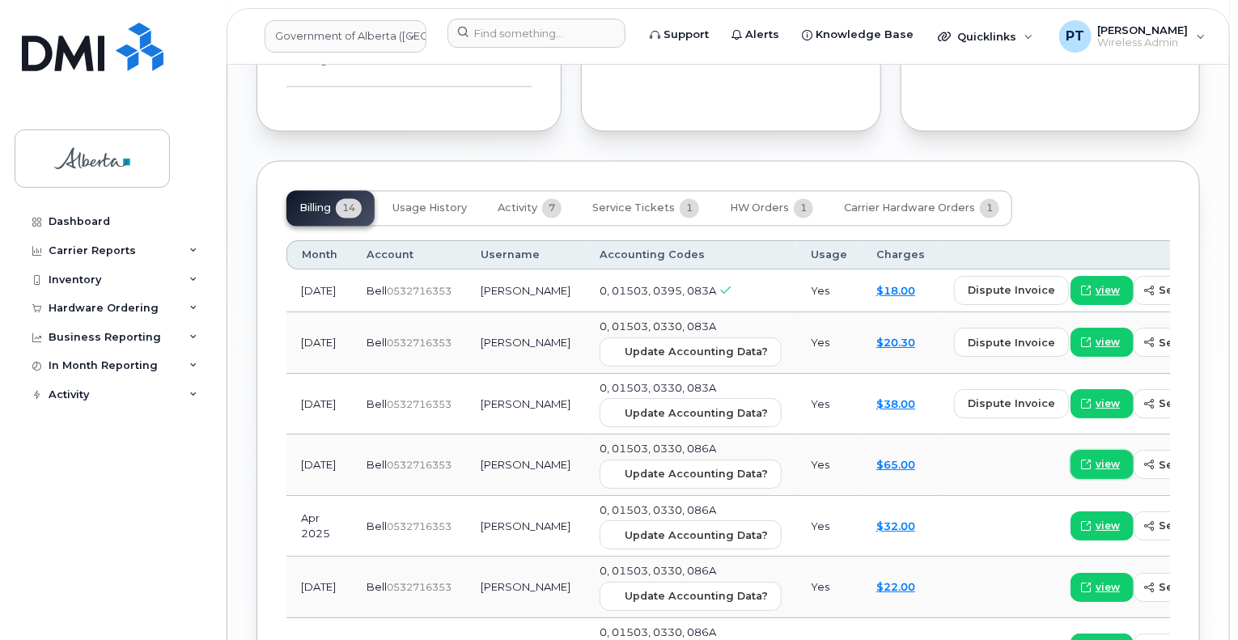
scroll to position [1501, 0]
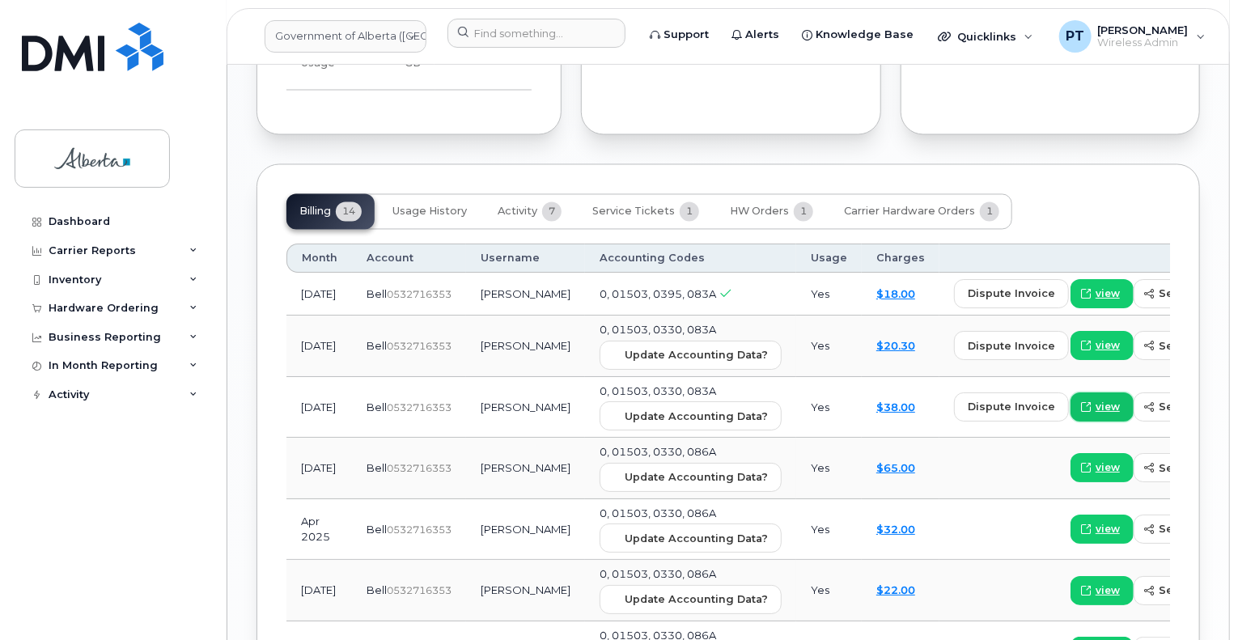
click at [1095, 400] on span "view" at bounding box center [1107, 407] width 24 height 15
click at [1095, 287] on span "view" at bounding box center [1107, 294] width 24 height 15
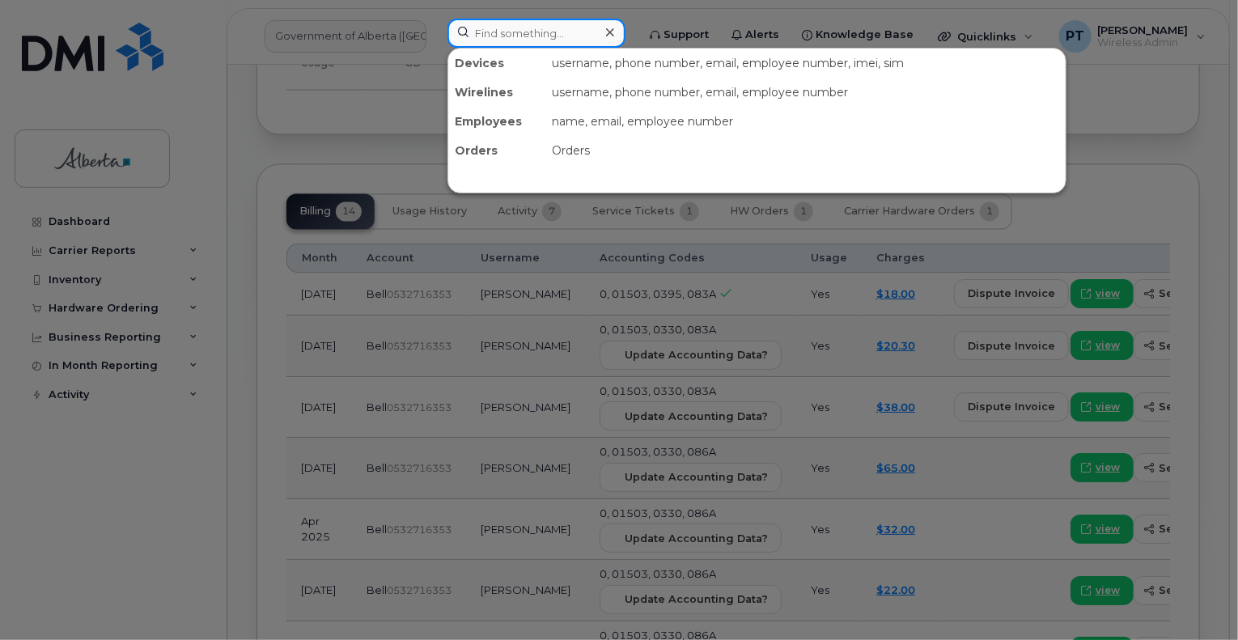
click at [531, 32] on input at bounding box center [536, 33] width 178 height 29
paste input "4034187243"
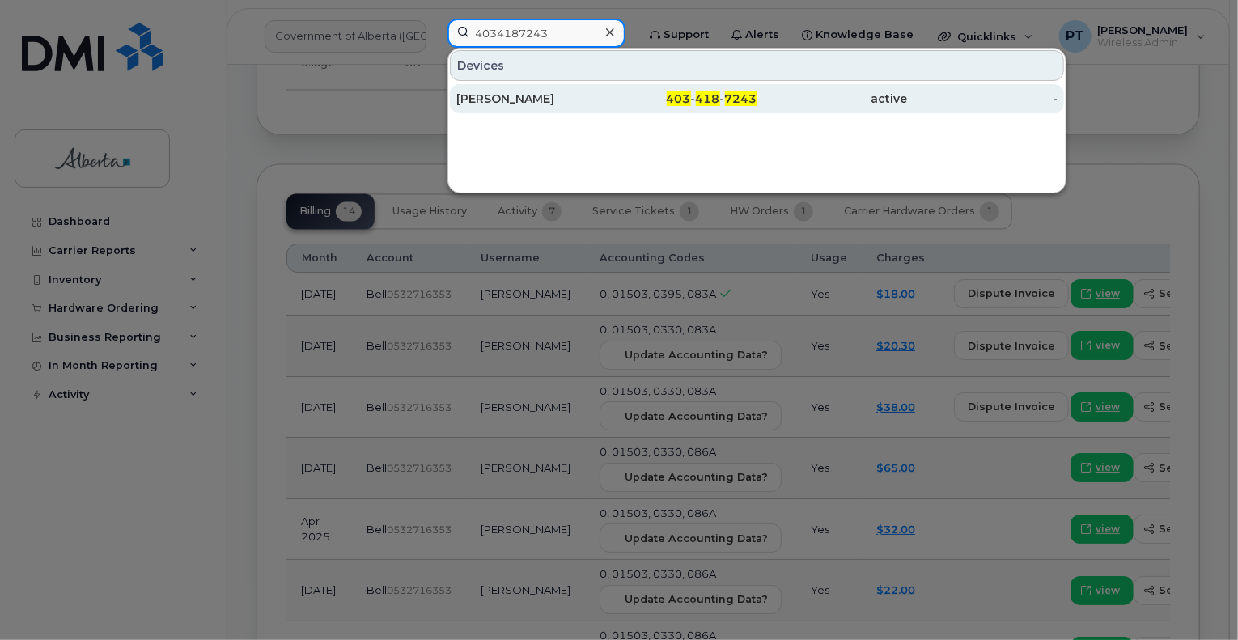
type input "4034187243"
click at [531, 97] on div "[PERSON_NAME]" at bounding box center [531, 99] width 150 height 16
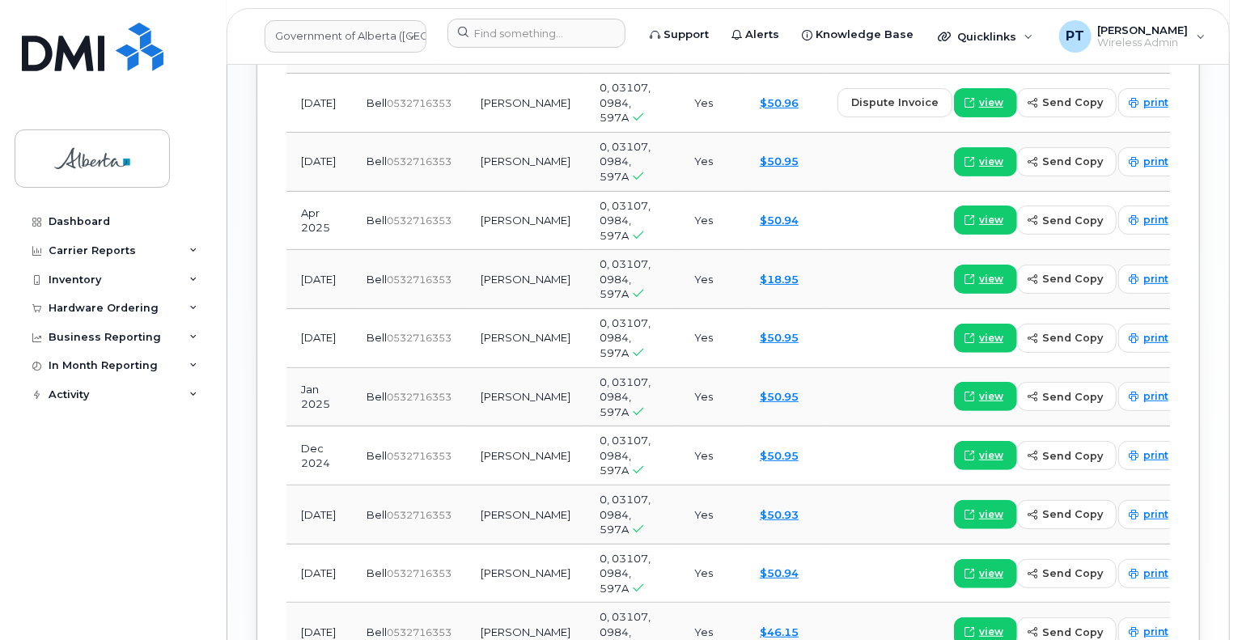
scroll to position [1737, 0]
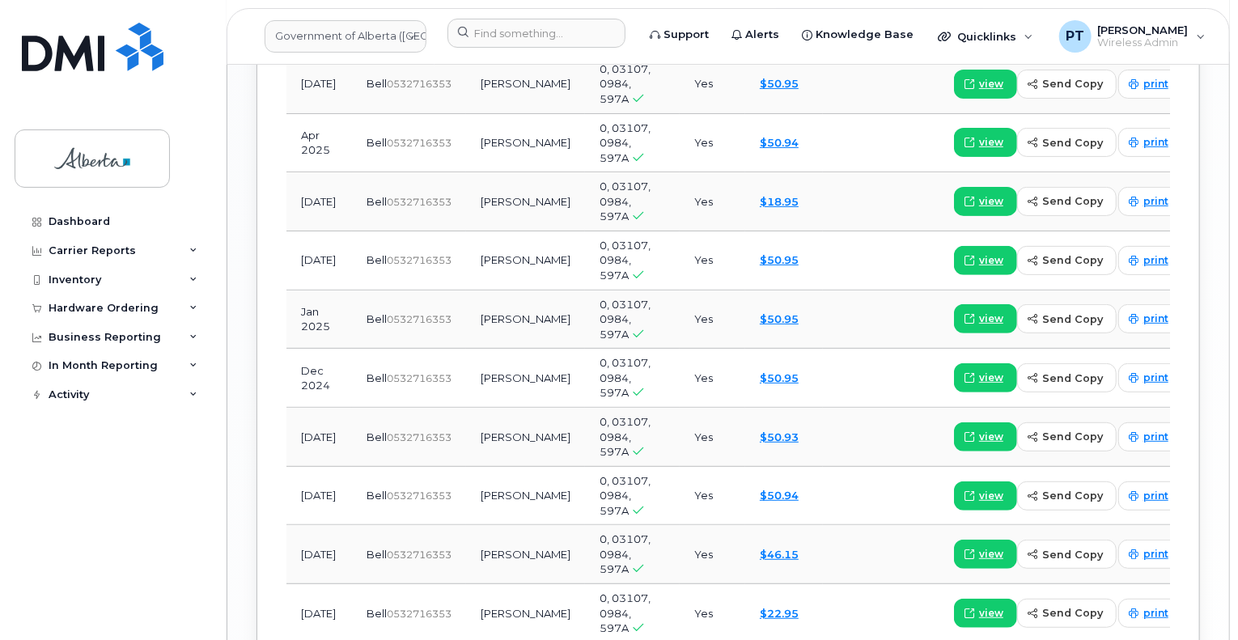
click at [979, 606] on span "view" at bounding box center [991, 613] width 24 height 15
click at [979, 547] on span "view" at bounding box center [991, 554] width 24 height 15
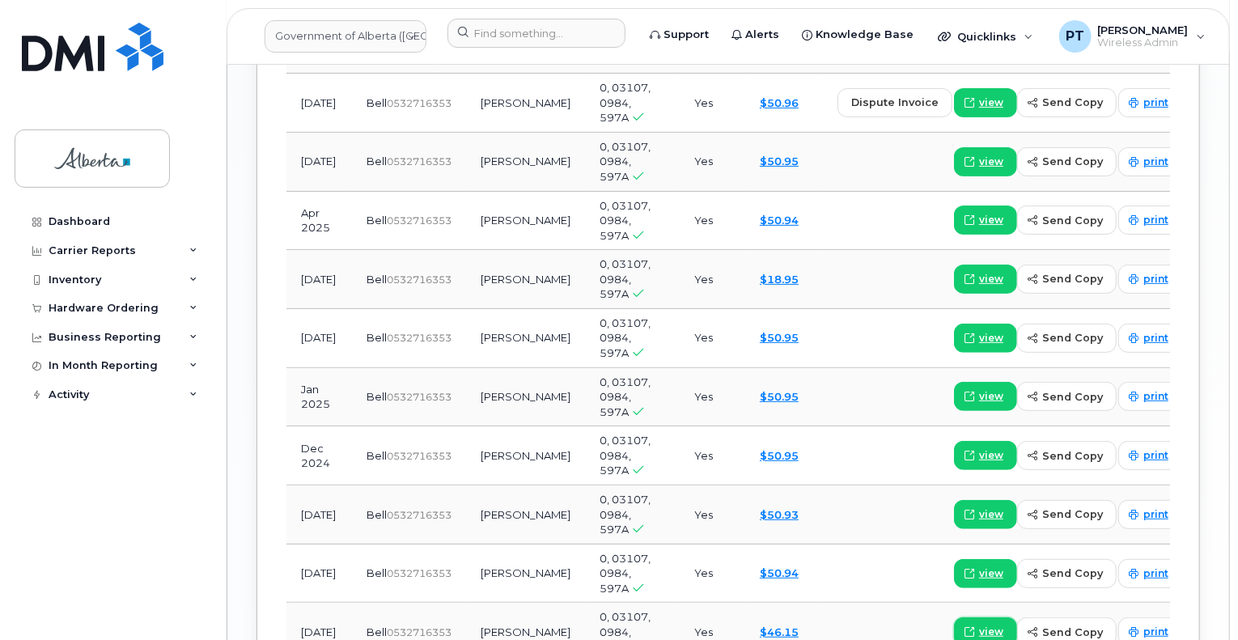
scroll to position [1657, 0]
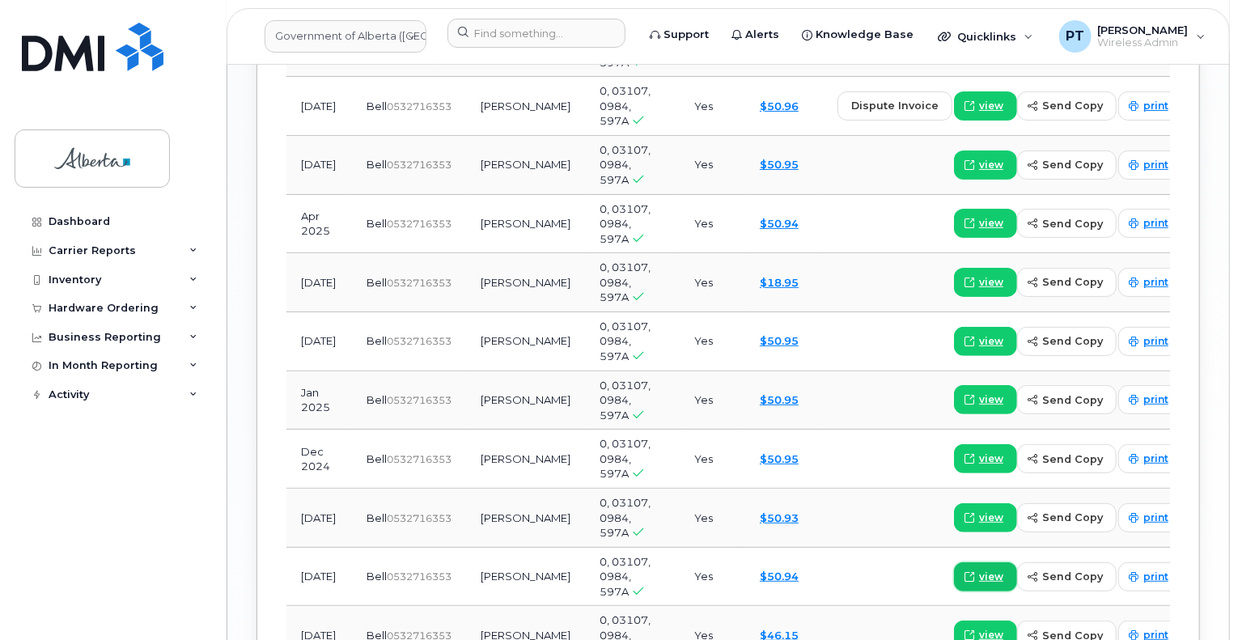
click at [979, 569] on span "view" at bounding box center [991, 576] width 24 height 15
click at [979, 510] on span "view" at bounding box center [991, 517] width 24 height 15
click at [979, 451] on span "view" at bounding box center [991, 458] width 24 height 15
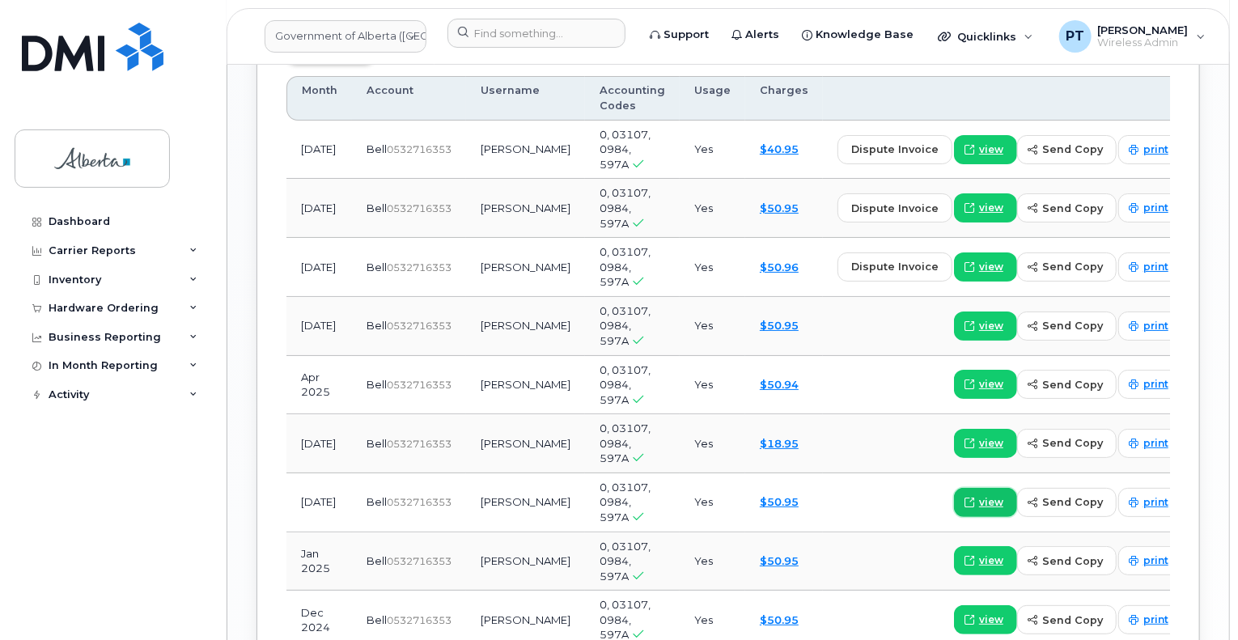
click at [979, 496] on span "view" at bounding box center [991, 503] width 24 height 15
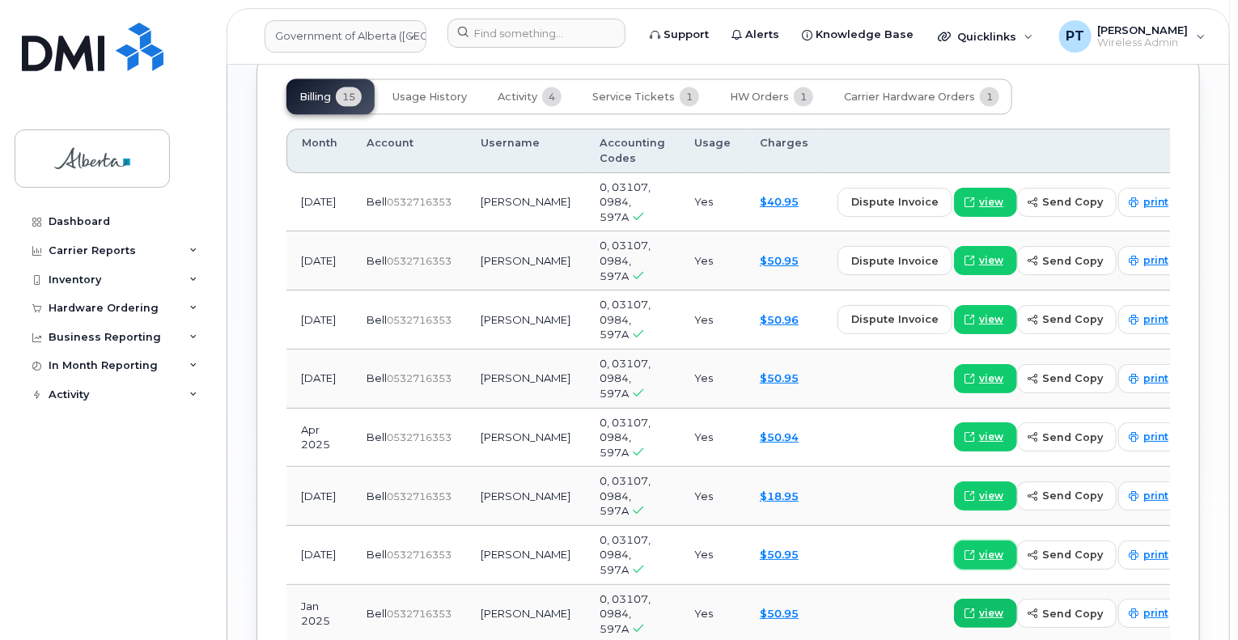
scroll to position [1414, 0]
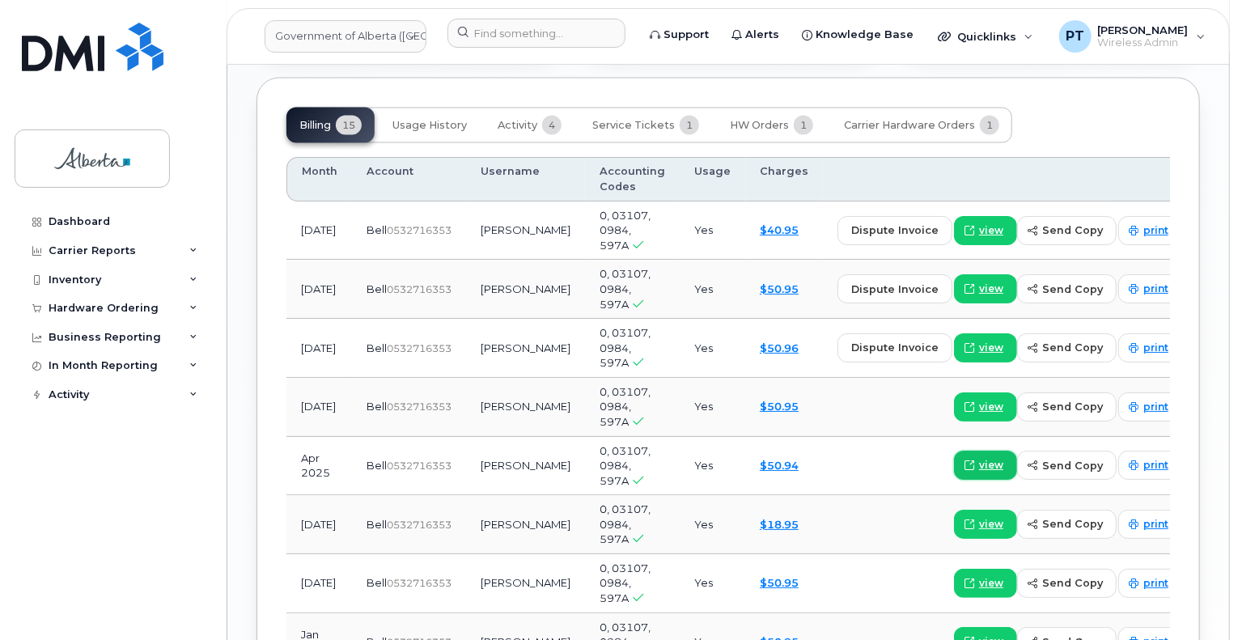
click at [979, 459] on span "view" at bounding box center [991, 466] width 24 height 15
click at [979, 224] on span "view" at bounding box center [991, 231] width 24 height 15
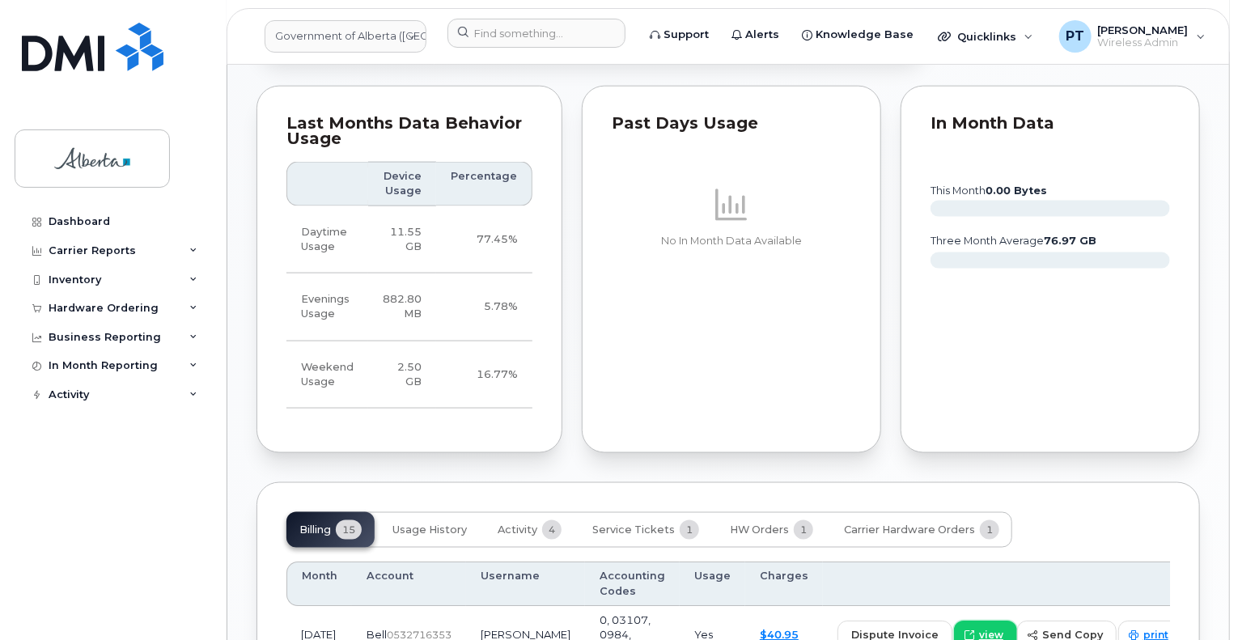
scroll to position [1333, 0]
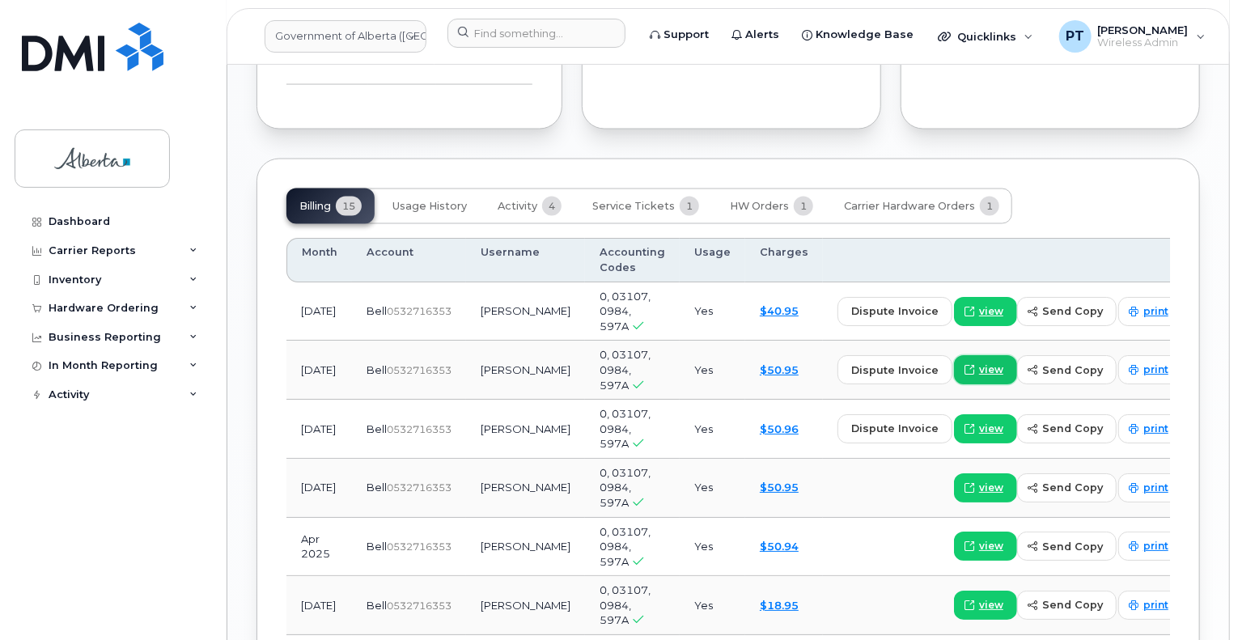
click at [979, 363] on span "view" at bounding box center [991, 370] width 24 height 15
click at [979, 422] on span "view" at bounding box center [991, 429] width 24 height 15
click at [1124, 28] on span "[PERSON_NAME]" at bounding box center [1143, 29] width 91 height 13
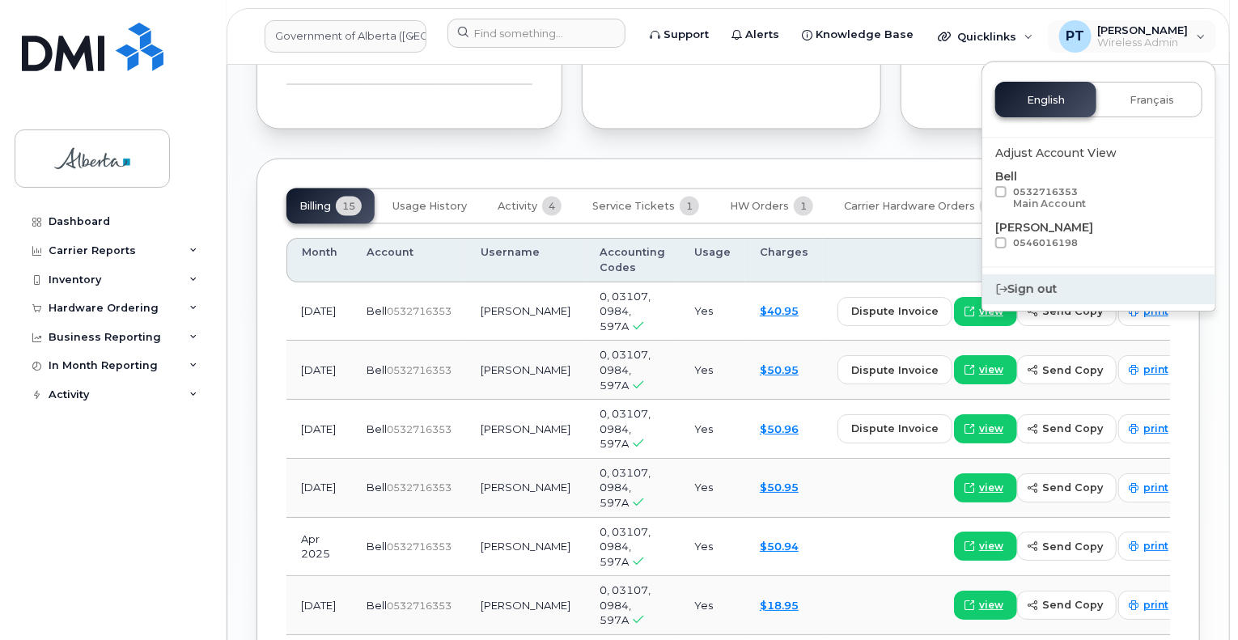
click at [1035, 292] on div "Sign out" at bounding box center [1098, 289] width 233 height 30
